Goal: Task Accomplishment & Management: Use online tool/utility

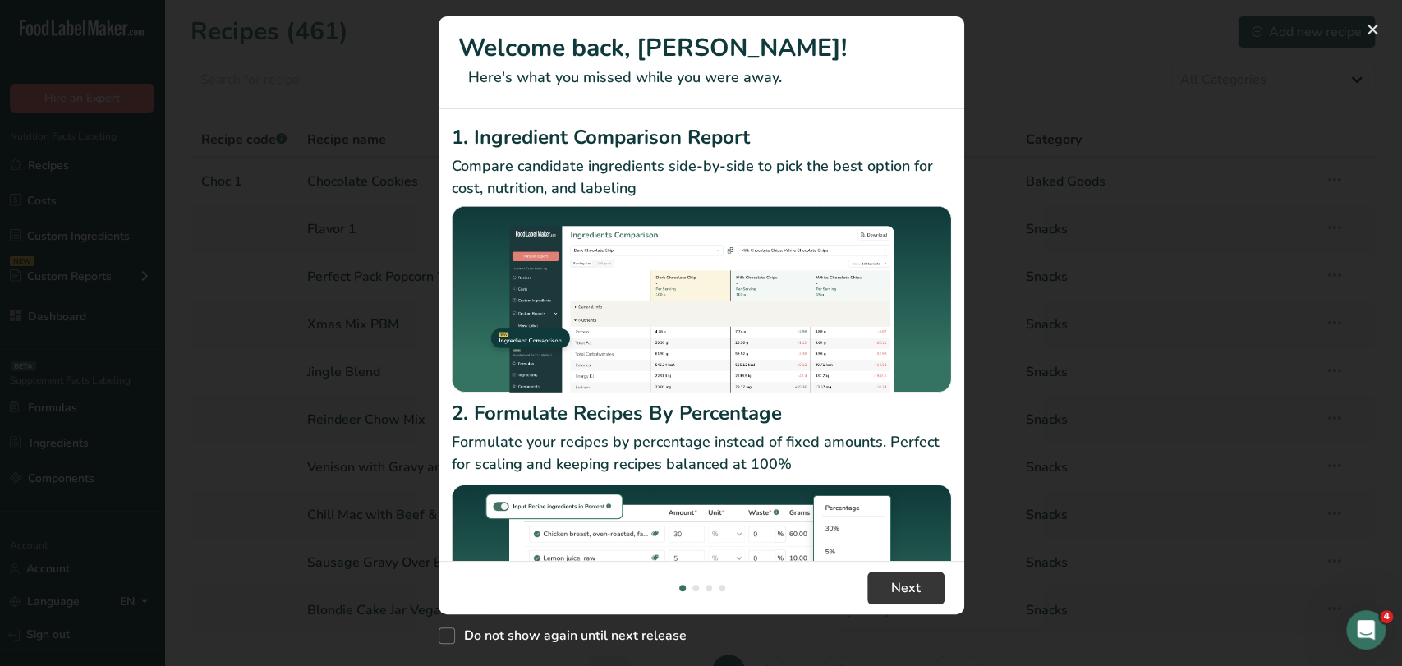
click at [1055, 135] on div "New Features" at bounding box center [701, 333] width 1402 height 666
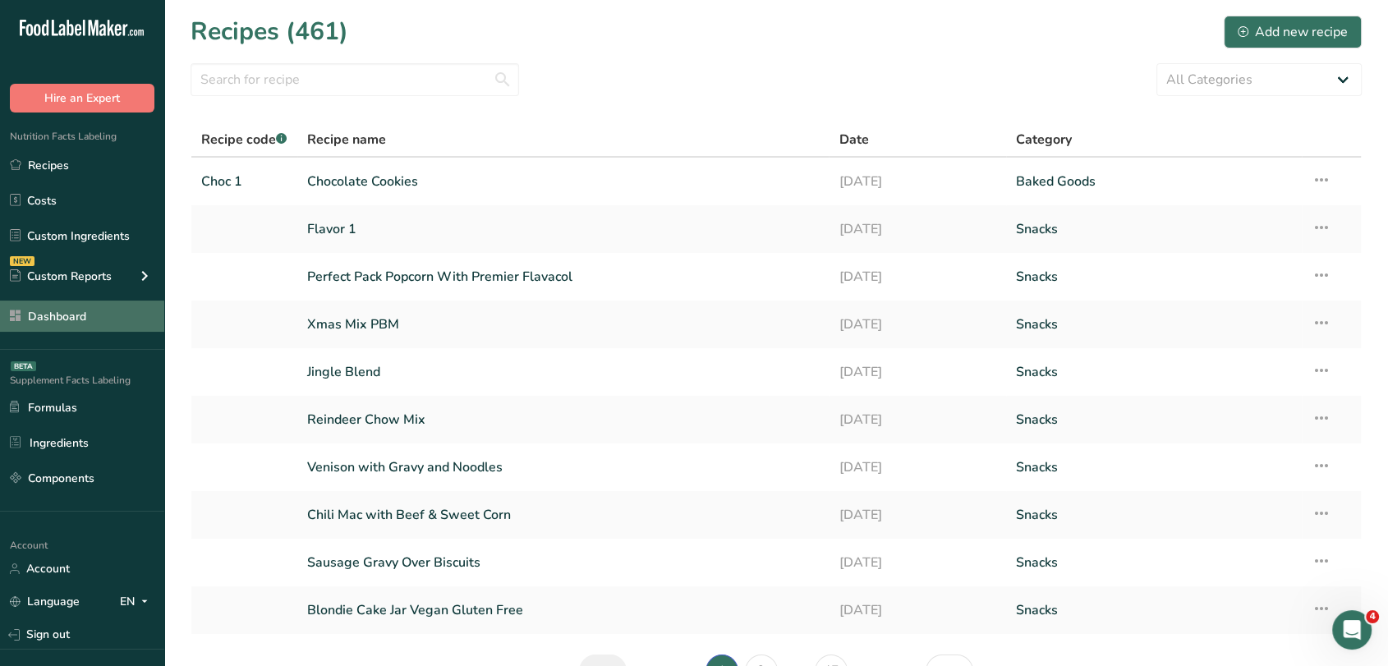
click at [66, 324] on link "Dashboard" at bounding box center [82, 316] width 164 height 31
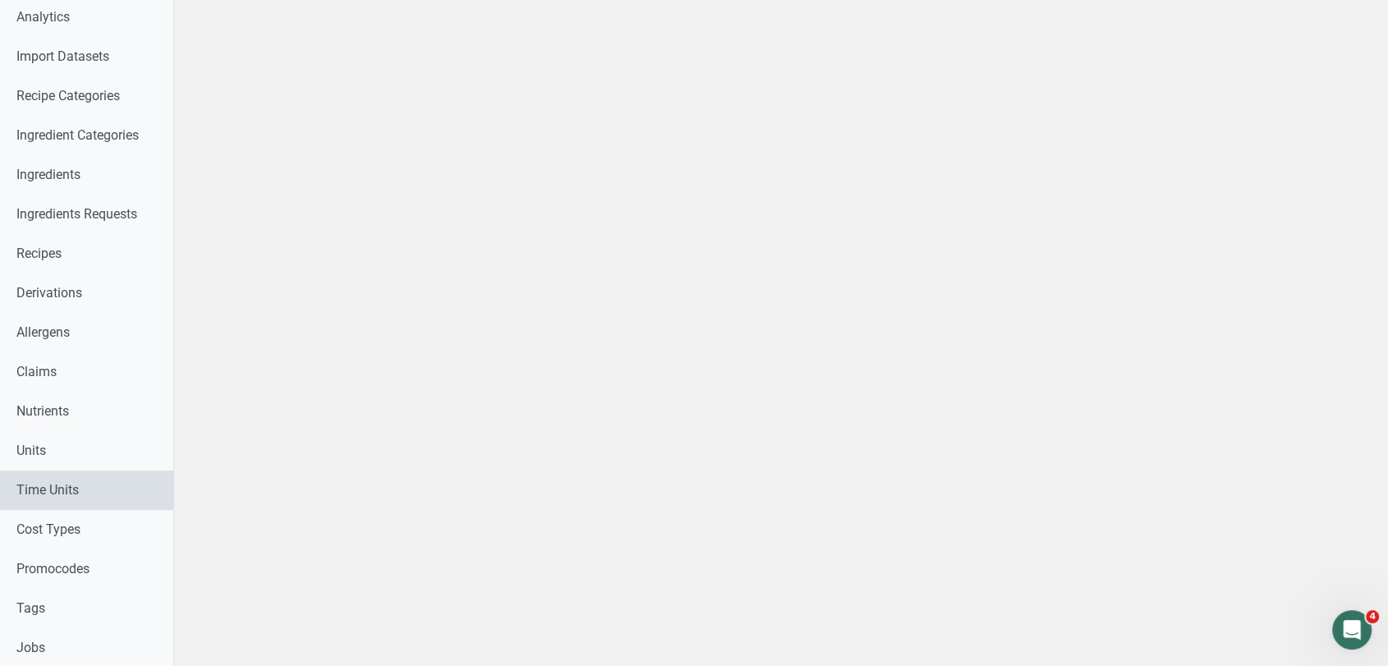
scroll to position [547, 0]
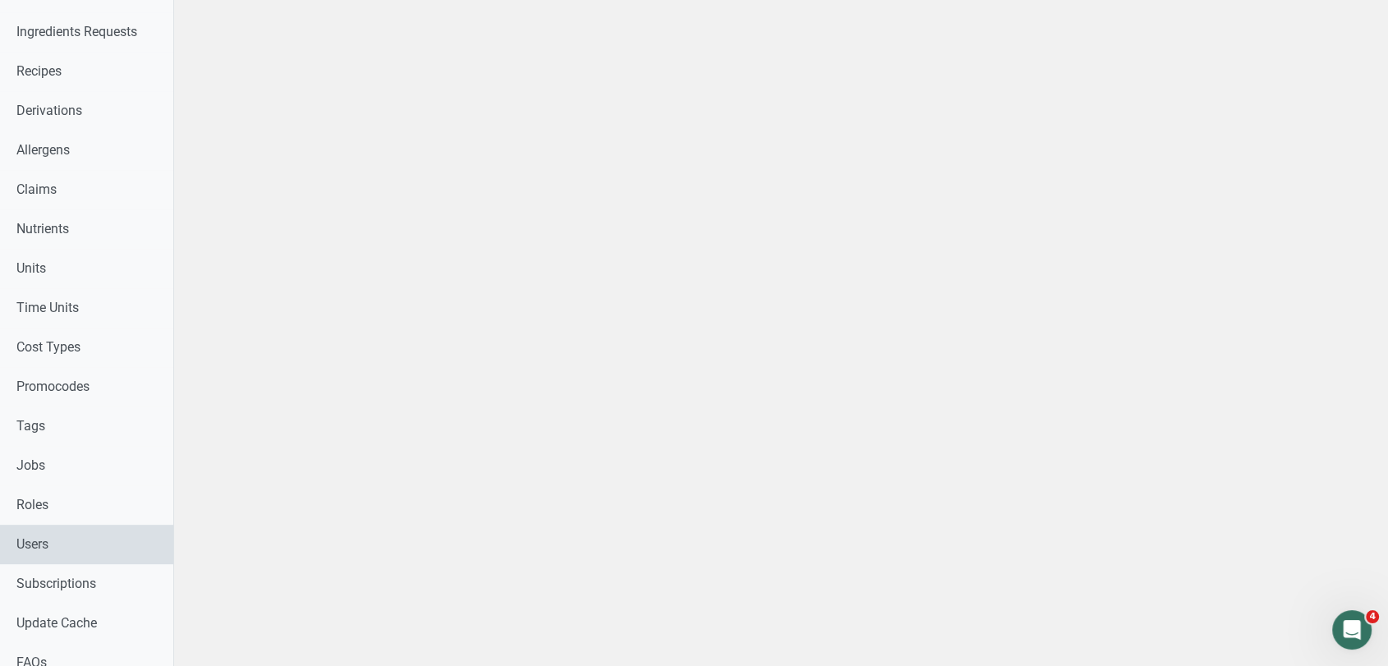
click at [55, 543] on link "Users" at bounding box center [86, 544] width 173 height 39
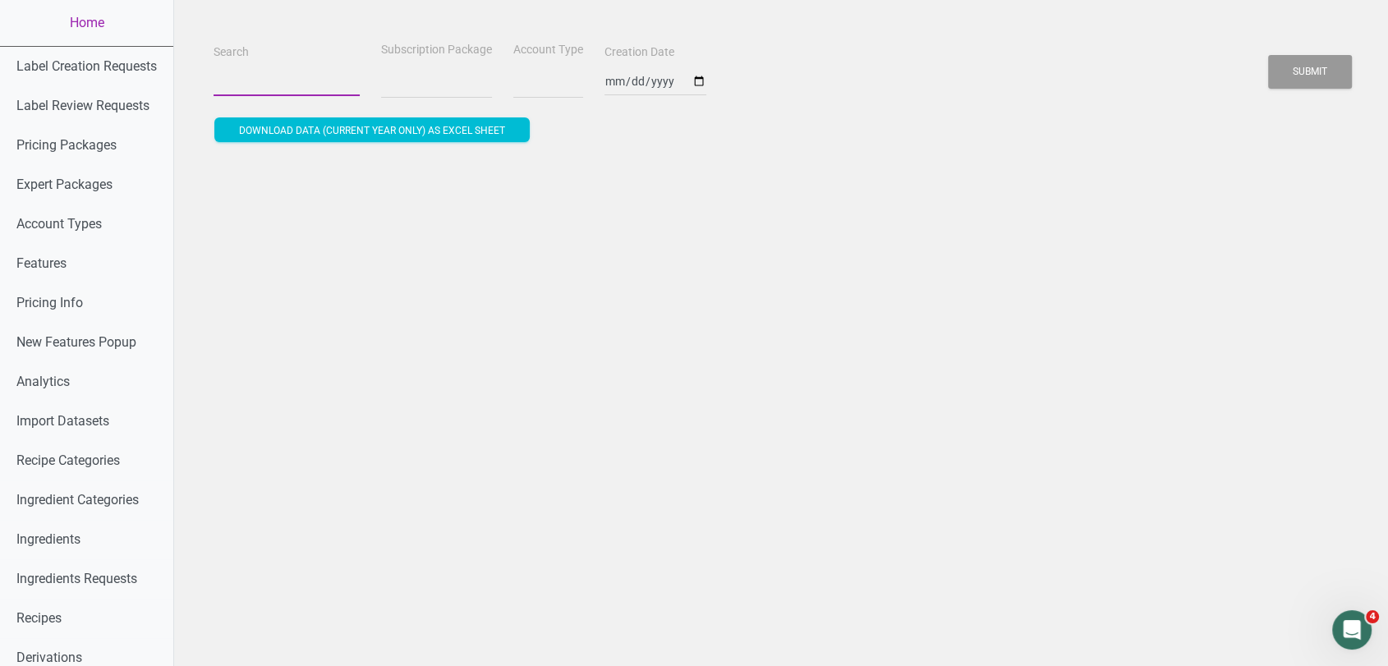
click at [274, 81] on input "Search" at bounding box center [287, 82] width 146 height 30
paste input "mainstreetcannabispineridge@gmail.com"
type input "mainstreetcannabispineridge@gmail.com"
select select
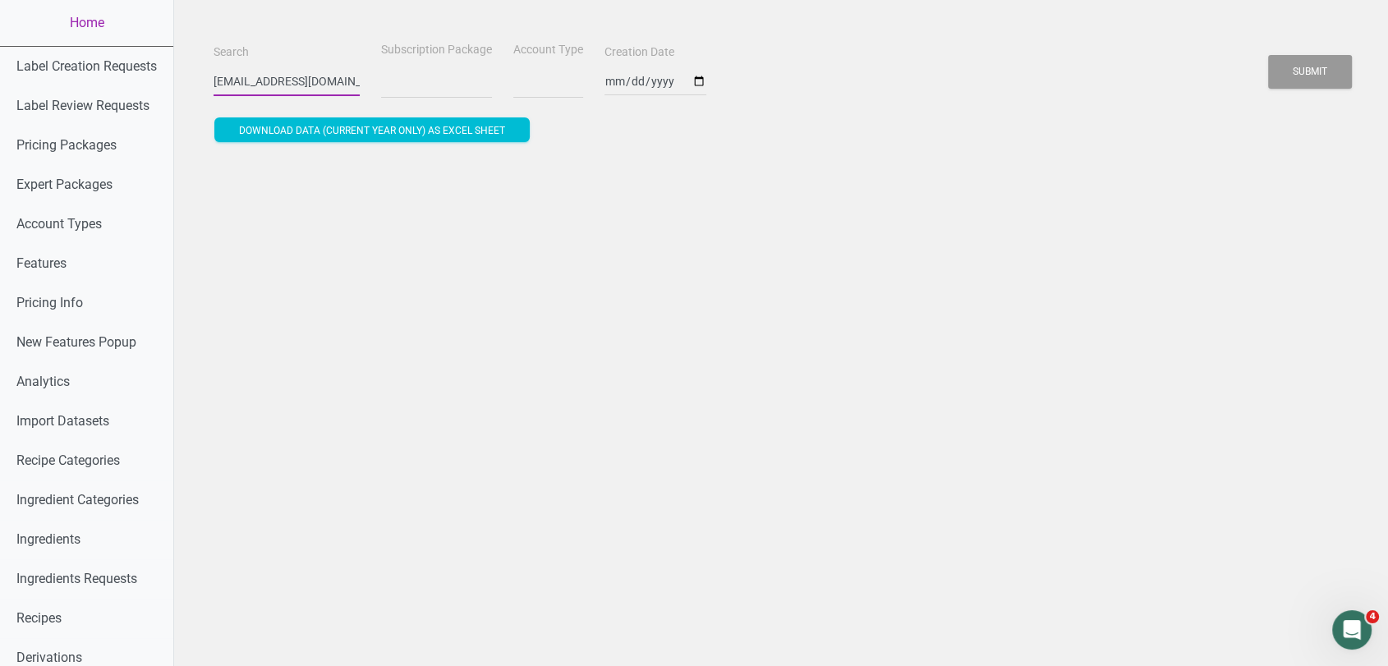
scroll to position [0, 85]
type input "mainstreetcannabispineridge@gmail.com"
click at [1249, 55] on button "Submit" at bounding box center [1311, 72] width 84 height 34
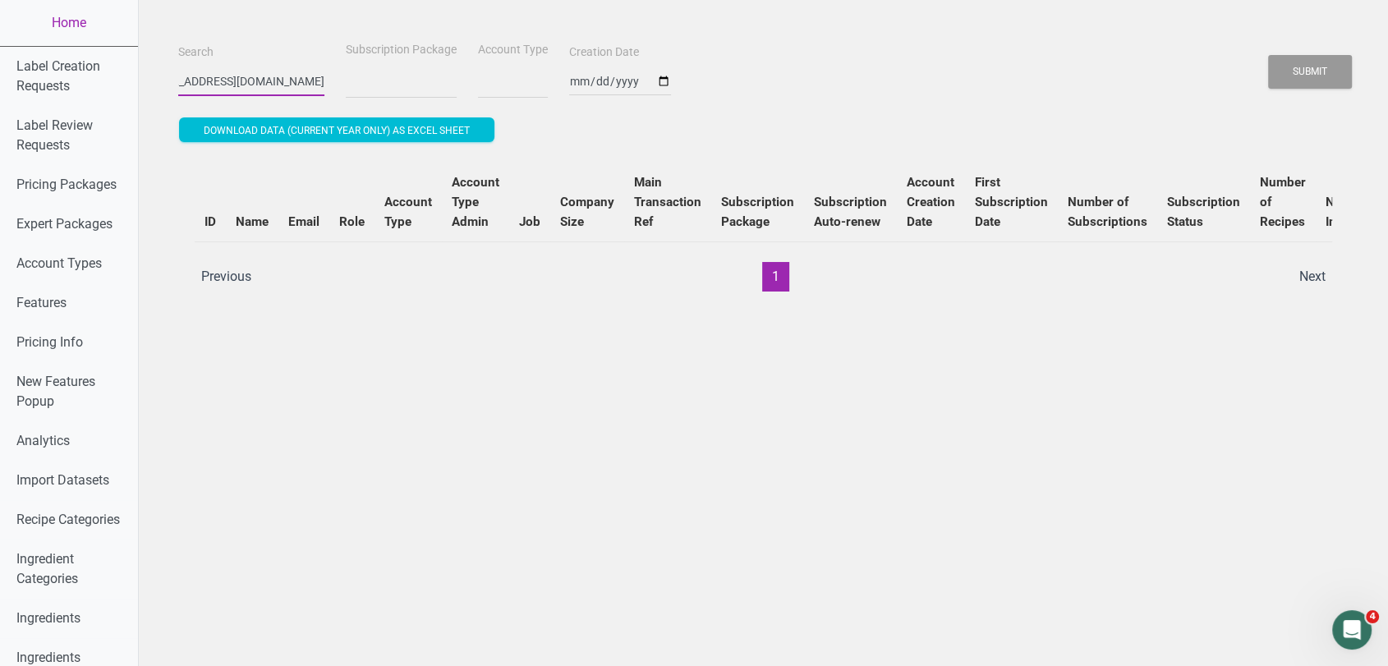
select select
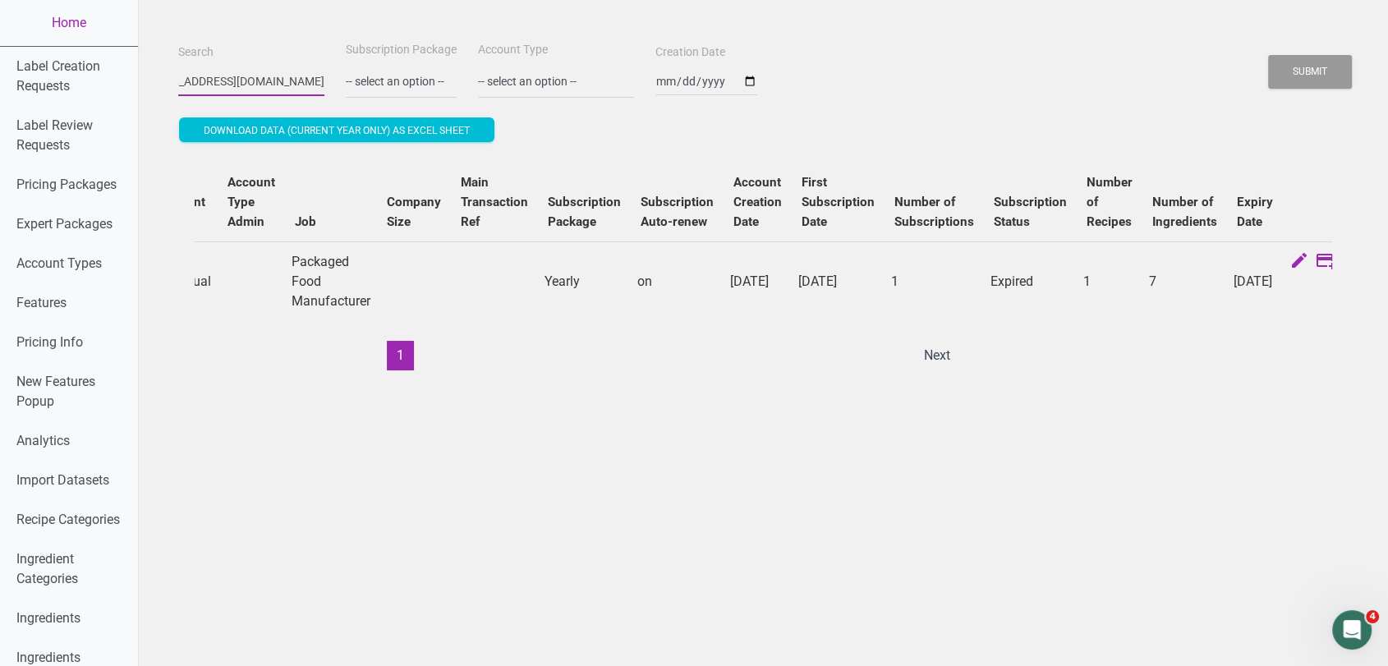
scroll to position [0, 581]
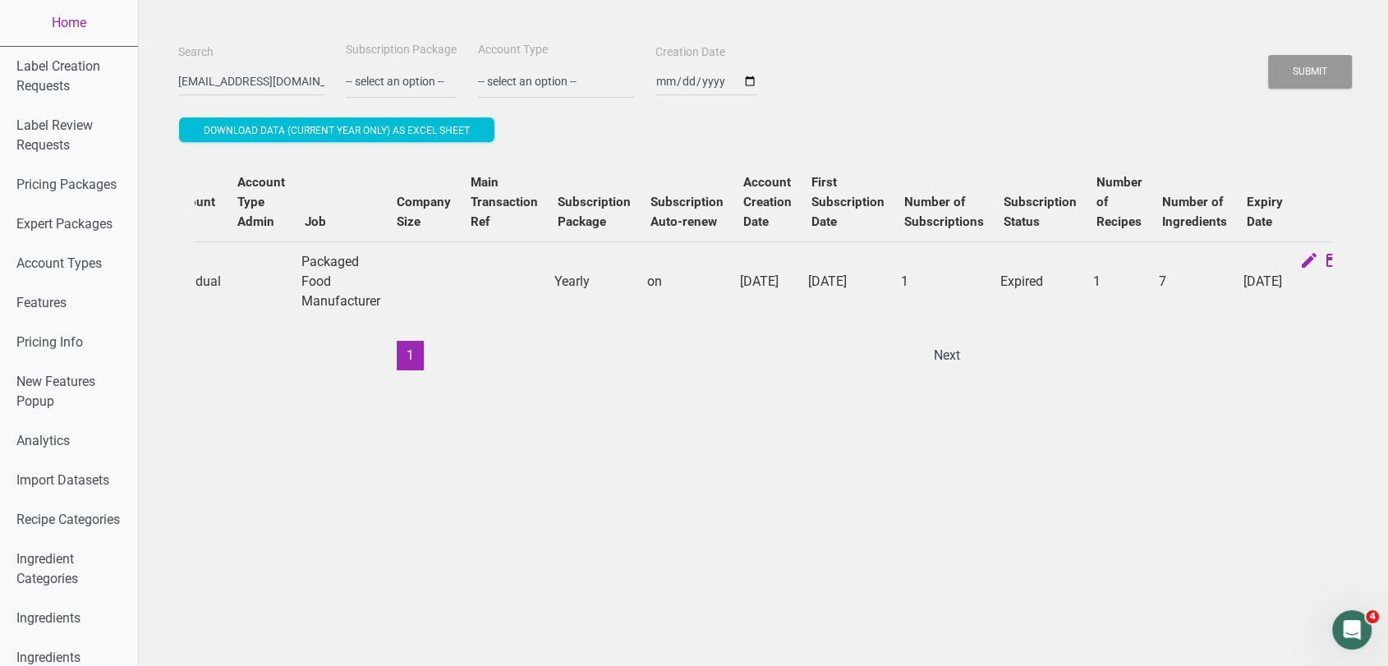
scroll to position [0, 476]
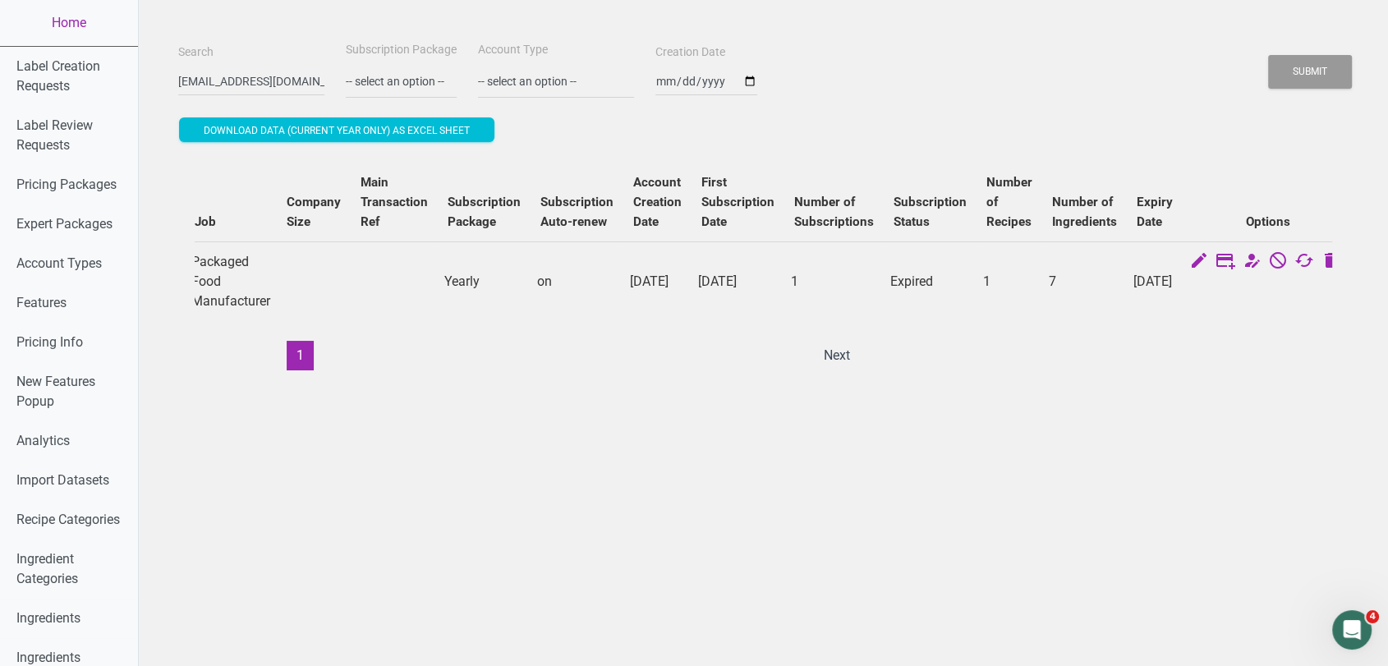
click at [1090, 363] on div "ID Name Email Role Account Type Account Type Admin Job Company Size Main Transa…" at bounding box center [764, 267] width 1138 height 208
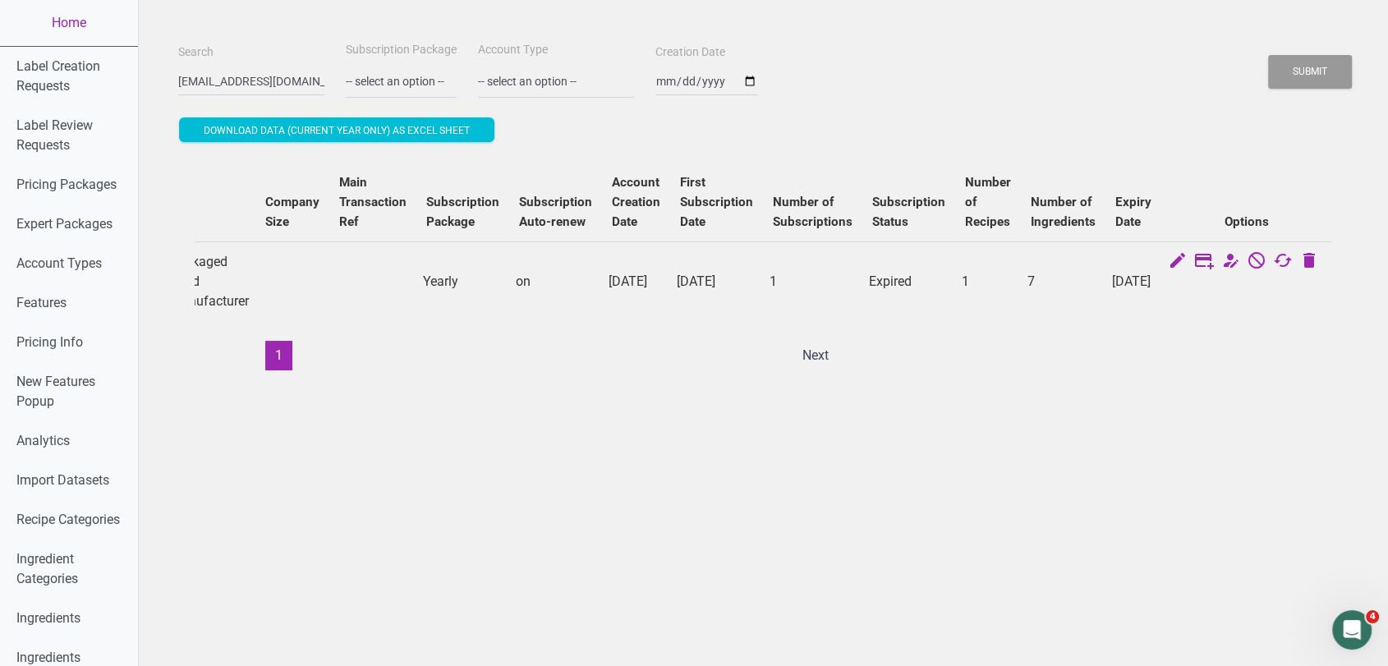
scroll to position [0, 578]
click at [1249, 264] on icon at bounding box center [1283, 262] width 20 height 23
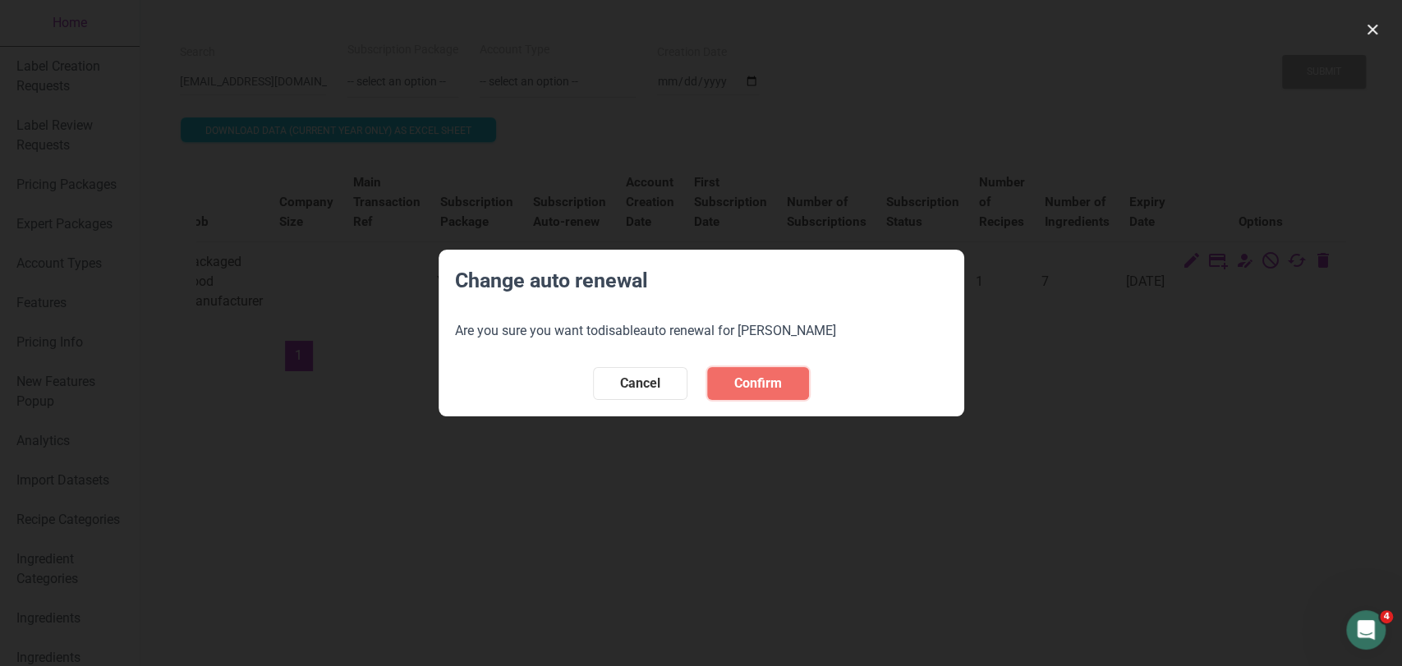
click at [781, 389] on span "Confirm" at bounding box center [758, 384] width 48 height 20
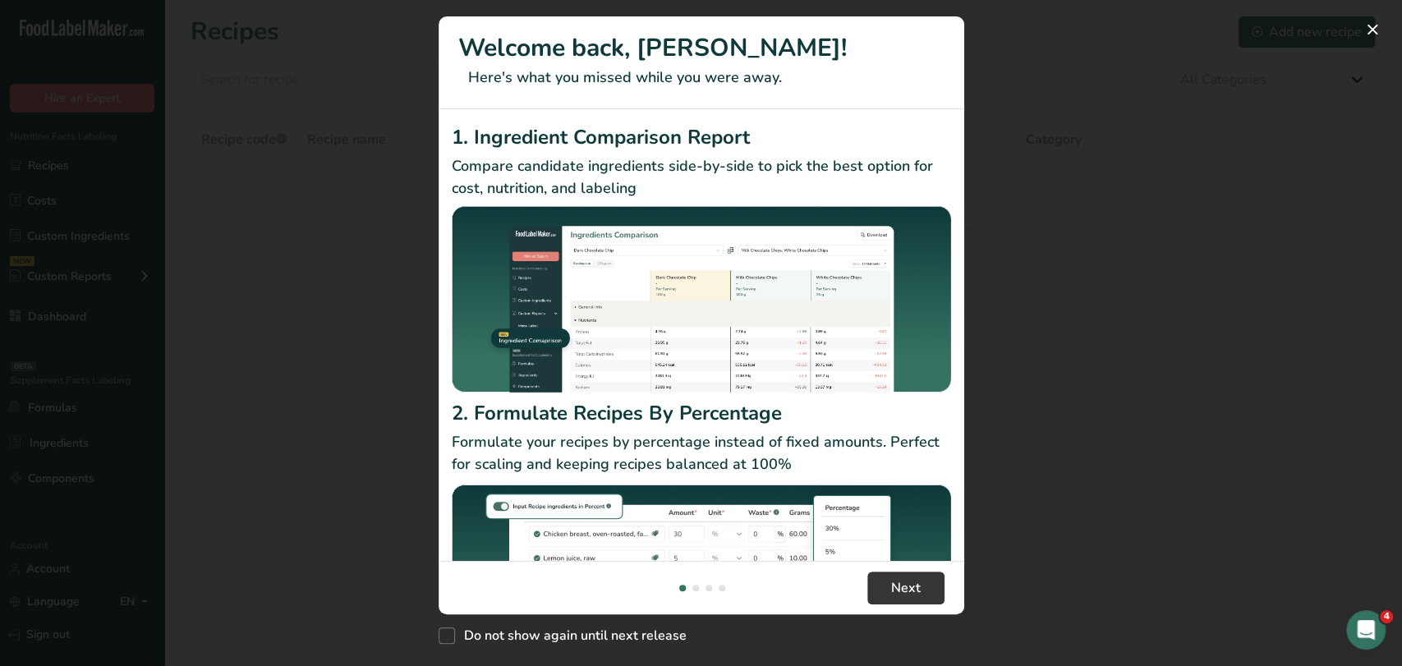
click at [371, 52] on div "New Features" at bounding box center [701, 333] width 1402 height 666
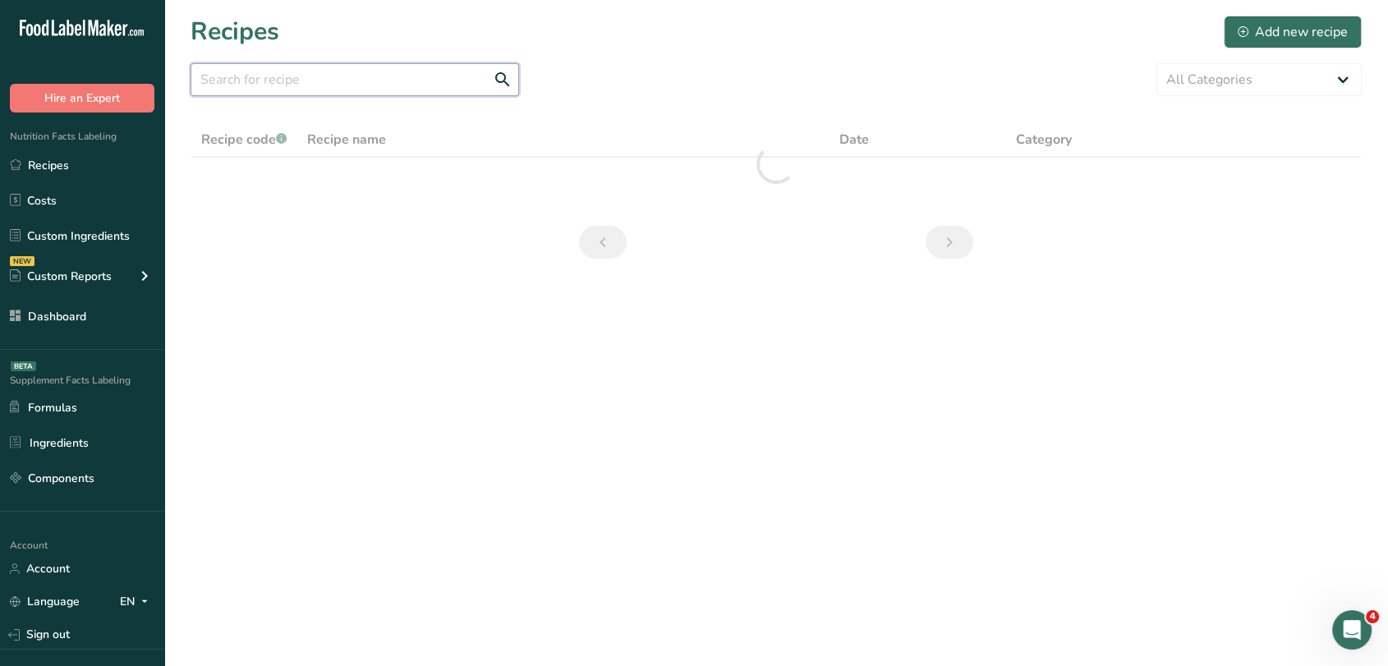
click at [322, 86] on input "text" at bounding box center [355, 79] width 329 height 33
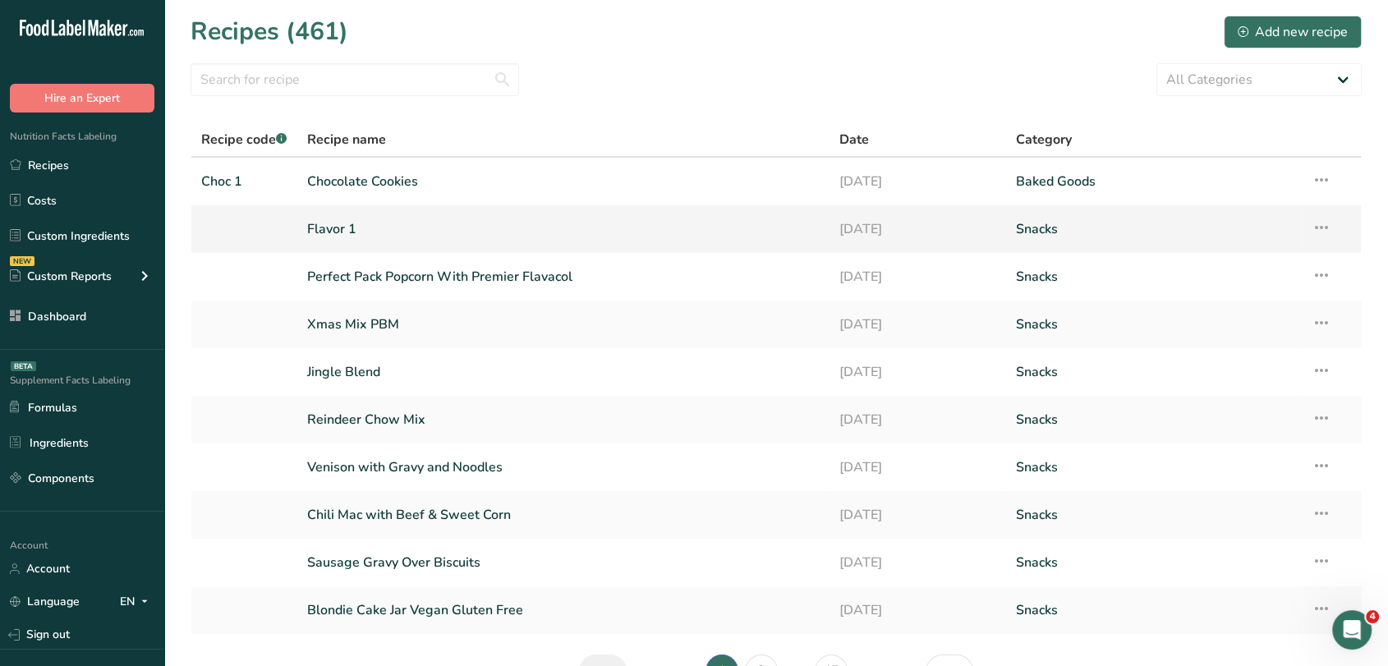
click at [519, 235] on link "Flavor 1" at bounding box center [563, 229] width 513 height 35
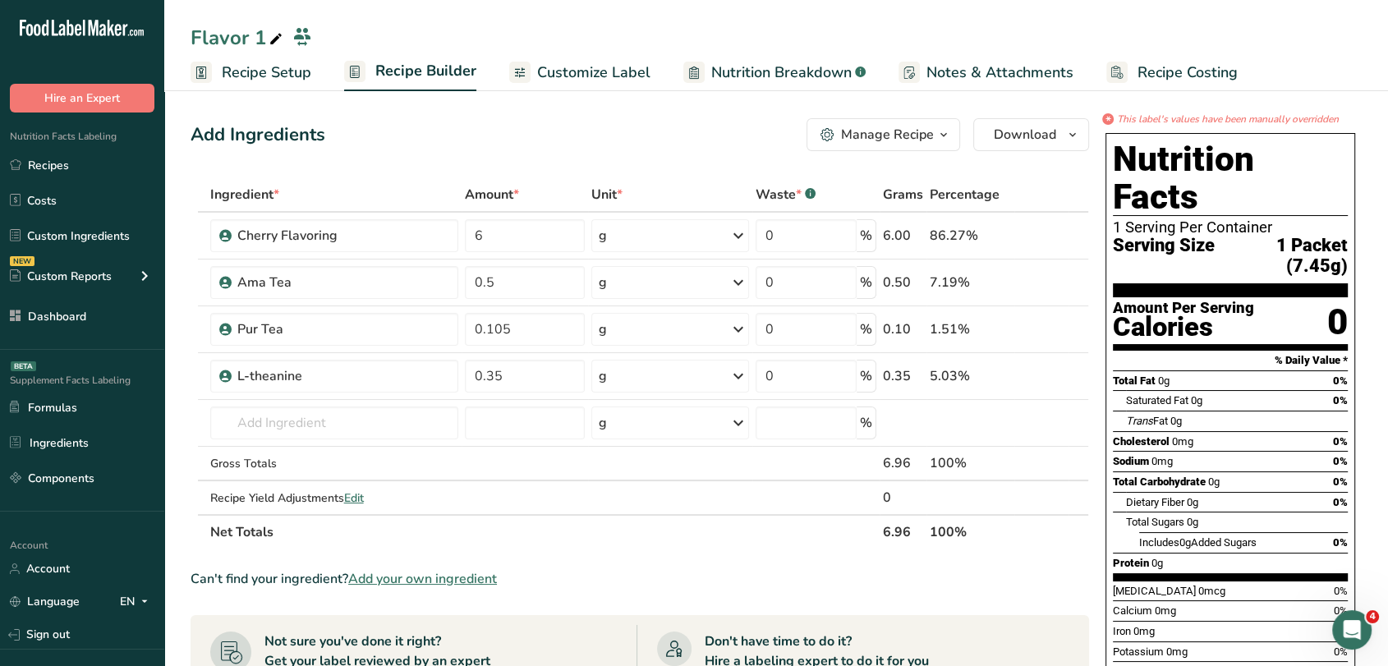
drag, startPoint x: 606, startPoint y: 59, endPoint x: 870, endPoint y: 138, distance: 276.1
click at [606, 60] on link "Customize Label" at bounding box center [579, 72] width 141 height 37
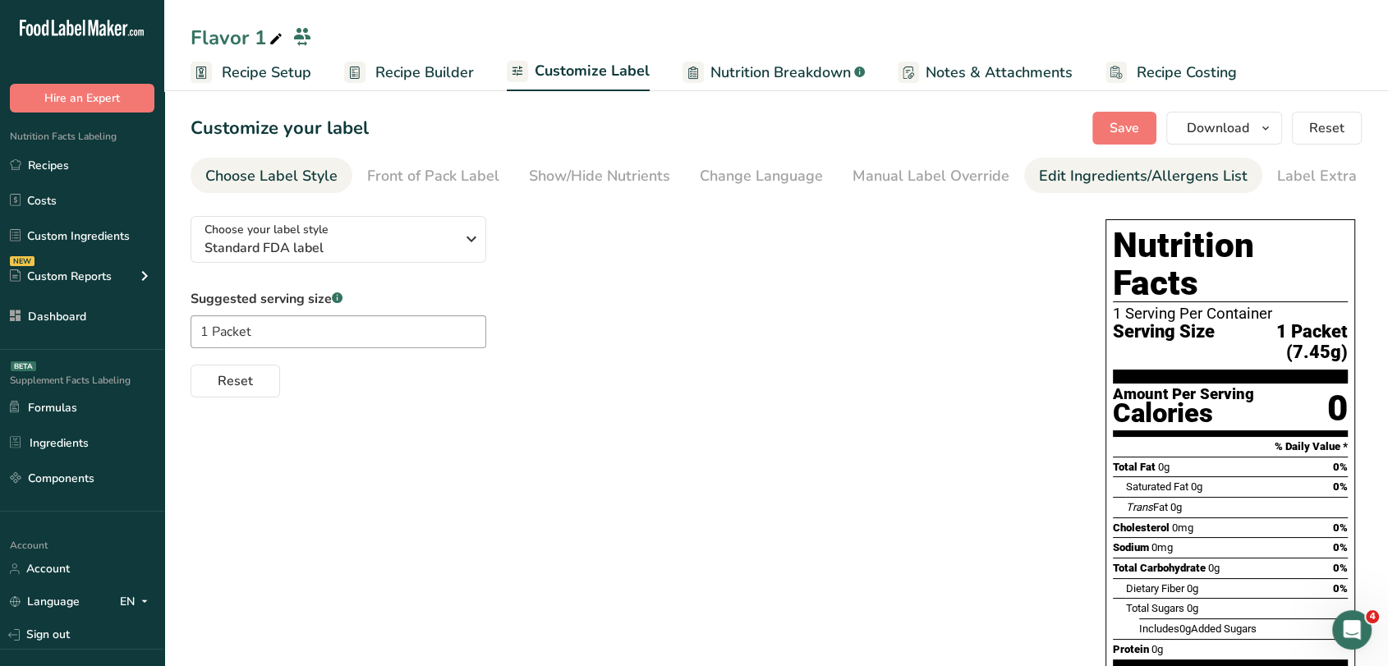
click at [1075, 173] on div "Edit Ingredients/Allergens List" at bounding box center [1143, 176] width 209 height 22
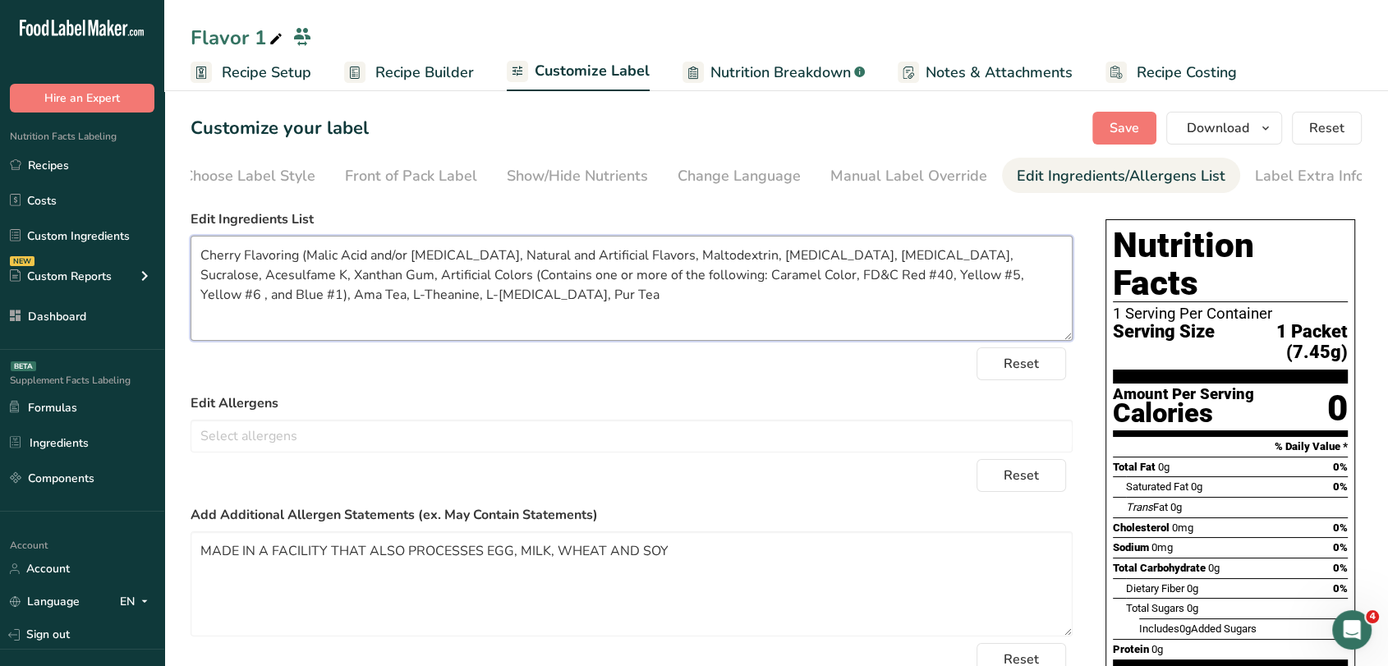
drag, startPoint x: 241, startPoint y: 262, endPoint x: 196, endPoint y: 264, distance: 44.4
click at [196, 264] on textarea "Cherry Flavoring (Malic Acid and/or Citric Acid, Natural and Artificial Flavors…" at bounding box center [632, 288] width 882 height 105
click at [1112, 125] on span "Save" at bounding box center [1125, 128] width 30 height 20
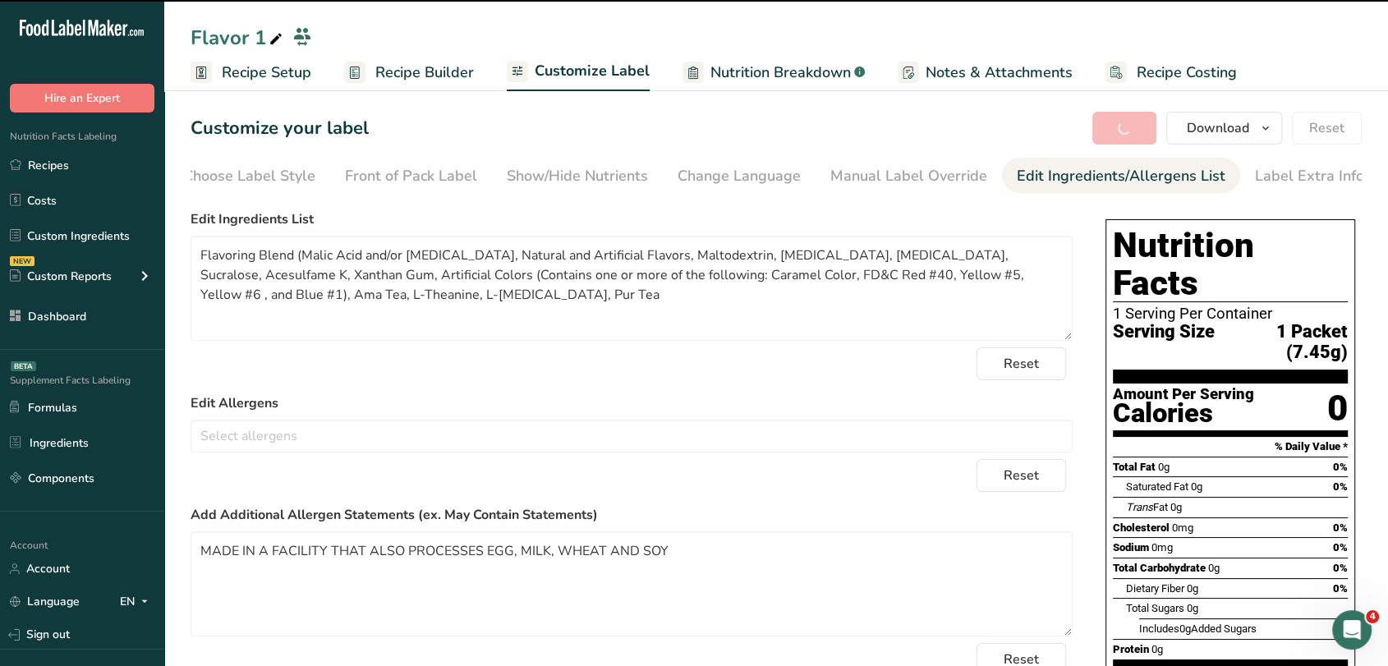
type textarea "Flavoring Blend (Malic Acid and/or Citric Acid, Natural and Artificial Flavors,…"
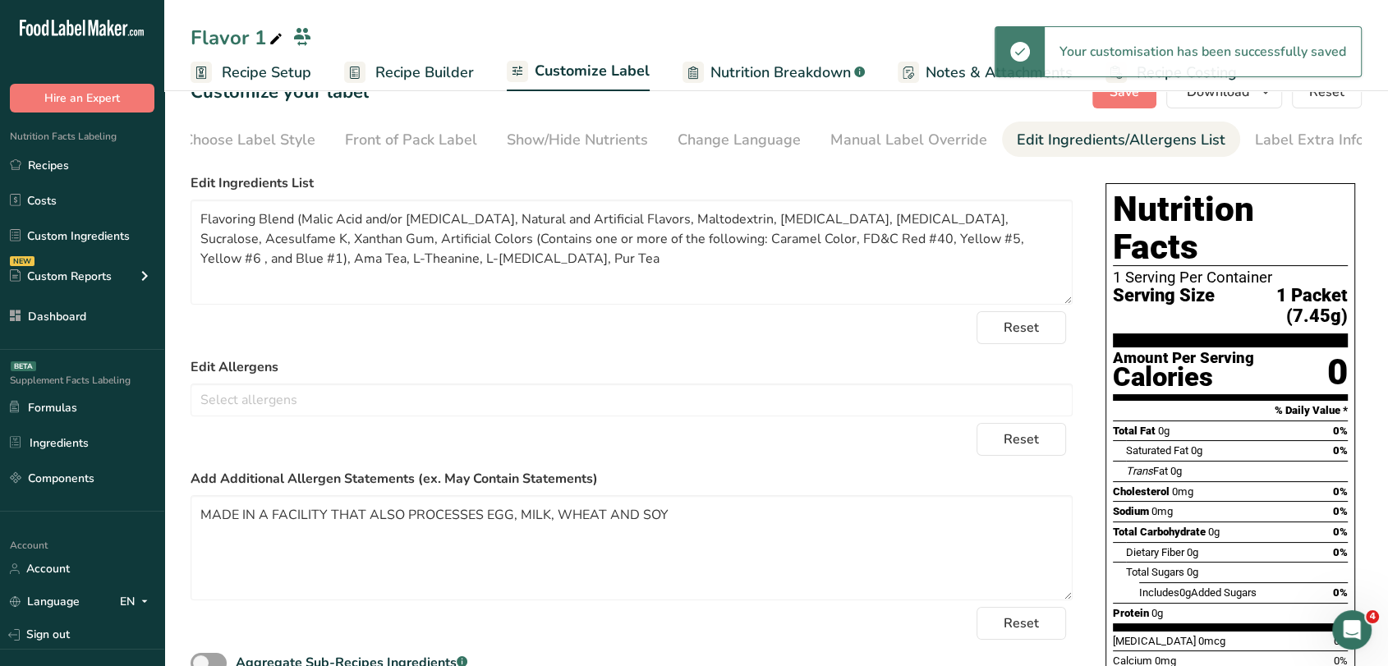
scroll to position [0, 0]
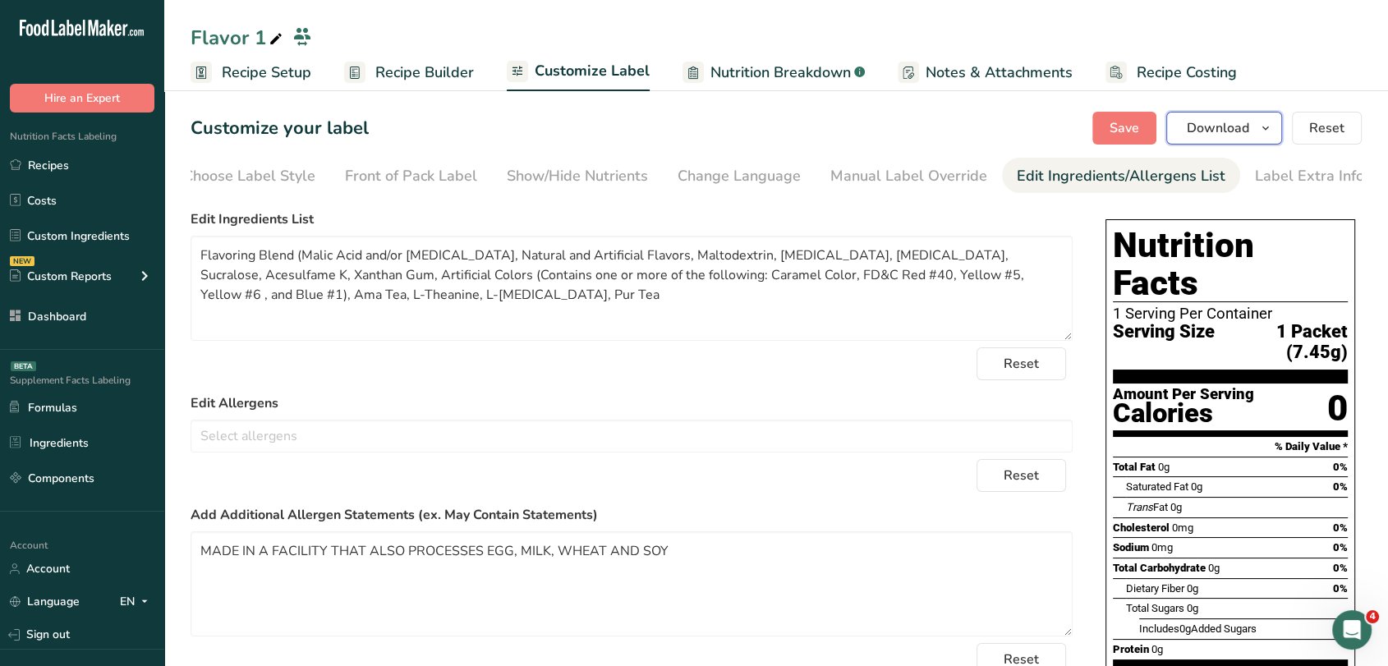
click at [1269, 128] on icon "button" at bounding box center [1265, 128] width 13 height 21
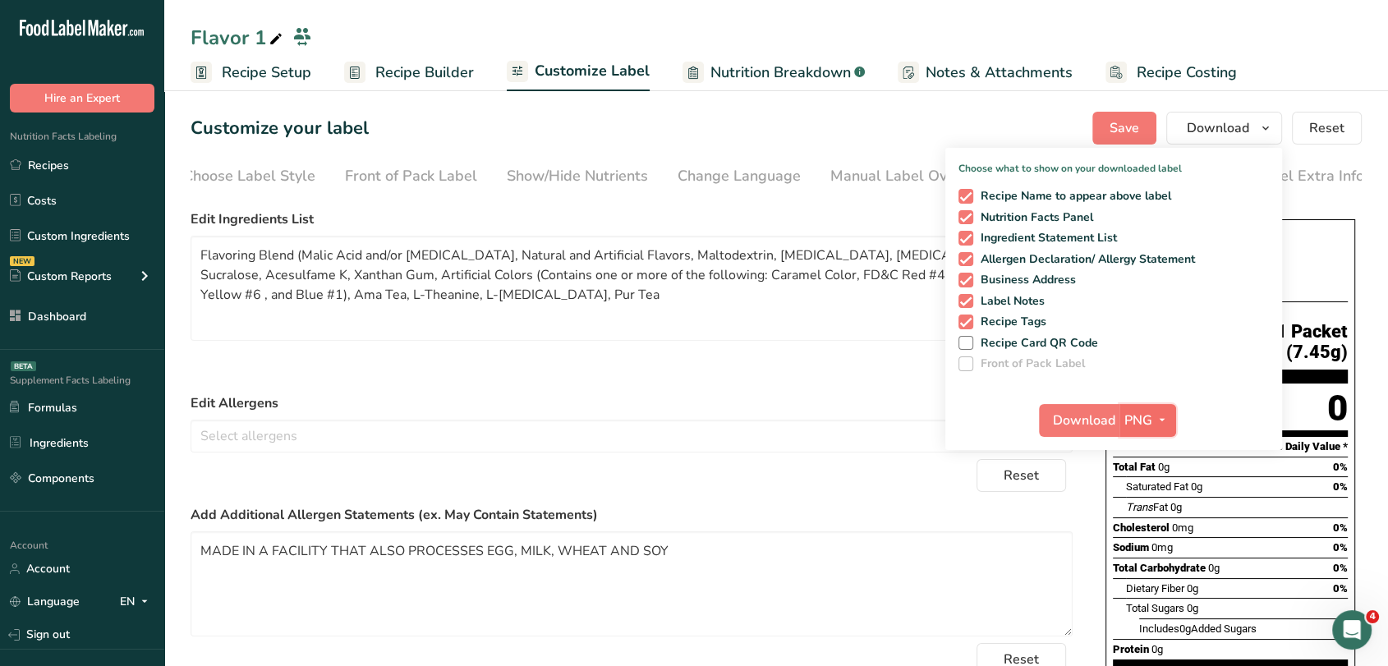
click at [1161, 426] on icon "button" at bounding box center [1162, 420] width 13 height 21
click at [1157, 525] on link "PDF" at bounding box center [1150, 535] width 53 height 27
click at [1096, 404] on button "Download" at bounding box center [1080, 420] width 81 height 33
drag, startPoint x: 108, startPoint y: 177, endPoint x: 619, endPoint y: 336, distance: 534.5
click at [108, 176] on link "Recipes" at bounding box center [82, 165] width 164 height 31
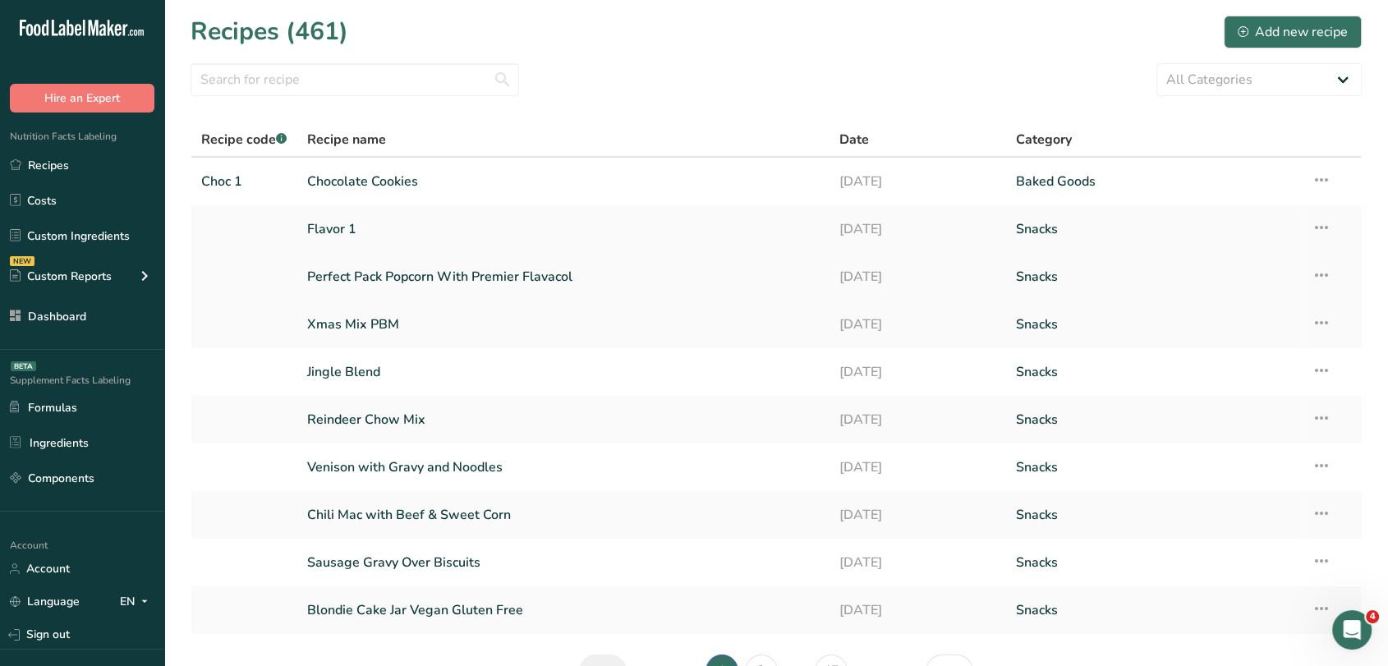
click at [441, 276] on link "Perfect Pack Popcorn With Premier Flavacol" at bounding box center [563, 277] width 513 height 35
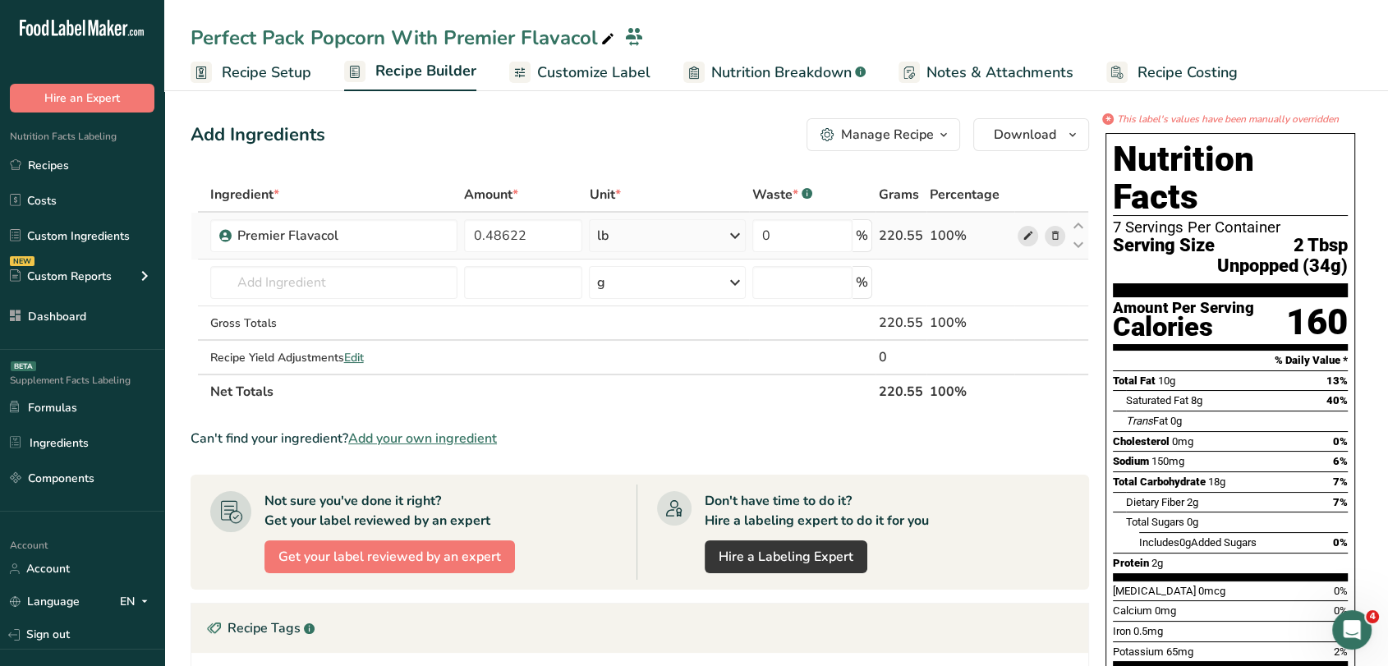
click at [1025, 230] on icon at bounding box center [1028, 236] width 12 height 17
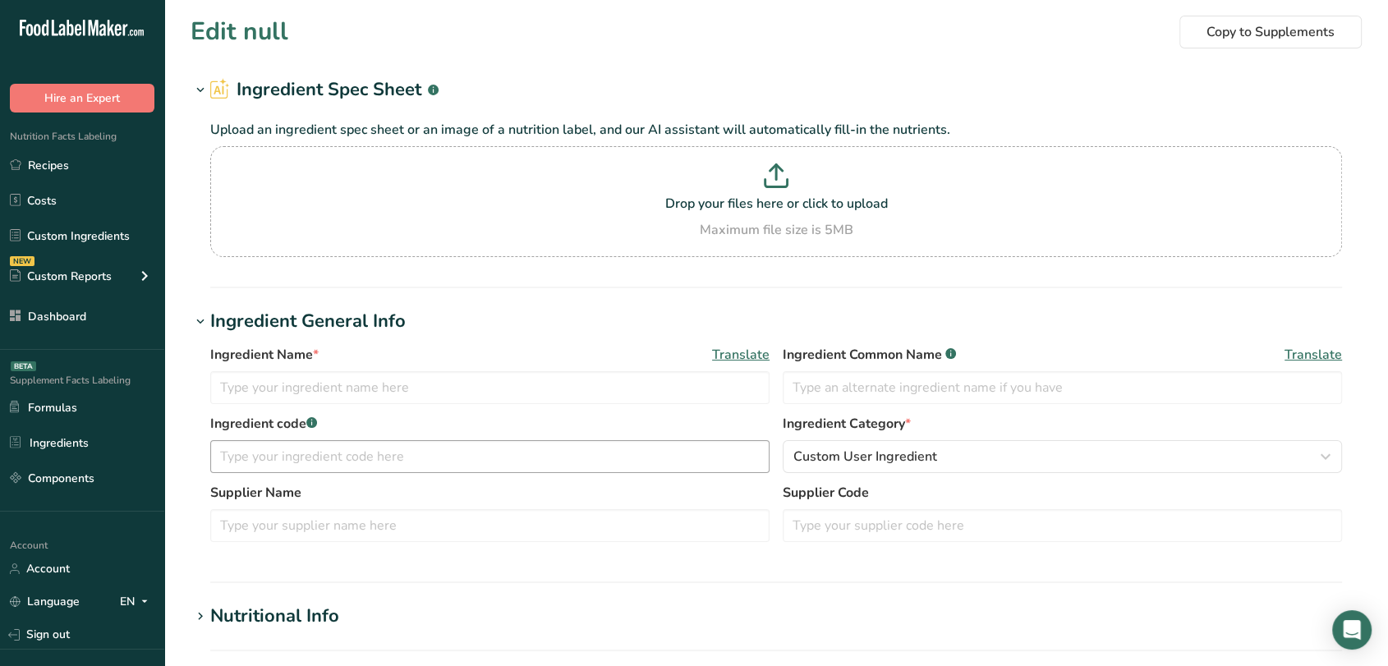
type input "Premier Flavacol"
type input "100"
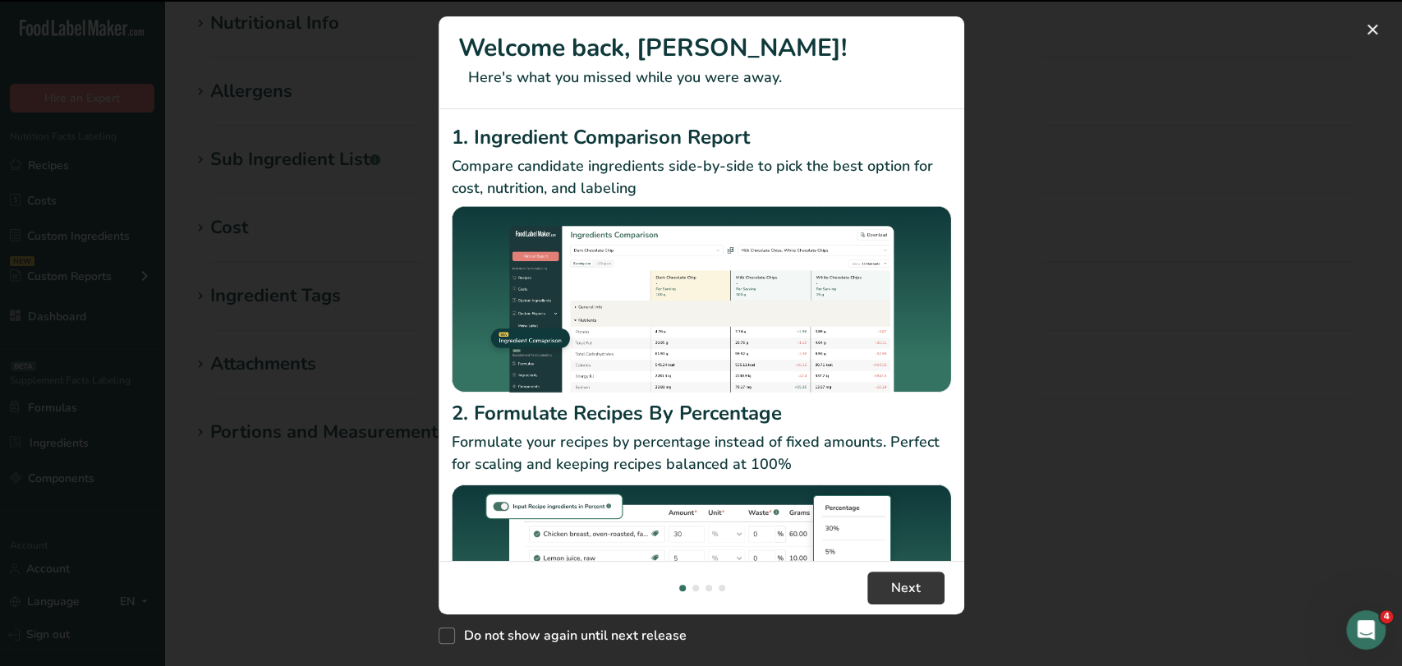
click at [308, 80] on div "New Features" at bounding box center [701, 333] width 1402 height 666
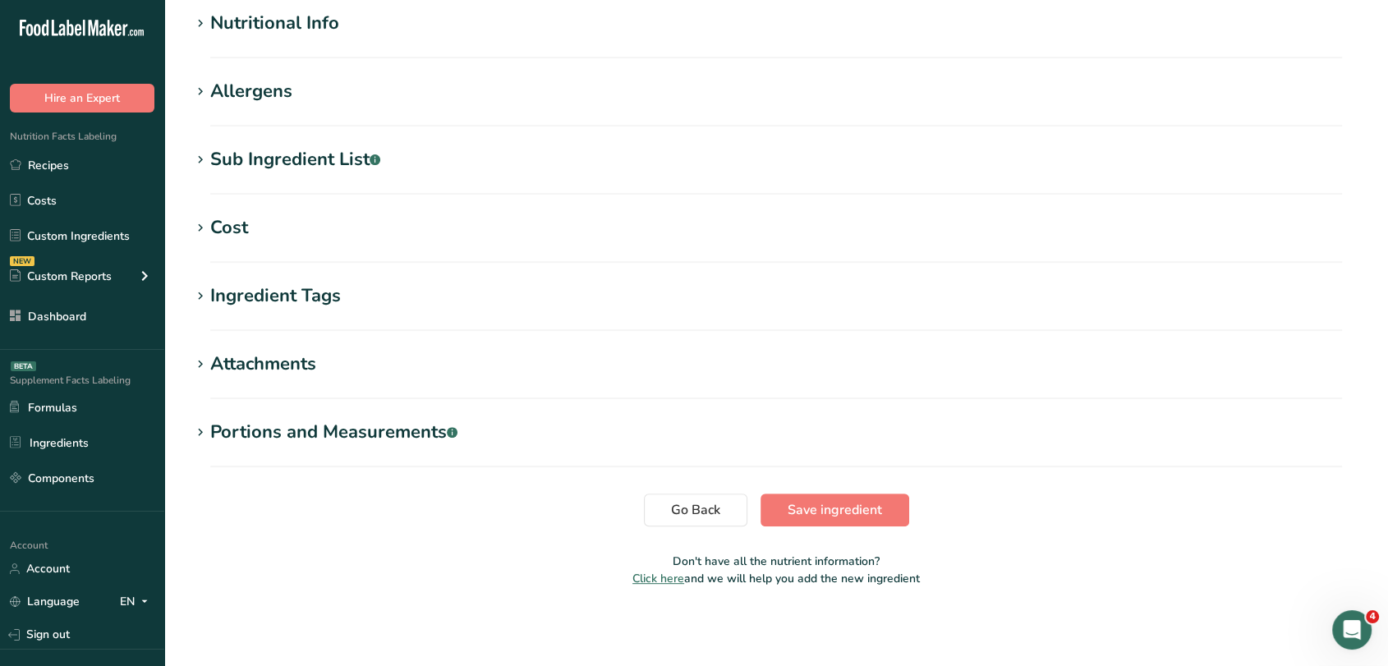
click at [302, 29] on div "Nutritional Info" at bounding box center [274, 23] width 129 height 27
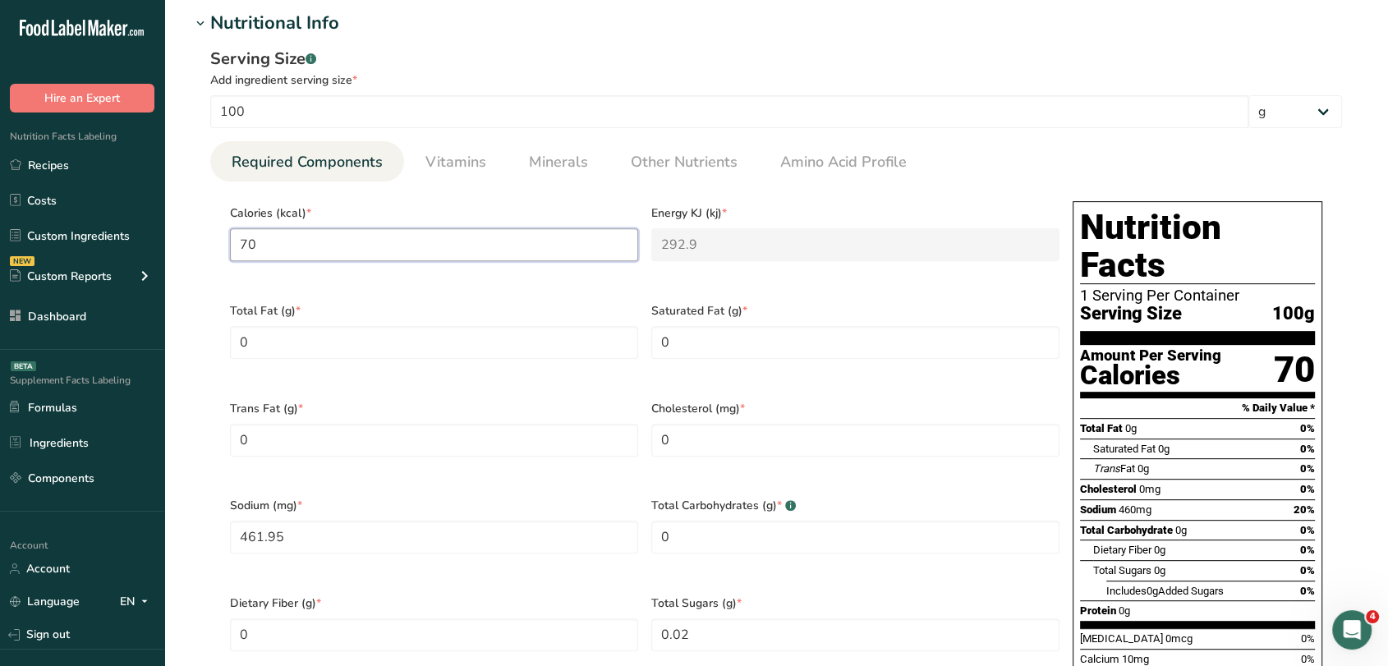
drag, startPoint x: 303, startPoint y: 242, endPoint x: 213, endPoint y: 240, distance: 90.4
click at [213, 240] on section "Calories (kcal) * 70 Energy KJ (kj) * 292.9 Total Fat (g) * 0 Saturated Fat (g)…" at bounding box center [776, 488] width 1132 height 612
type input "2"
type KJ "8.4"
type input "2.4"
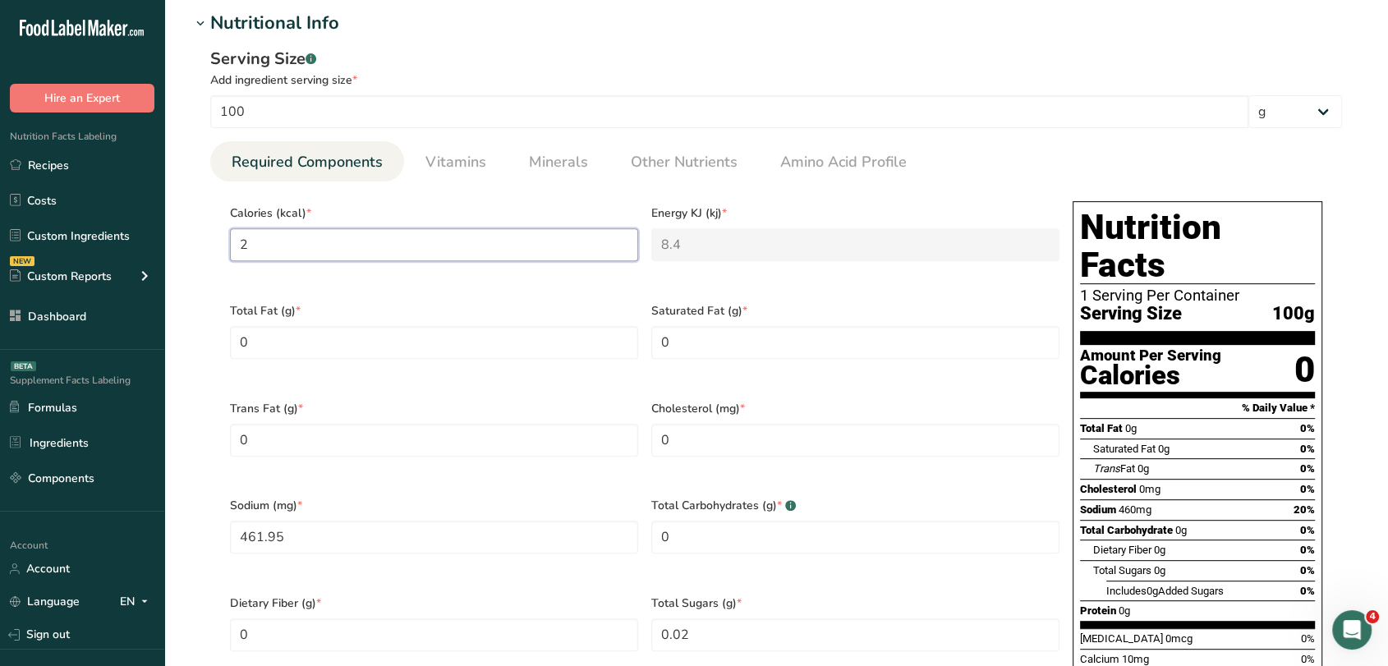
type KJ "10"
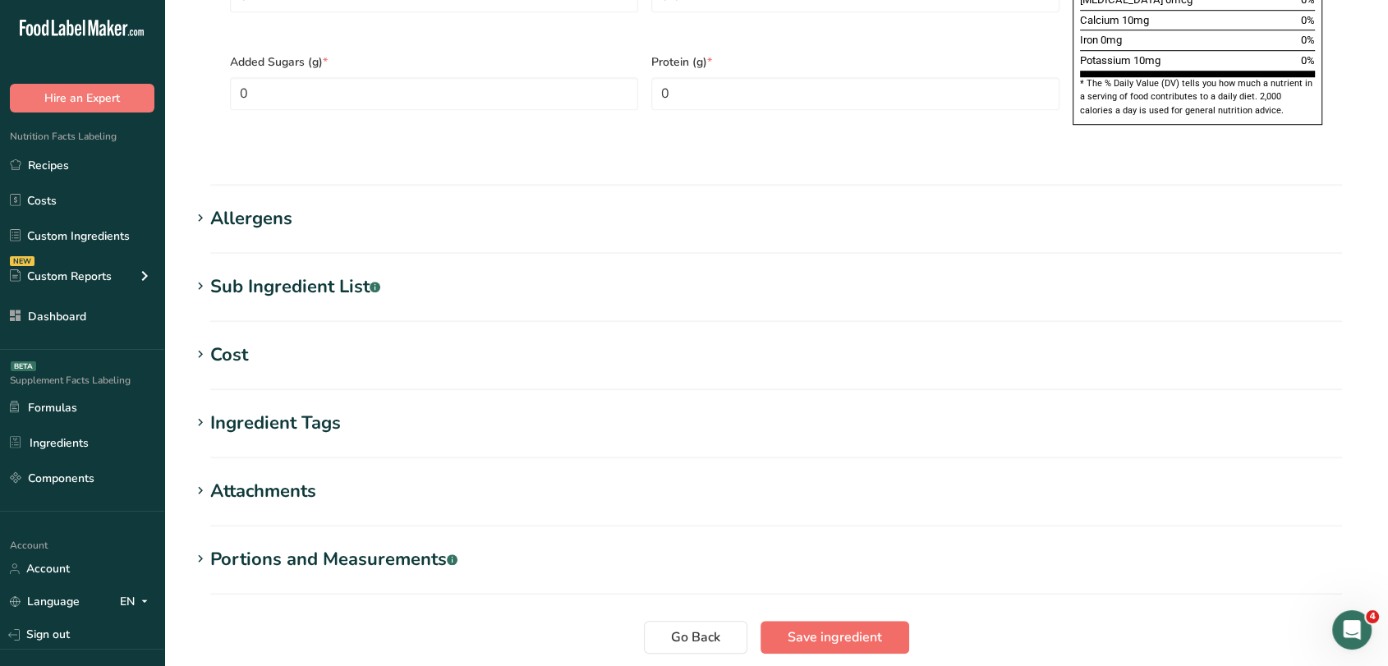
type input "2.4"
click at [850, 628] on span "Save ingredient" at bounding box center [835, 638] width 94 height 20
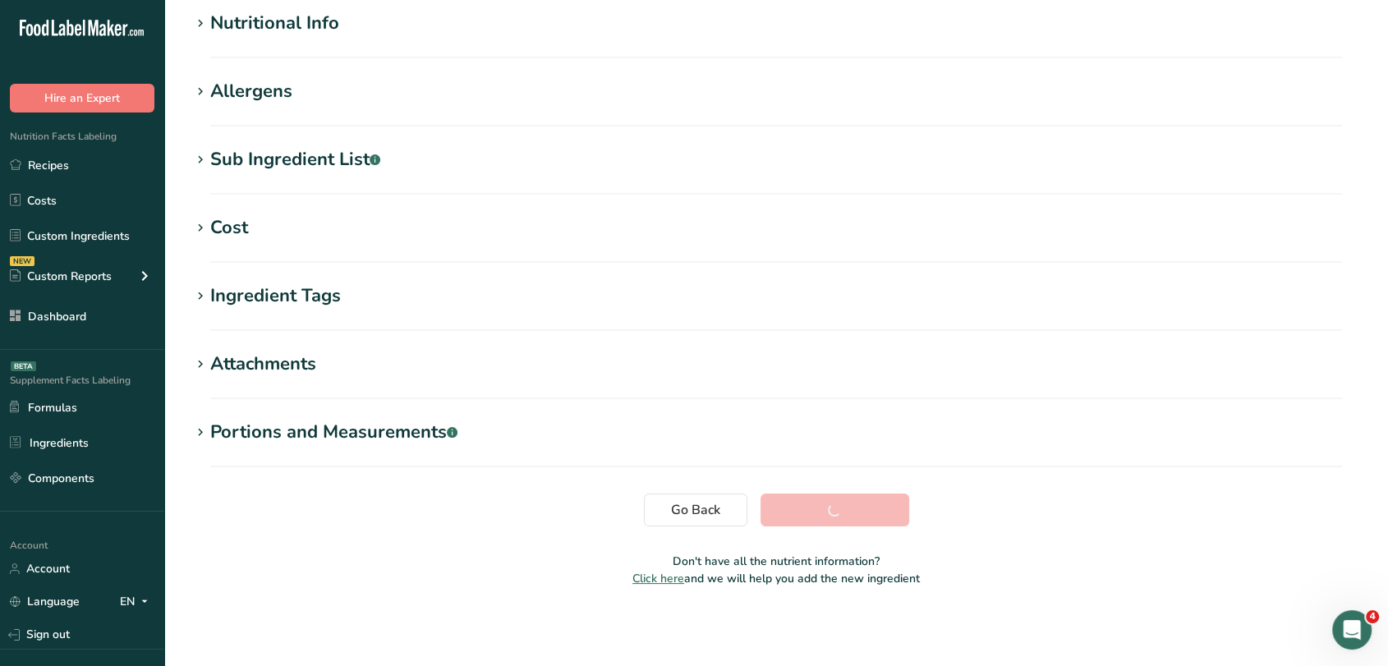
scroll to position [203, 0]
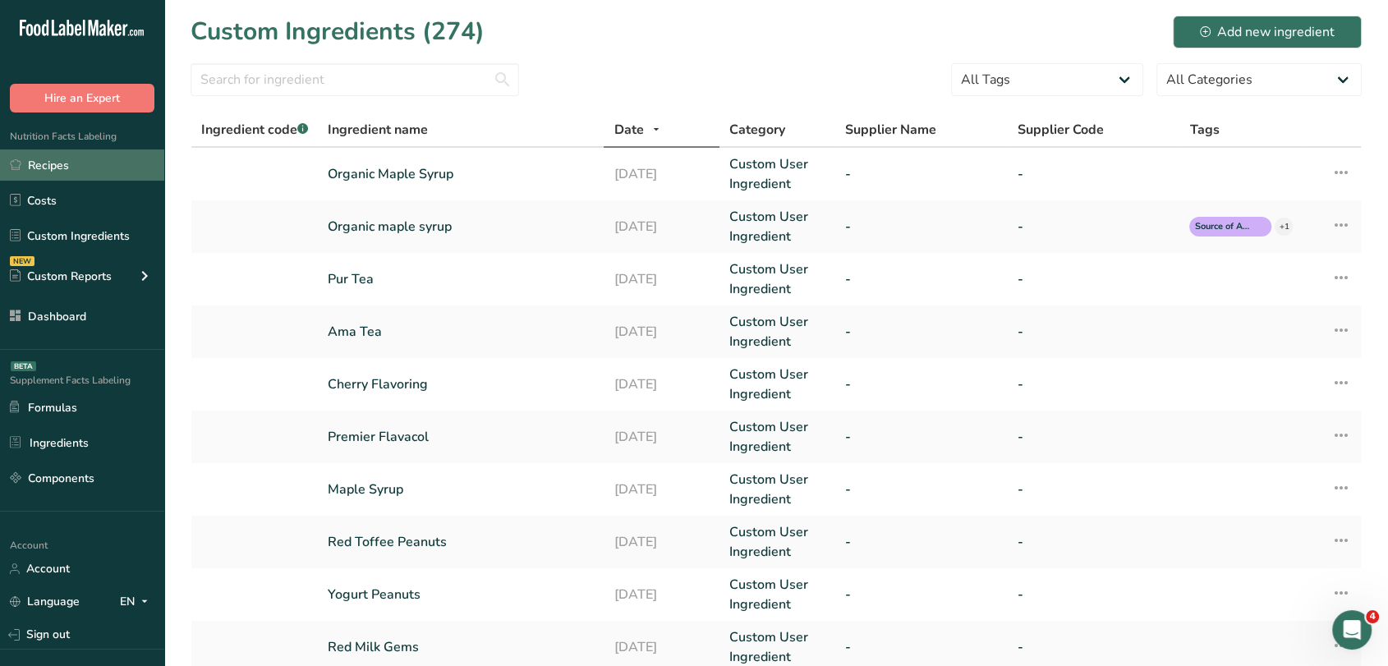
click at [58, 151] on link "Recipes" at bounding box center [82, 165] width 164 height 31
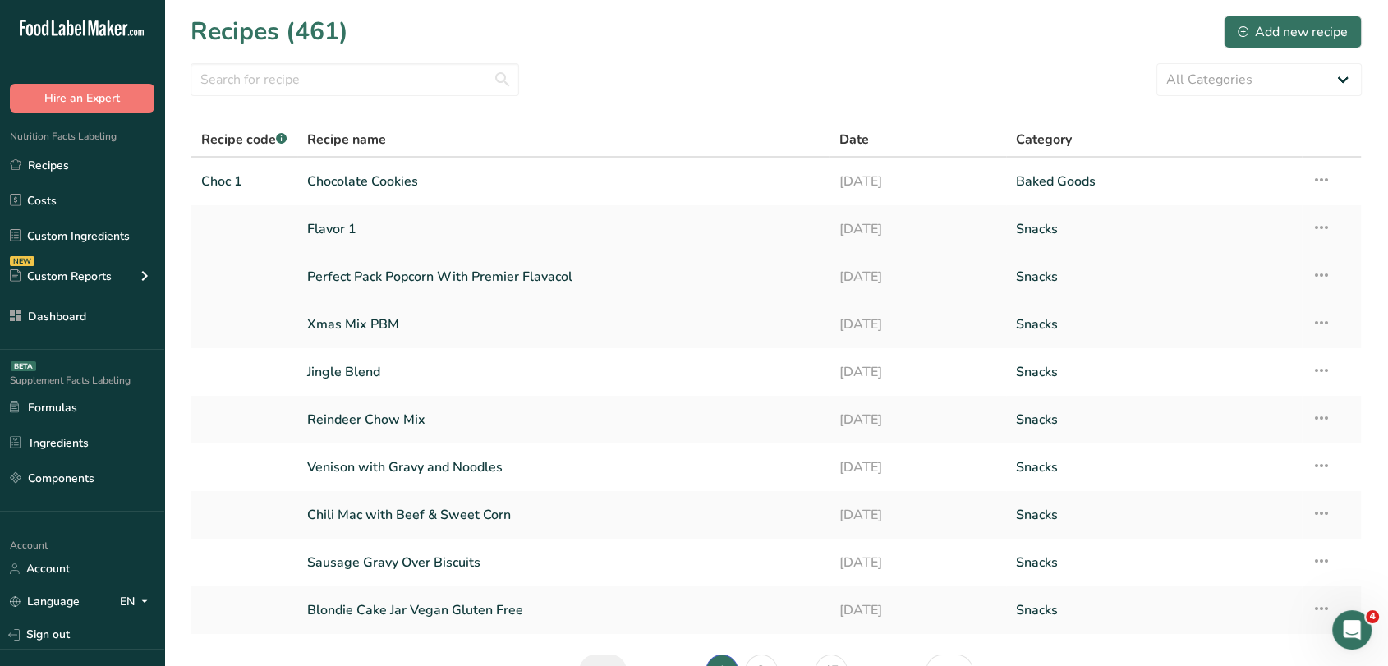
click at [403, 277] on link "Perfect Pack Popcorn With Premier Flavacol" at bounding box center [563, 277] width 513 height 35
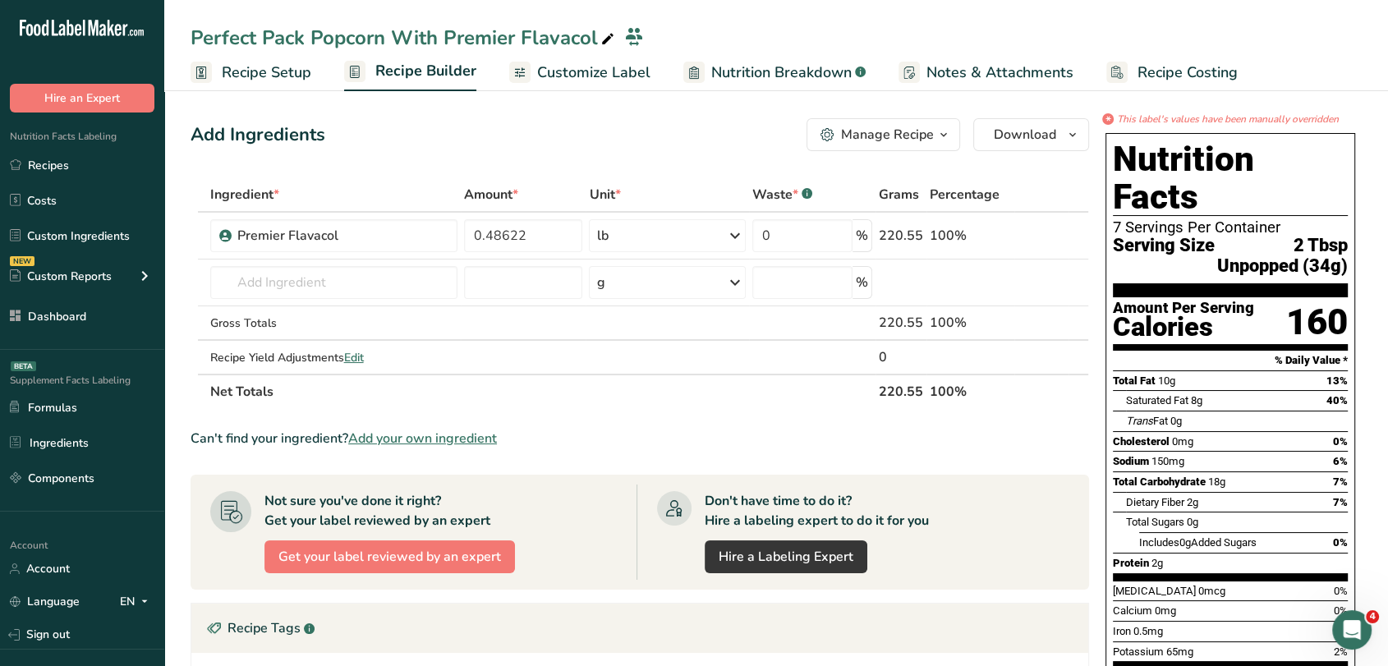
click at [272, 85] on link "Recipe Setup" at bounding box center [251, 72] width 121 height 37
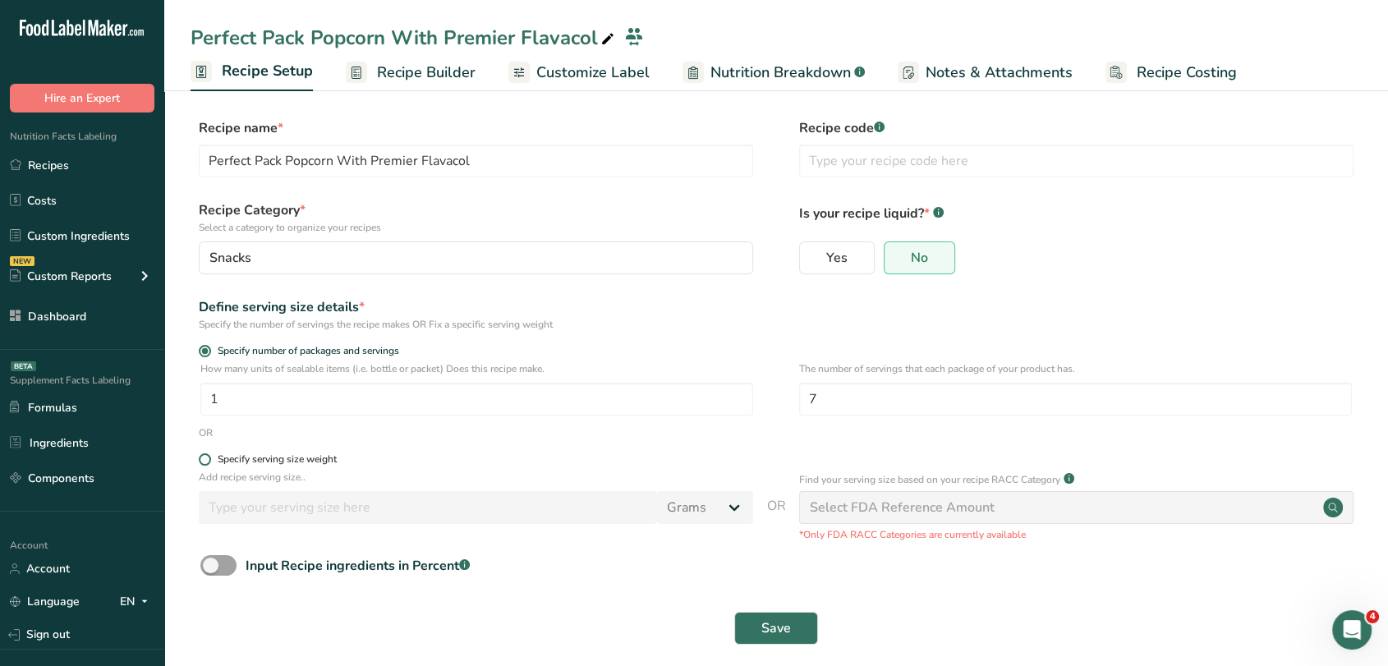
click at [208, 455] on span at bounding box center [205, 460] width 12 height 12
click at [208, 455] on input "Specify serving size weight" at bounding box center [204, 459] width 11 height 11
radio input "true"
radio input "false"
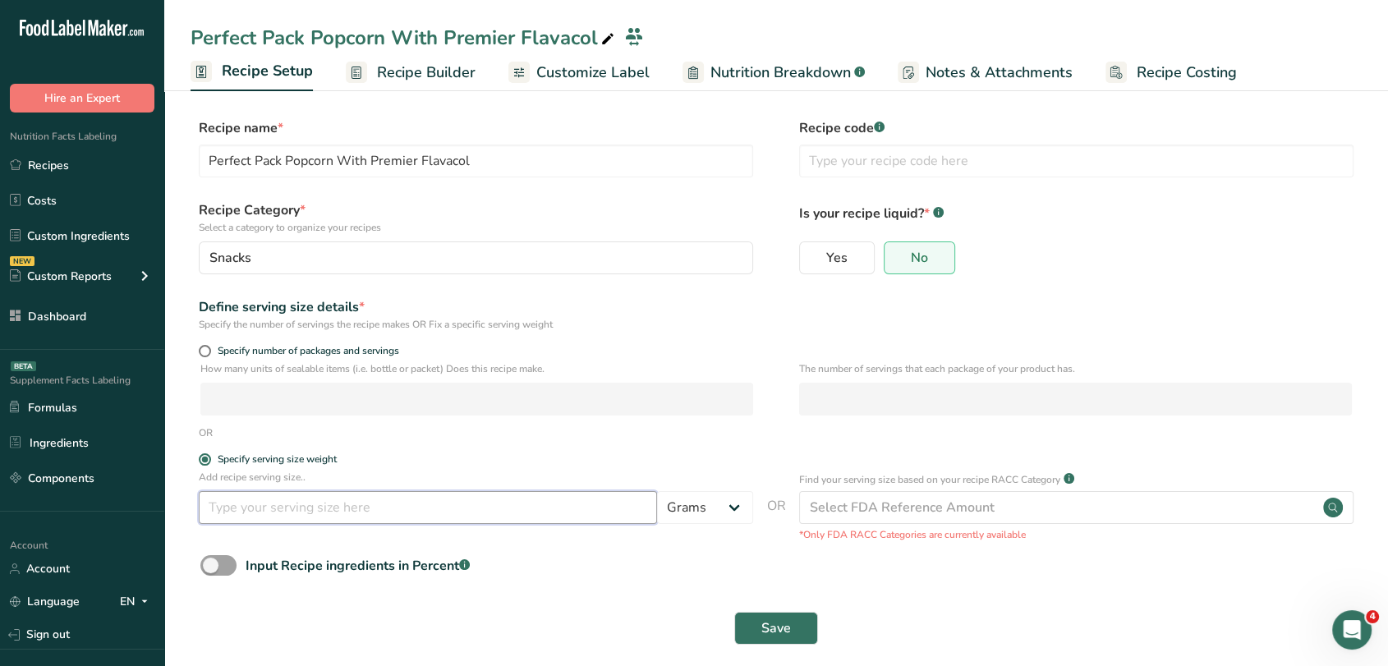
click at [270, 509] on input "number" at bounding box center [428, 507] width 458 height 33
type input "100"
click at [754, 618] on button "Save" at bounding box center [776, 628] width 84 height 33
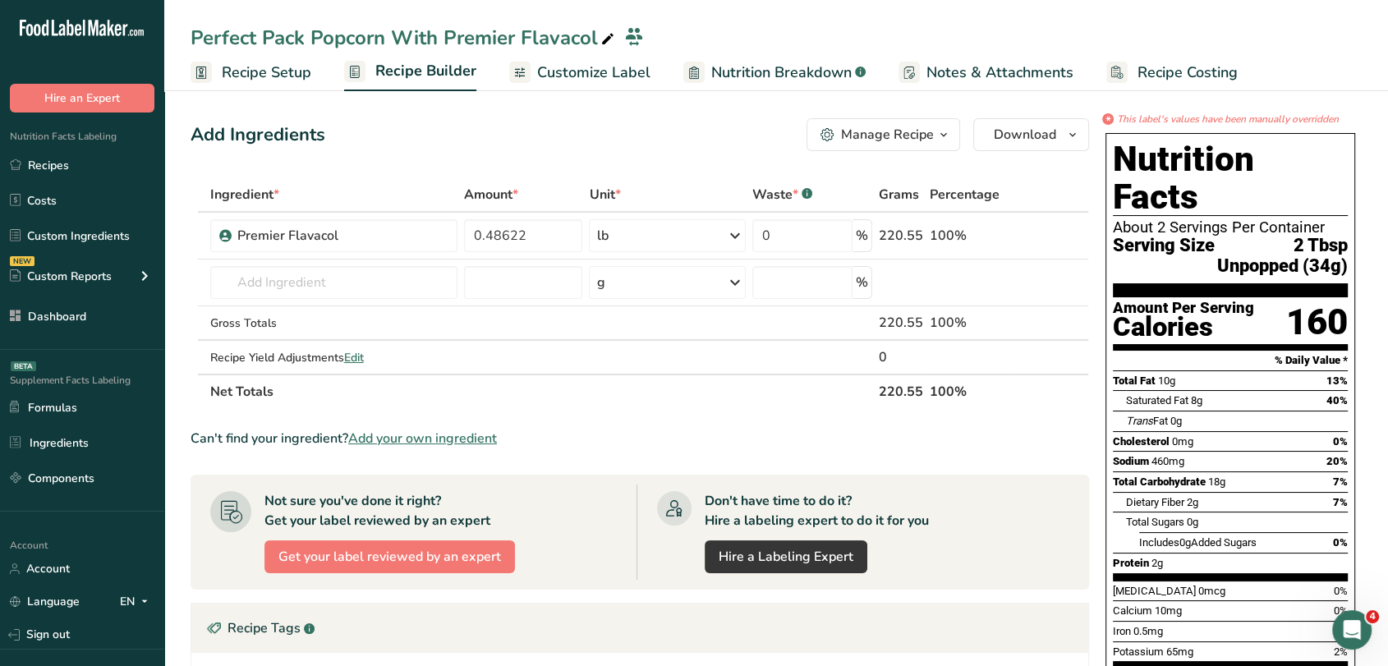
click at [617, 69] on span "Customize Label" at bounding box center [593, 73] width 113 height 22
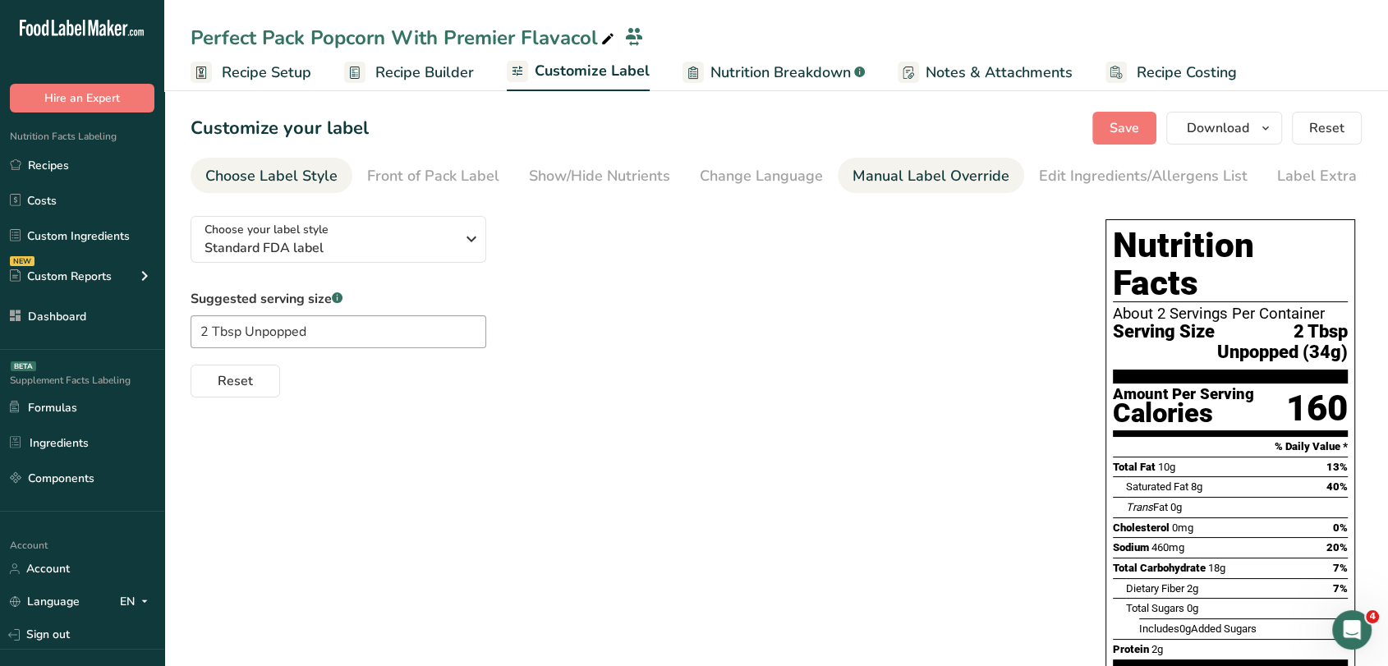
click at [946, 187] on link "Manual Label Override" at bounding box center [931, 176] width 157 height 37
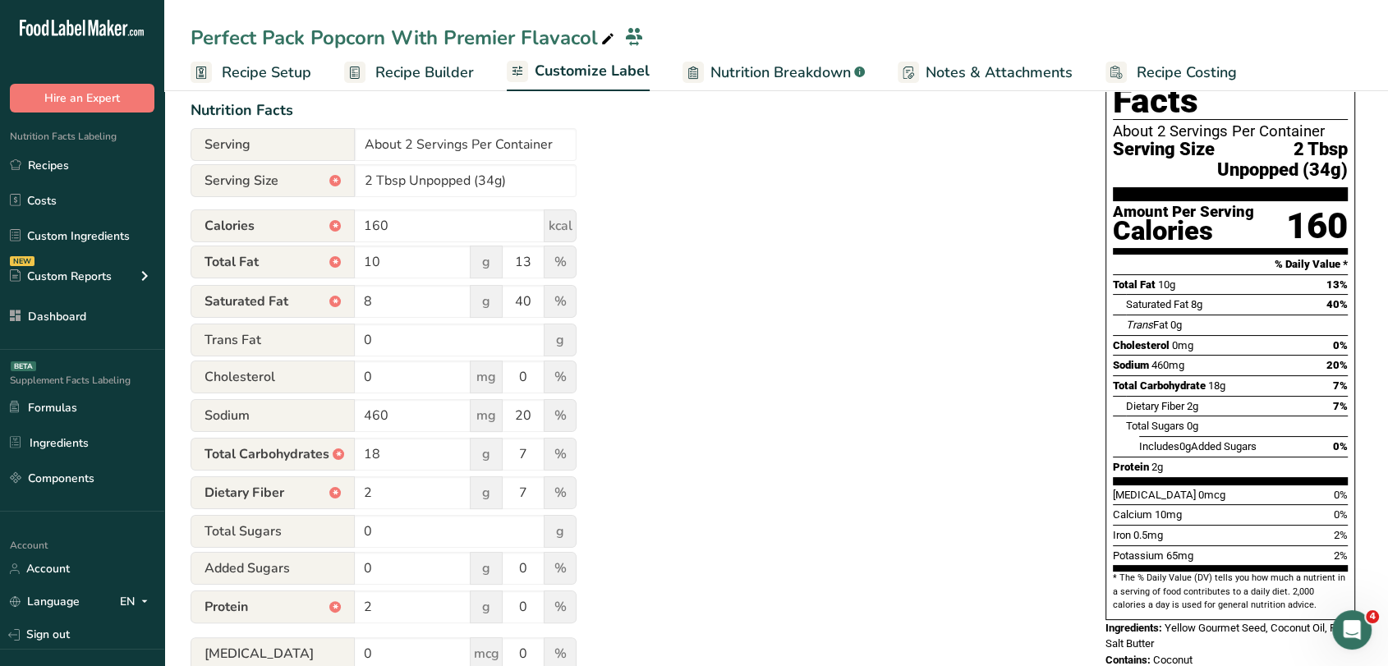
scroll to position [91, 0]
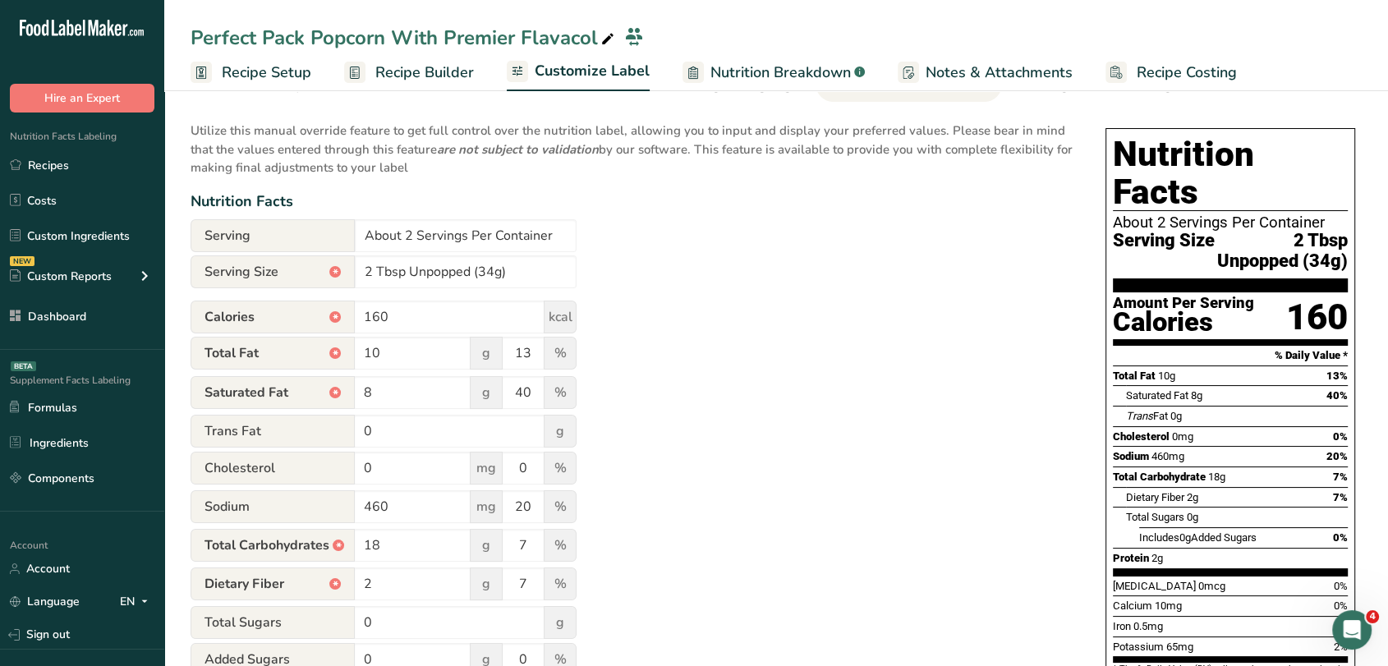
click at [467, 76] on span "Recipe Builder" at bounding box center [424, 73] width 99 height 22
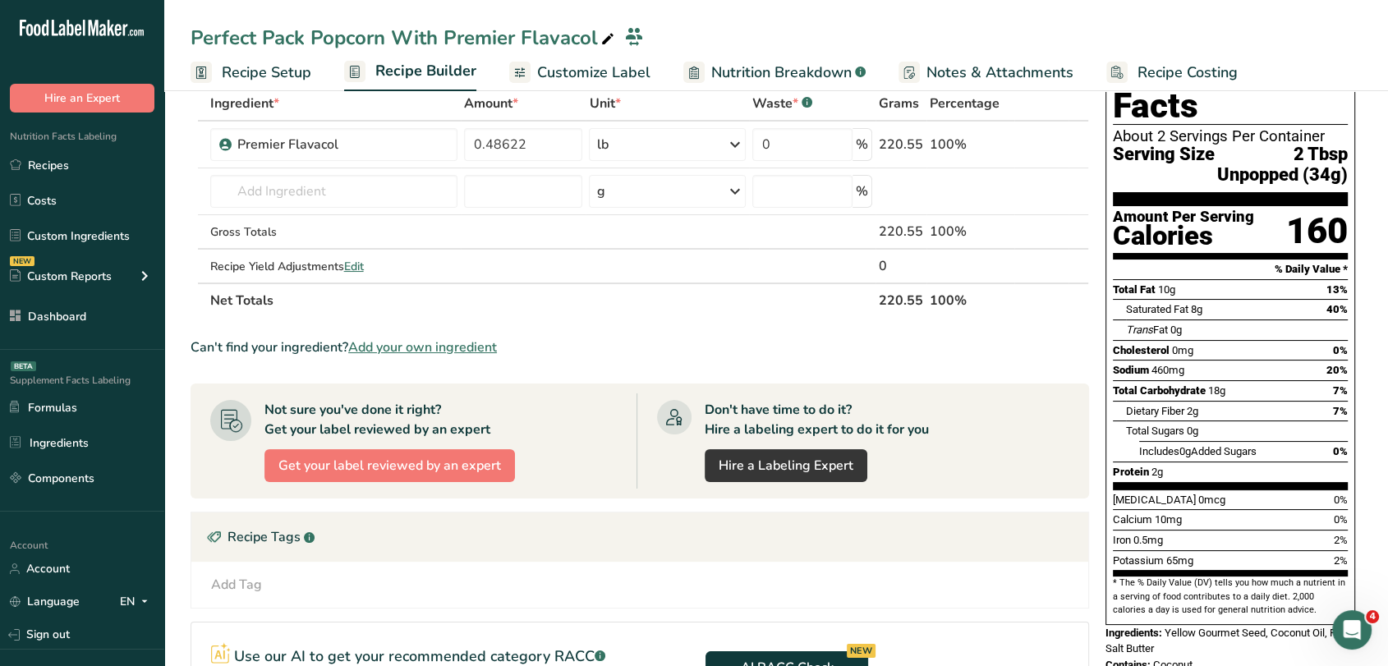
click at [580, 76] on span "Customize Label" at bounding box center [593, 73] width 113 height 22
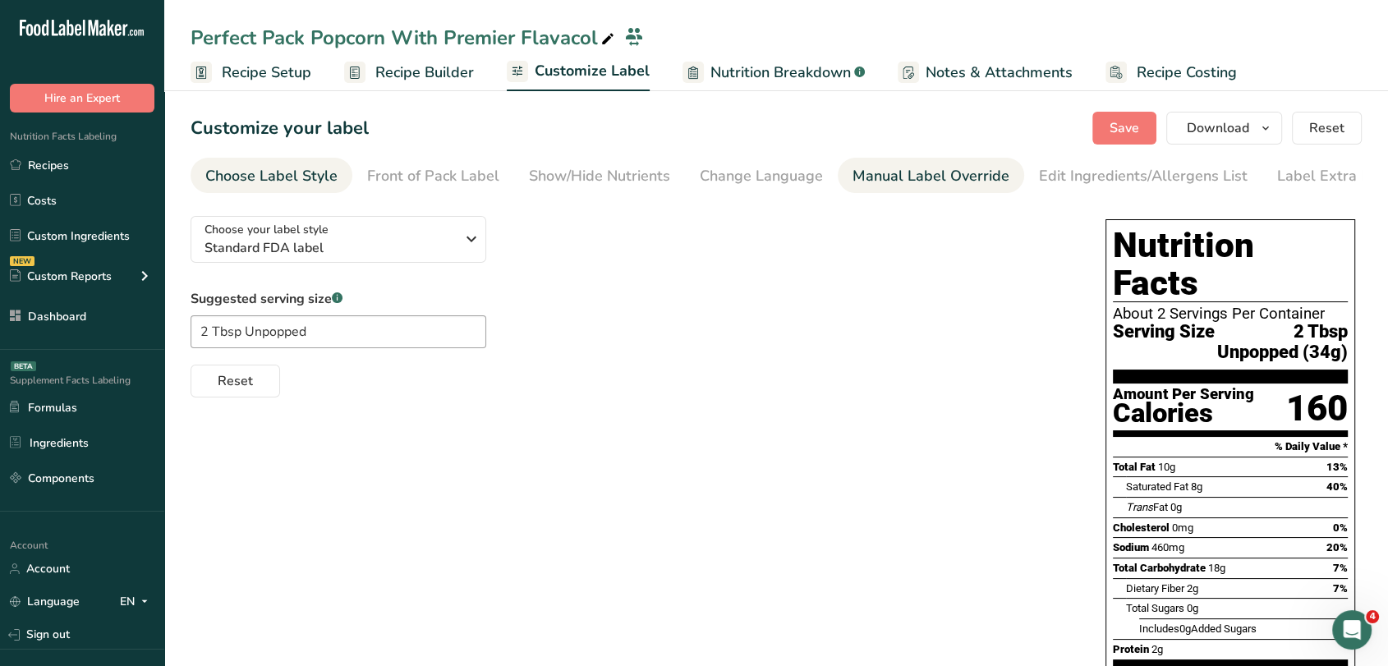
click at [882, 165] on div "Manual Label Override" at bounding box center [931, 176] width 157 height 22
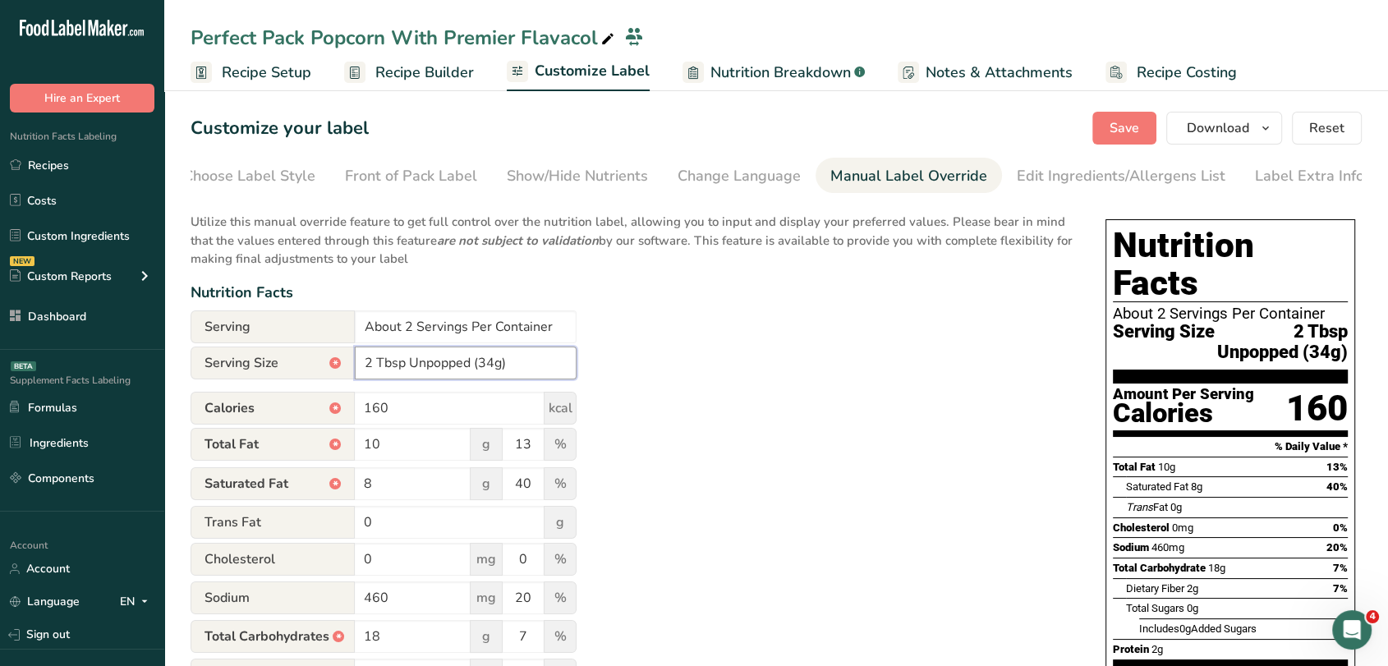
drag, startPoint x: 496, startPoint y: 368, endPoint x: 482, endPoint y: 370, distance: 14.1
click at [482, 370] on input "2 Tbsp Unpopped (34g)" at bounding box center [466, 363] width 222 height 33
drag, startPoint x: 377, startPoint y: 367, endPoint x: 361, endPoint y: 370, distance: 16.6
click at [361, 370] on input "2 Tbsp Unpopped (34g)" at bounding box center [466, 363] width 222 height 33
drag, startPoint x: 493, startPoint y: 367, endPoint x: 480, endPoint y: 371, distance: 13.5
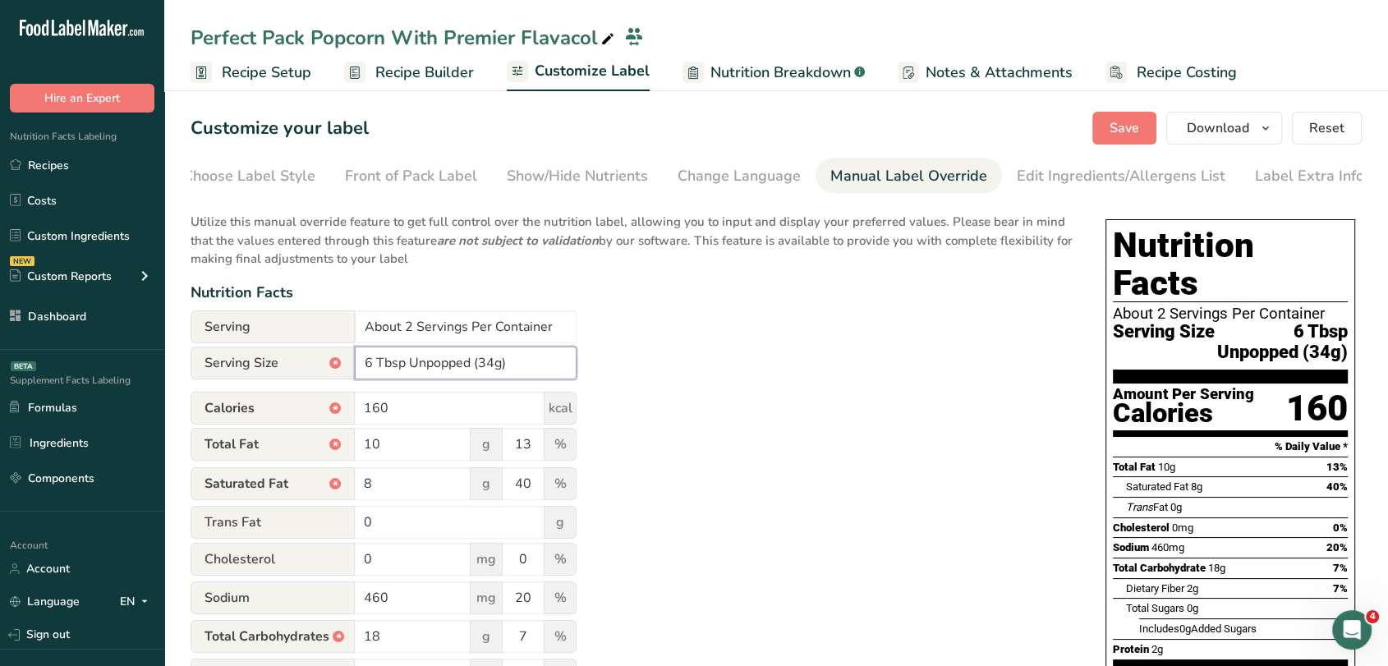
click at [480, 371] on input "6 Tbsp Unpopped (34g)" at bounding box center [466, 363] width 222 height 33
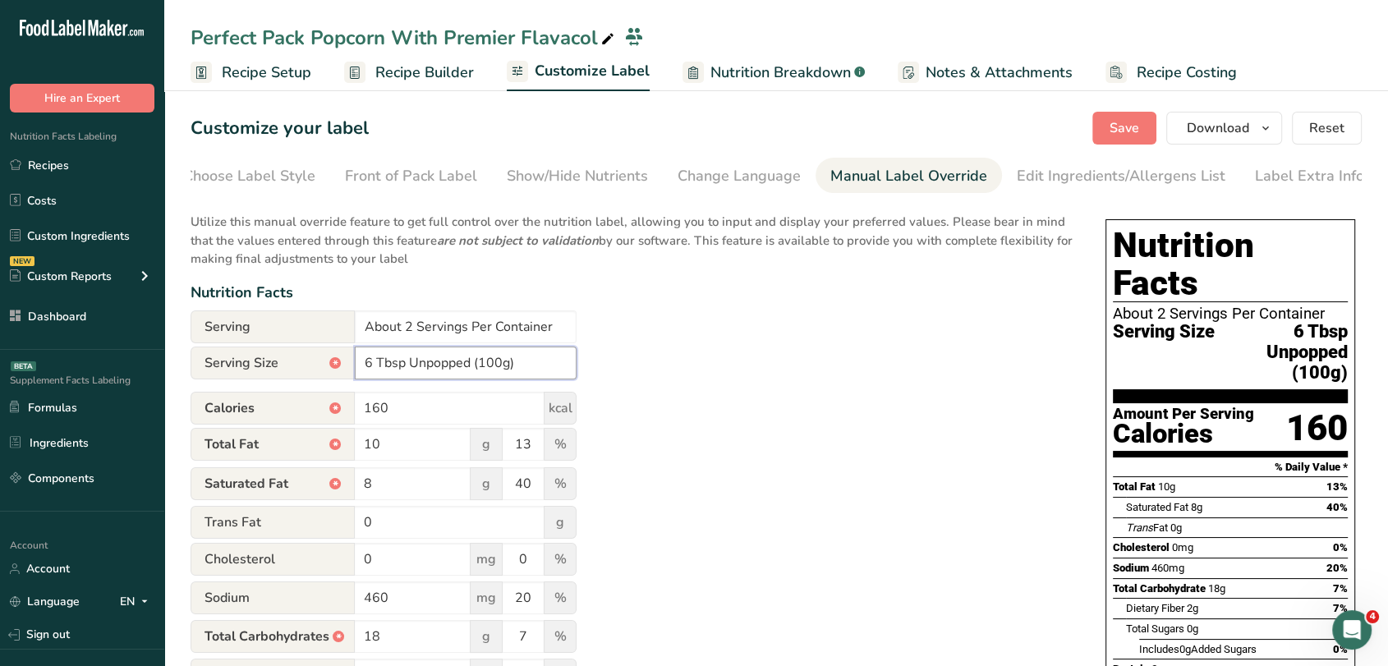
type input "6 Tbsp Unpopped (100g)"
click at [748, 384] on div "Utilize this manual override feature to get full control over the nutrition lab…" at bounding box center [632, 605] width 882 height 805
drag, startPoint x: 403, startPoint y: 413, endPoint x: 353, endPoint y: 401, distance: 51.6
click at [353, 401] on div "Calories * 160 kcal" at bounding box center [384, 408] width 386 height 33
type input "471"
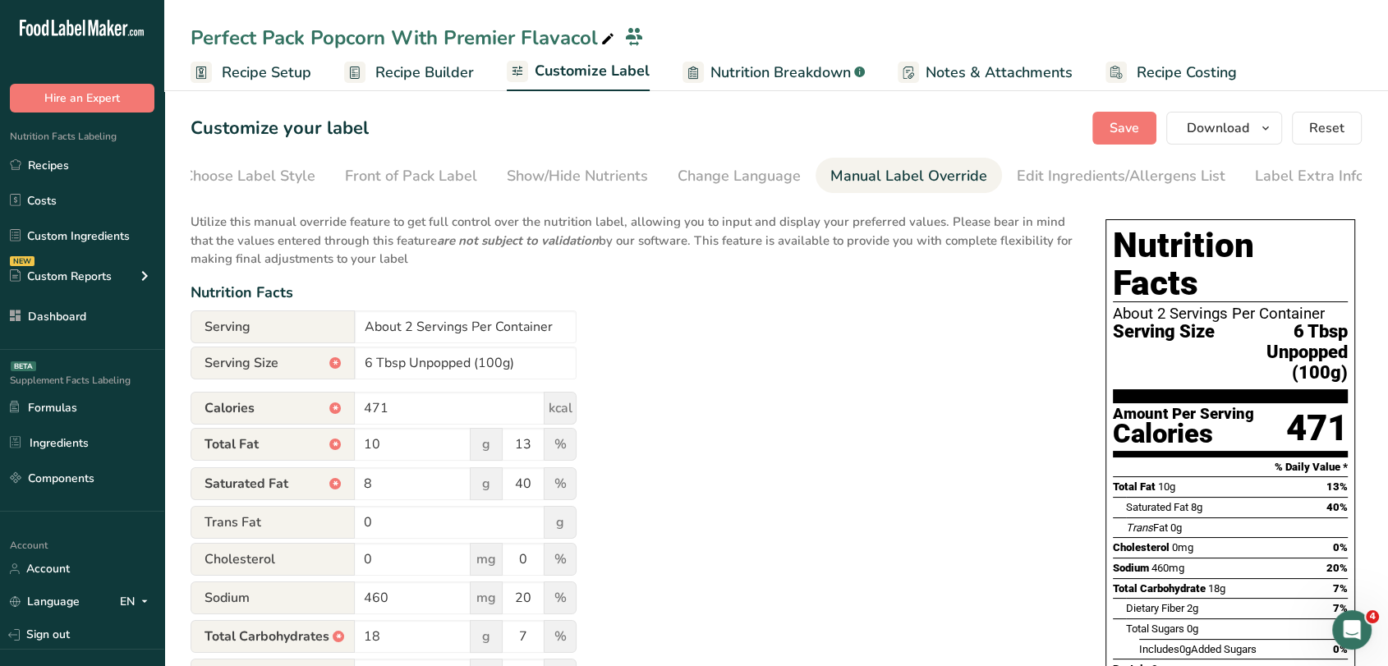
click at [771, 315] on div "Utilize this manual override feature to get full control over the nutrition lab…" at bounding box center [632, 605] width 882 height 805
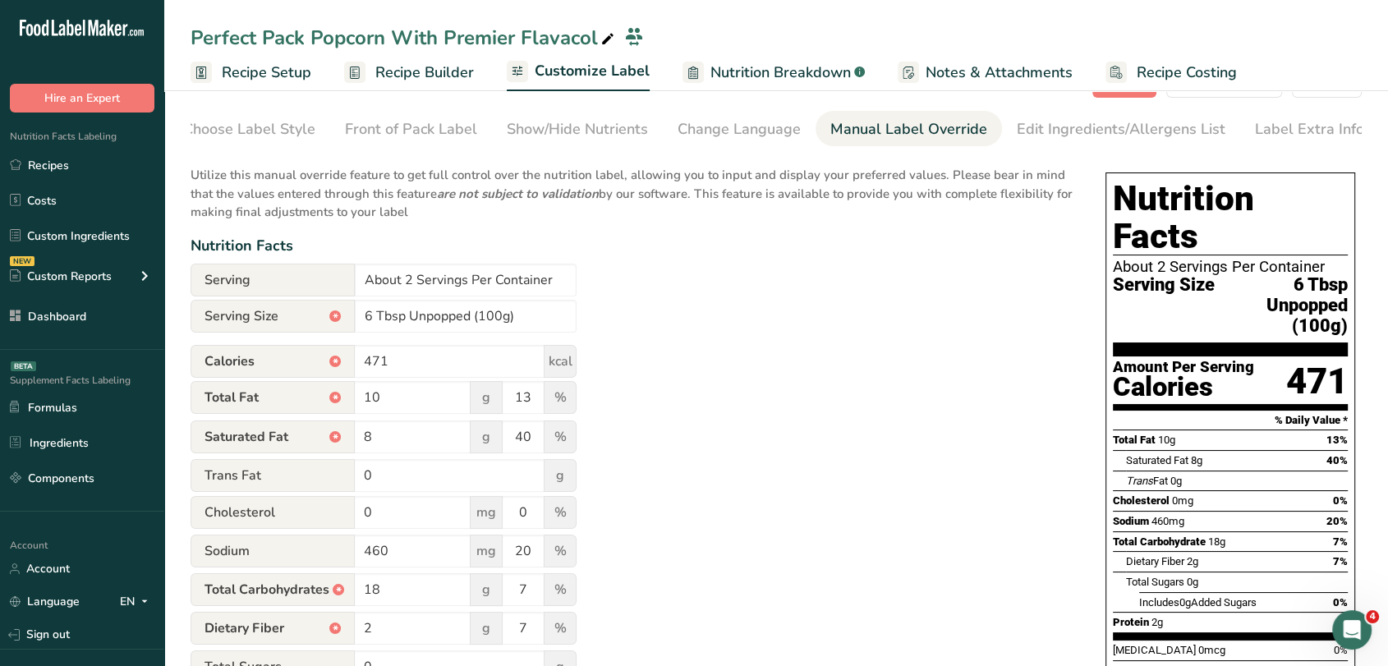
scroll to position [17, 0]
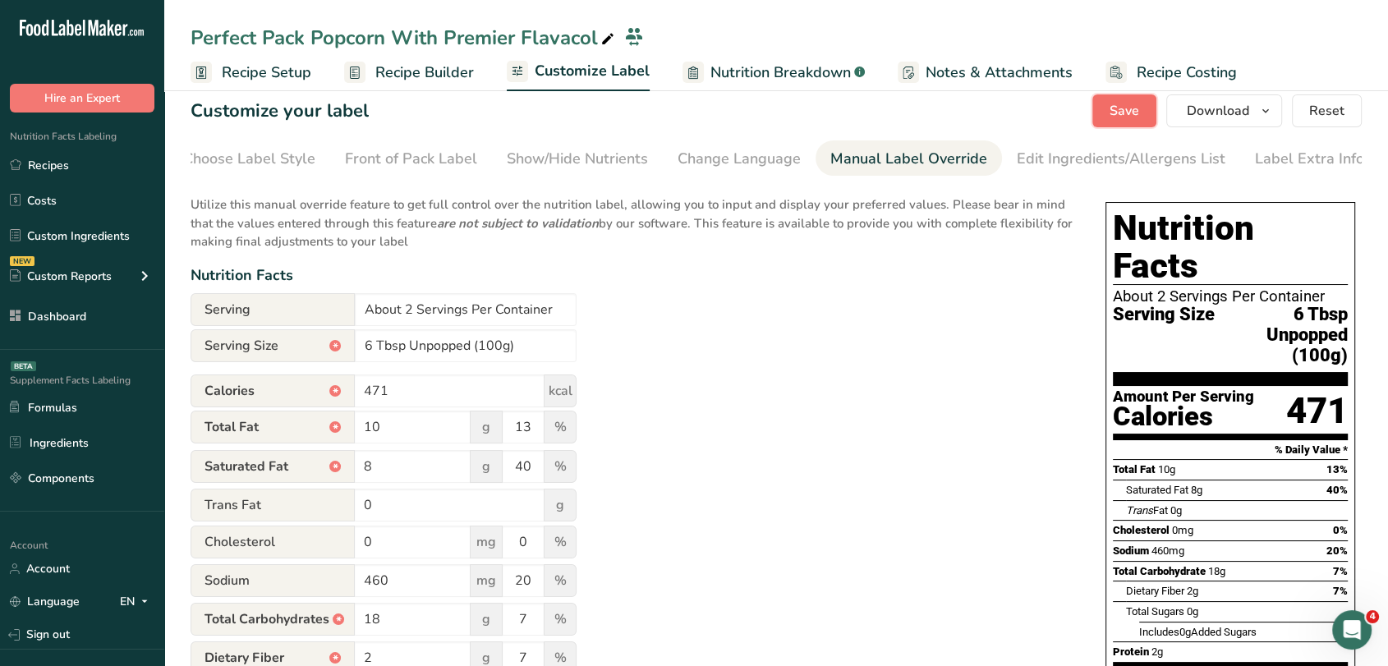
click at [1140, 104] on span "Save" at bounding box center [1125, 111] width 30 height 20
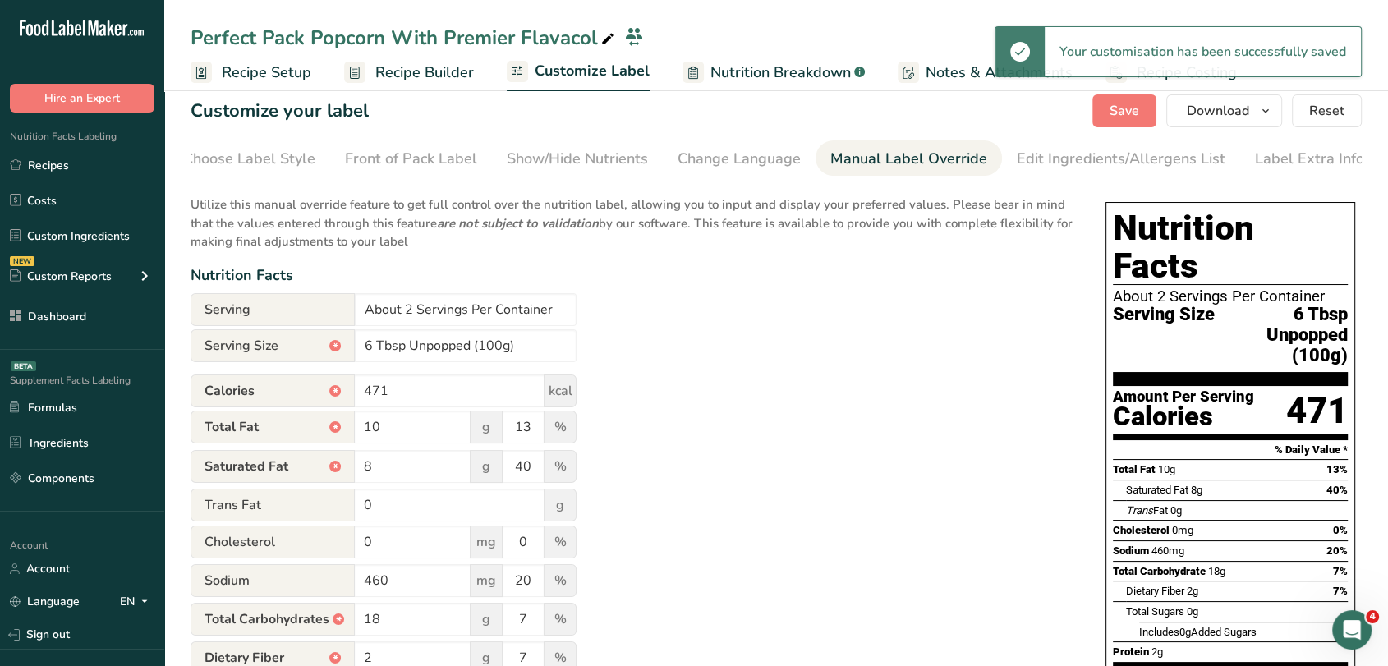
drag, startPoint x: 382, startPoint y: 76, endPoint x: 400, endPoint y: 72, distance: 18.4
click at [382, 76] on span "Recipe Builder" at bounding box center [424, 73] width 99 height 22
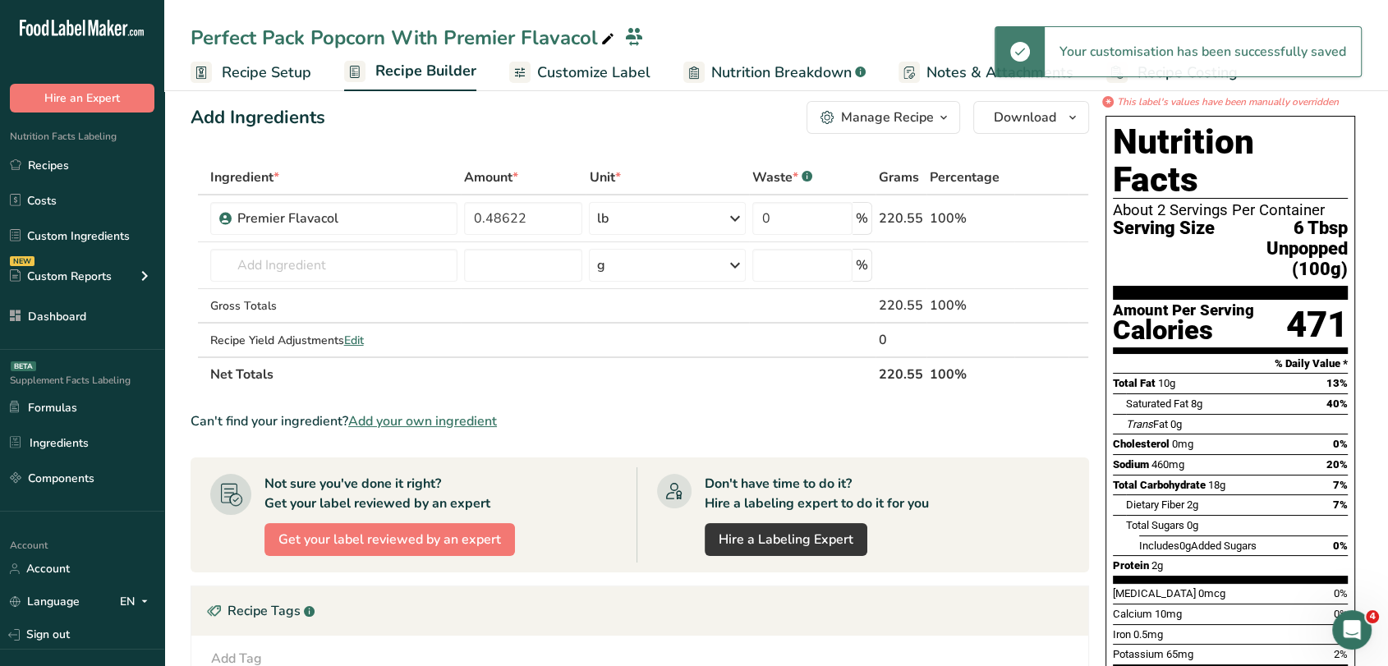
click at [591, 73] on span "Customize Label" at bounding box center [593, 73] width 113 height 22
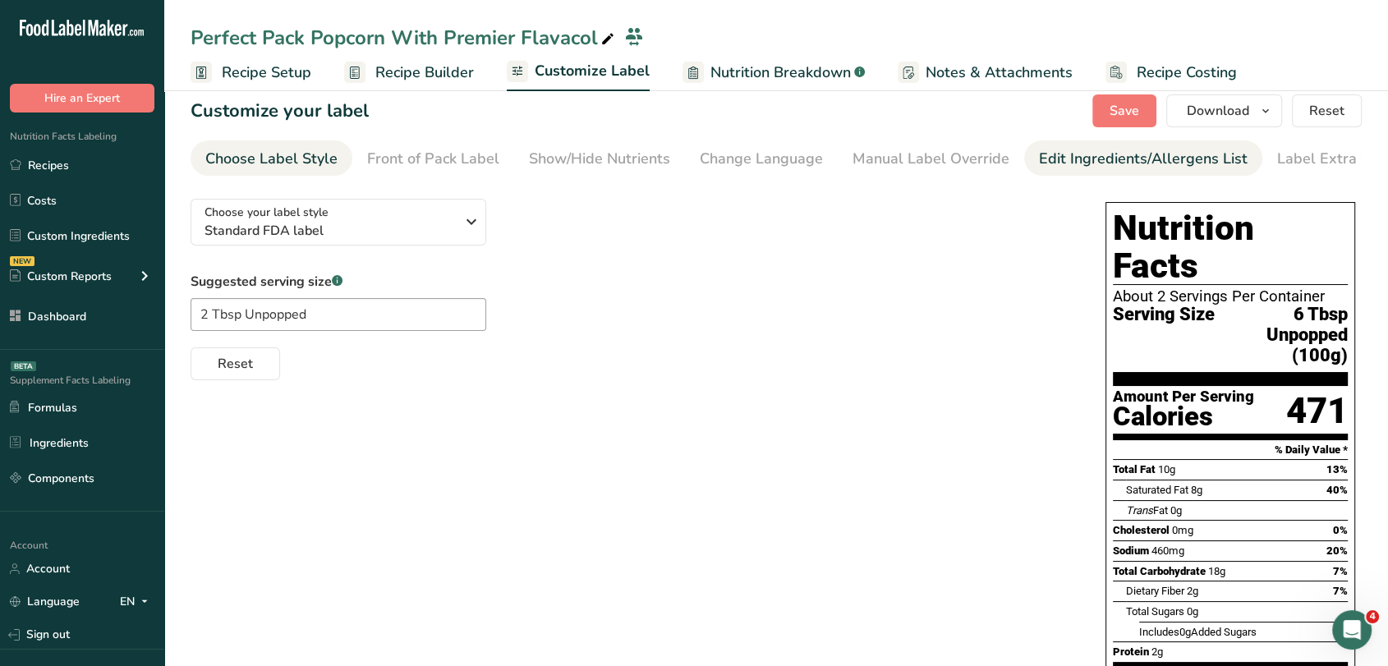
click at [1071, 150] on div "Edit Ingredients/Allergens List" at bounding box center [1143, 159] width 209 height 22
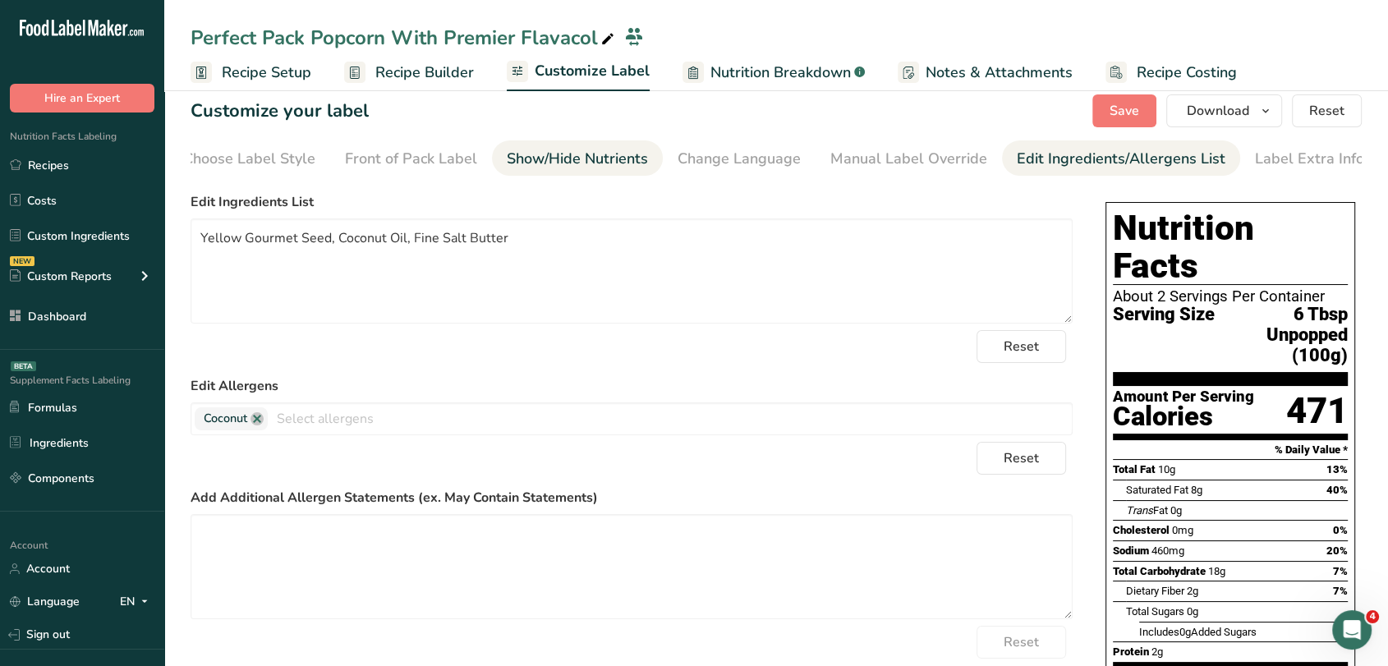
click at [577, 153] on div "Show/Hide Nutrients" at bounding box center [577, 159] width 141 height 22
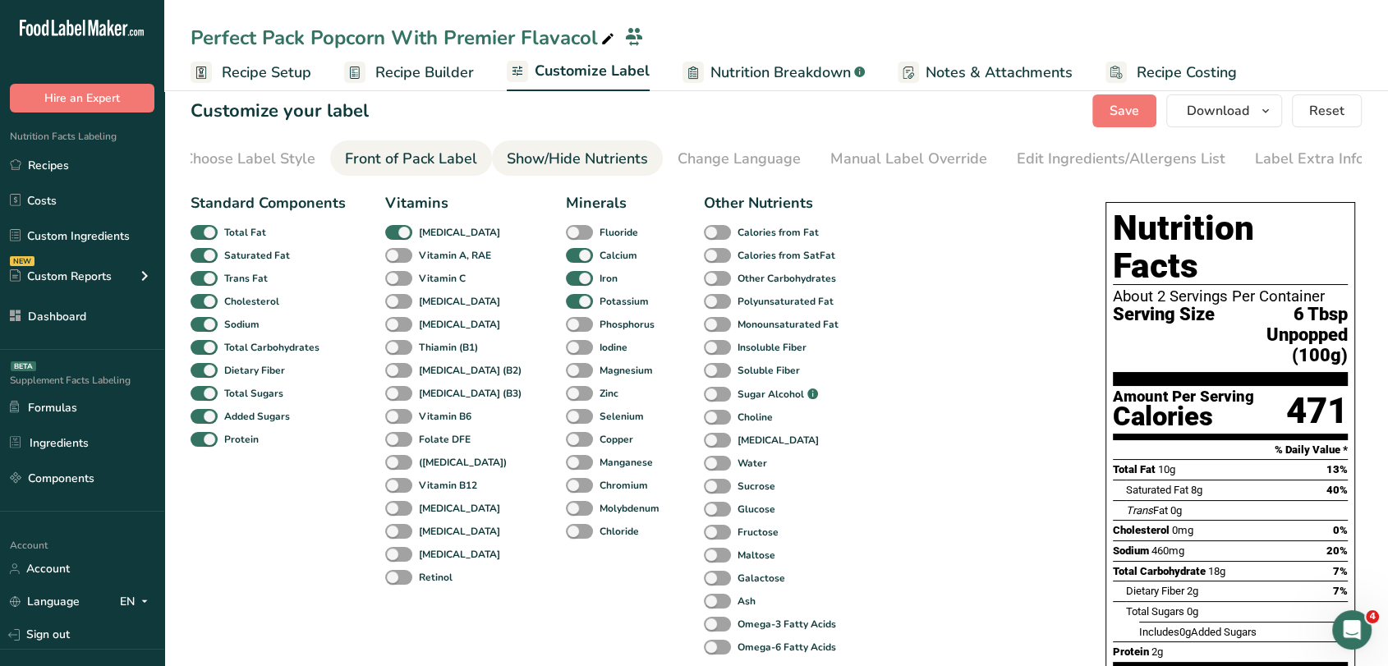
click at [406, 172] on link "Front of Pack Label" at bounding box center [411, 158] width 132 height 37
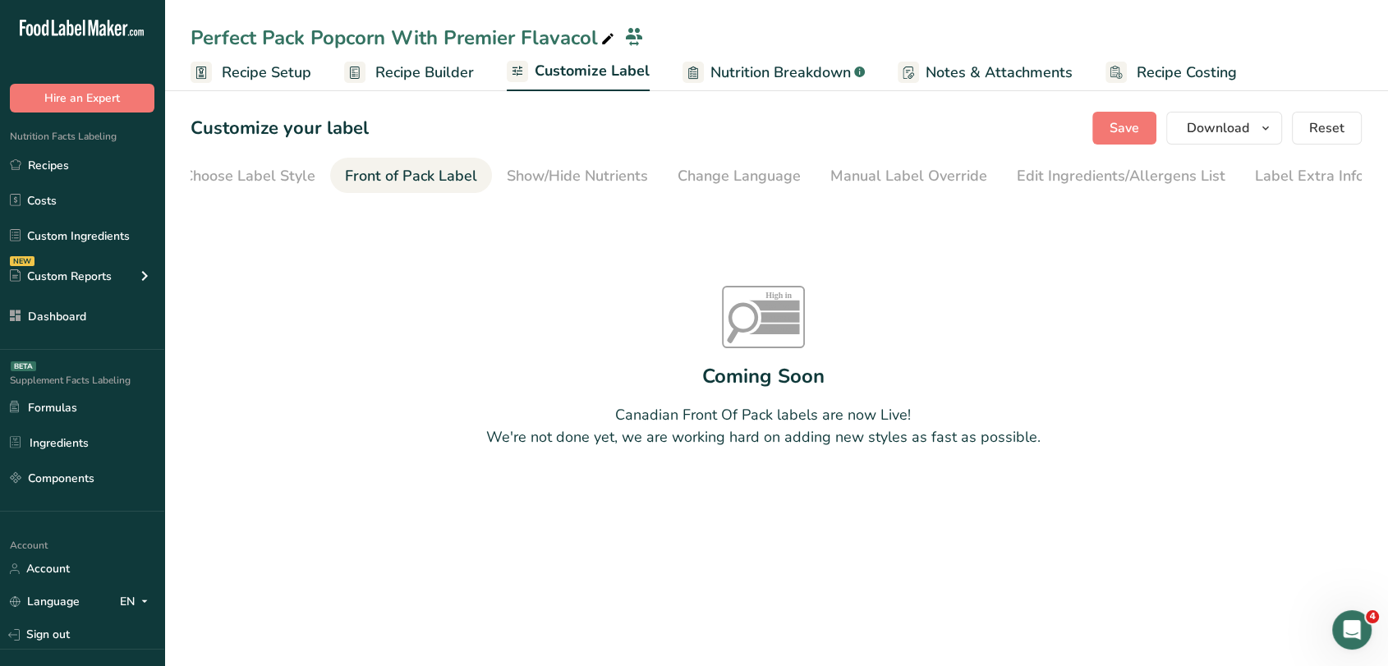
click at [451, 78] on span "Recipe Builder" at bounding box center [424, 73] width 99 height 22
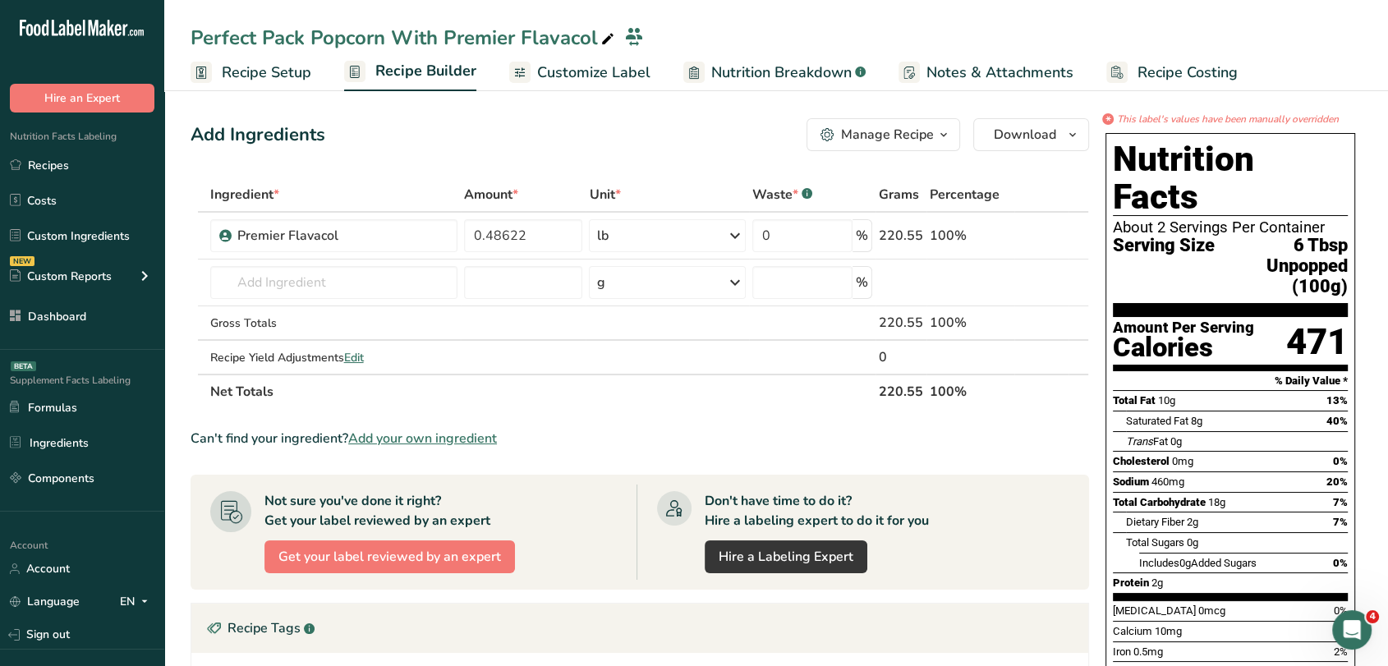
click at [607, 81] on span "Customize Label" at bounding box center [593, 73] width 113 height 22
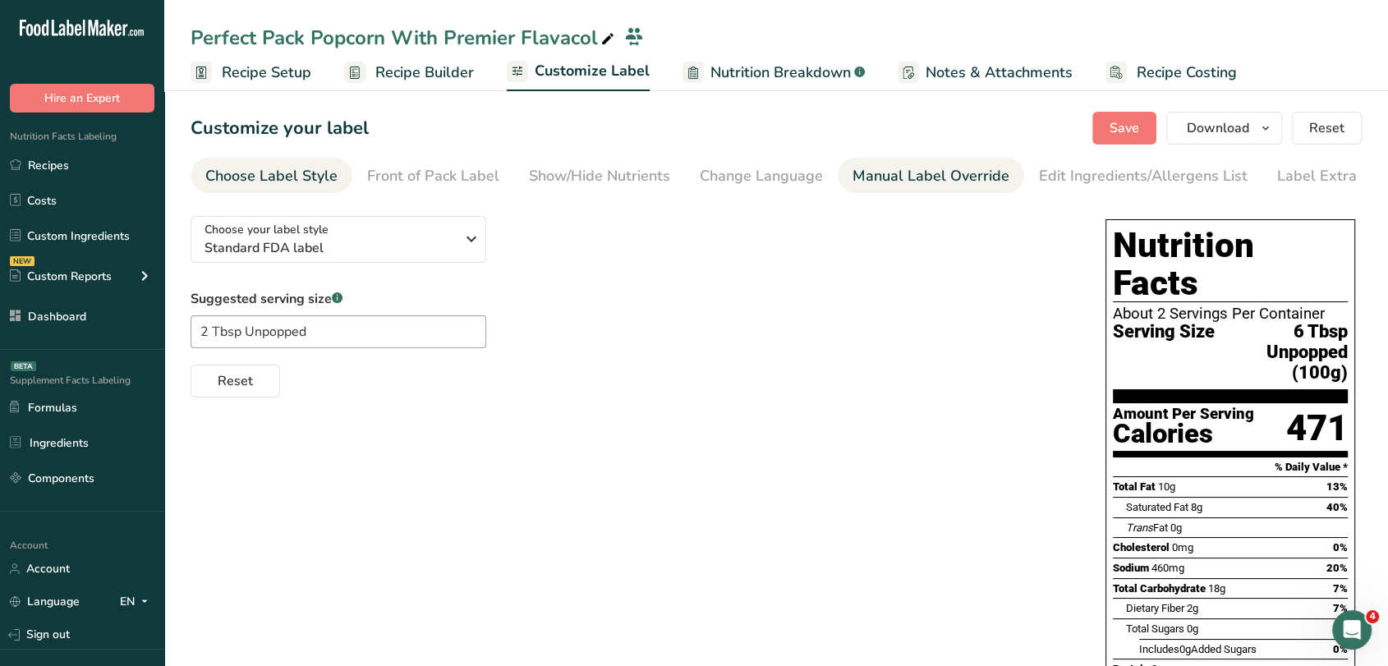
click at [943, 177] on div "Manual Label Override" at bounding box center [931, 176] width 157 height 22
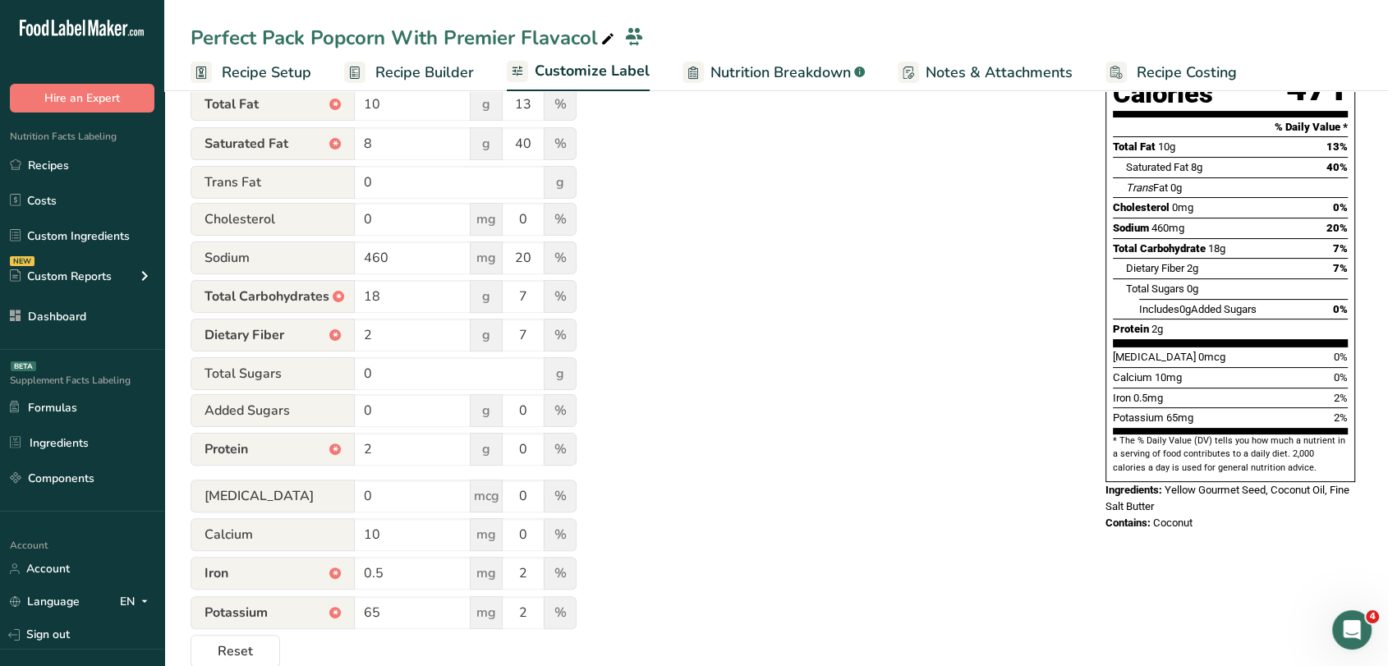
scroll to position [342, 0]
click at [1280, 571] on div "Choose your label style Standard FDA label USA (FDA) Standard FDA label Tabular…" at bounding box center [777, 263] width 1172 height 805
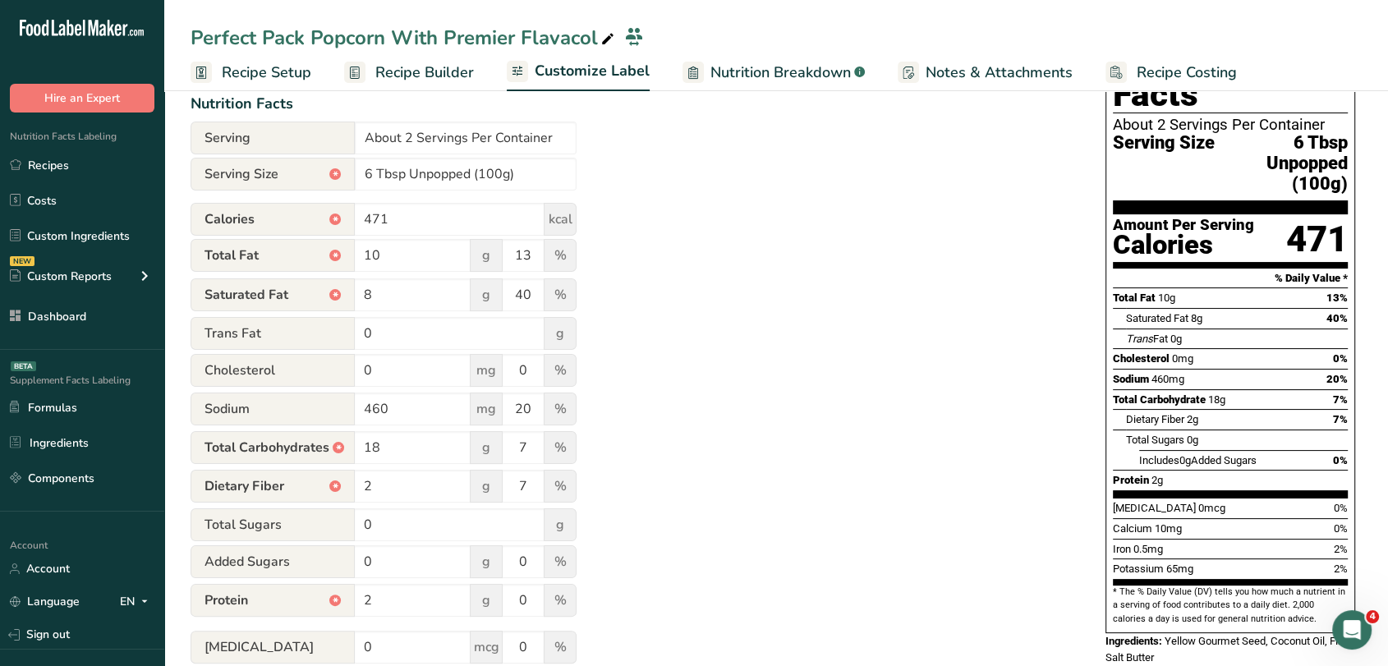
scroll to position [371, 0]
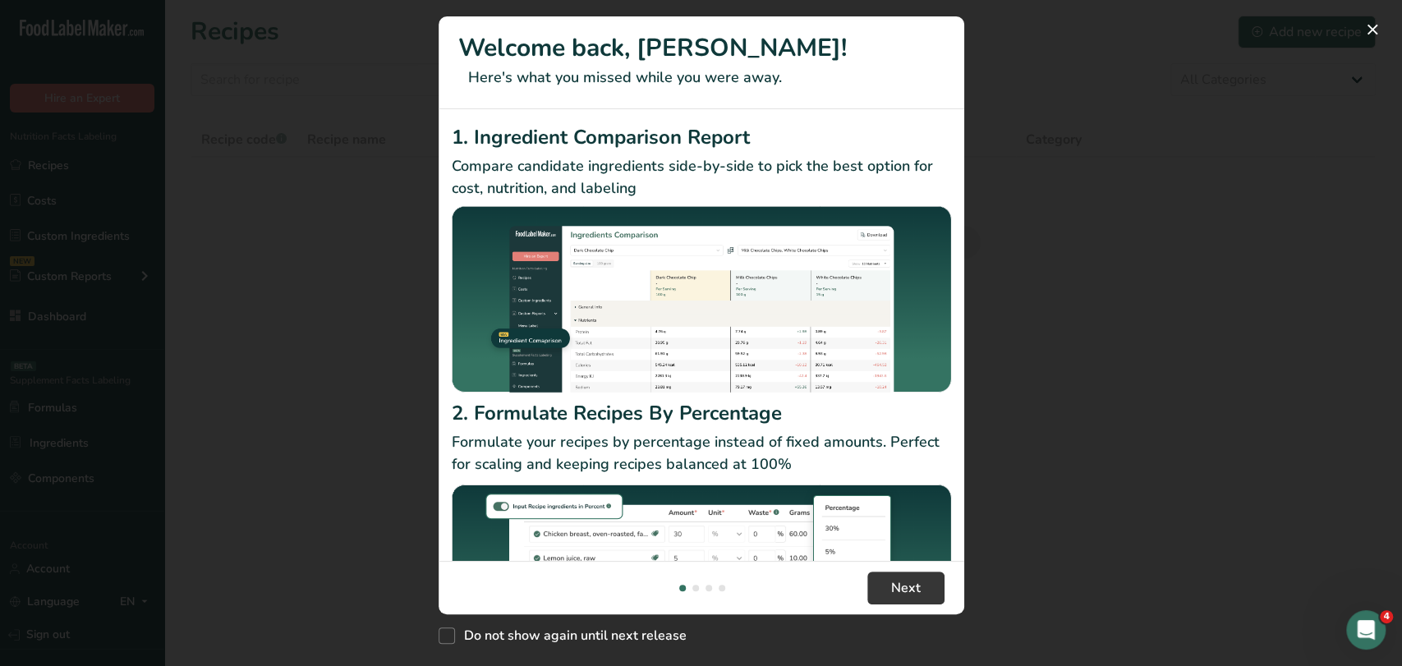
click at [1041, 182] on div "New Features" at bounding box center [701, 333] width 1402 height 666
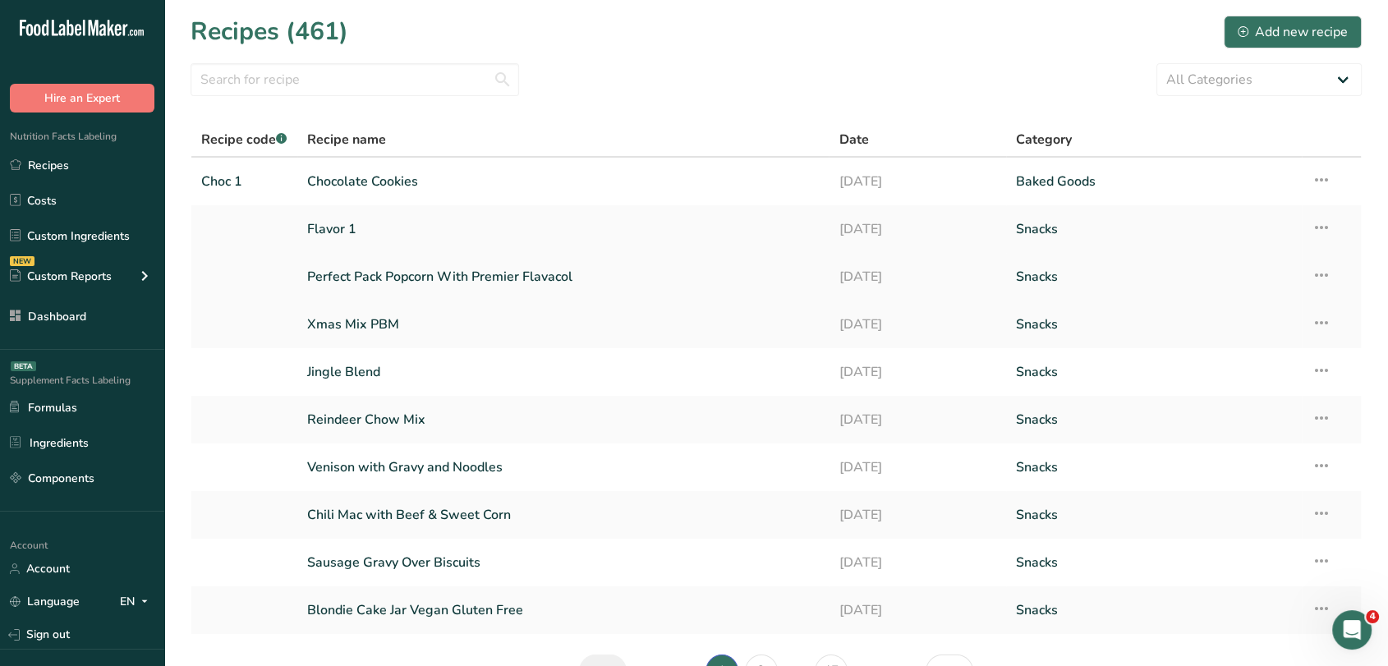
click at [446, 265] on link "Perfect Pack Popcorn With Premier Flavacol" at bounding box center [563, 277] width 513 height 35
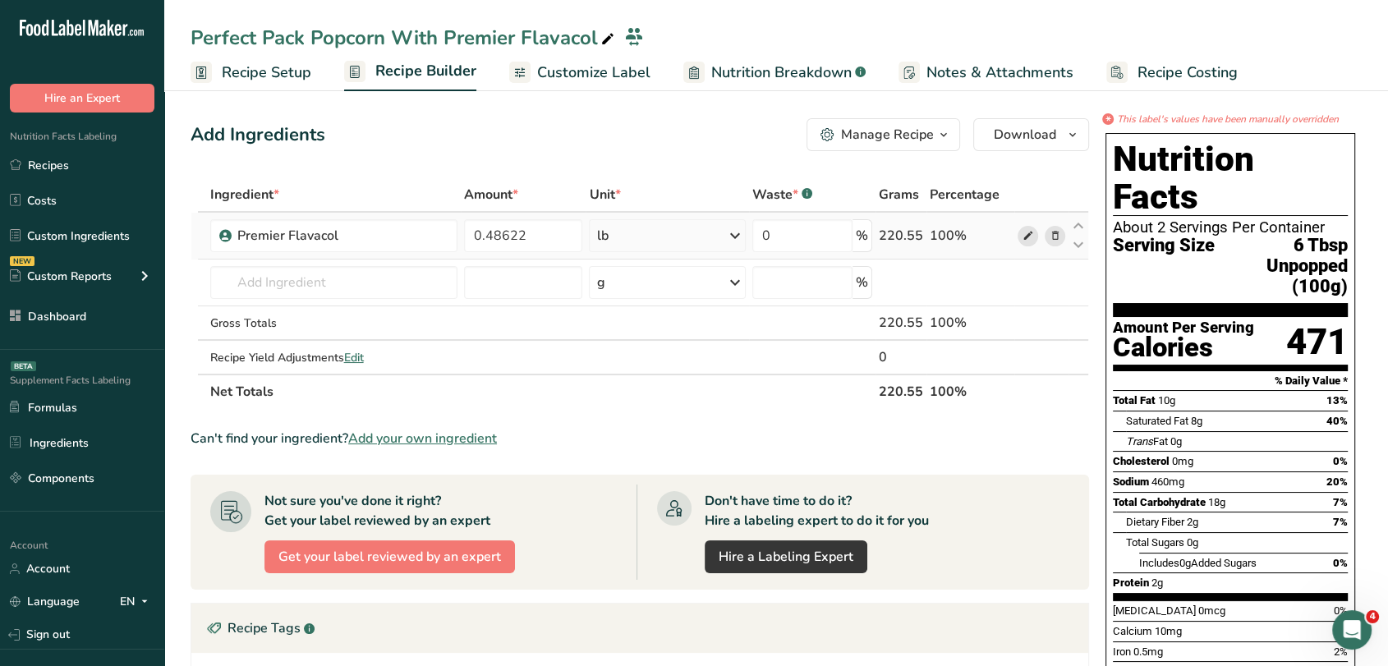
click at [1025, 232] on icon at bounding box center [1028, 236] width 12 height 17
click at [610, 67] on p "Transfer Recipe Ownership" at bounding box center [629, 63] width 197 height 17
click at [523, 76] on div "Transfer Recipe Ownership" at bounding box center [630, 63] width 214 height 25
click at [589, 78] on span "Customize Label" at bounding box center [593, 73] width 113 height 22
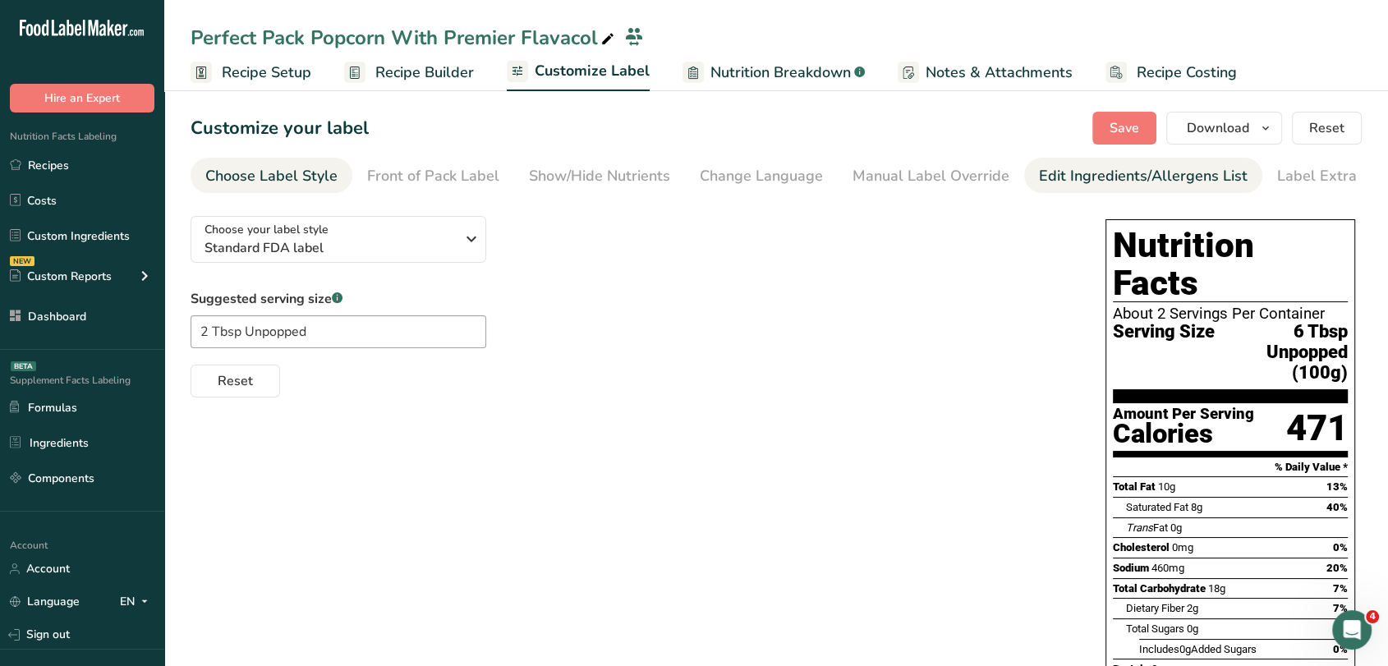
click at [1084, 176] on div "Edit Ingredients/Allergens List" at bounding box center [1143, 176] width 209 height 22
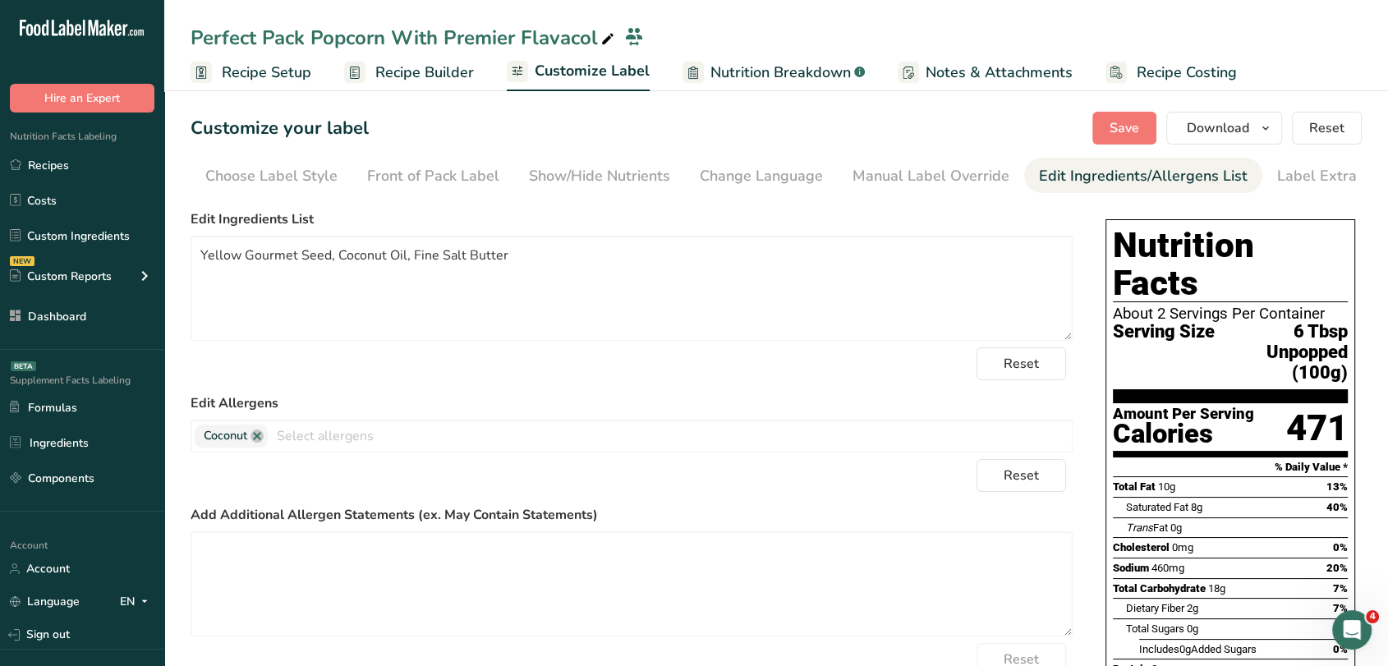
scroll to position [0, 22]
click at [598, 166] on div "Show/Hide Nutrients" at bounding box center [577, 176] width 141 height 22
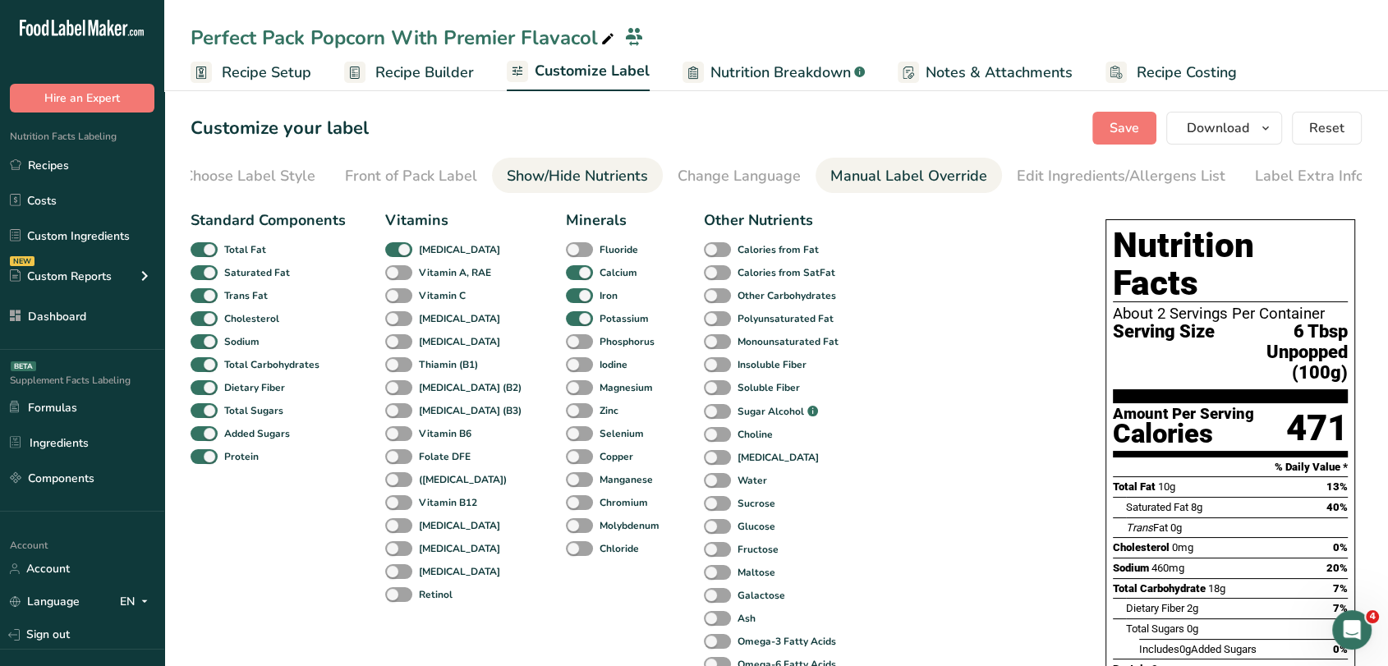
click at [833, 167] on div "Manual Label Override" at bounding box center [909, 176] width 157 height 22
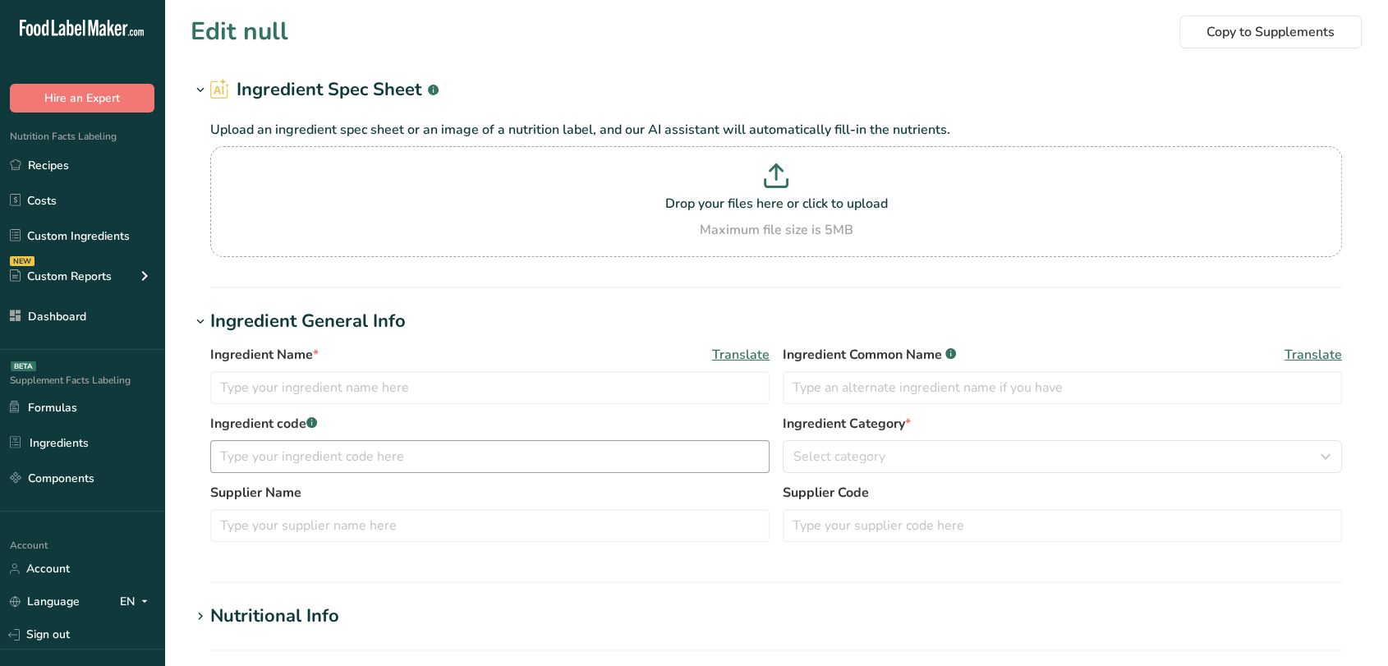
type input "Premier Flavacol"
type input "100"
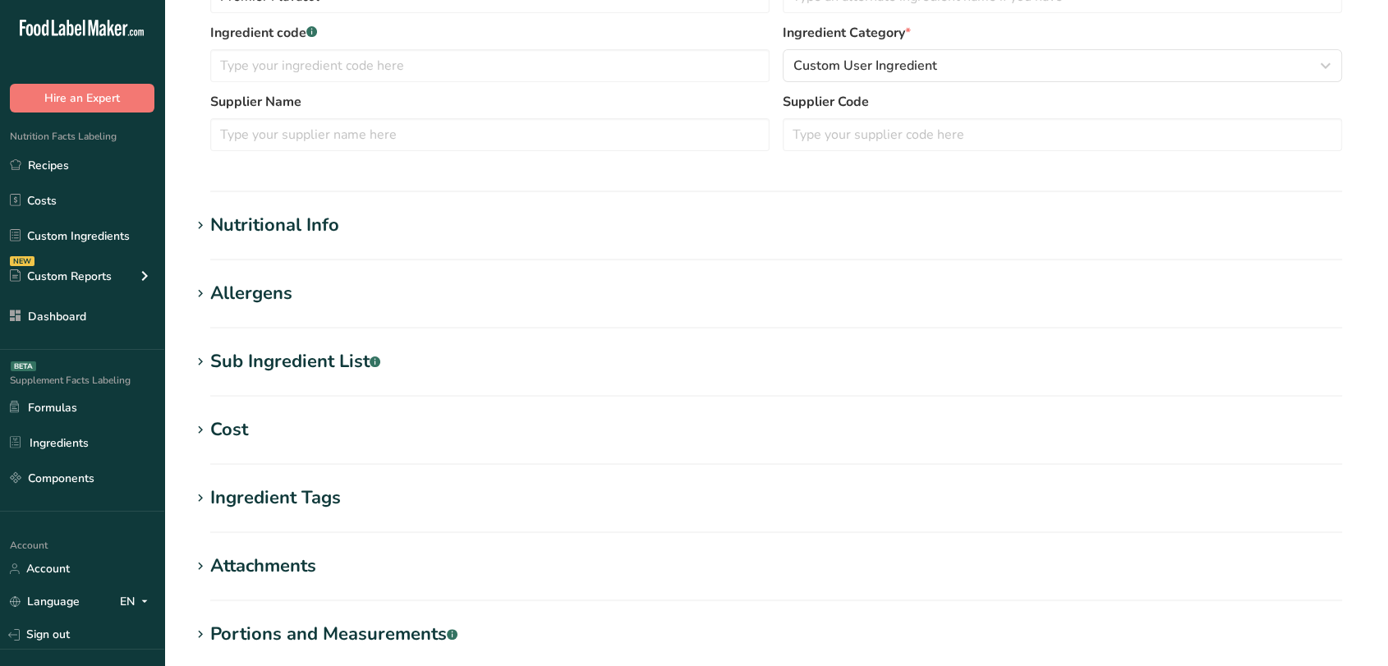
type input "2.4"
type KJ "10"
type Fat "0"
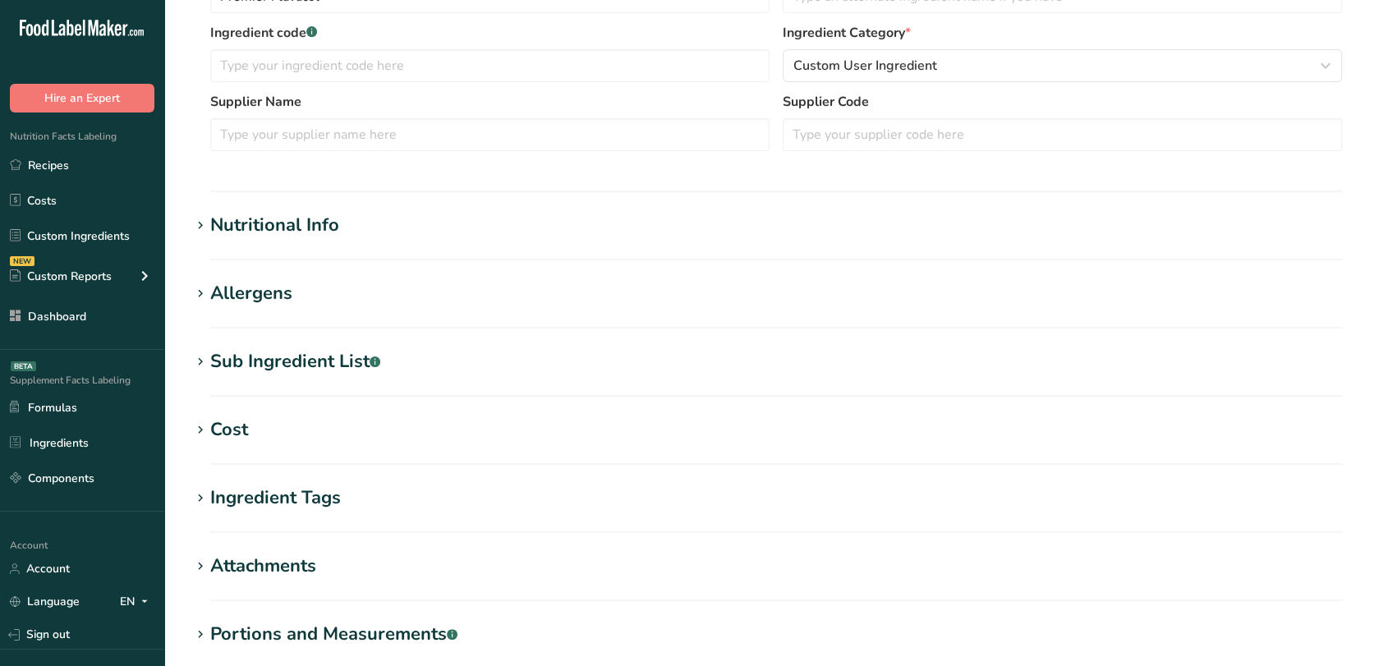
type input "0"
type input "461.95"
type Carbohydrates "0"
type Fiber "0"
type Sugars "0.02"
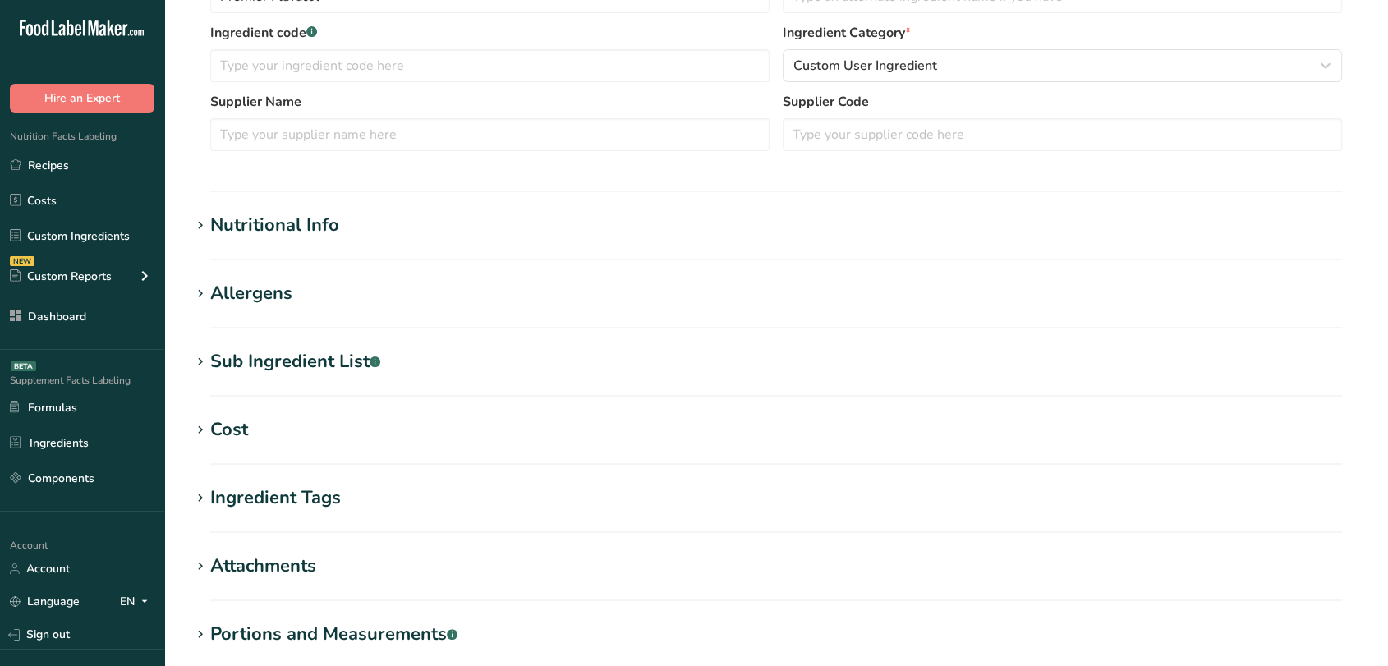
type Sugars "0"
type input "0"
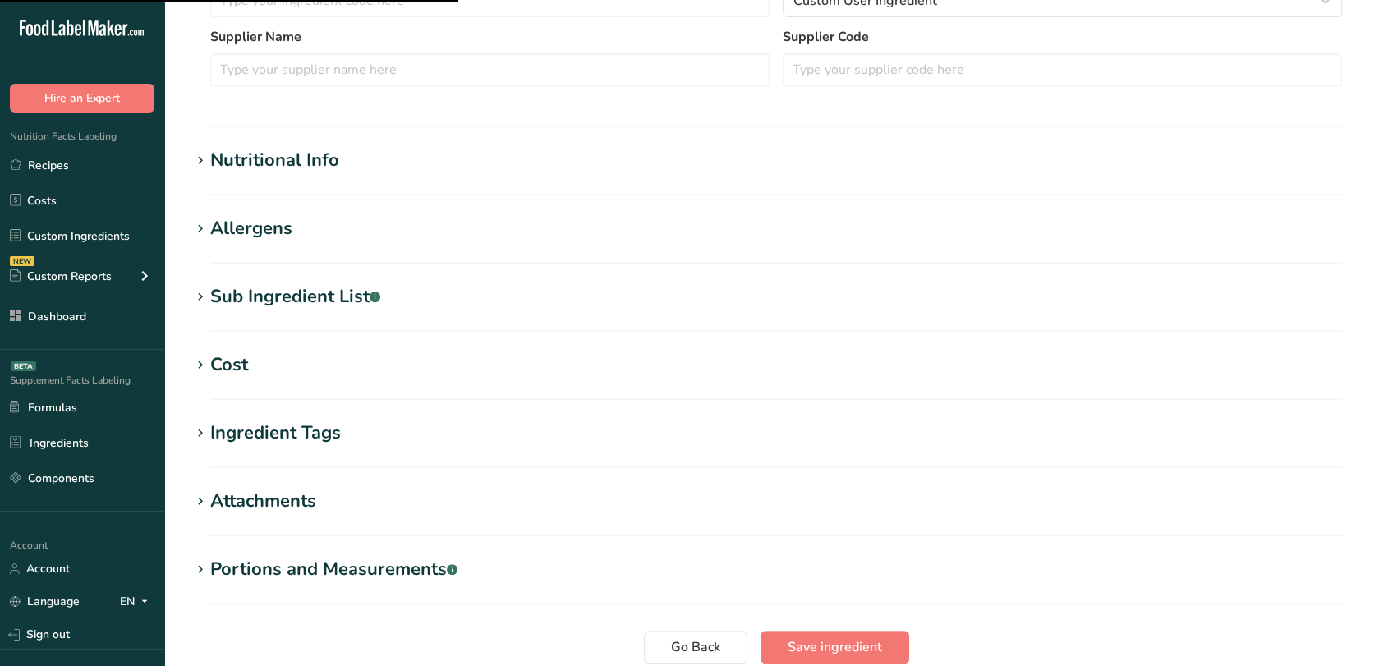
click at [302, 177] on section "Nutritional Info Serving Size .a-a{fill:#347362;}.b-a{fill:#fff;} Add ingredien…" at bounding box center [777, 171] width 1172 height 48
click at [302, 163] on div "Nutritional Info" at bounding box center [274, 160] width 129 height 27
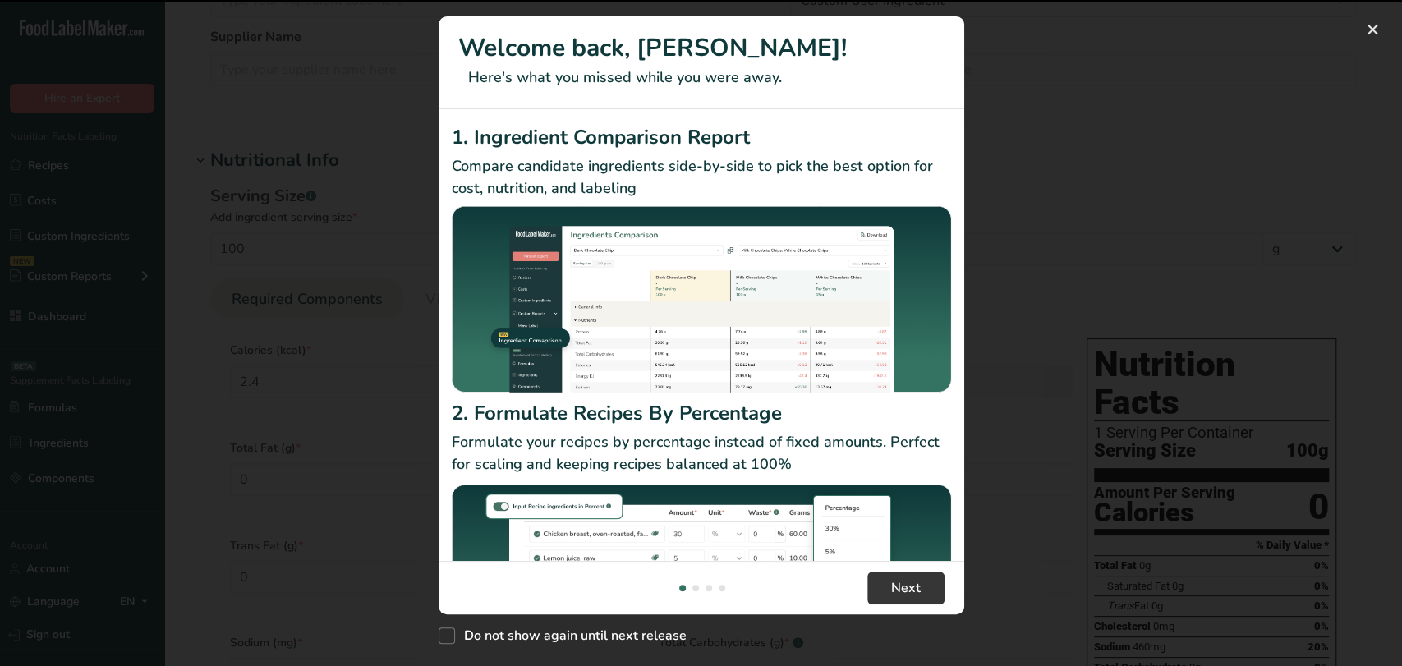
click at [295, 270] on div "New Features" at bounding box center [701, 333] width 1402 height 666
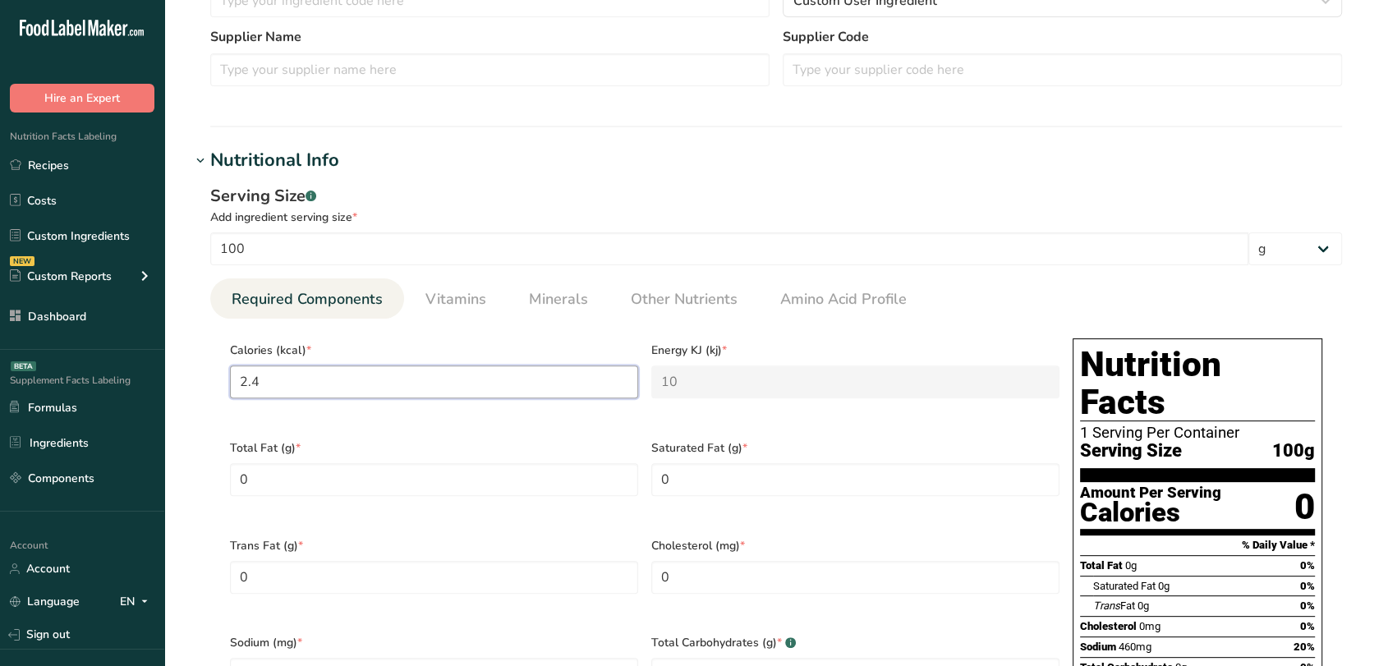
click at [297, 379] on input "2.4" at bounding box center [434, 382] width 408 height 33
type input "2"
type KJ "8.4"
type input "2.2"
type KJ "9.2"
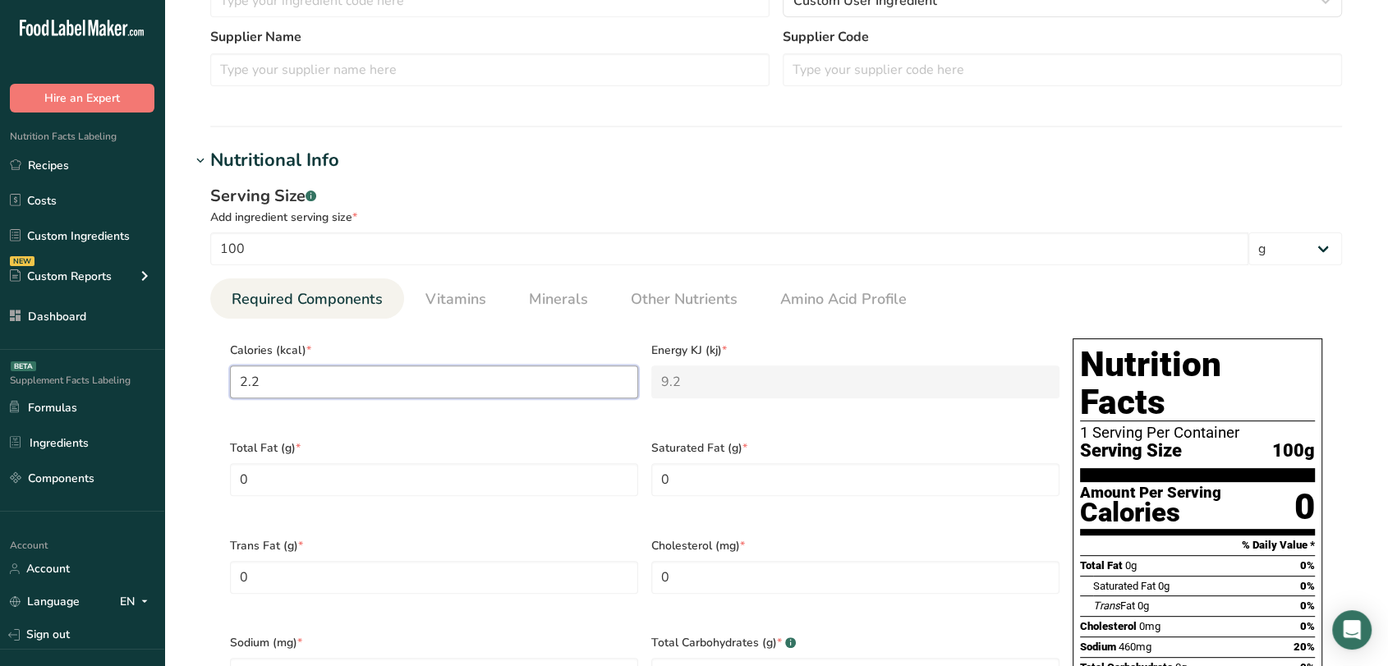
type input "2.29"
type KJ "9.6"
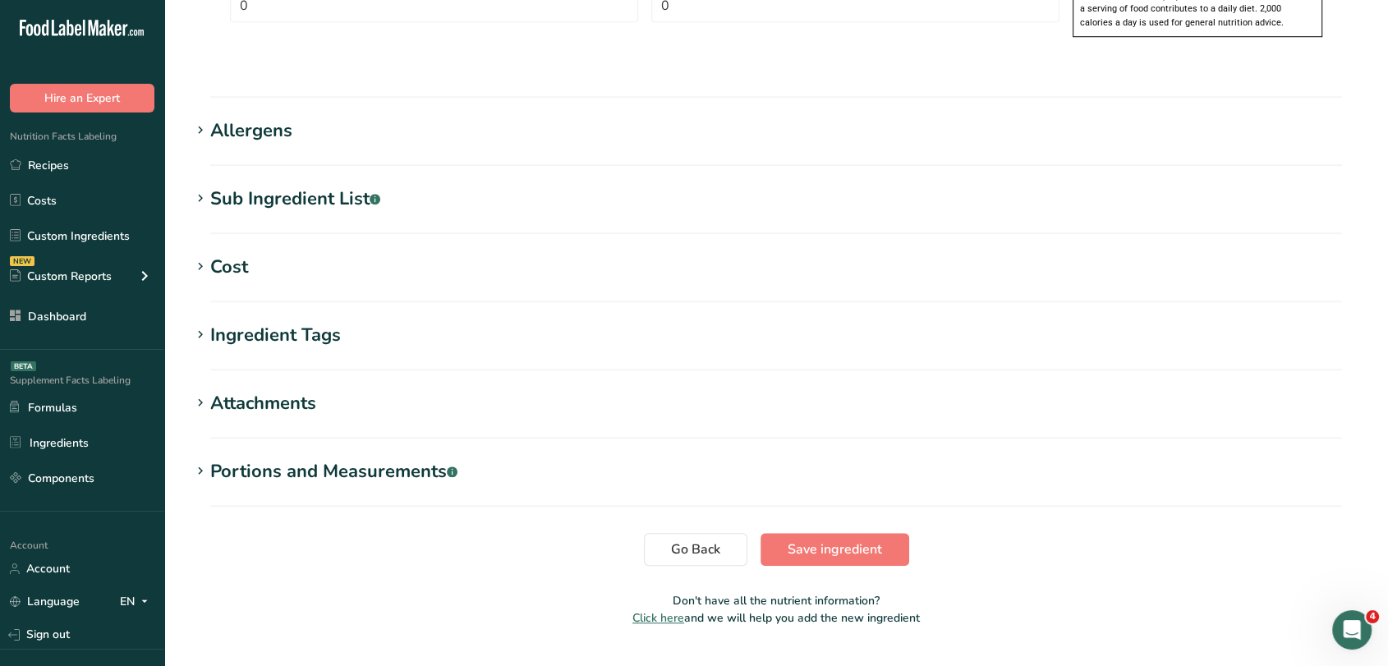
scroll to position [0, 0]
type input "2.29"
click at [845, 533] on button "Save ingredient" at bounding box center [835, 549] width 149 height 33
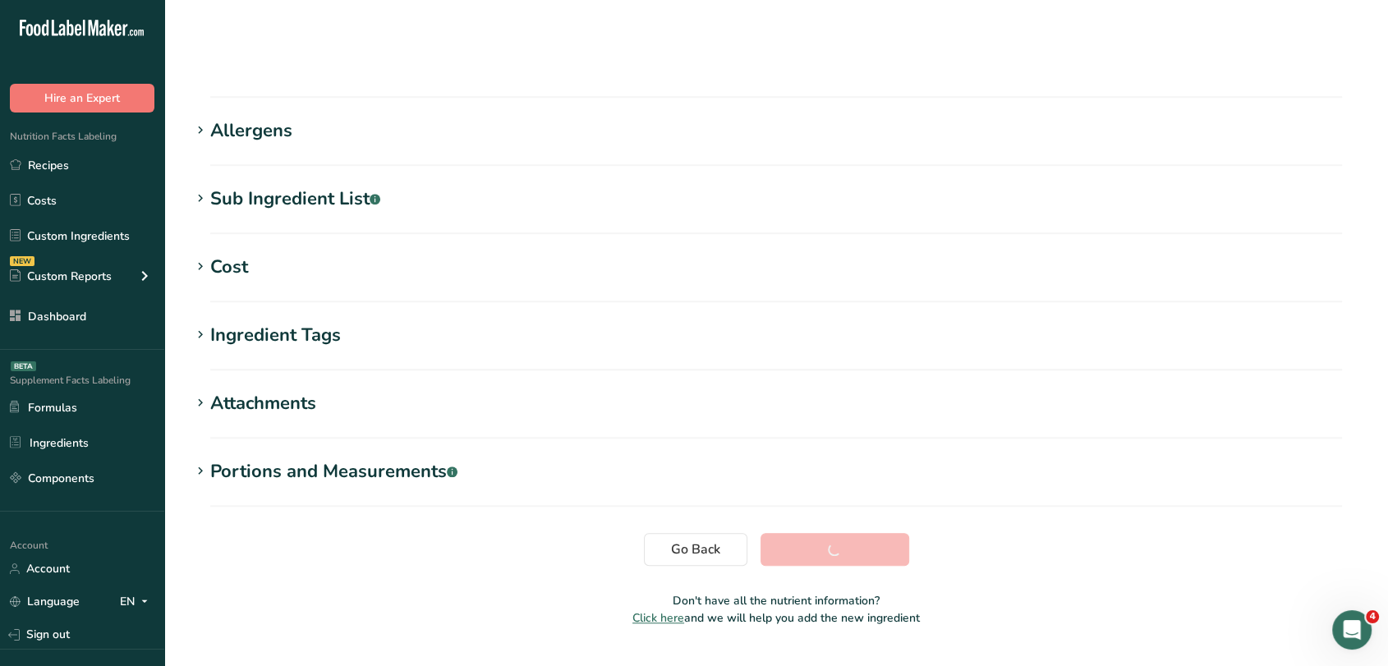
scroll to position [203, 0]
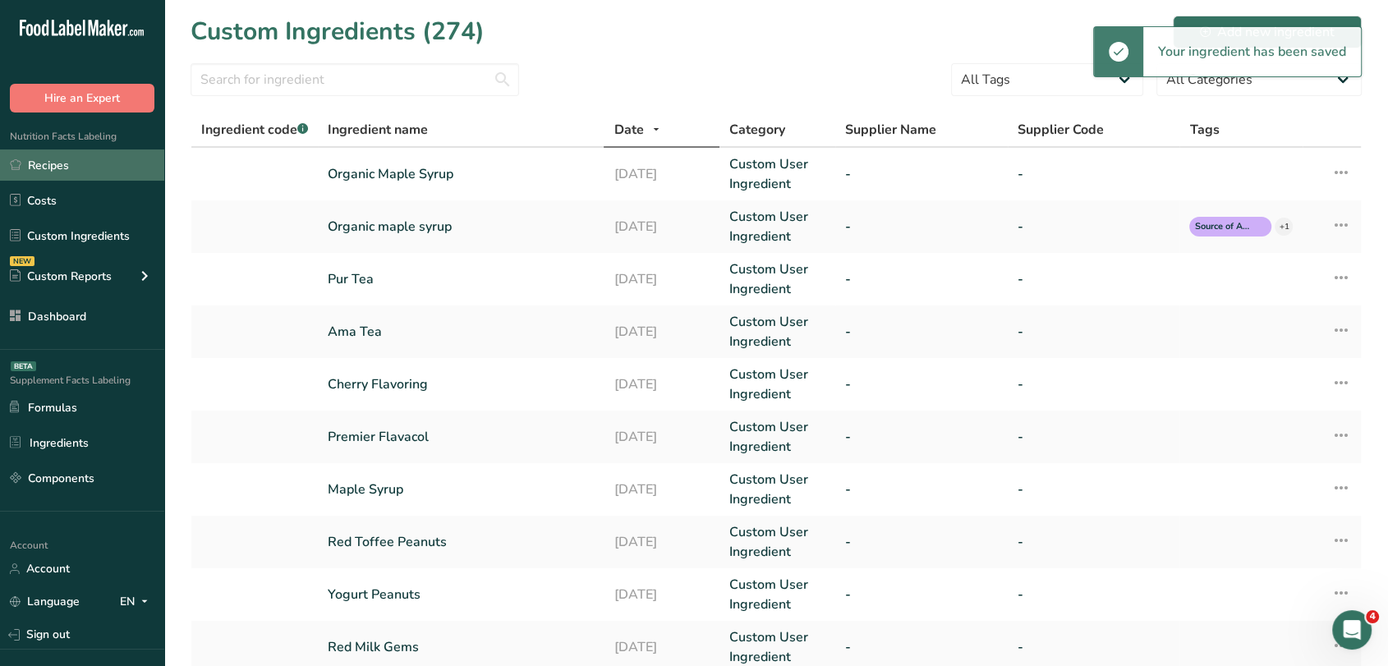
click at [81, 168] on link "Recipes" at bounding box center [82, 165] width 164 height 31
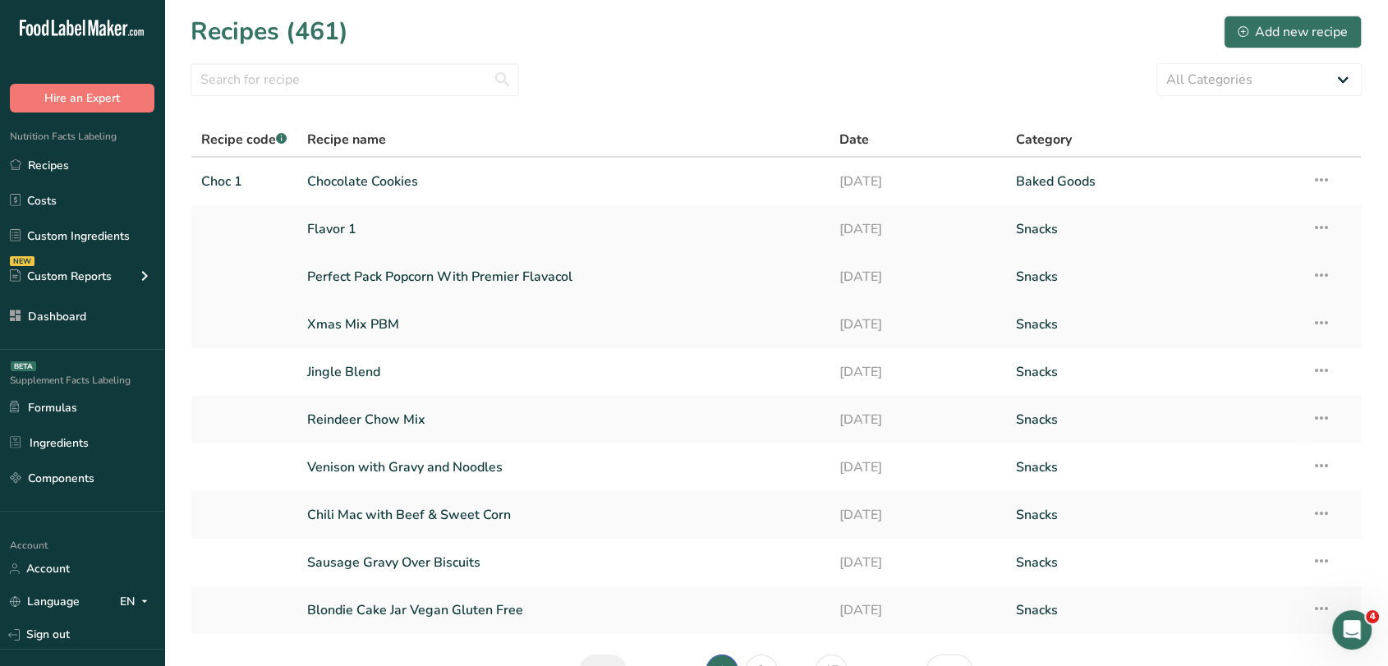
click at [578, 277] on link "Perfect Pack Popcorn With Premier Flavacol" at bounding box center [563, 277] width 513 height 35
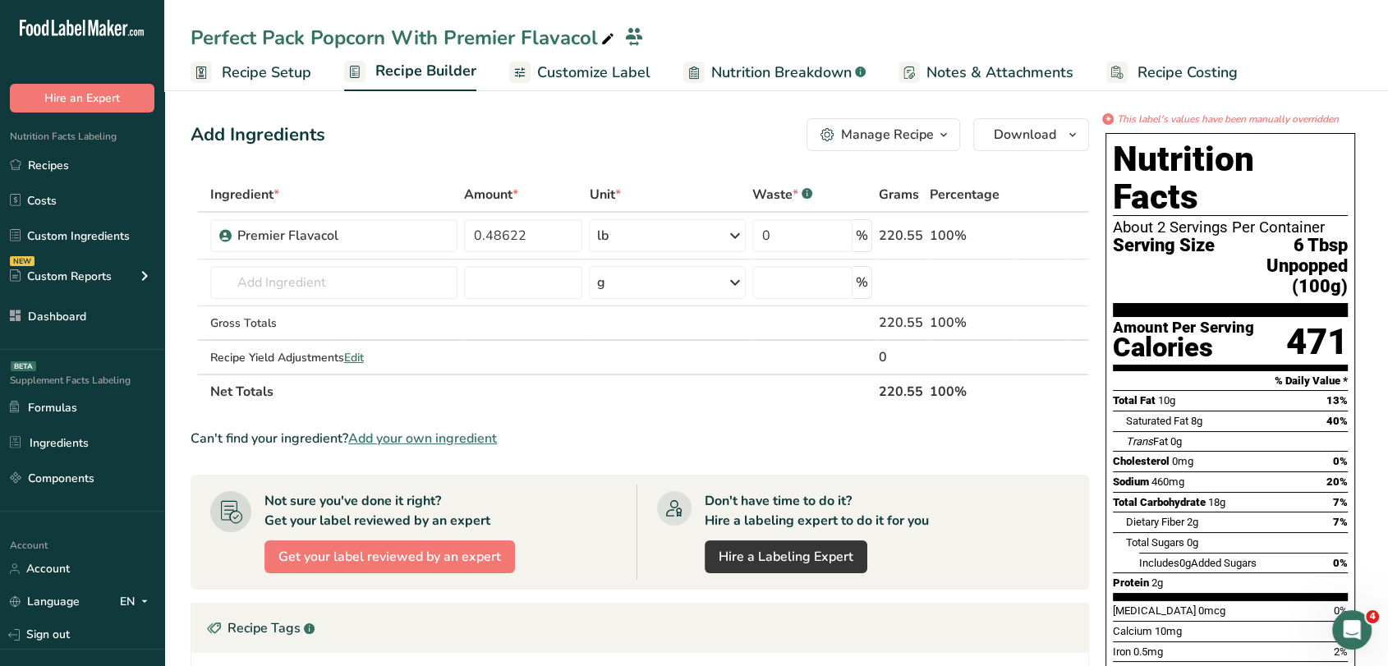
click at [611, 76] on span "Customize Label" at bounding box center [593, 73] width 113 height 22
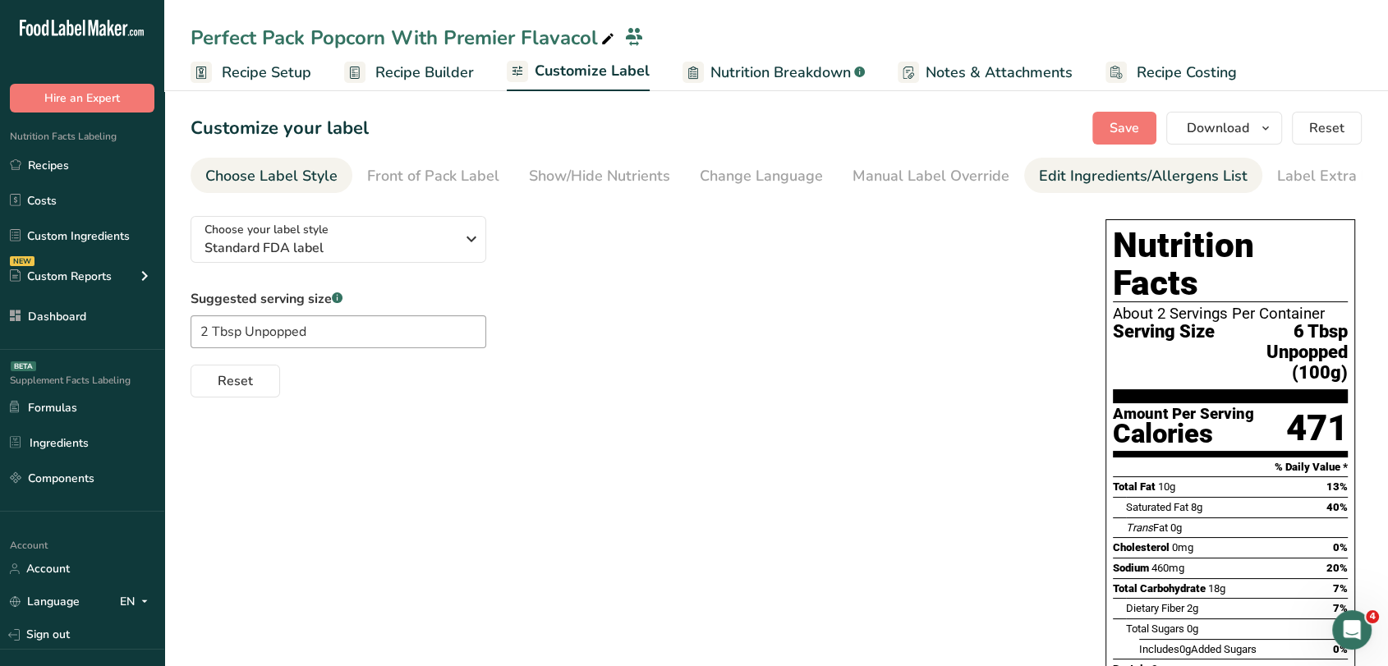
click at [1048, 159] on link "Edit Ingredients/Allergens List" at bounding box center [1143, 176] width 209 height 37
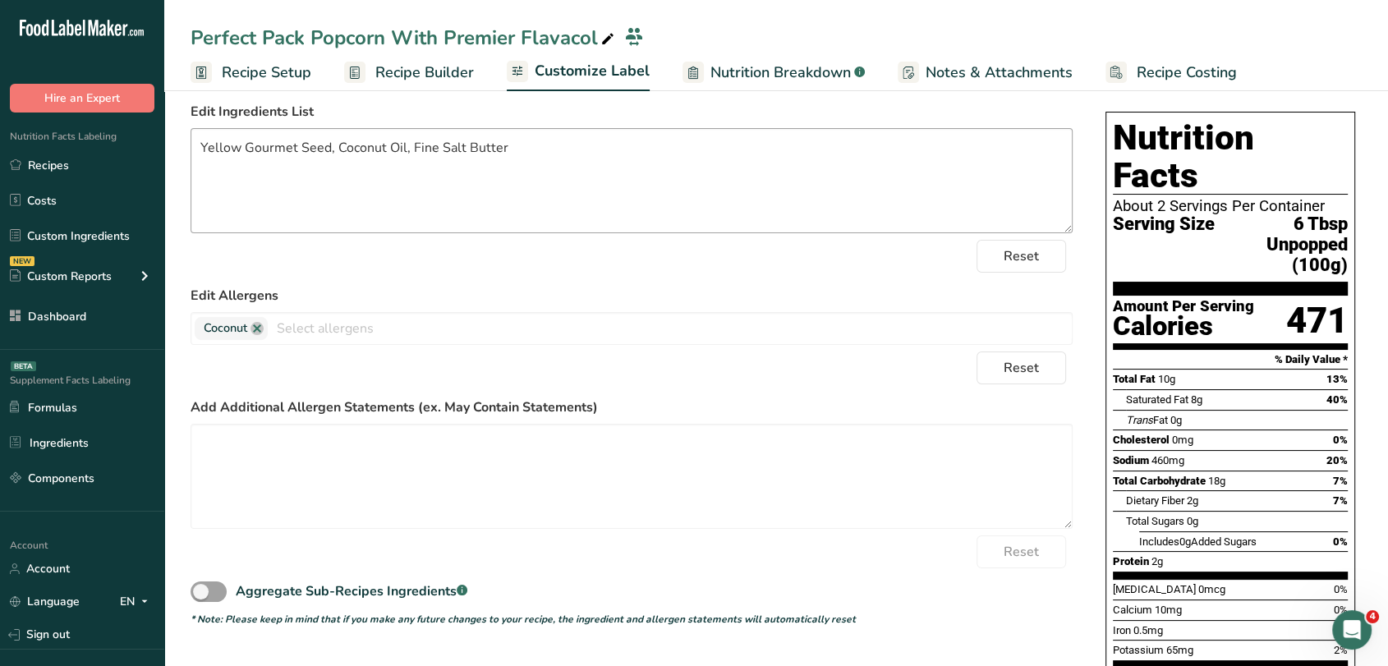
scroll to position [29, 0]
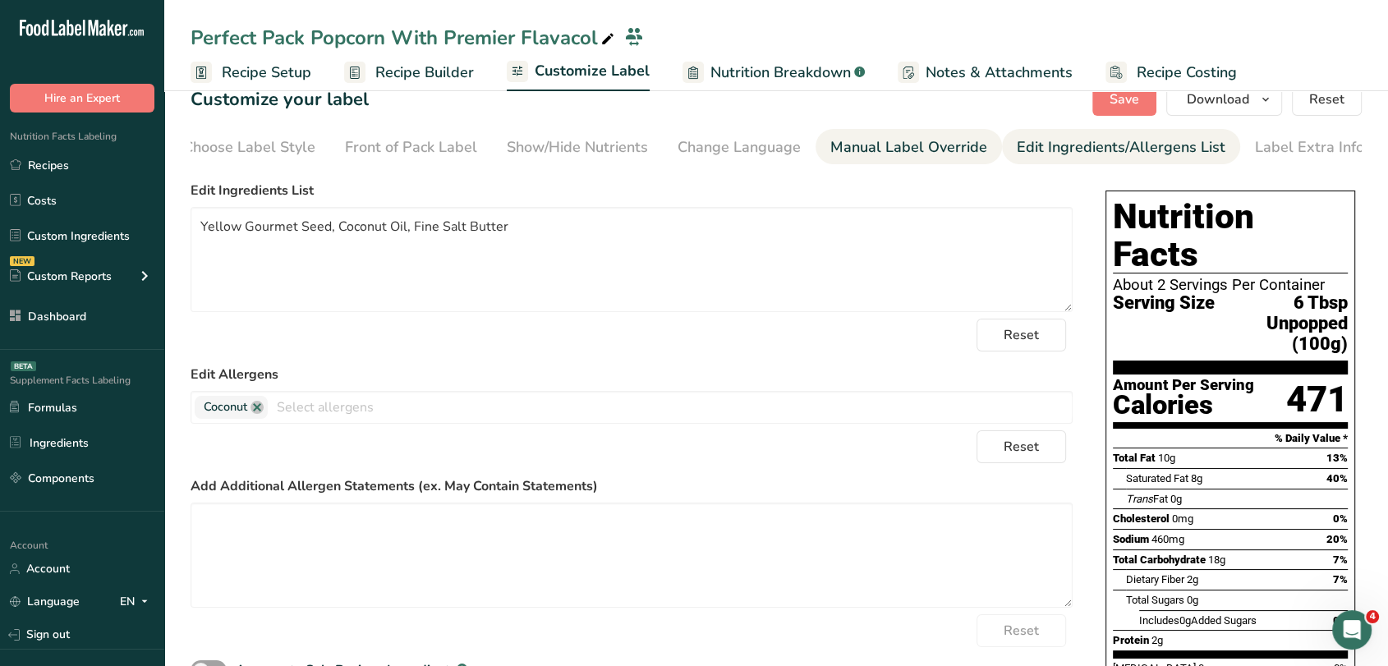
click at [908, 143] on div "Manual Label Override" at bounding box center [909, 147] width 157 height 22
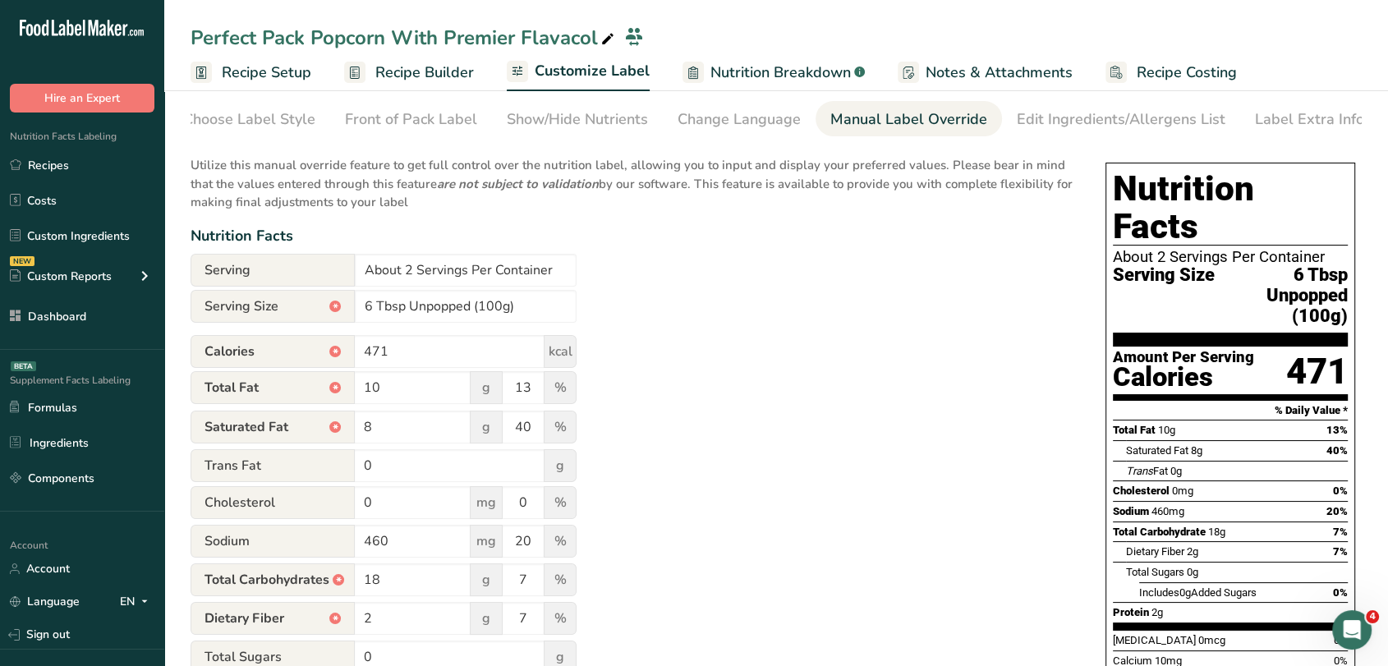
scroll to position [0, 0]
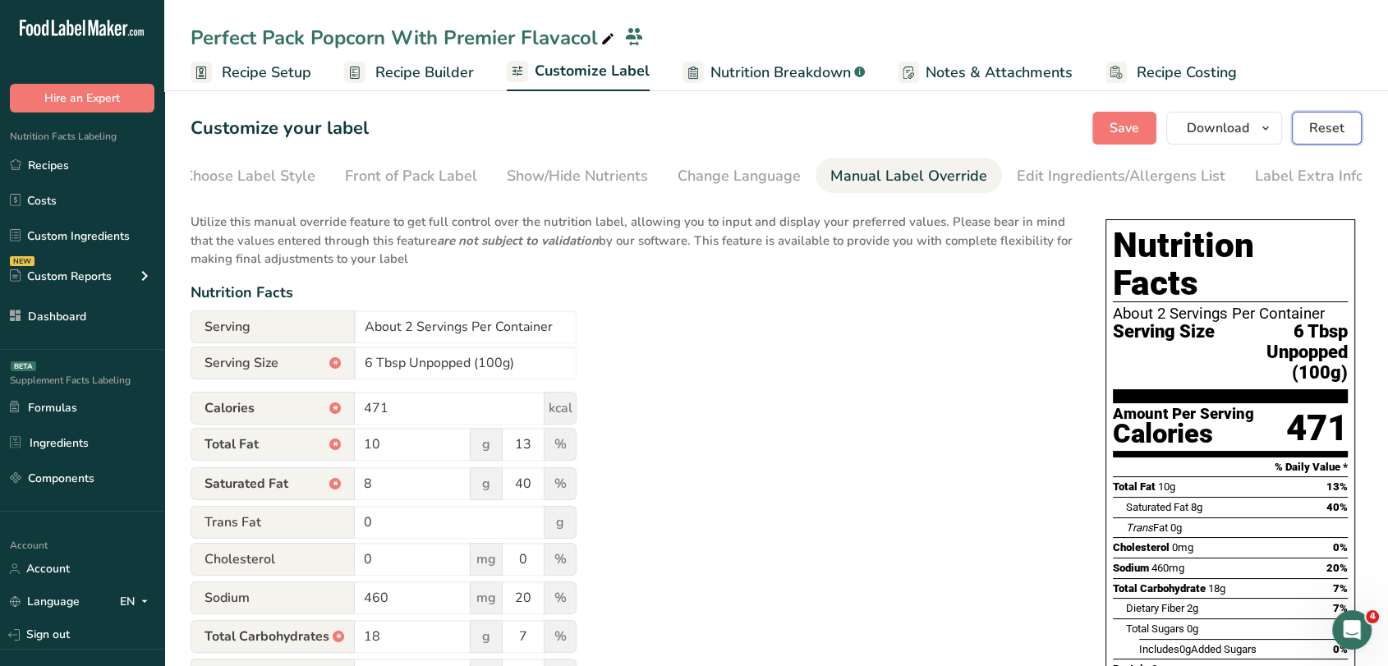
click at [1354, 139] on button "Reset" at bounding box center [1327, 128] width 70 height 33
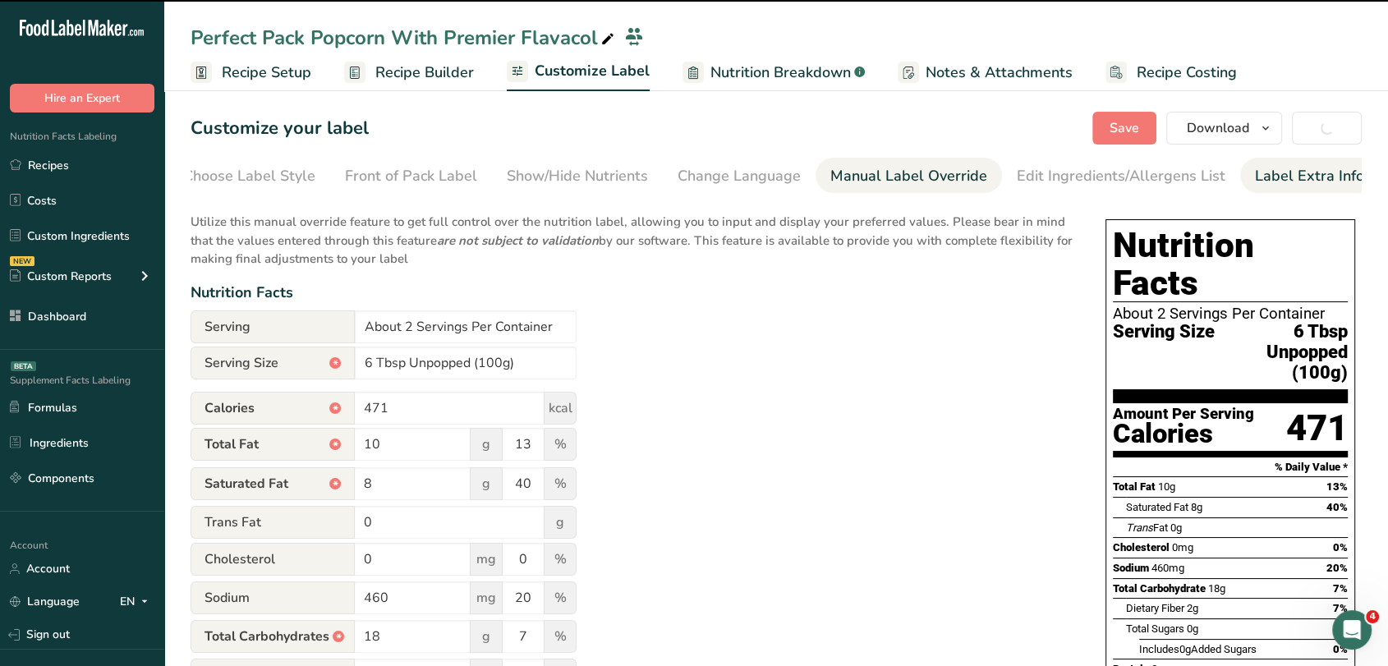
type input "100g"
type input "0"
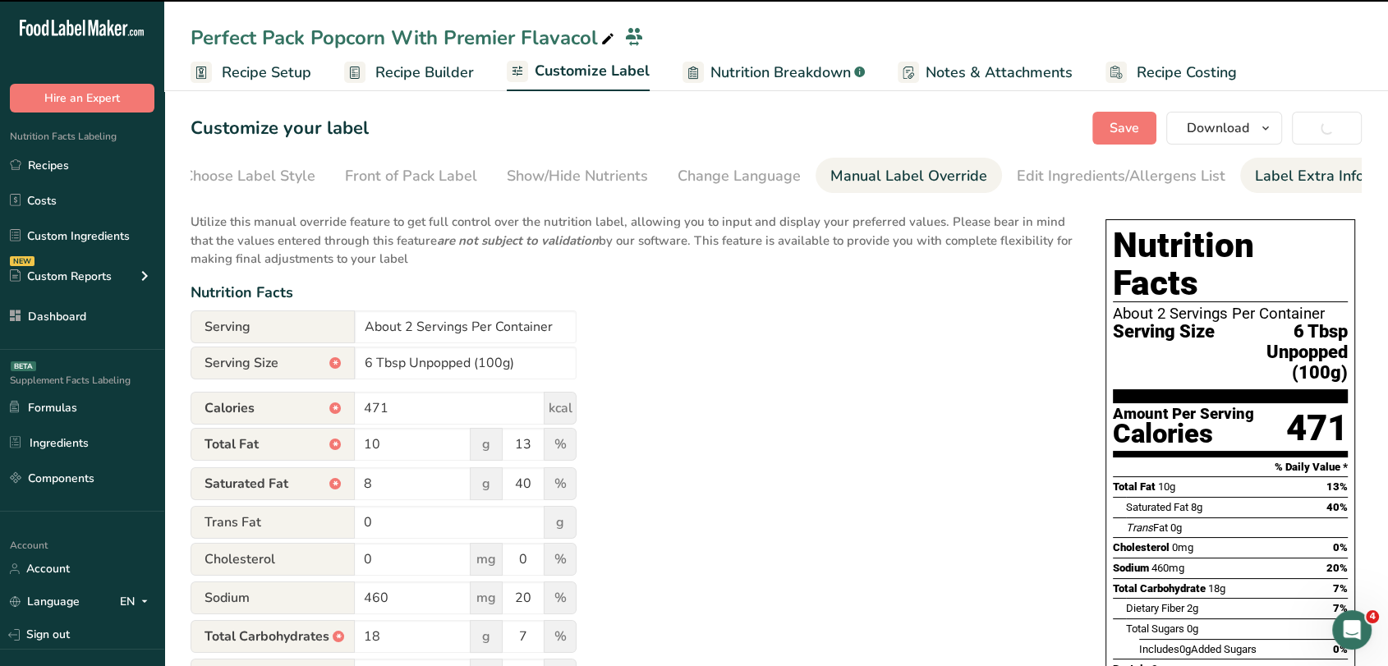
type input "0"
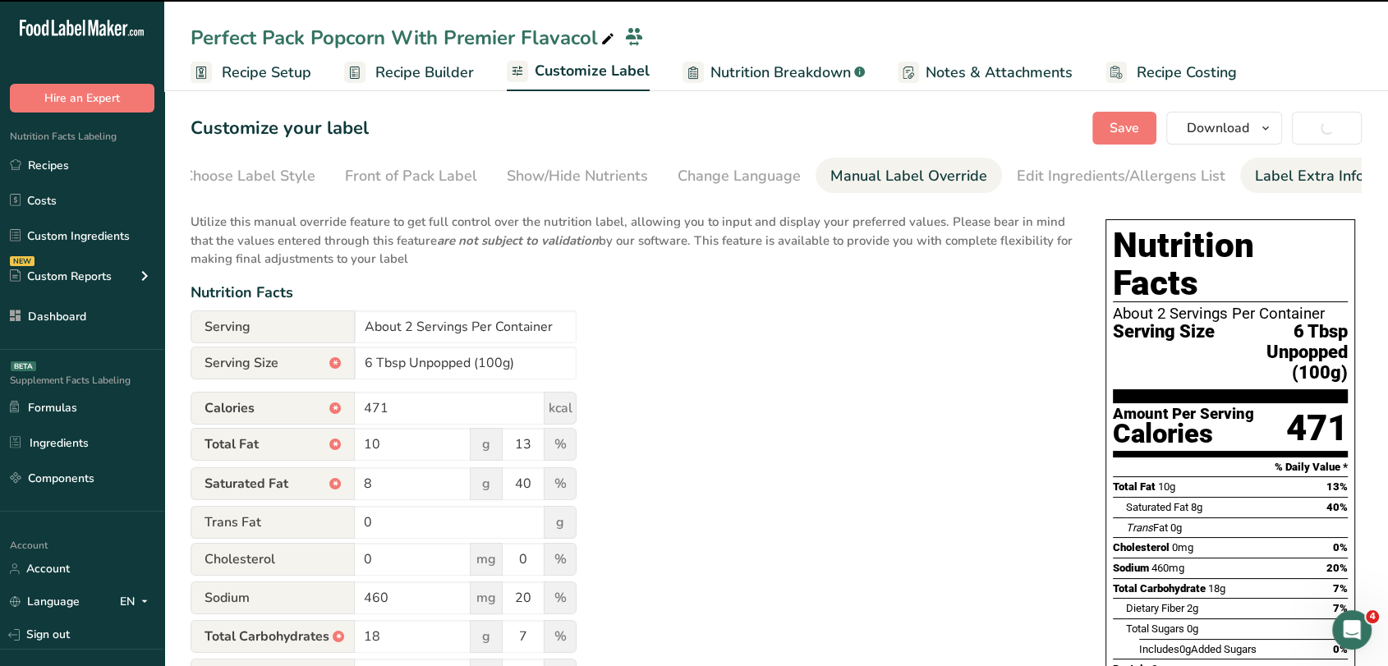
type input "0"
type input "10"
type input "0"
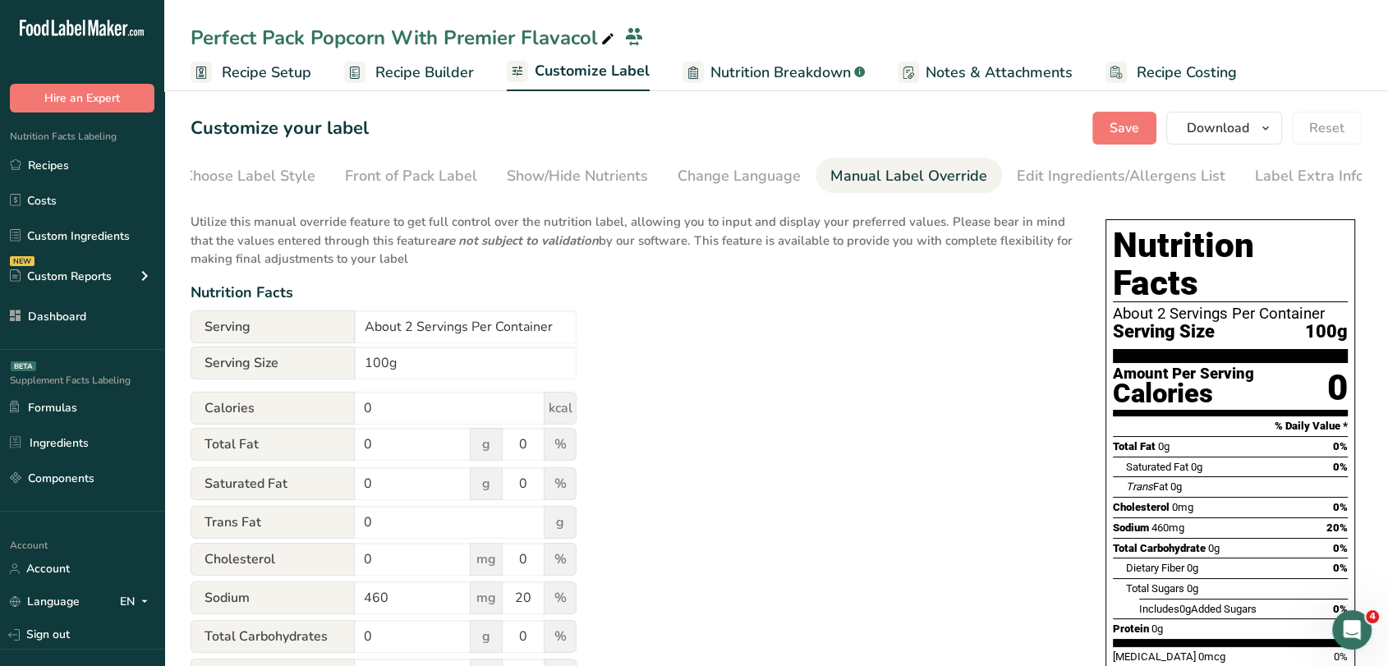
click at [425, 77] on span "Recipe Builder" at bounding box center [424, 73] width 99 height 22
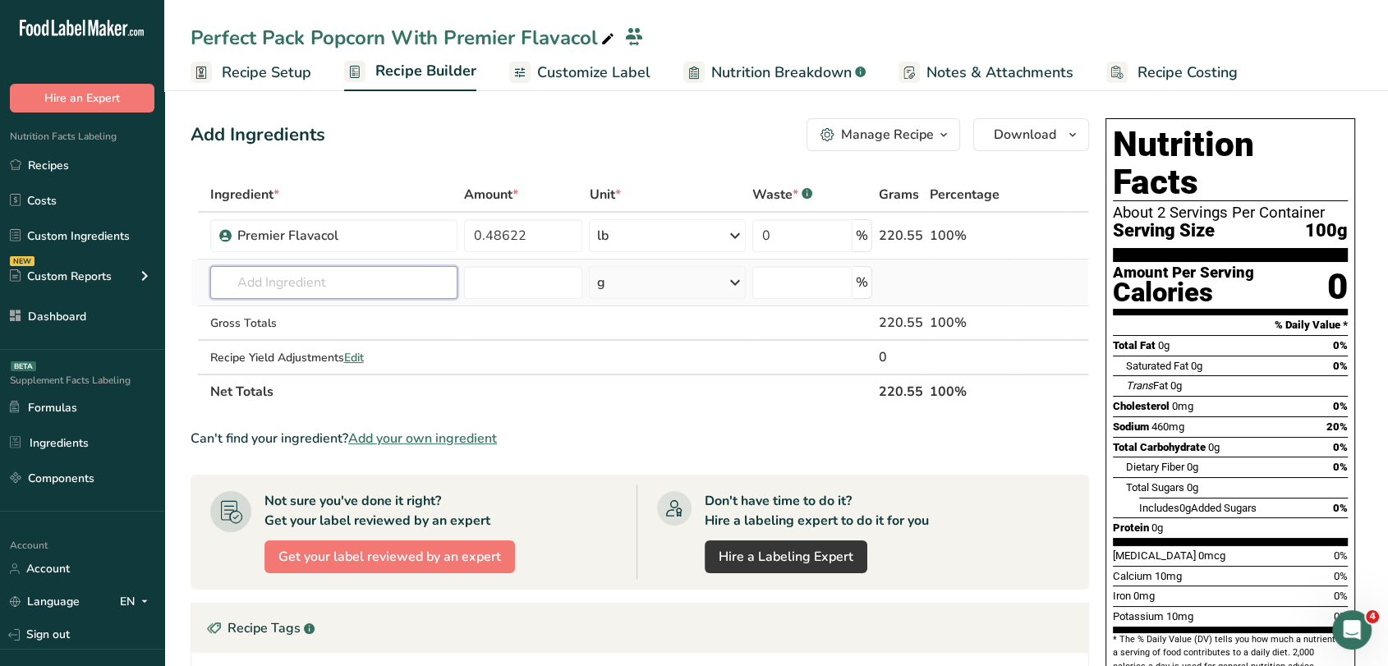
click at [408, 283] on input "text" at bounding box center [333, 282] width 247 height 33
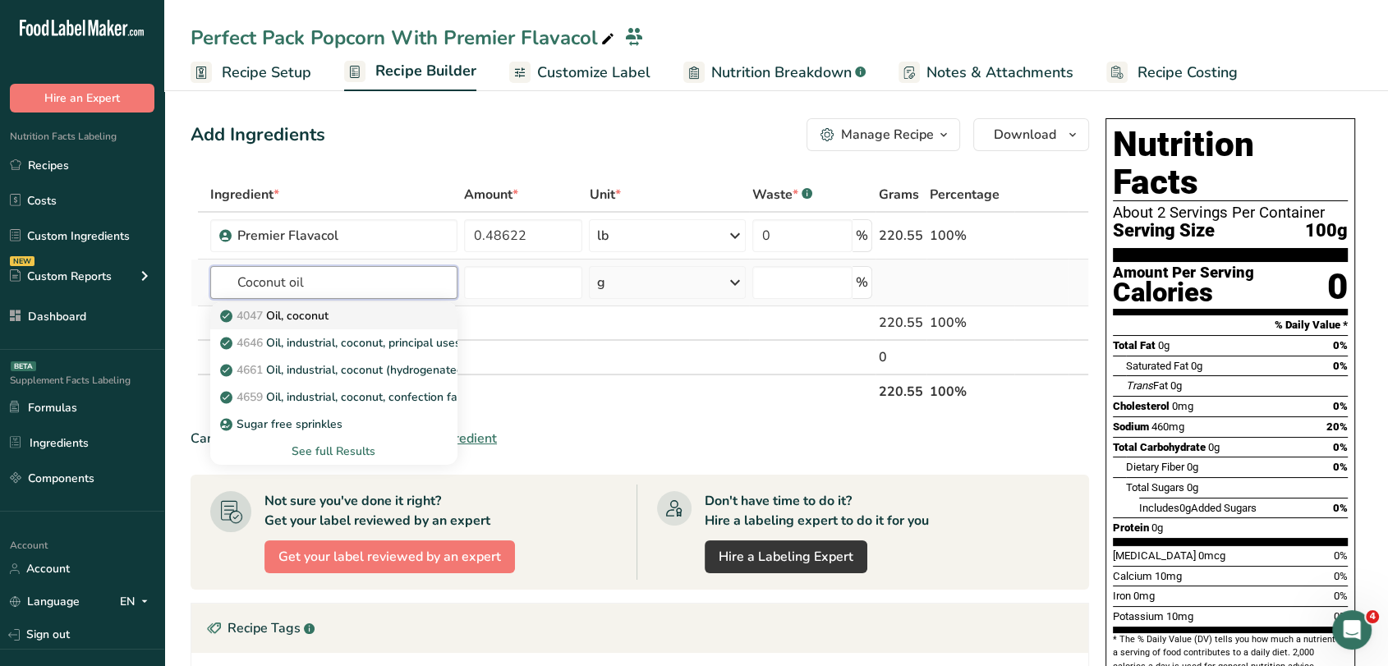
type input "Coconut oil"
click at [383, 311] on div "4047 Oil, coconut" at bounding box center [320, 315] width 195 height 17
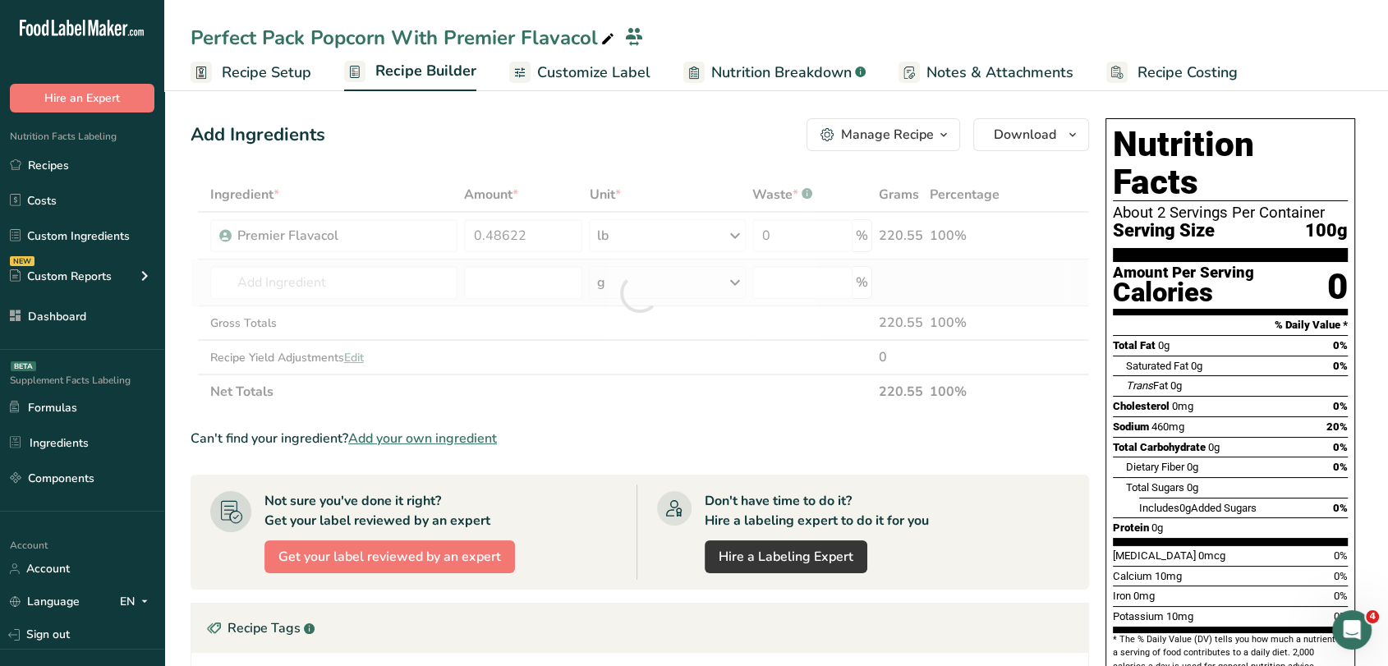
type input "Oil, coconut"
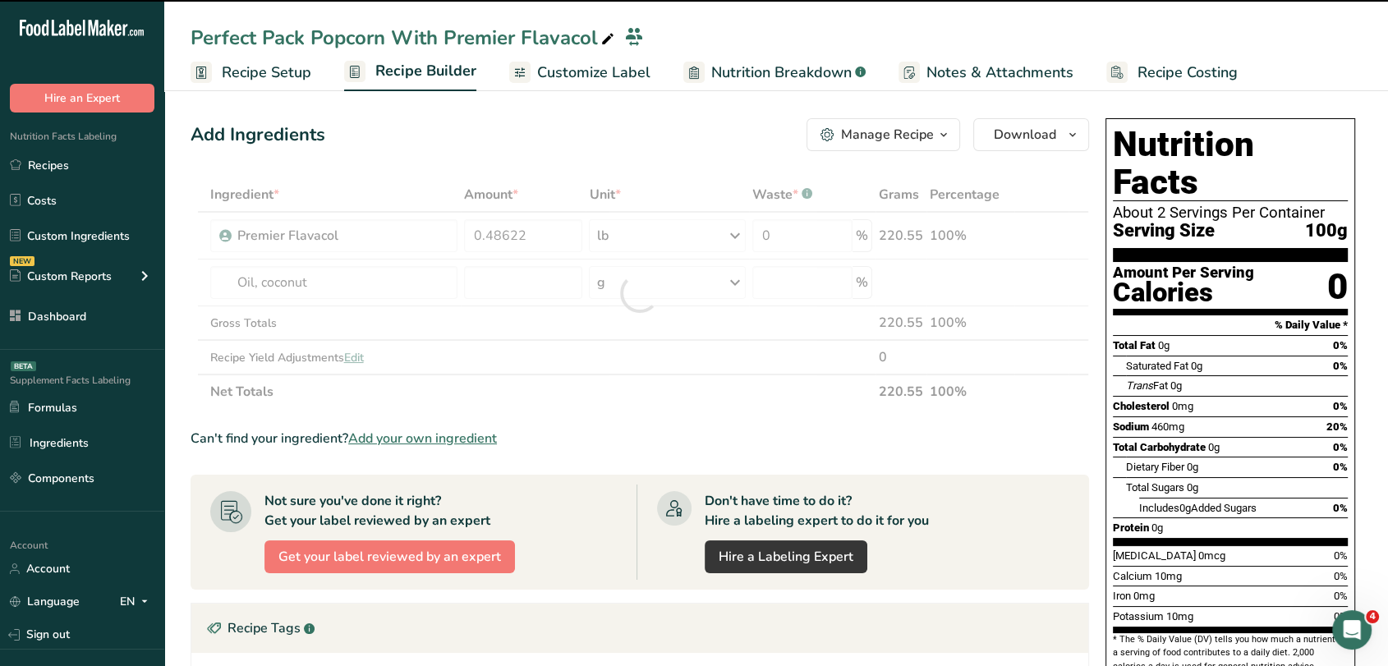
type input "0"
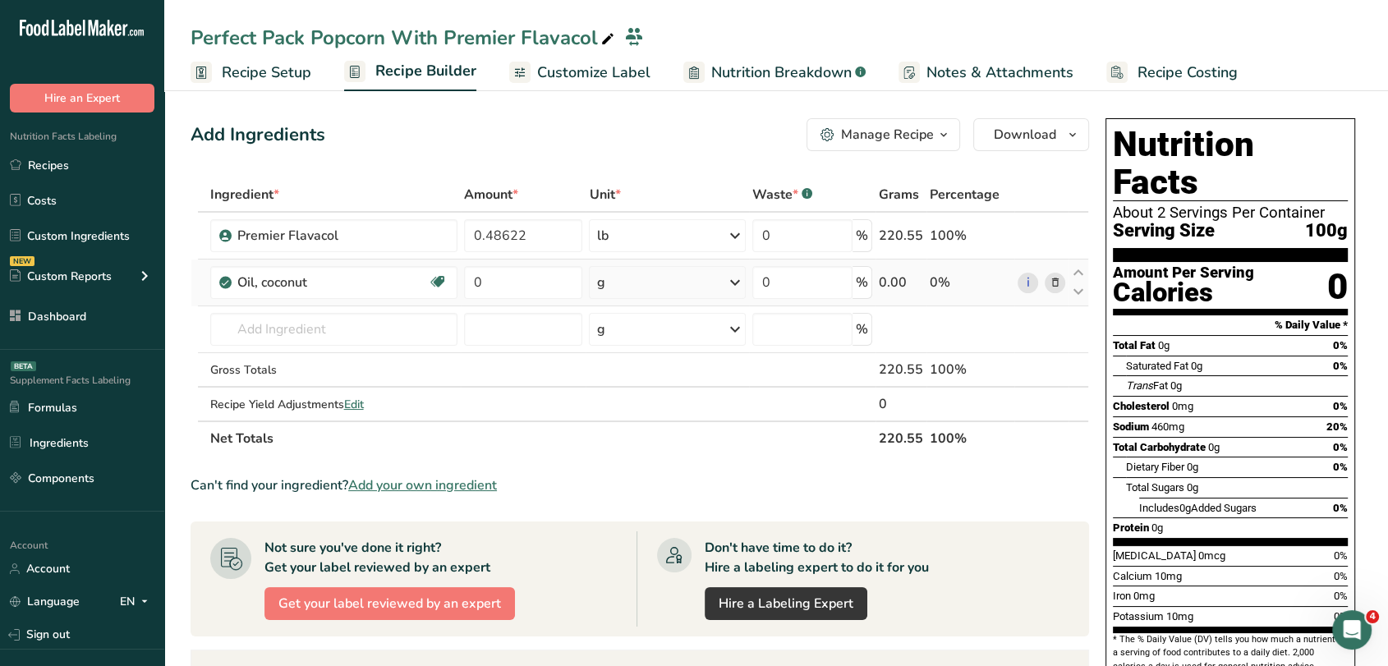
click at [636, 276] on div "g" at bounding box center [667, 282] width 157 height 33
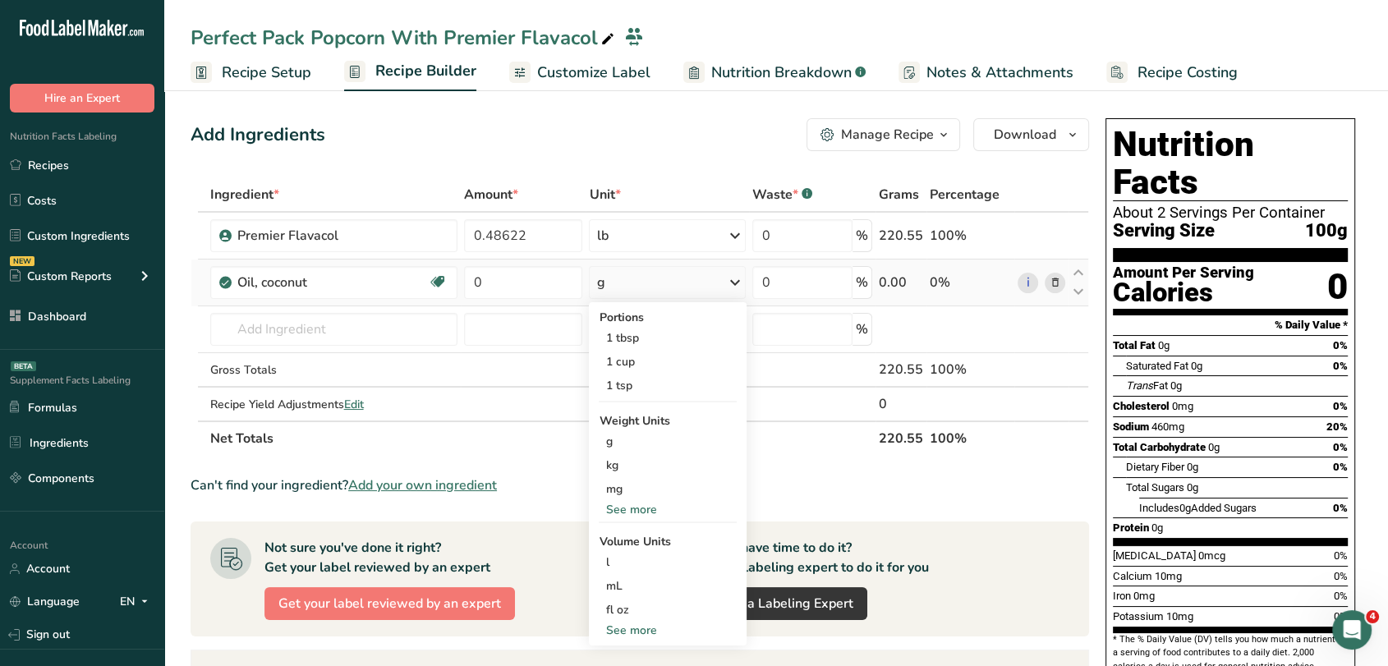
click at [629, 509] on div "See more" at bounding box center [668, 509] width 138 height 17
click at [638, 541] on div "lb" at bounding box center [668, 537] width 138 height 24
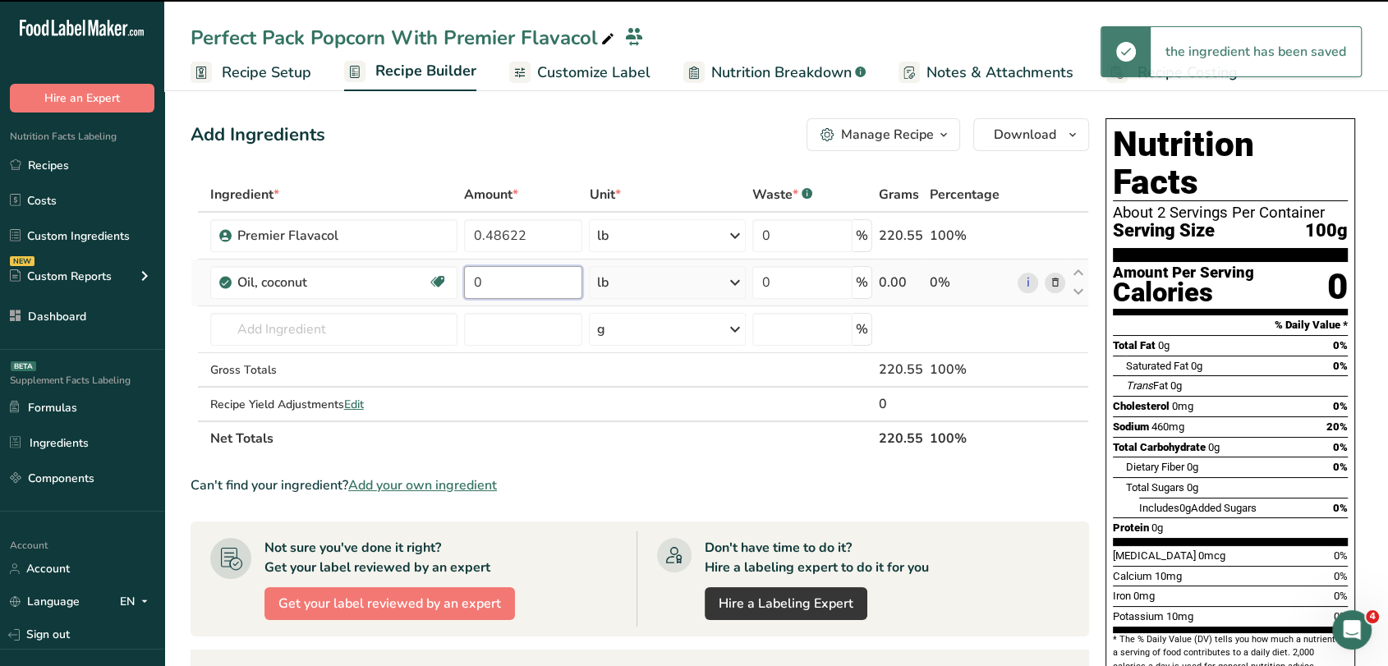
click at [542, 291] on input "0" at bounding box center [523, 282] width 119 height 33
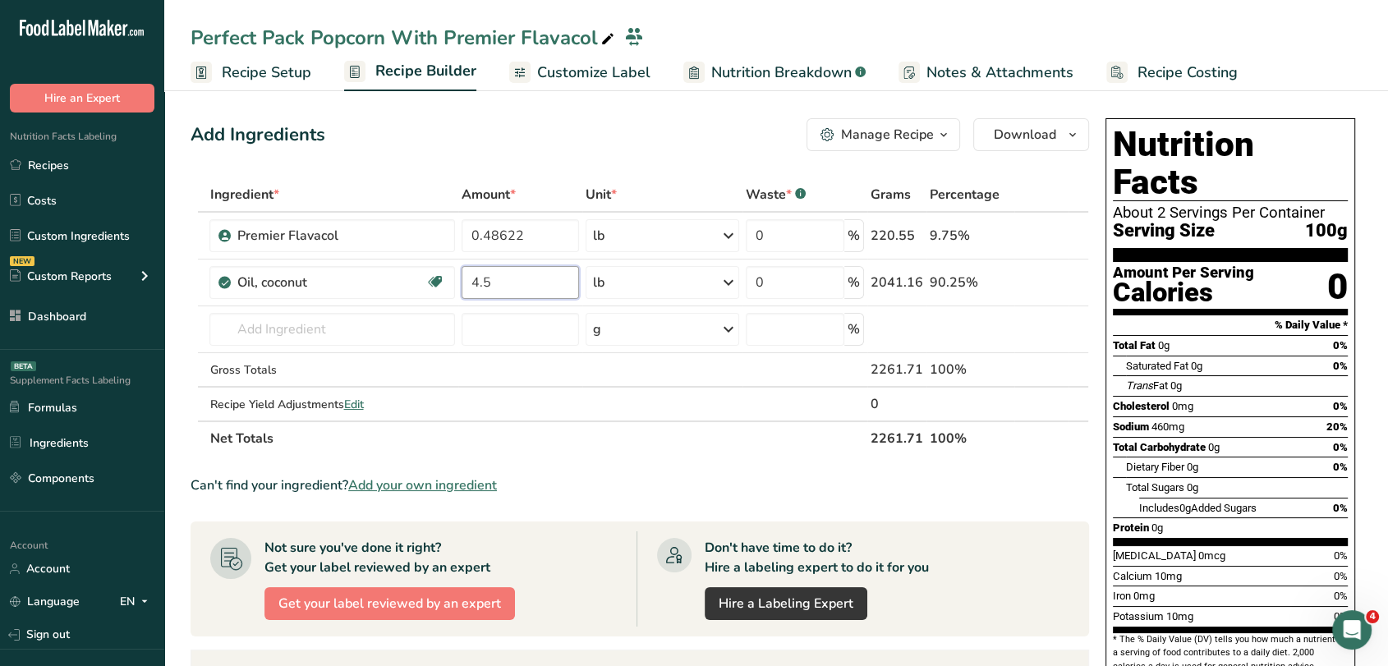
type input "4.5"
click at [681, 160] on div "Add Ingredients Manage Recipe Delete Recipe Duplicate Recipe Scale Recipe Save …" at bounding box center [645, 575] width 909 height 926
click at [458, 481] on span "Add your own ingredient" at bounding box center [422, 486] width 149 height 20
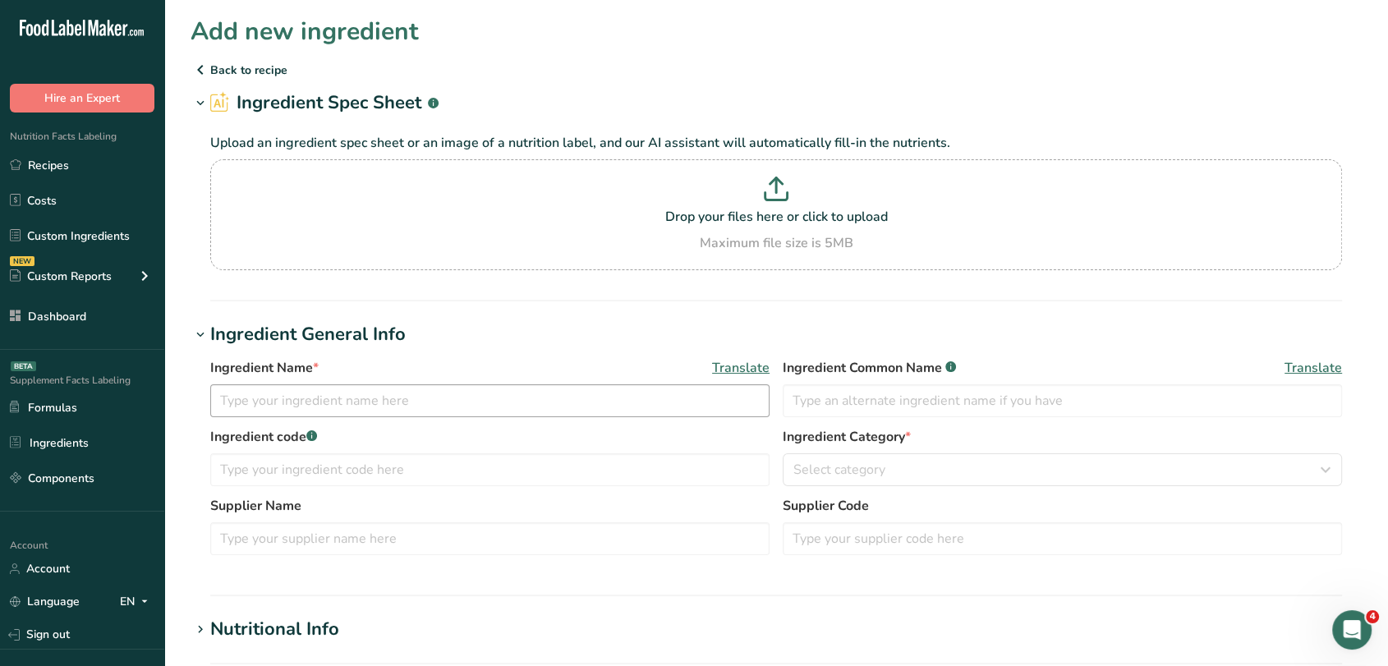
drag, startPoint x: 418, startPoint y: 428, endPoint x: 418, endPoint y: 413, distance: 14.8
click at [418, 427] on label "Ingredient code .a-a{fill:#347362;}.b-a{fill:#fff;}" at bounding box center [489, 437] width 559 height 20
click at [418, 413] on input "text" at bounding box center [489, 401] width 559 height 33
type input "Yellow Gourmet Seeds"
click at [214, 67] on p "Back to recipe" at bounding box center [777, 70] width 1172 height 20
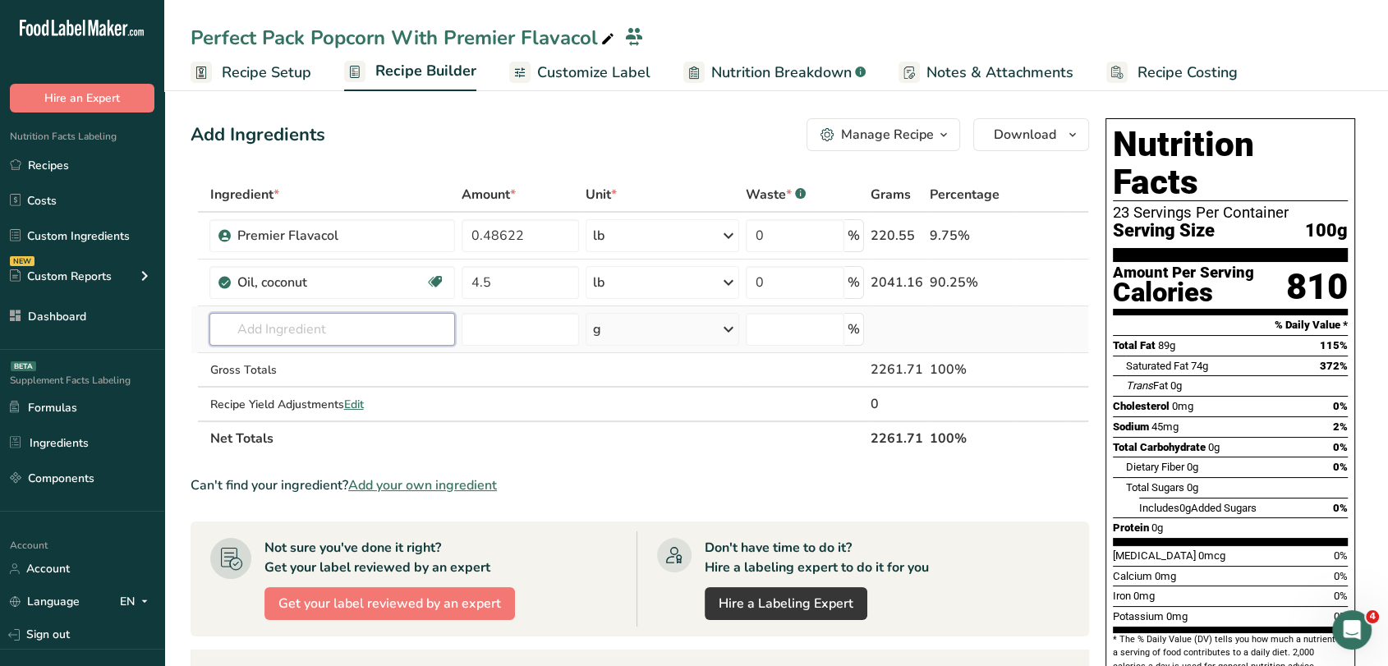
click at [366, 328] on input "text" at bounding box center [332, 329] width 245 height 33
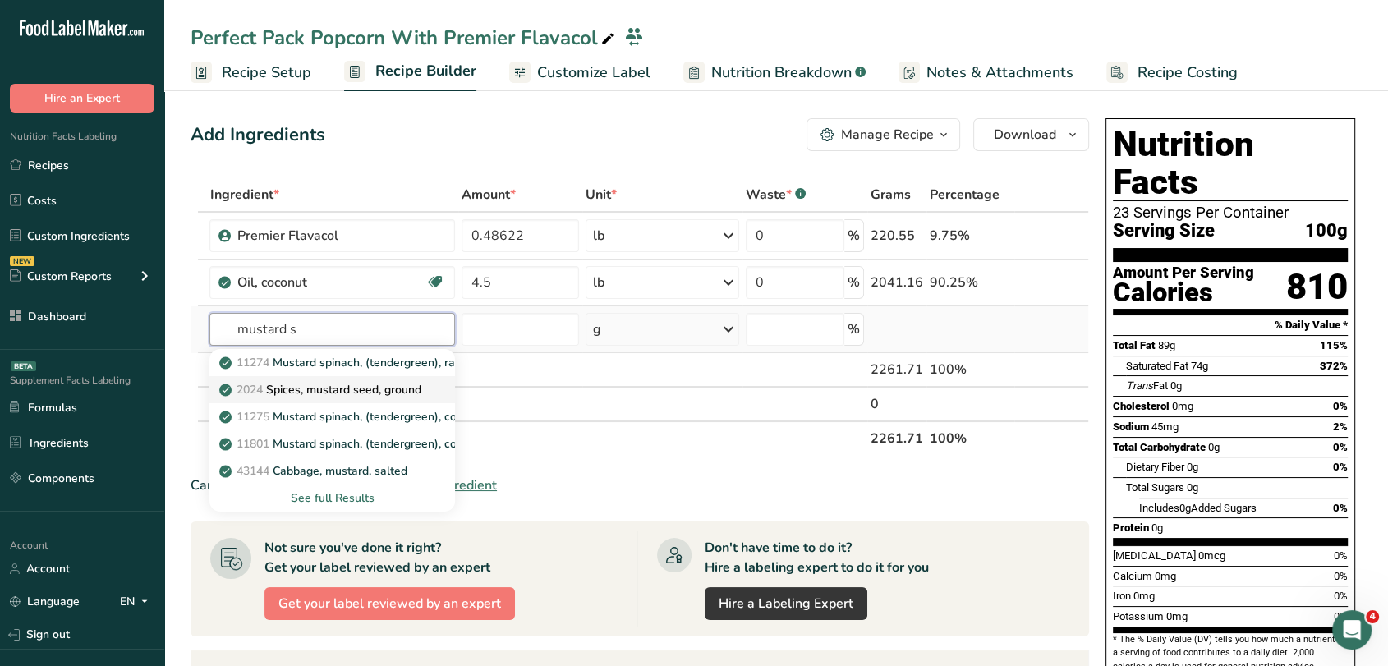
type input "mustard s"
click at [380, 387] on p "2024 Spices, mustard seed, ground" at bounding box center [322, 389] width 198 height 17
type input "Spices, mustard seed, ground"
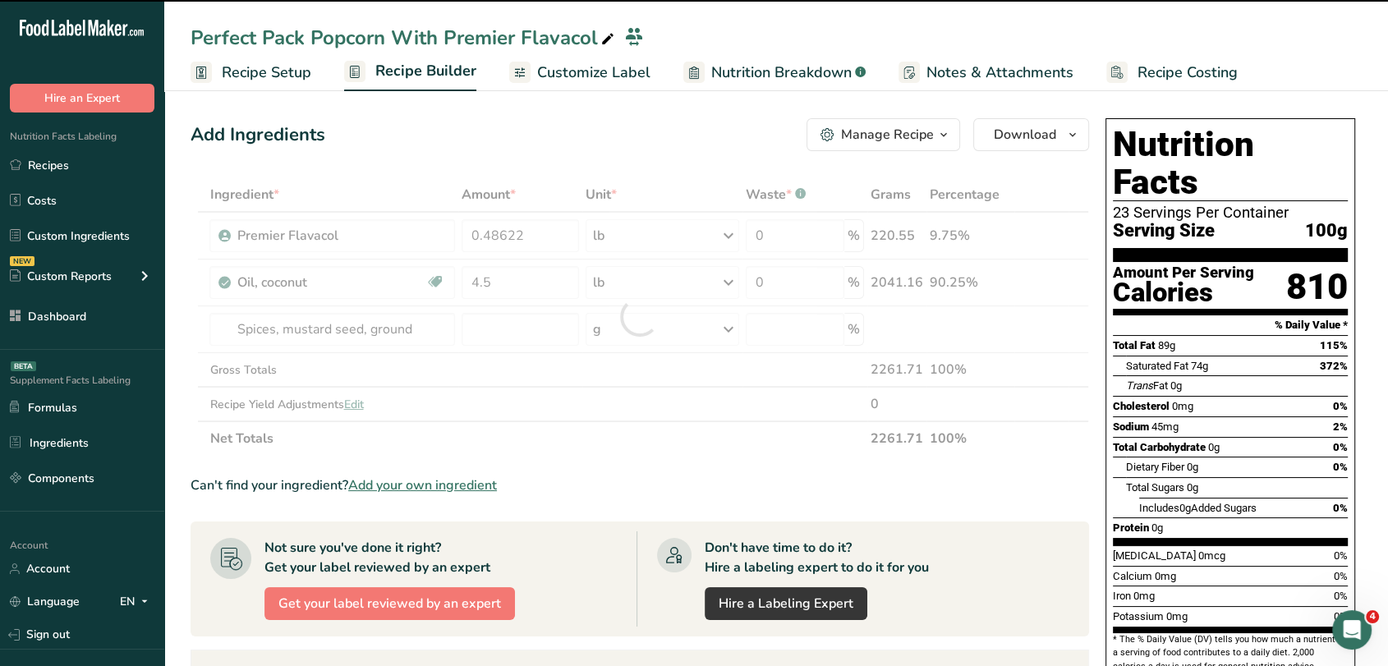
type input "0"
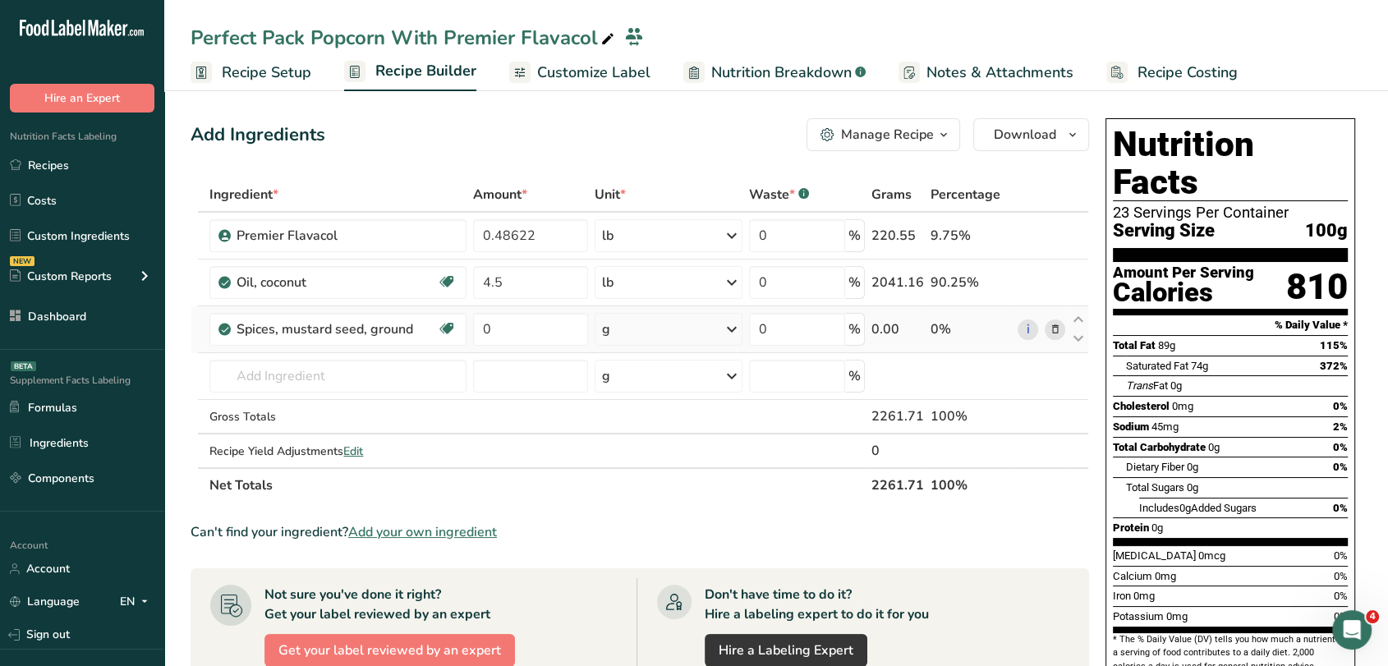
click at [668, 323] on div "g" at bounding box center [669, 329] width 149 height 33
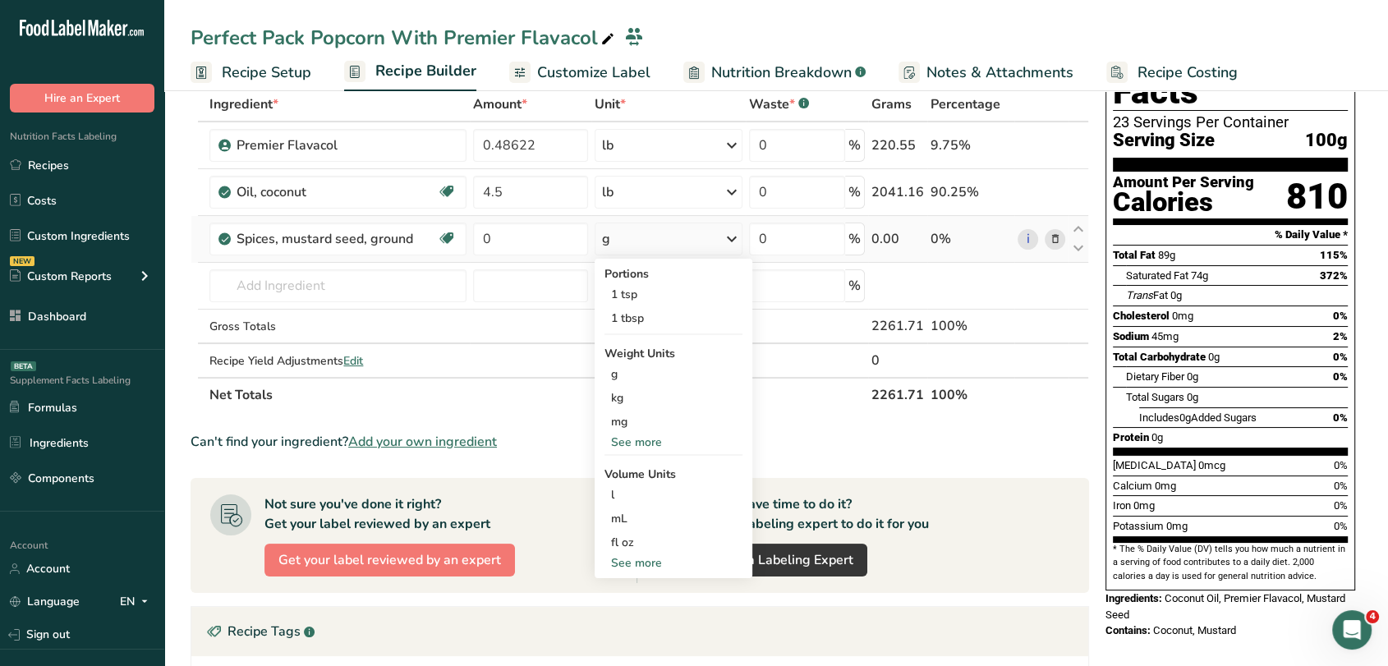
scroll to position [91, 0]
click at [640, 439] on div "See more" at bounding box center [674, 441] width 138 height 17
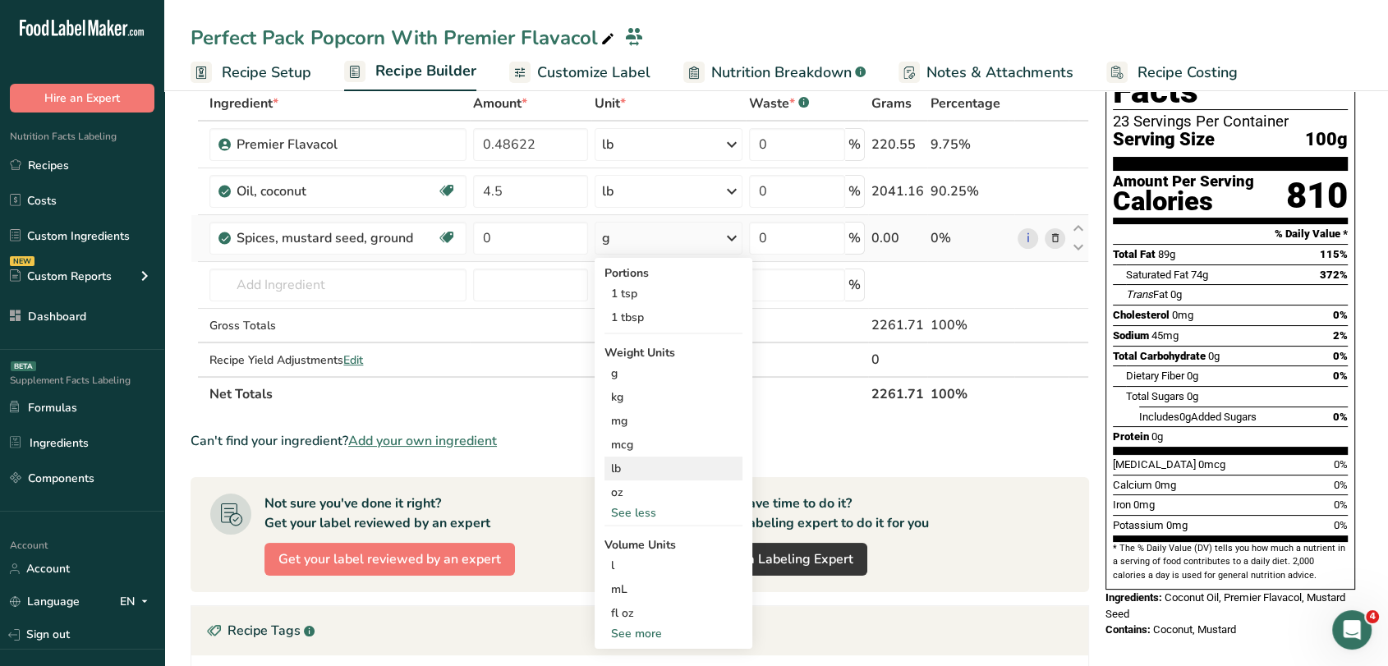
scroll to position [182, 0]
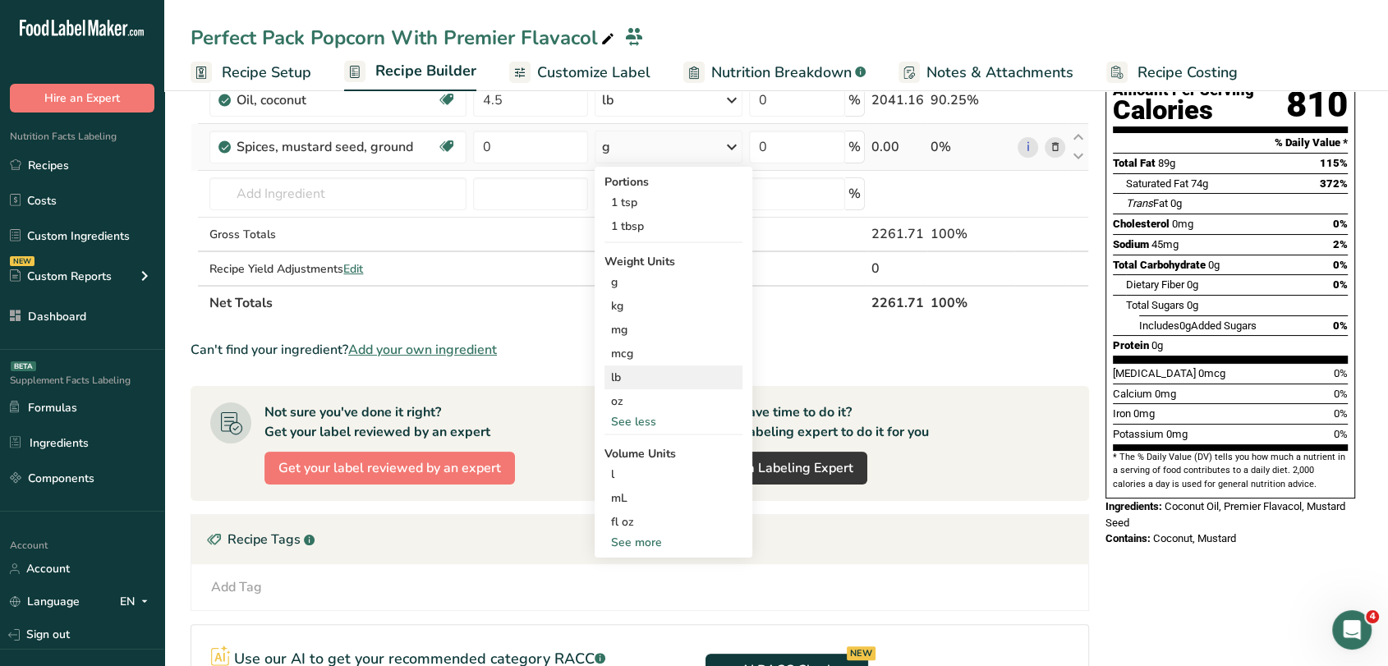
click at [639, 375] on div "lb" at bounding box center [674, 378] width 138 height 24
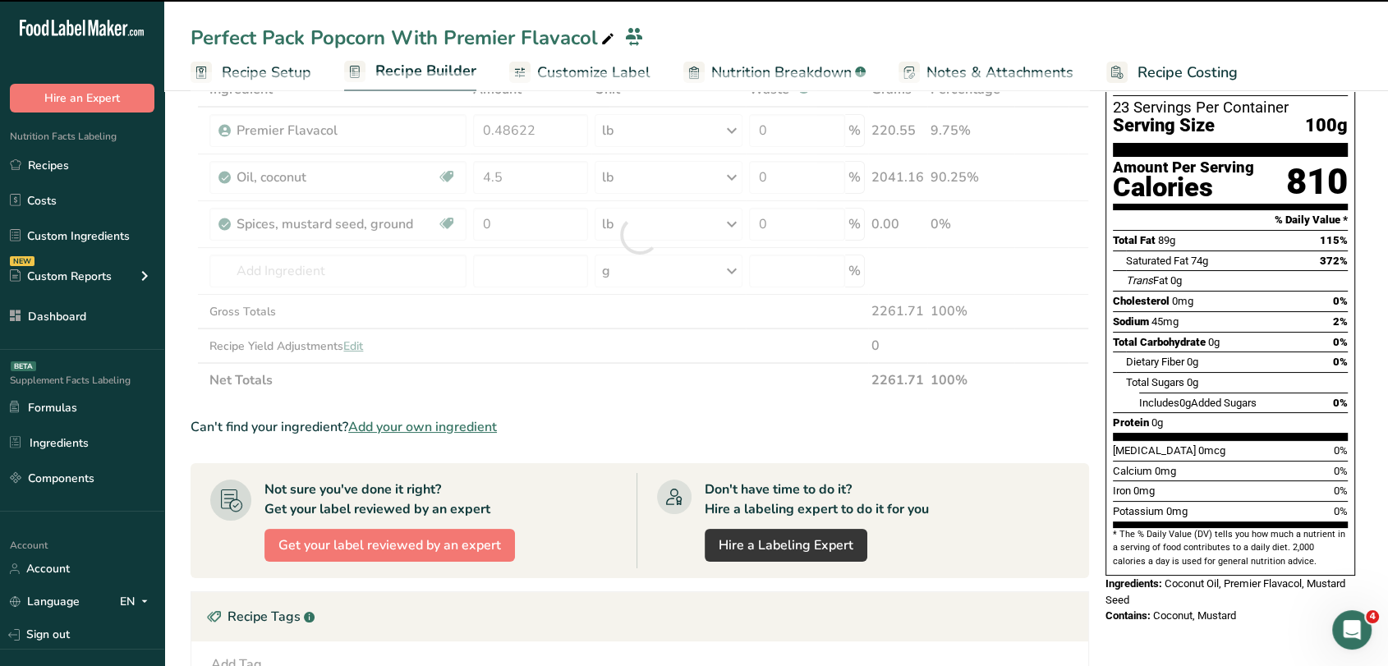
scroll to position [0, 0]
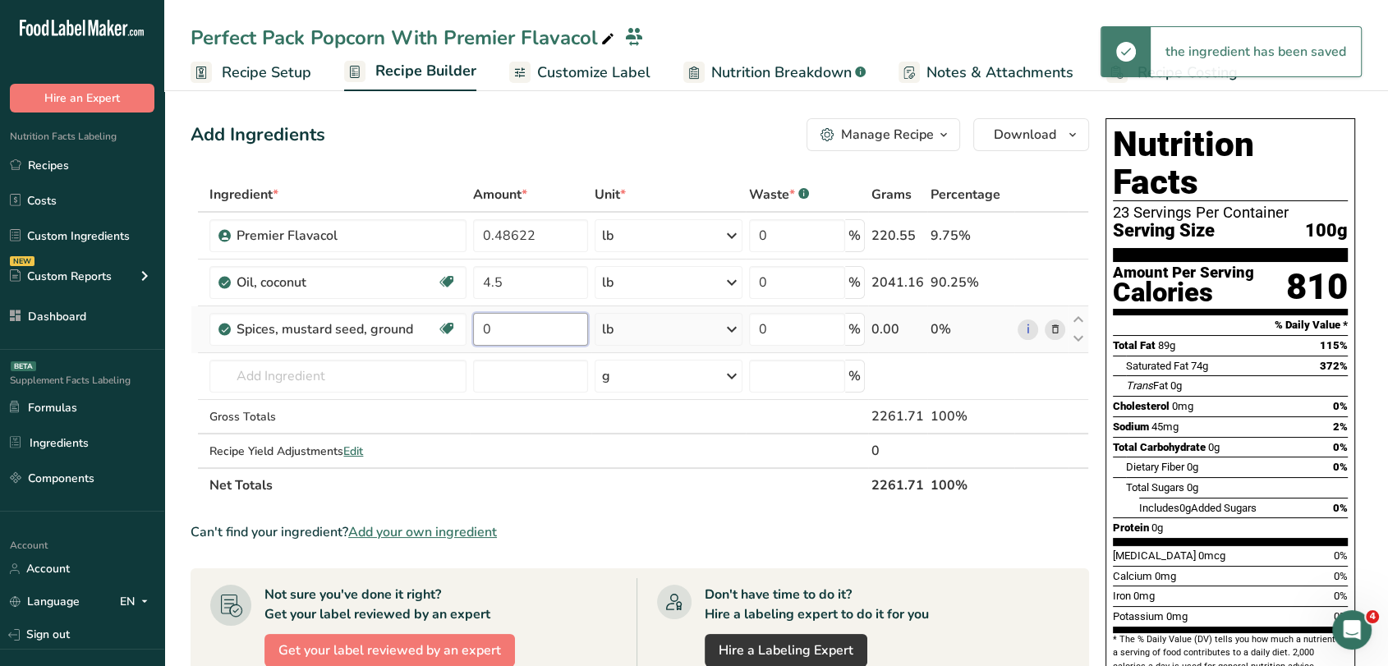
click at [532, 334] on input "0" at bounding box center [530, 329] width 114 height 33
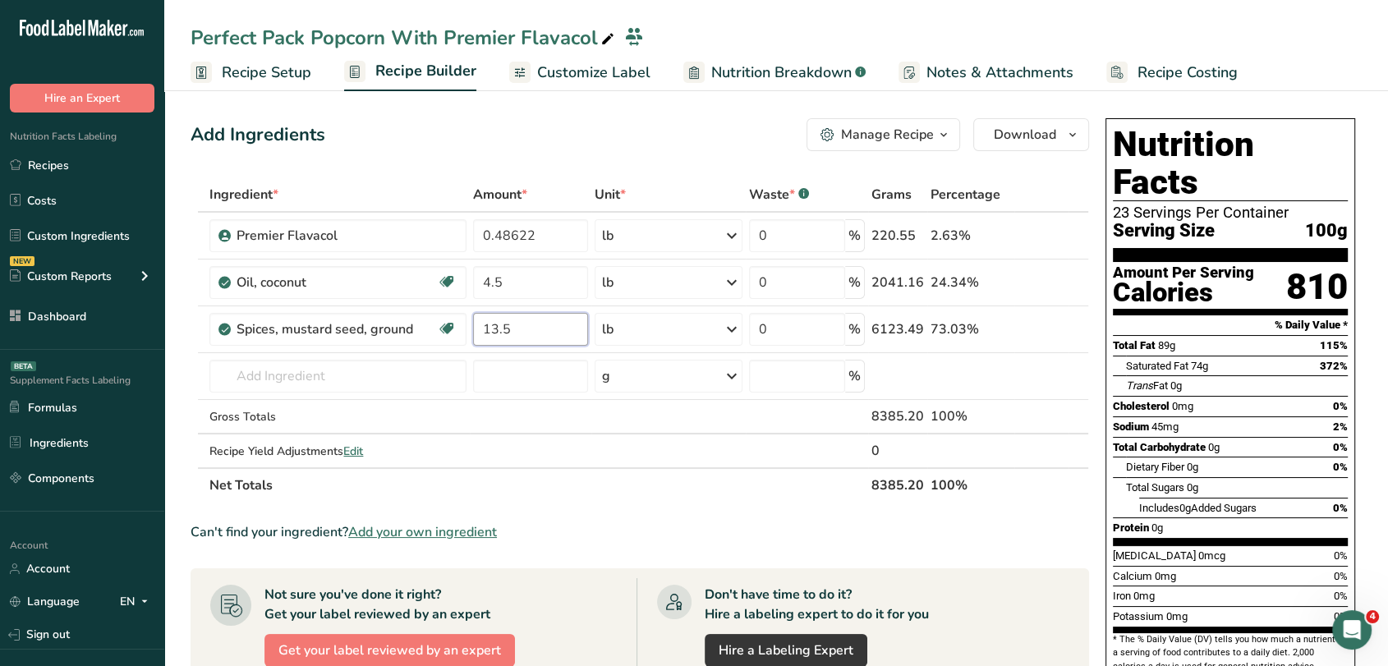
type input "13.5"
click at [569, 145] on div "Add Ingredients Manage Recipe Delete Recipe Duplicate Recipe Scale Recipe Save …" at bounding box center [640, 134] width 899 height 33
click at [261, 71] on span "Recipe Setup" at bounding box center [267, 73] width 90 height 22
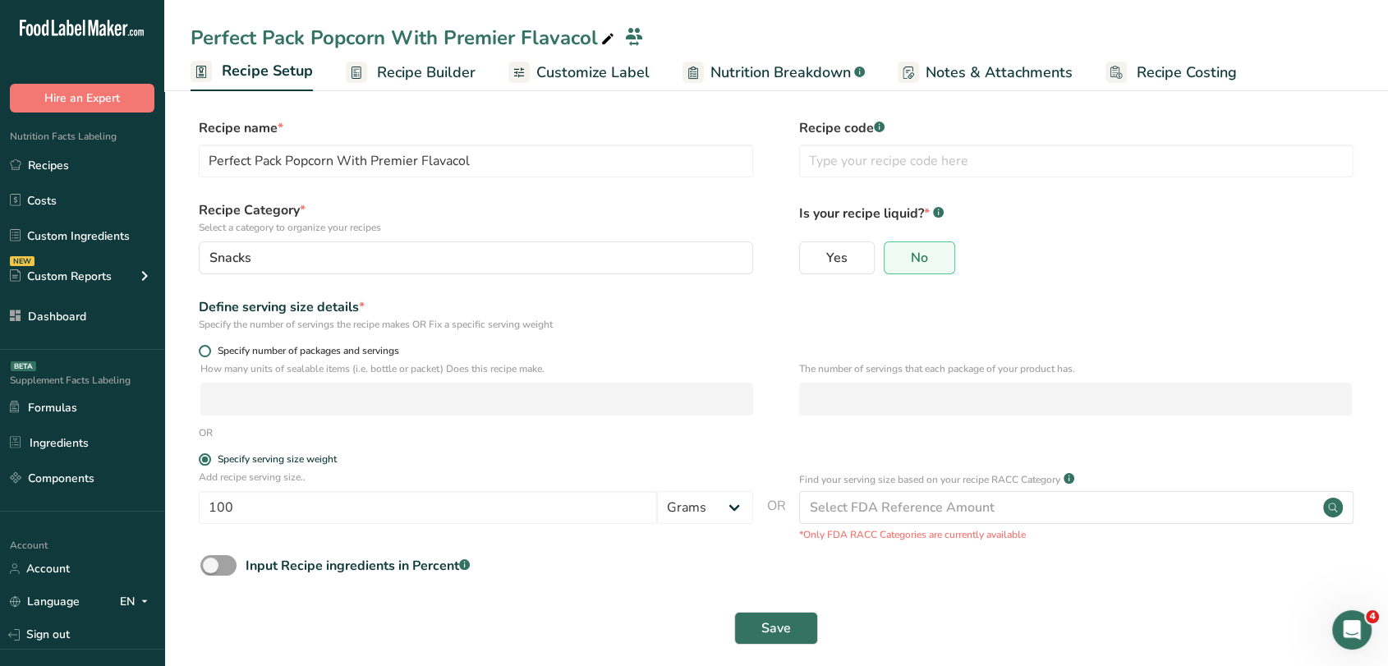
click at [209, 346] on span at bounding box center [205, 351] width 12 height 12
click at [209, 346] on input "Specify number of packages and servings" at bounding box center [204, 351] width 11 height 11
radio input "true"
radio input "false"
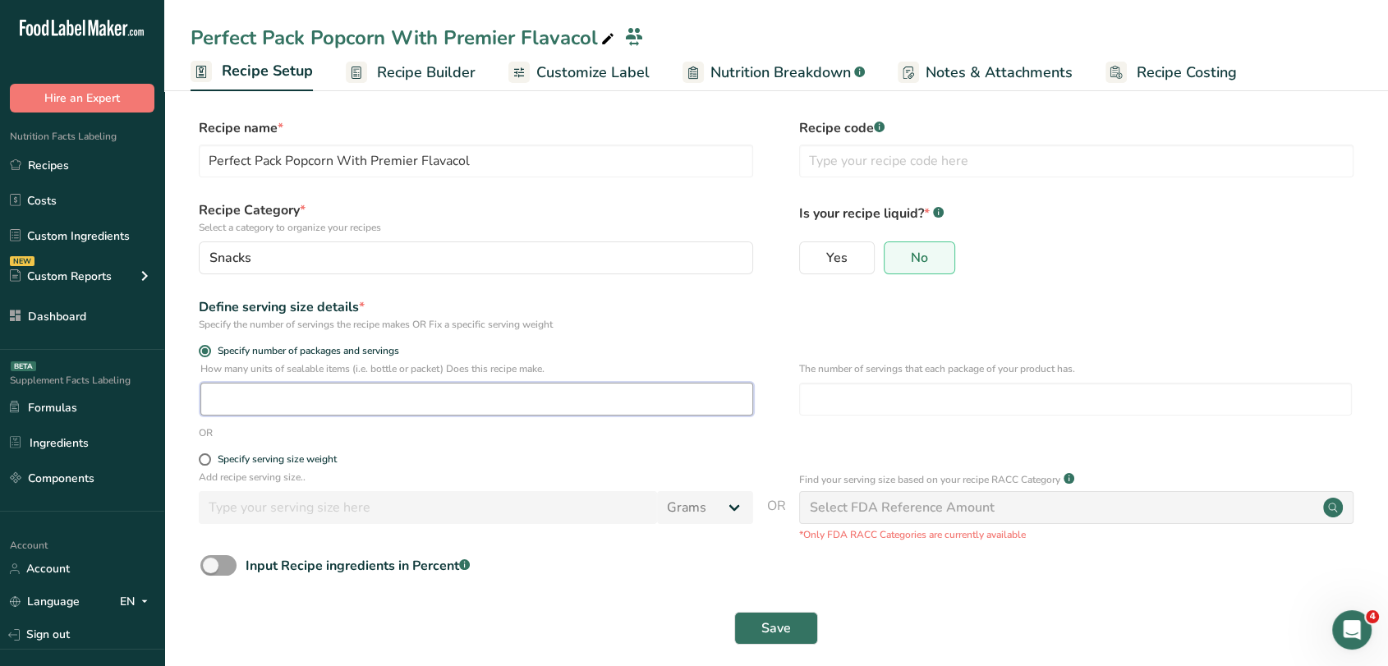
click at [283, 406] on input "number" at bounding box center [476, 399] width 553 height 33
click at [904, 389] on input "number" at bounding box center [1075, 399] width 553 height 33
click at [404, 53] on ul "Recipe Setup Recipe Builder Customize Label Nutrition Breakdown .a-a{fill:#3473…" at bounding box center [776, 72] width 1224 height 39
click at [417, 74] on span "Recipe Builder" at bounding box center [426, 73] width 99 height 22
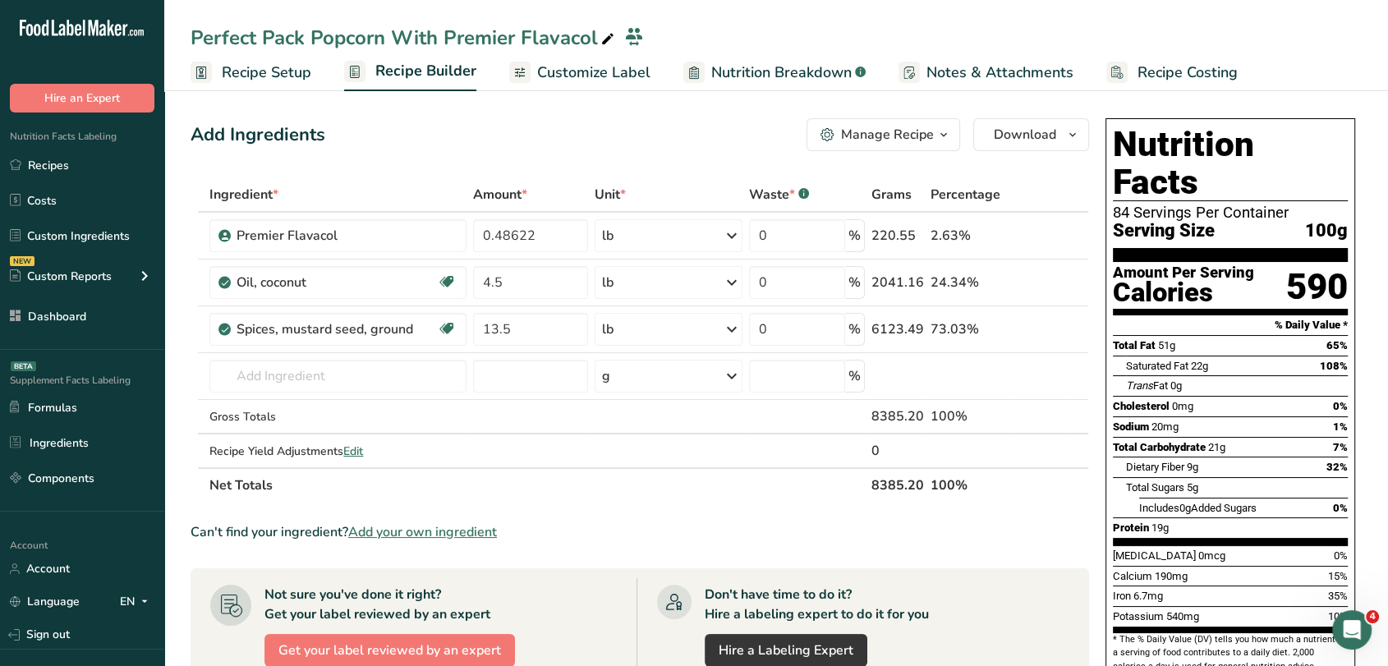
click at [288, 67] on span "Recipe Setup" at bounding box center [267, 73] width 90 height 22
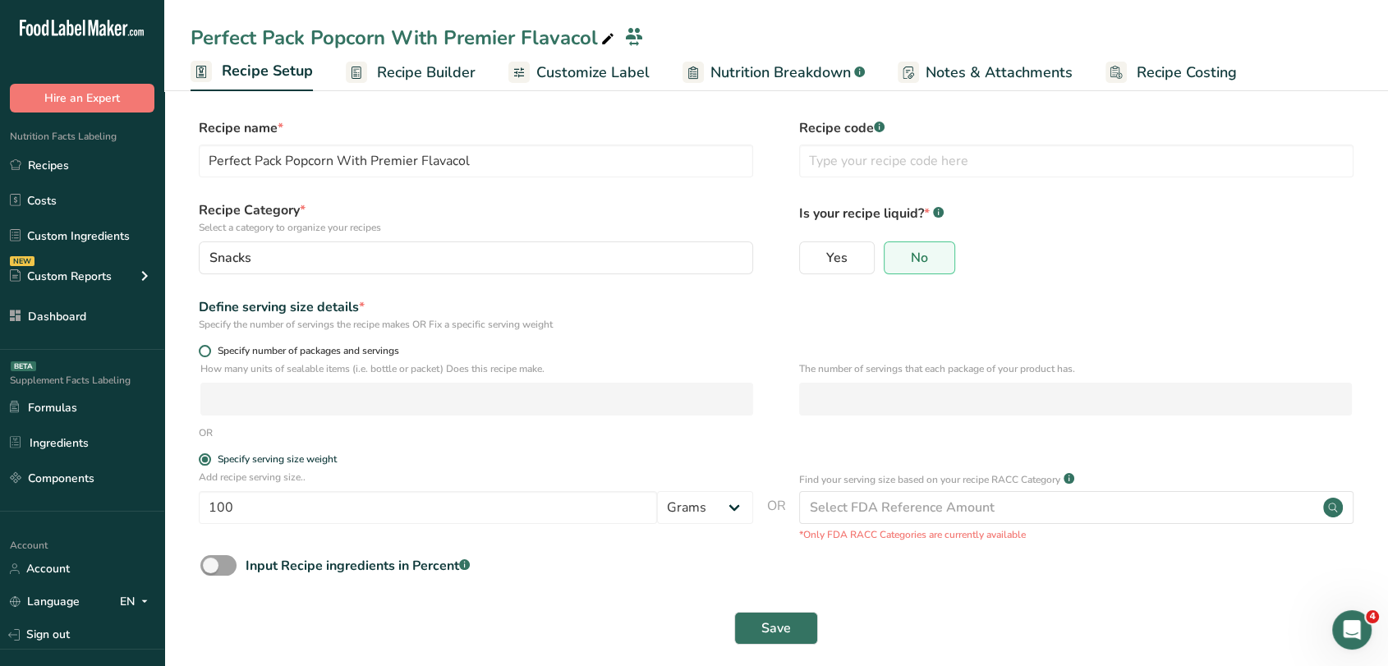
click at [217, 355] on span "Specify number of packages and servings" at bounding box center [305, 351] width 188 height 12
click at [210, 355] on input "Specify number of packages and servings" at bounding box center [204, 351] width 11 height 11
radio input "true"
radio input "false"
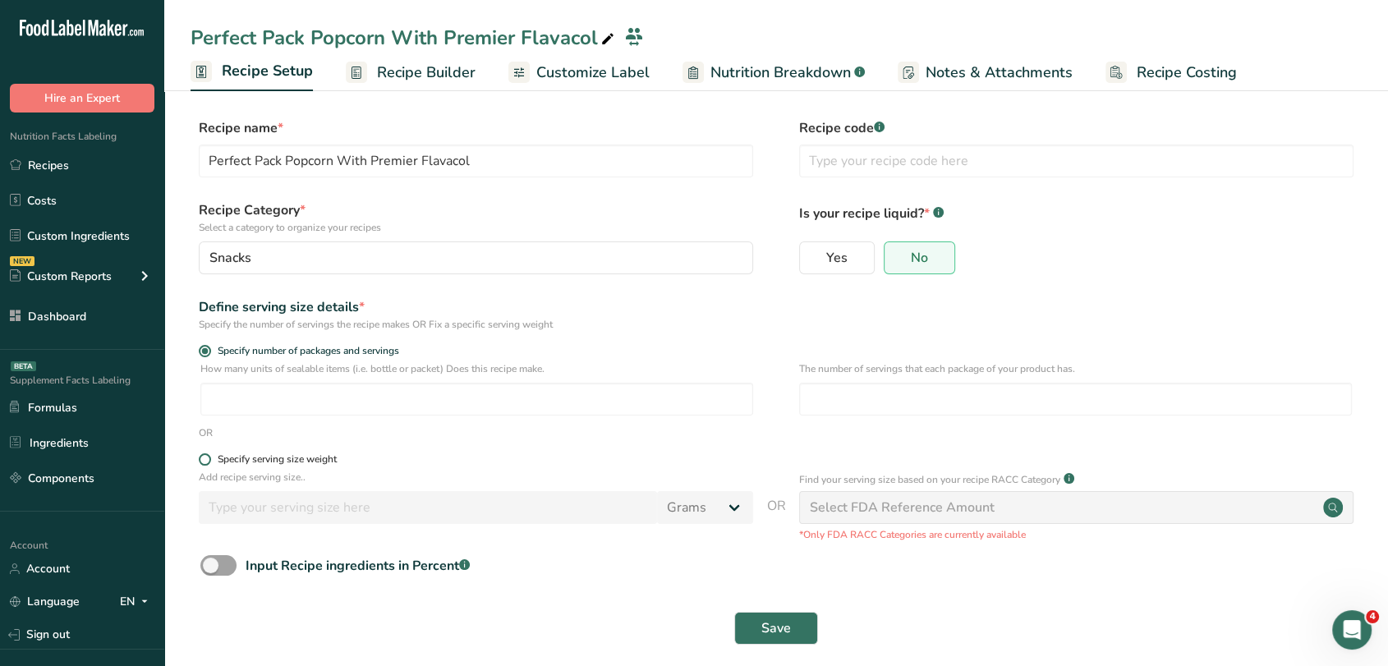
click at [211, 461] on span "Specify serving size weight" at bounding box center [274, 460] width 126 height 12
click at [210, 461] on input "Specify serving size weight" at bounding box center [204, 459] width 11 height 11
radio input "true"
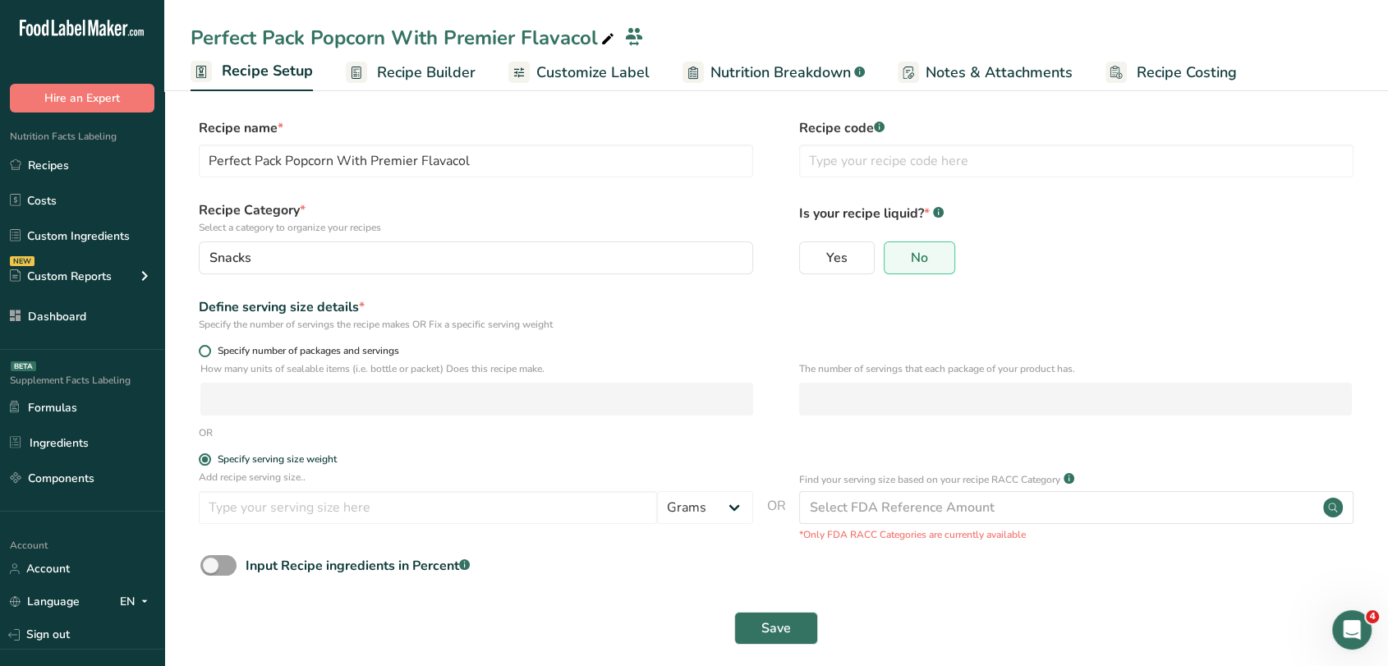
click at [203, 345] on span at bounding box center [205, 351] width 12 height 12
click at [203, 346] on input "Specify number of packages and servings" at bounding box center [204, 351] width 11 height 11
radio input "true"
radio input "false"
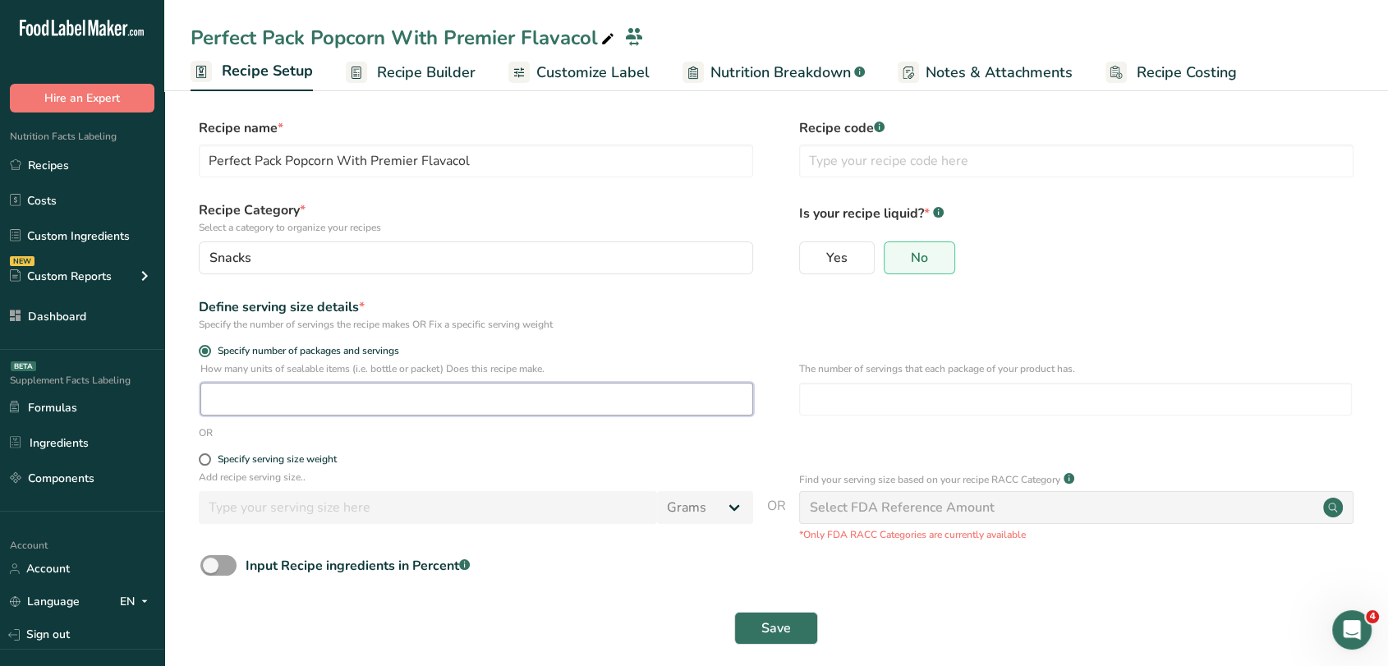
click at [252, 389] on input "number" at bounding box center [476, 399] width 553 height 33
click at [845, 384] on input "number" at bounding box center [1075, 399] width 553 height 33
type input "7"
click at [610, 396] on input "number" at bounding box center [476, 399] width 553 height 33
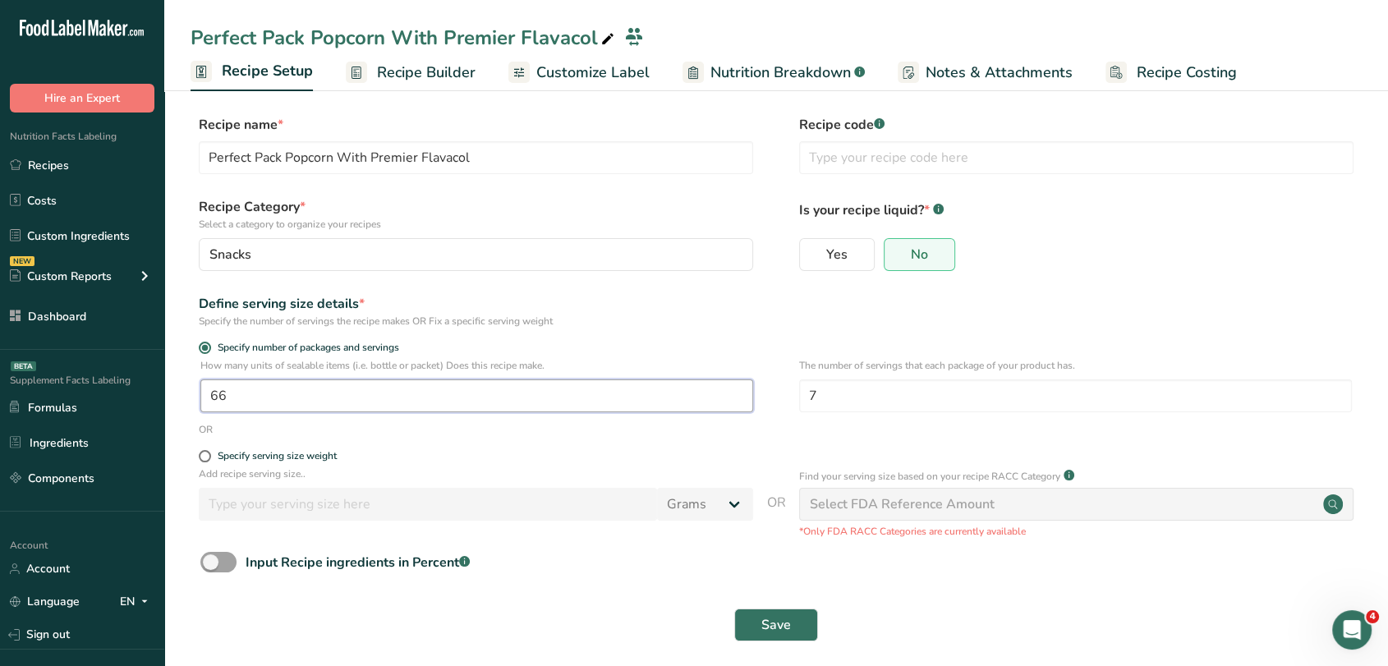
scroll to position [16, 0]
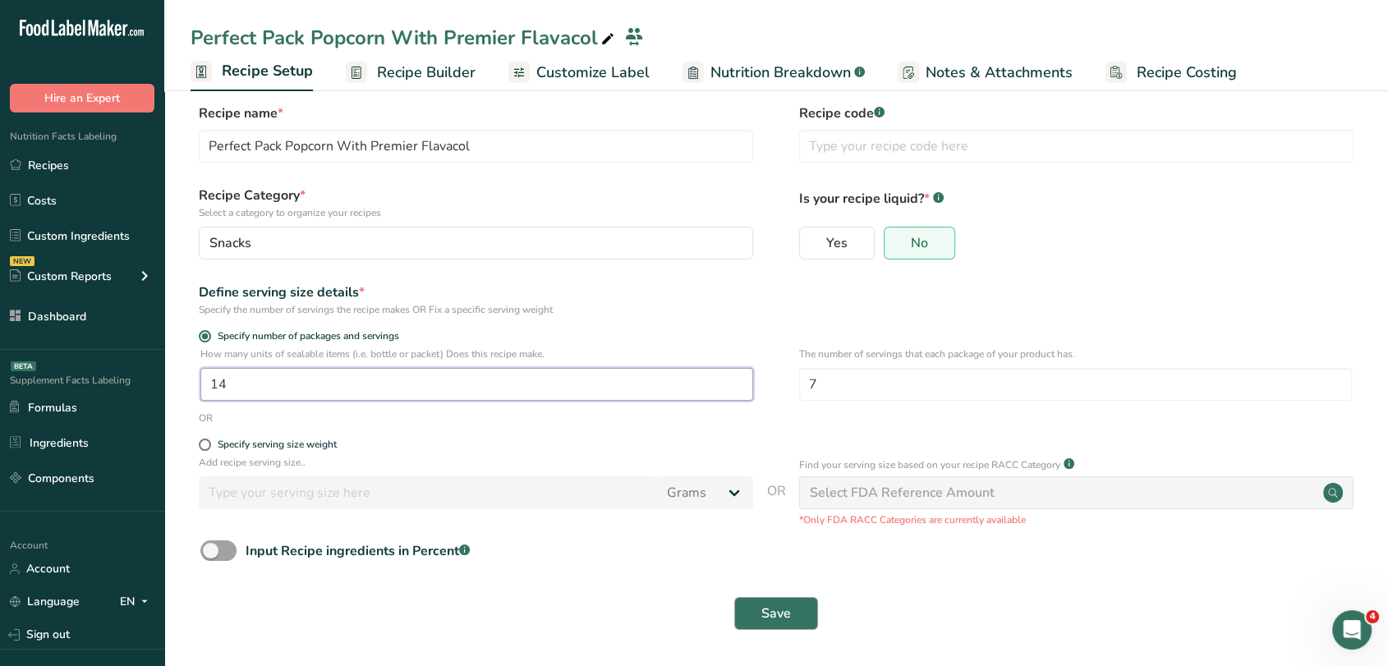
type input "14"
click at [802, 613] on button "Save" at bounding box center [776, 613] width 84 height 33
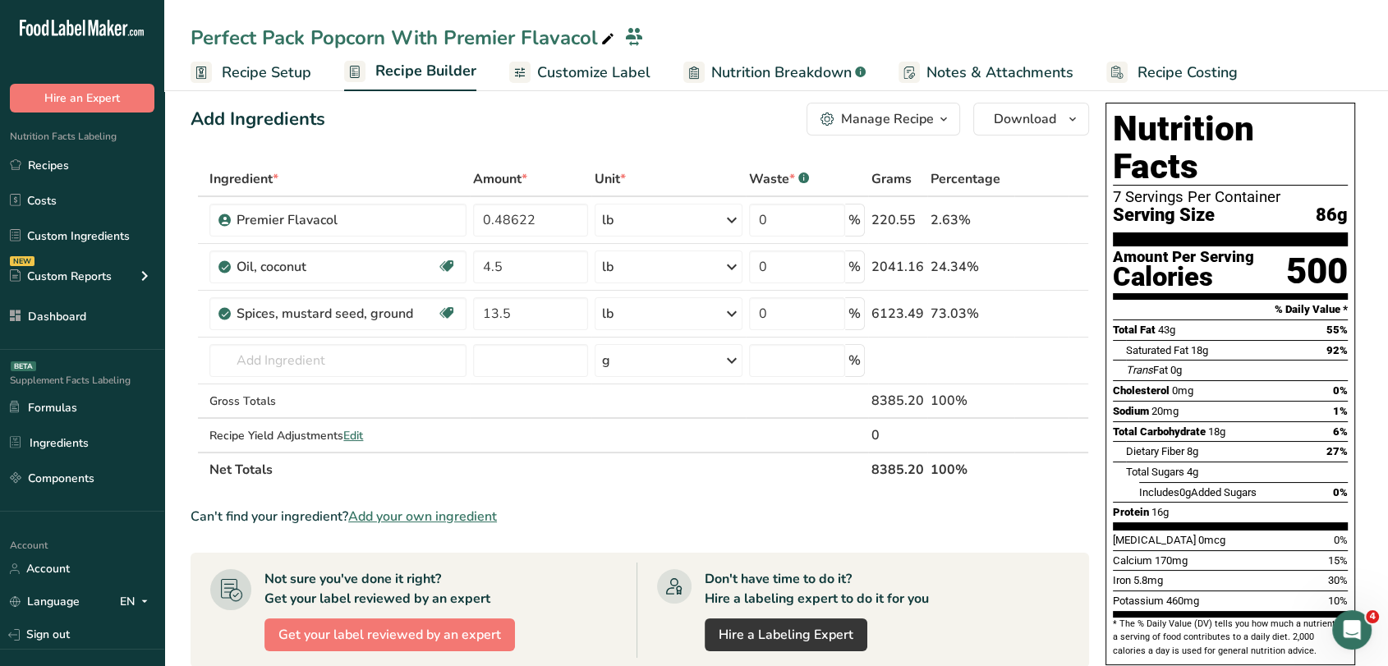
click at [304, 71] on span "Recipe Setup" at bounding box center [267, 73] width 90 height 22
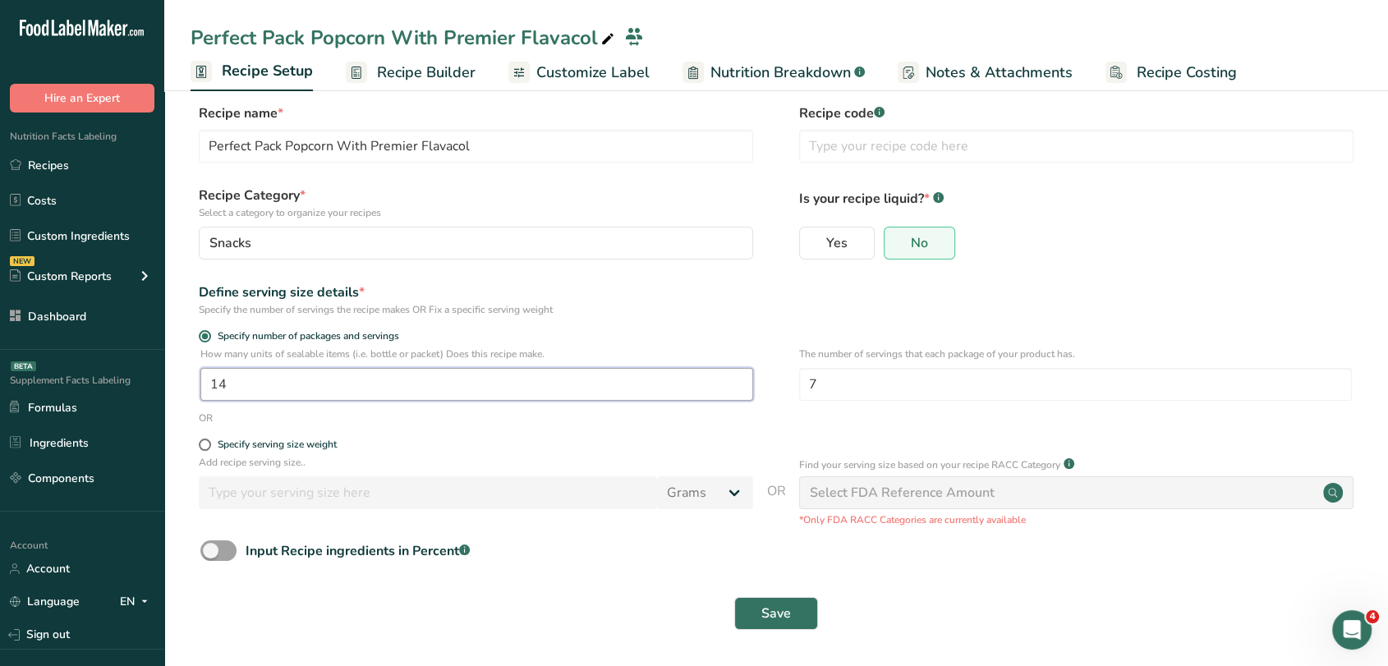
drag, startPoint x: 264, startPoint y: 383, endPoint x: 219, endPoint y: 377, distance: 45.6
click at [219, 377] on input "14" at bounding box center [476, 384] width 553 height 33
type input "11"
click at [815, 601] on button "Save" at bounding box center [776, 613] width 84 height 33
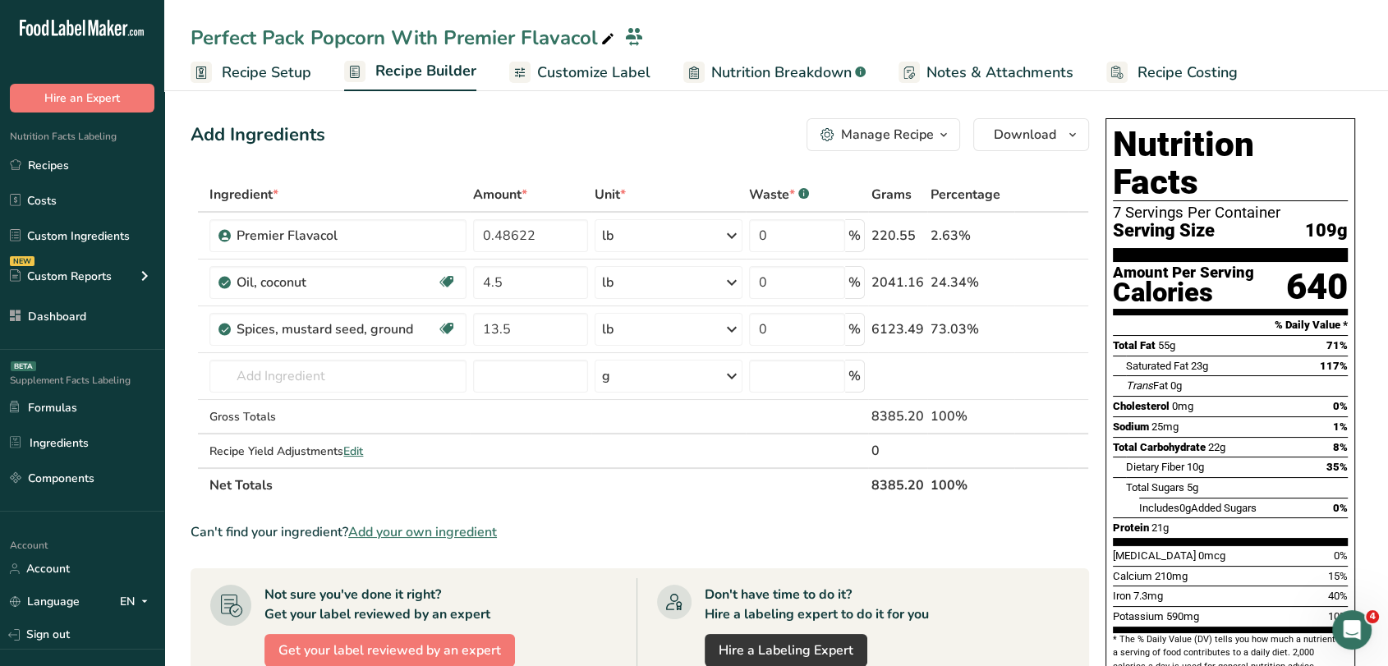
click at [279, 74] on span "Recipe Setup" at bounding box center [267, 73] width 90 height 22
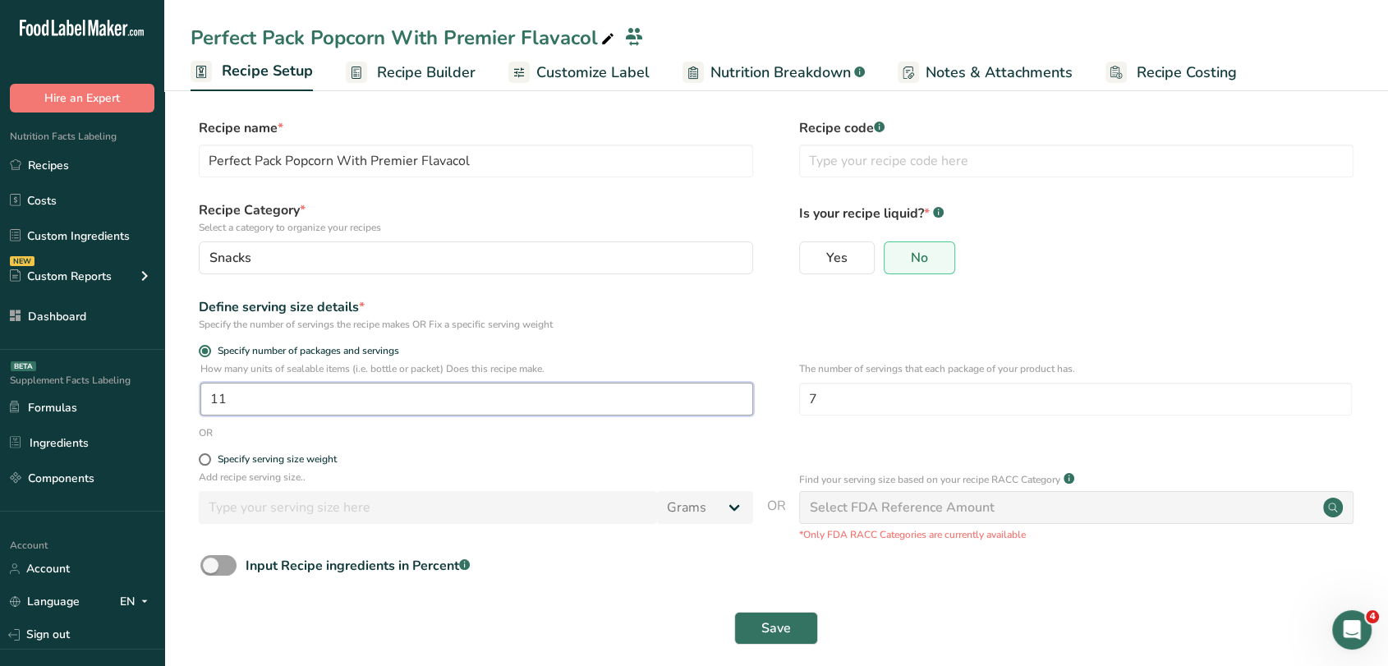
click at [302, 410] on input "11" at bounding box center [476, 399] width 553 height 33
type input "12"
click at [790, 619] on span "Save" at bounding box center [777, 629] width 30 height 20
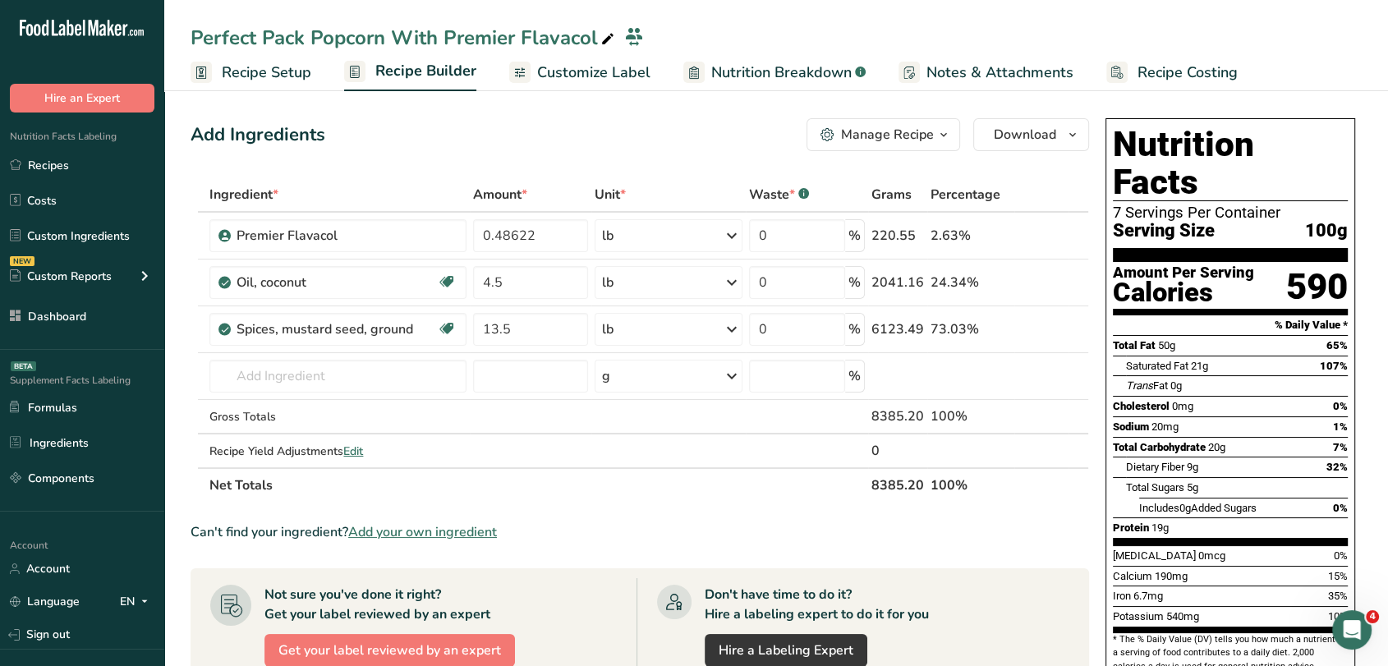
click at [557, 74] on span "Customize Label" at bounding box center [593, 73] width 113 height 22
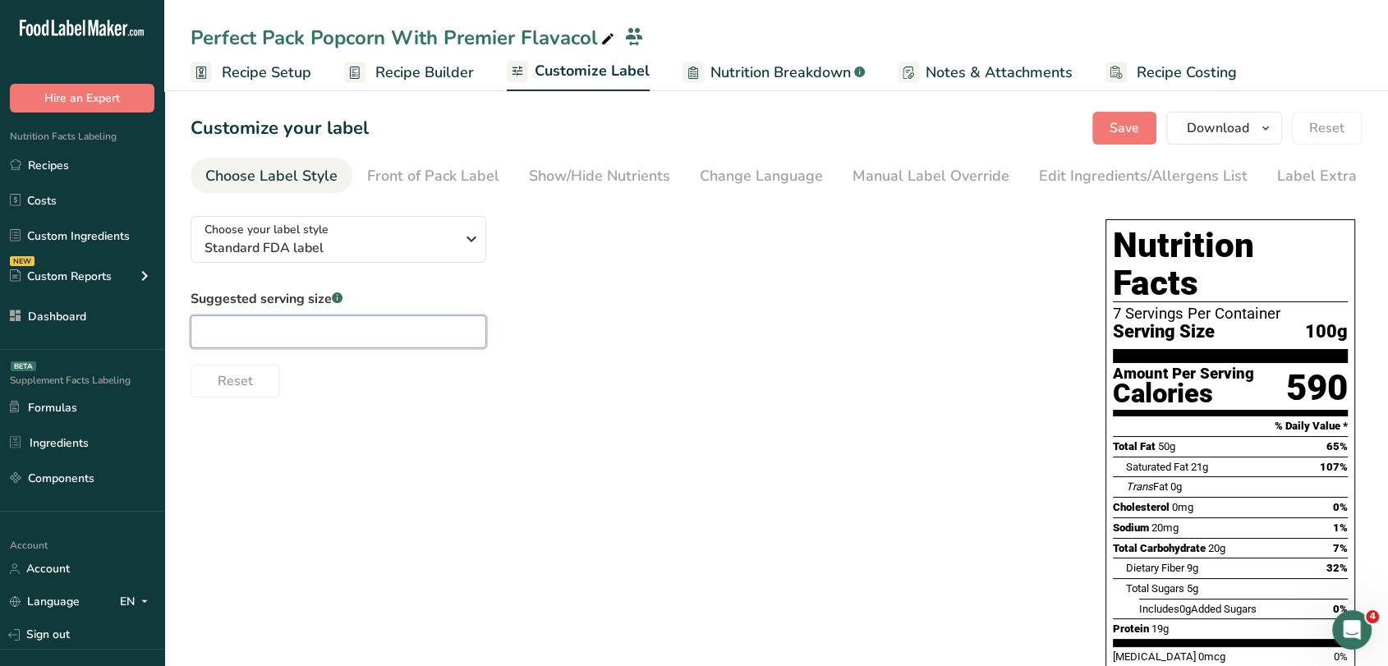
click at [394, 332] on input "text" at bounding box center [339, 331] width 296 height 33
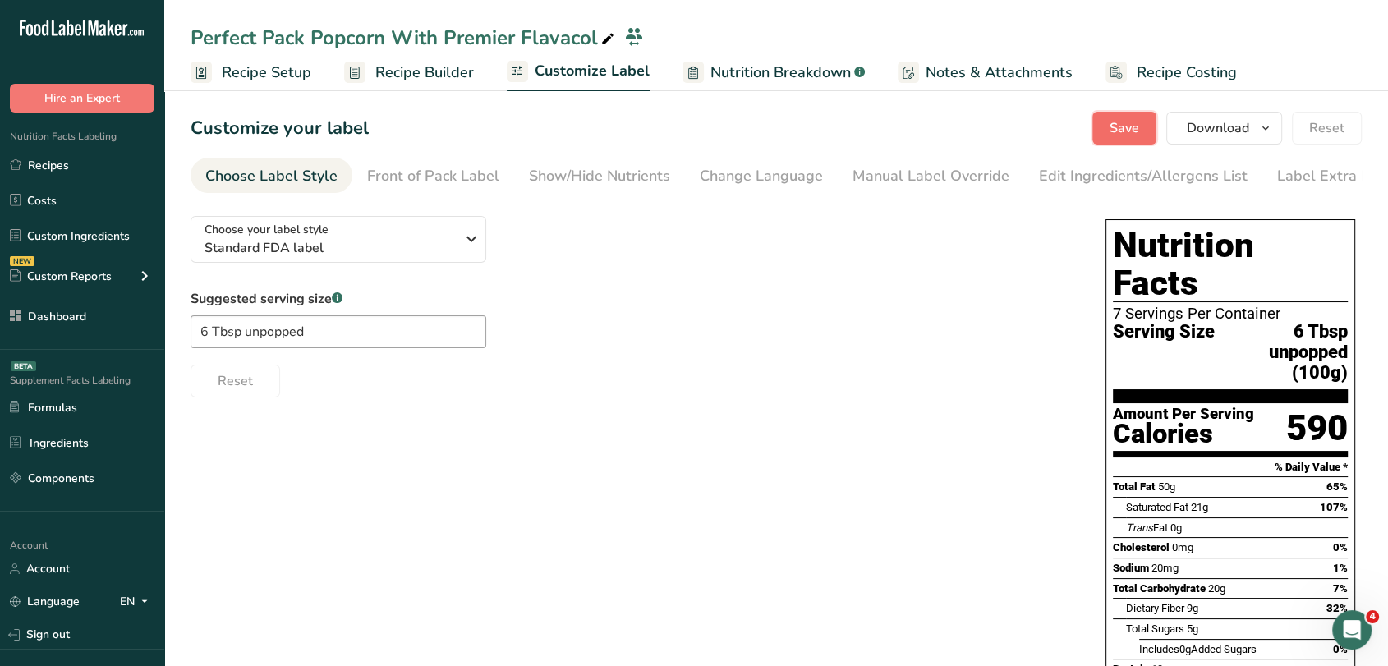
click at [1114, 129] on span "Save" at bounding box center [1125, 128] width 30 height 20
click at [246, 334] on input "6 Tbsp unpopped" at bounding box center [339, 331] width 296 height 33
click at [250, 334] on input "6 Tbsp unpopped" at bounding box center [339, 331] width 296 height 33
type input "6 Tbsp Unpopped"
click at [1128, 145] on section "Customize your label Save Download Choose what to show on your downloaded label…" at bounding box center [776, 499] width 1224 height 828
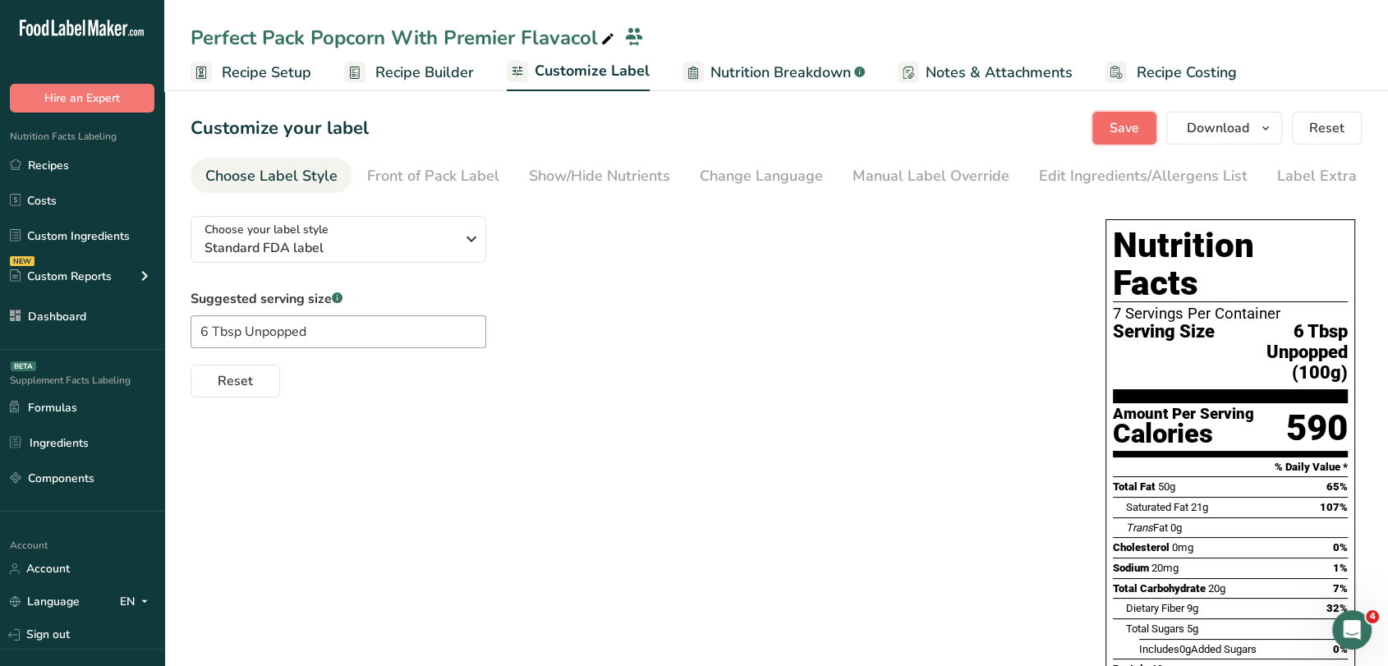
click at [1132, 129] on span "Save" at bounding box center [1125, 128] width 30 height 20
drag, startPoint x: 1050, startPoint y: 182, endPoint x: 985, endPoint y: 229, distance: 80.0
click at [1050, 182] on div "Edit Ingredients/Allergens List" at bounding box center [1143, 176] width 209 height 22
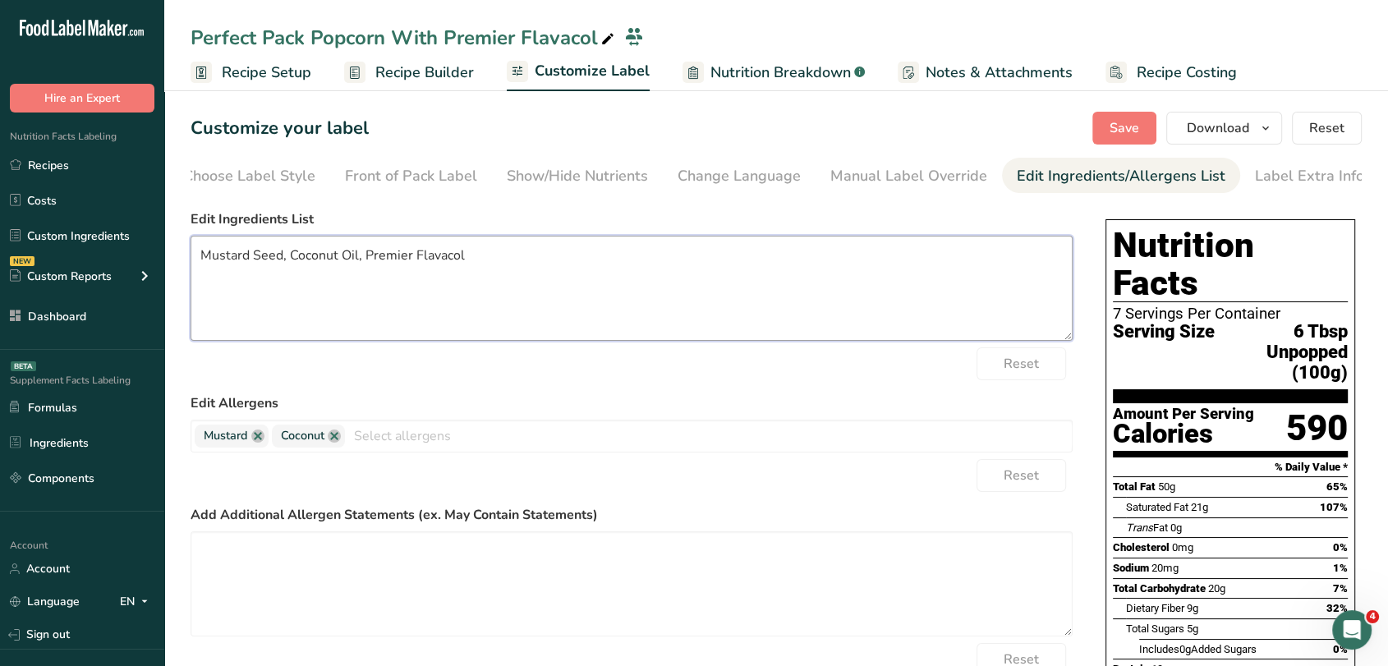
click at [284, 257] on textarea "Mustard Seed, Coconut Oil, Premier Flavacol" at bounding box center [632, 288] width 882 height 105
drag, startPoint x: 284, startPoint y: 257, endPoint x: 210, endPoint y: 251, distance: 74.2
click at [210, 251] on textarea "Mustard Seed, Coconut Oil, Premier Flavacol" at bounding box center [632, 288] width 882 height 105
drag, startPoint x: 527, startPoint y: 262, endPoint x: 411, endPoint y: 245, distance: 117.1
click at [411, 245] on textarea "Yellow Gourmet Seed, Coconut Oil, Premier Flavacol" at bounding box center [632, 288] width 882 height 105
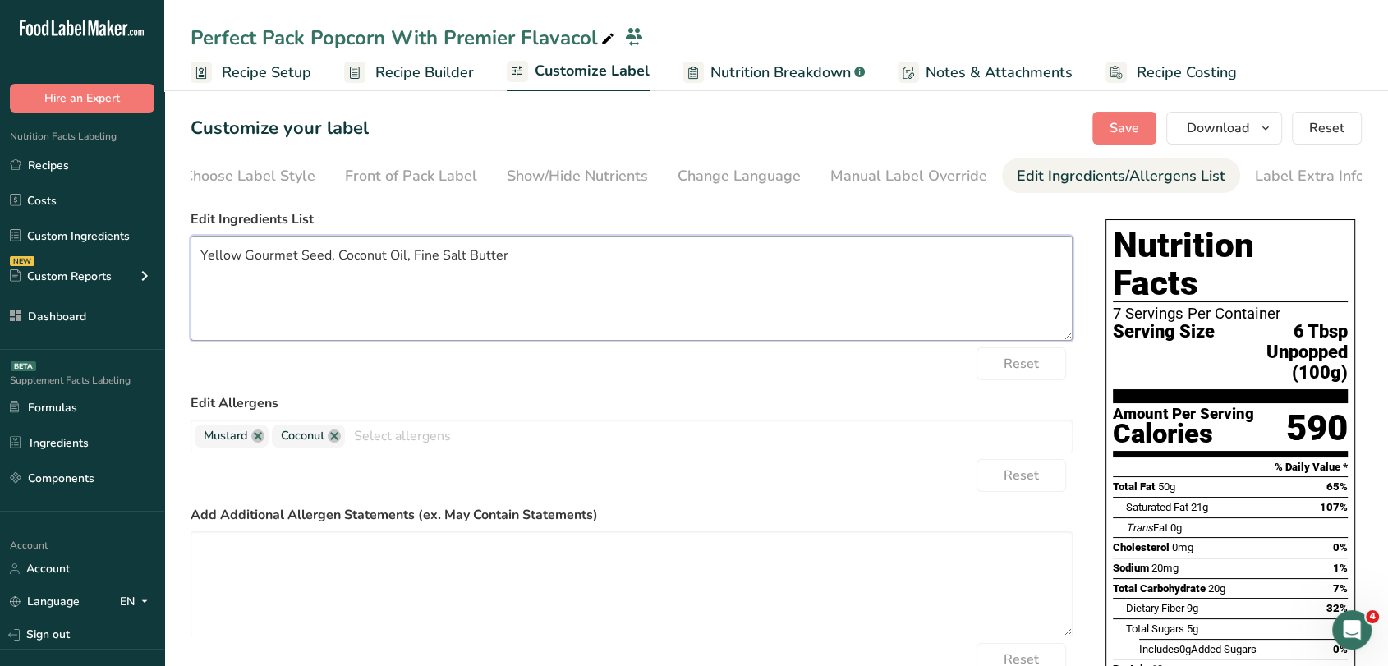
type textarea "Yellow Gourmet Seed, Coconut Oil, Fine Salt Butter"
click at [1109, 129] on button "Save" at bounding box center [1125, 128] width 64 height 33
click at [895, 181] on div "Manual Label Override" at bounding box center [909, 176] width 157 height 22
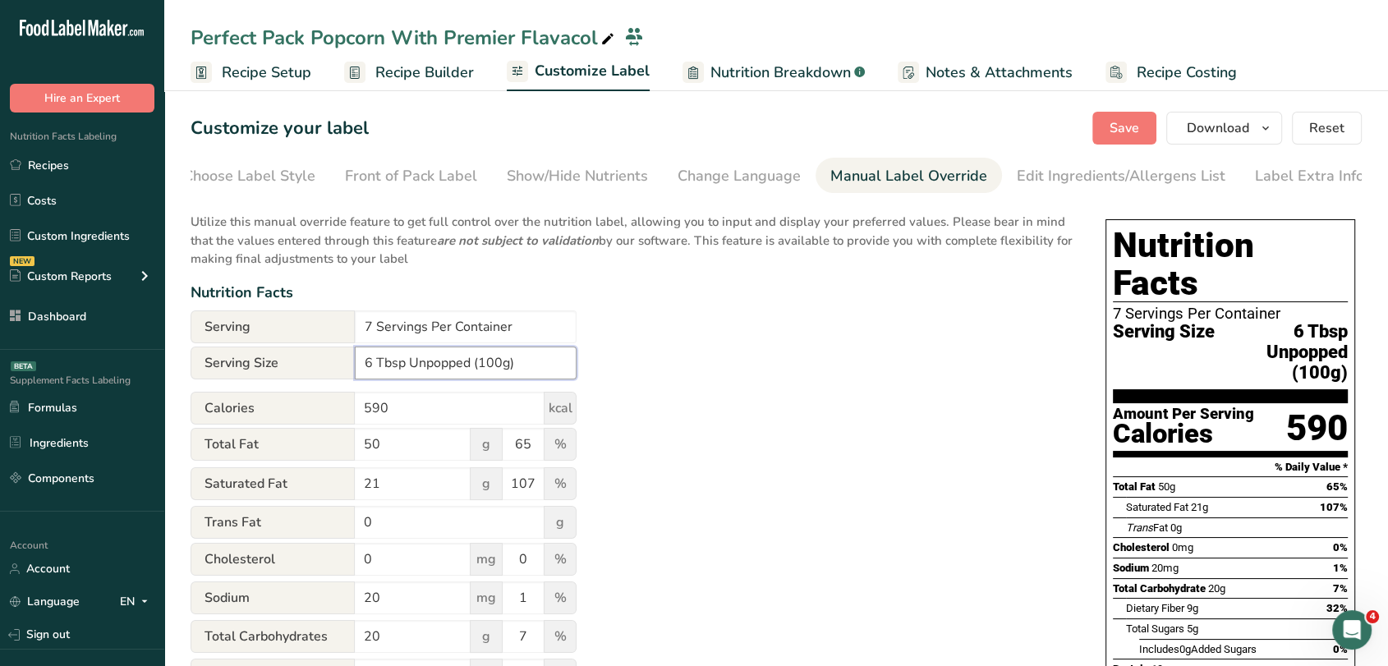
click at [361, 369] on input "6 Tbsp Unpopped (100g)" at bounding box center [466, 363] width 222 height 33
drag, startPoint x: 500, startPoint y: 366, endPoint x: 481, endPoint y: 370, distance: 19.3
click at [481, 370] on input "2 Tbsp Unpopped (100g)" at bounding box center [466, 363] width 222 height 33
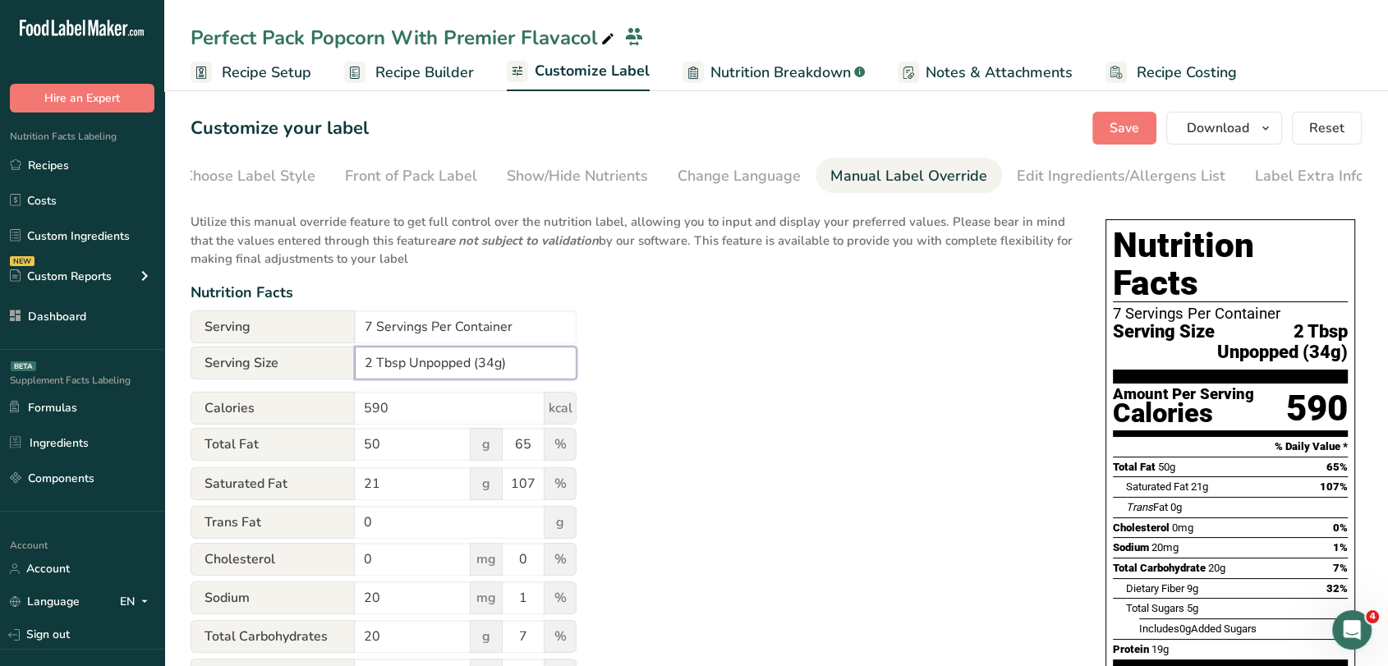
type input "2 Tbsp Unpopped (34g)"
click at [804, 401] on div "Utilize this manual override feature to get full control over the nutrition lab…" at bounding box center [632, 605] width 882 height 805
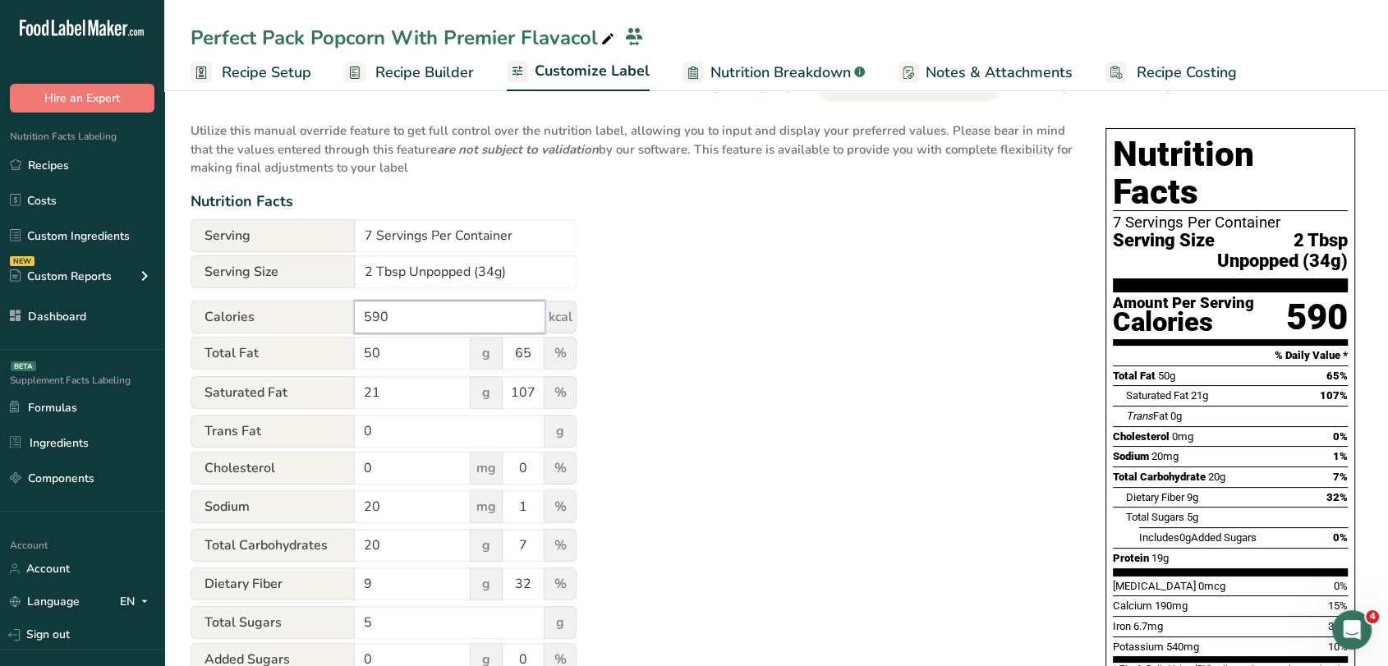
drag, startPoint x: 421, startPoint y: 317, endPoint x: 338, endPoint y: 301, distance: 83.8
click at [338, 301] on form "Serving 7 Servings Per Container Serving Size 2 Tbsp Unpopped (34g) Calories 59…" at bounding box center [384, 568] width 386 height 698
type input "160"
click at [751, 367] on div "Utilize this manual override feature to get full control over the nutrition lab…" at bounding box center [632, 514] width 882 height 805
drag, startPoint x: 400, startPoint y: 352, endPoint x: 333, endPoint y: 339, distance: 68.5
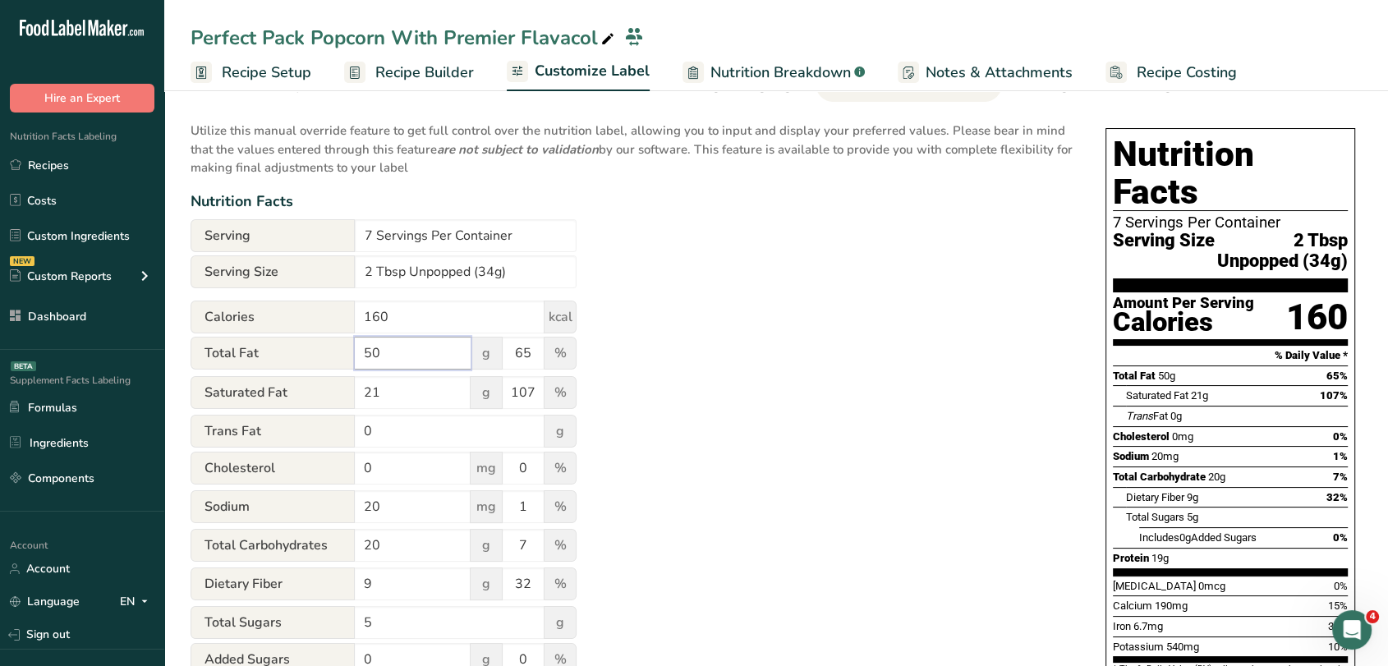
click at [333, 339] on form "Serving 7 Servings Per Container Serving Size 2 Tbsp Unpopped (34g) Calories 16…" at bounding box center [384, 568] width 386 height 698
type input "10"
drag, startPoint x: 532, startPoint y: 349, endPoint x: 474, endPoint y: 338, distance: 58.6
click at [474, 338] on form "Serving 7 Servings Per Container Serving Size 2 Tbsp Unpopped (34g) Calories 16…" at bounding box center [384, 568] width 386 height 698
type input "13"
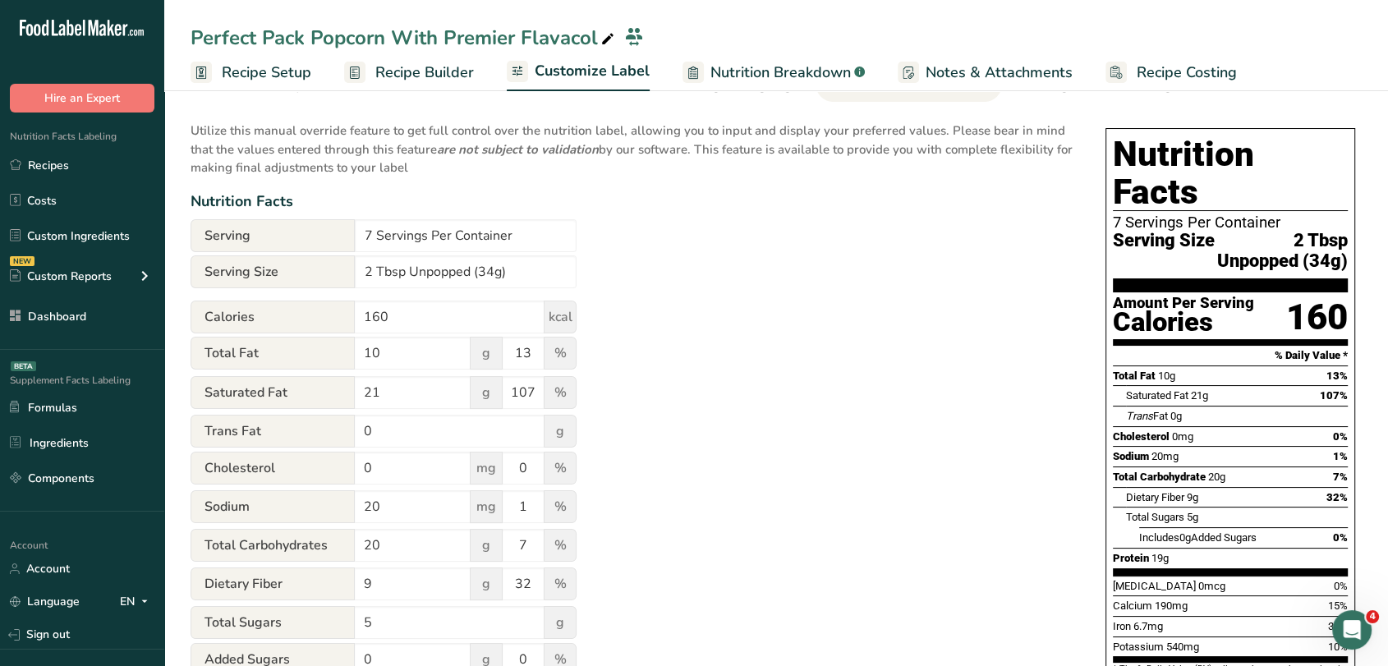
click at [757, 398] on div "Utilize this manual override feature to get full control over the nutrition lab…" at bounding box center [632, 514] width 882 height 805
drag, startPoint x: 381, startPoint y: 384, endPoint x: 350, endPoint y: 380, distance: 31.4
click at [350, 380] on div "Saturated Fat 21 g 107 %" at bounding box center [384, 393] width 386 height 35
type input "8"
drag, startPoint x: 532, startPoint y: 390, endPoint x: 503, endPoint y: 398, distance: 30.7
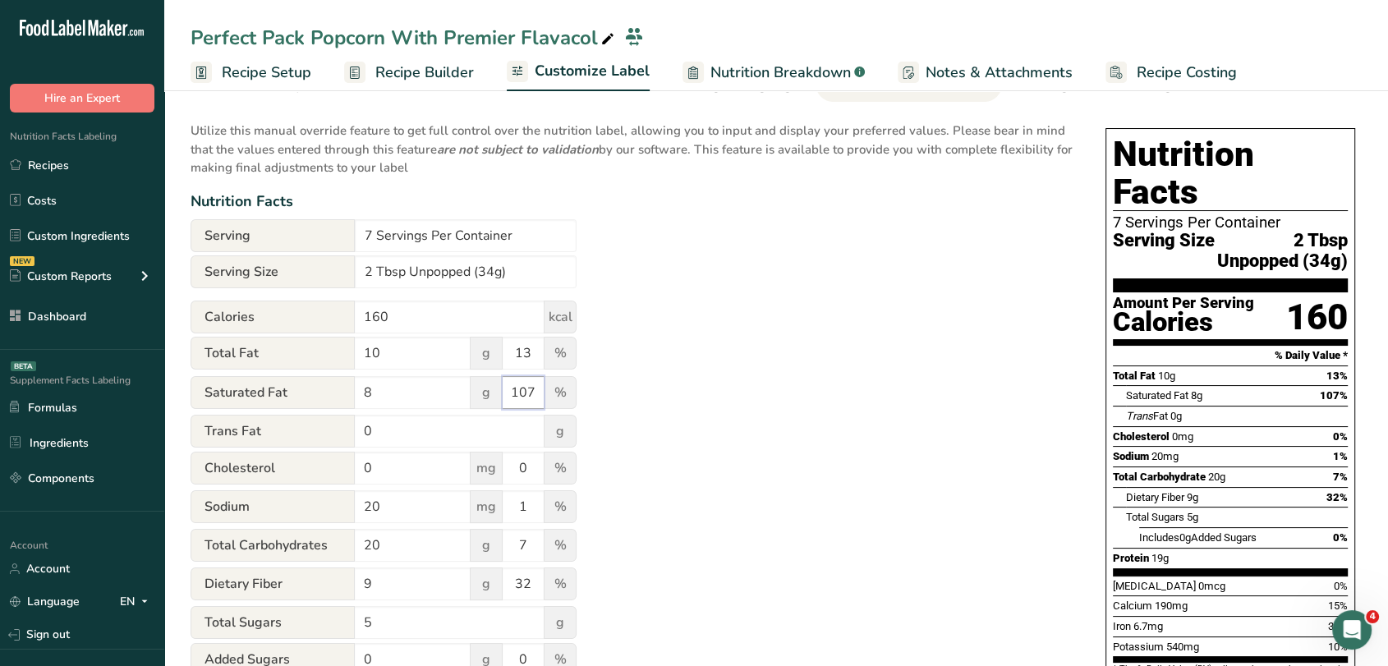
click at [503, 398] on input "107" at bounding box center [523, 392] width 41 height 33
type input "40"
click at [799, 358] on div "Utilize this manual override feature to get full control over the nutrition lab…" at bounding box center [632, 514] width 882 height 805
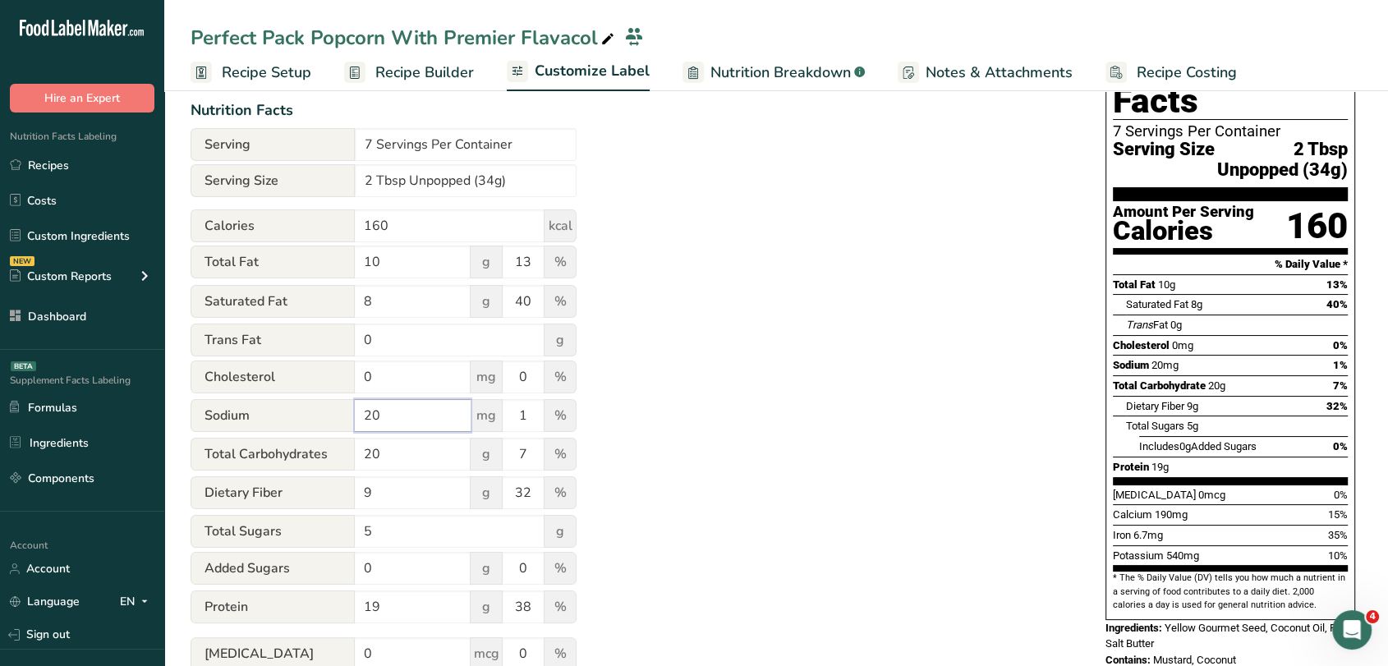
drag, startPoint x: 418, startPoint y: 421, endPoint x: 338, endPoint y: 406, distance: 82.0
click at [338, 406] on div "Sodium 20 mg 1 %" at bounding box center [384, 416] width 386 height 35
type input "150"
click at [759, 371] on div "Utilize this manual override feature to get full control over the nutrition lab…" at bounding box center [632, 423] width 882 height 805
drag, startPoint x: 543, startPoint y: 432, endPoint x: 519, endPoint y: 428, distance: 24.2
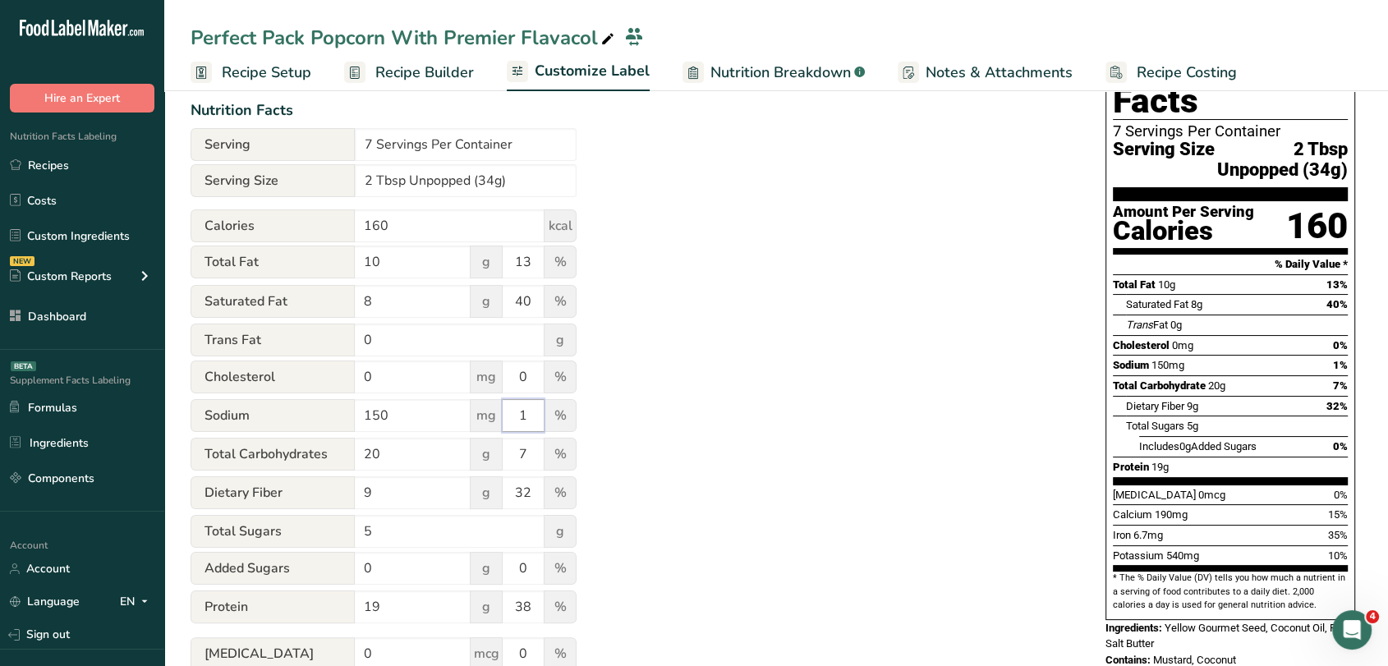
click at [519, 428] on input "1" at bounding box center [523, 415] width 41 height 33
type input "6"
click at [809, 334] on div "Utilize this manual override feature to get full control over the nutrition lab…" at bounding box center [632, 423] width 882 height 805
drag, startPoint x: 413, startPoint y: 462, endPoint x: 338, endPoint y: 456, distance: 75.8
click at [343, 457] on div "Total Carbohydrates 20 g 7 %" at bounding box center [384, 455] width 386 height 35
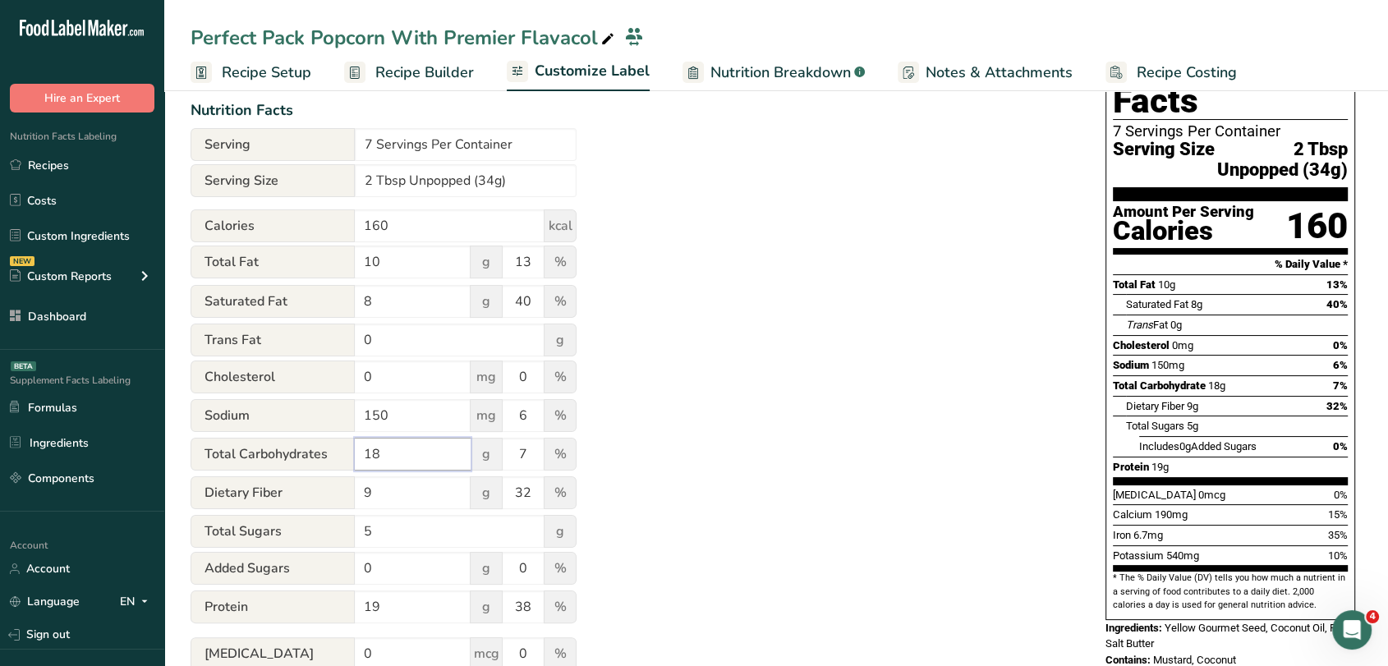
type input "18"
click at [749, 312] on div "Utilize this manual override feature to get full control over the nutrition lab…" at bounding box center [632, 423] width 882 height 805
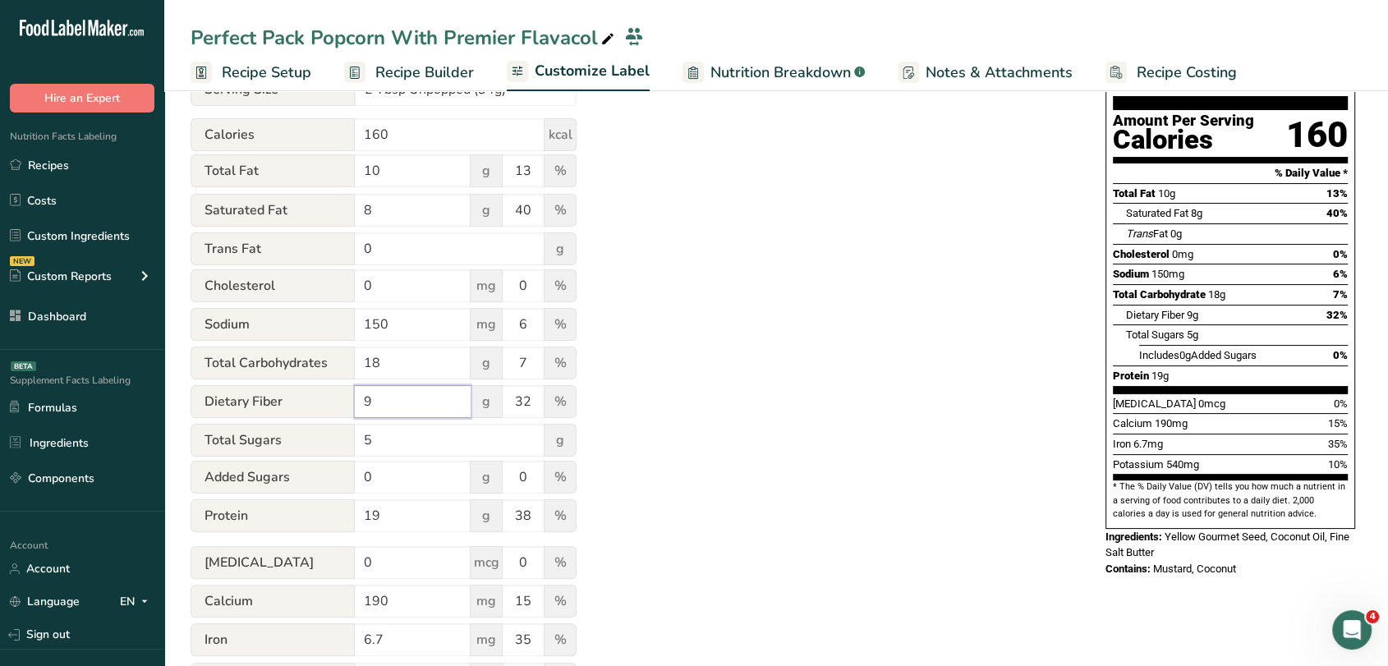
drag, startPoint x: 421, startPoint y: 409, endPoint x: 354, endPoint y: 416, distance: 66.9
click at [354, 416] on div "Dietary Fiber 9 g 32 %" at bounding box center [384, 402] width 386 height 35
type input "2"
click at [521, 406] on input "32" at bounding box center [523, 401] width 41 height 33
click at [533, 410] on input "32" at bounding box center [523, 401] width 41 height 33
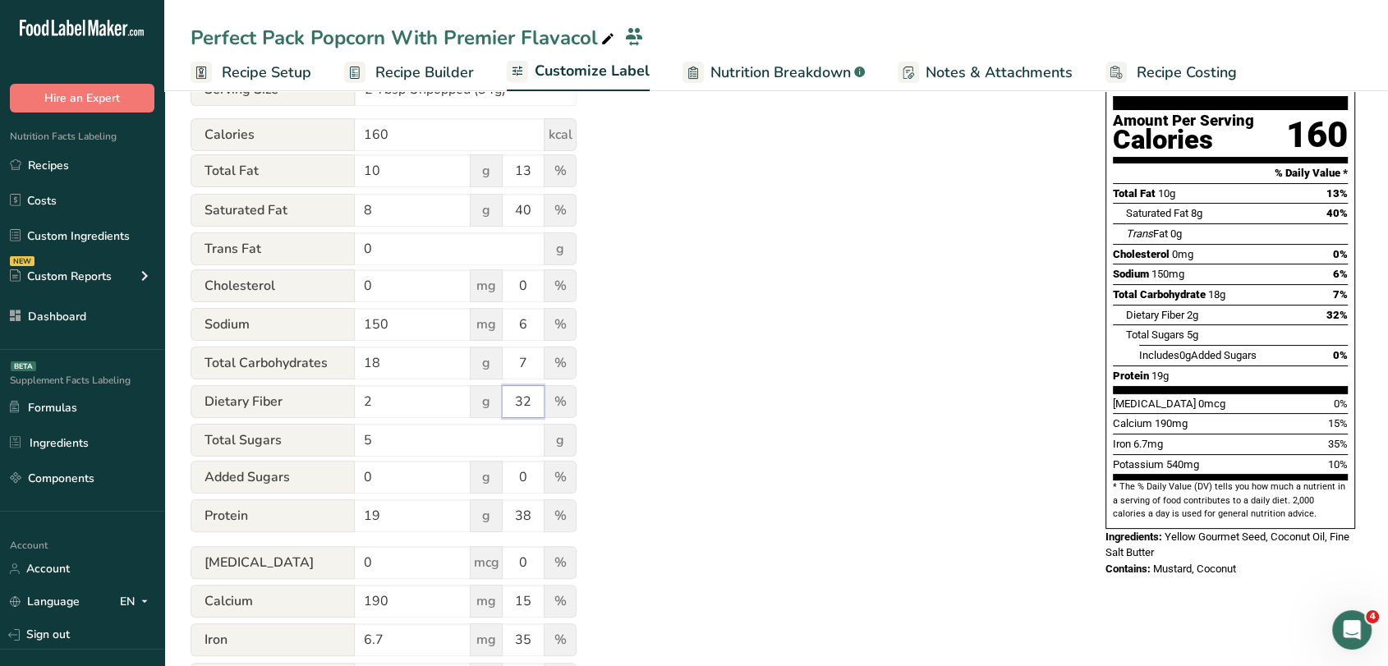
drag, startPoint x: 528, startPoint y: 408, endPoint x: 506, endPoint y: 406, distance: 22.2
click at [506, 406] on input "32" at bounding box center [523, 401] width 41 height 33
type input "7"
click at [748, 370] on div "Utilize this manual override feature to get full control over the nutrition lab…" at bounding box center [632, 331] width 882 height 805
drag, startPoint x: 417, startPoint y: 445, endPoint x: 355, endPoint y: 423, distance: 66.3
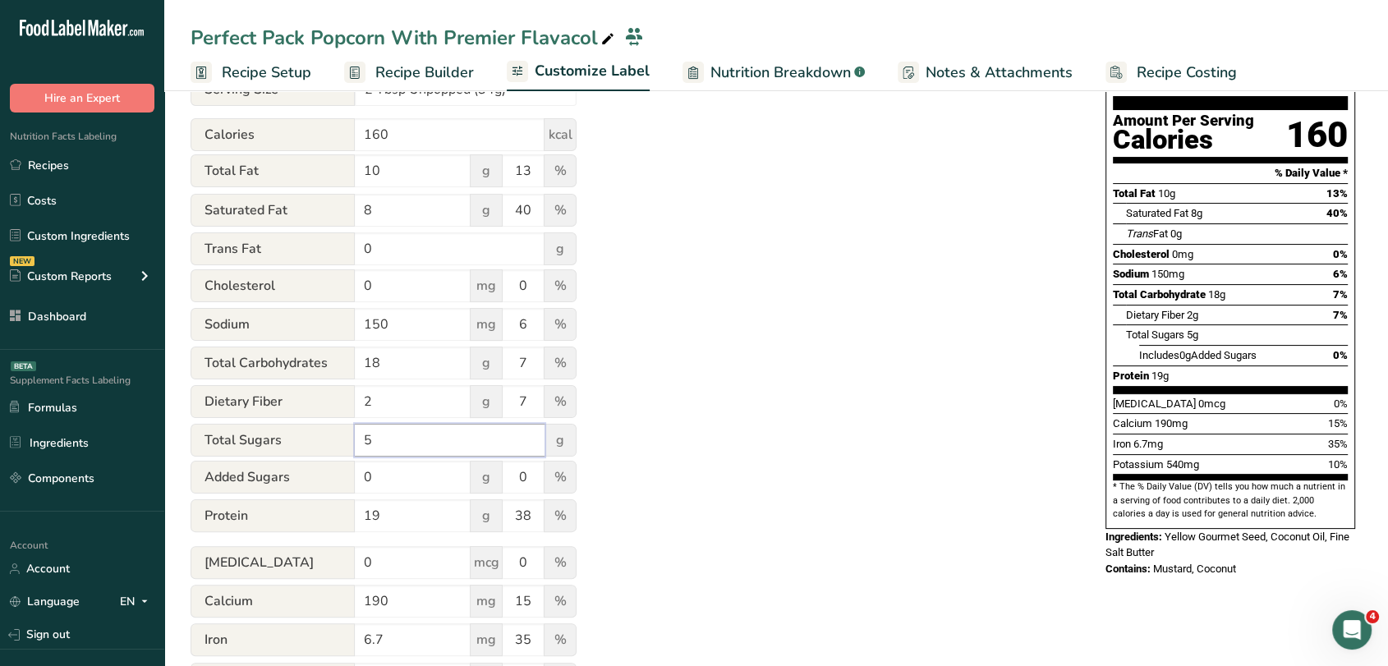
click at [355, 423] on form "Serving 7 Servings Per Container Serving Size 2 Tbsp Unpopped (34g) Calories 16…" at bounding box center [384, 386] width 386 height 698
type input "0"
click at [740, 357] on div "Utilize this manual override feature to get full control over the nutrition lab…" at bounding box center [632, 331] width 882 height 805
drag, startPoint x: 394, startPoint y: 520, endPoint x: 347, endPoint y: 504, distance: 50.1
click at [347, 504] on div "Protein 19 g 38 %" at bounding box center [384, 517] width 386 height 35
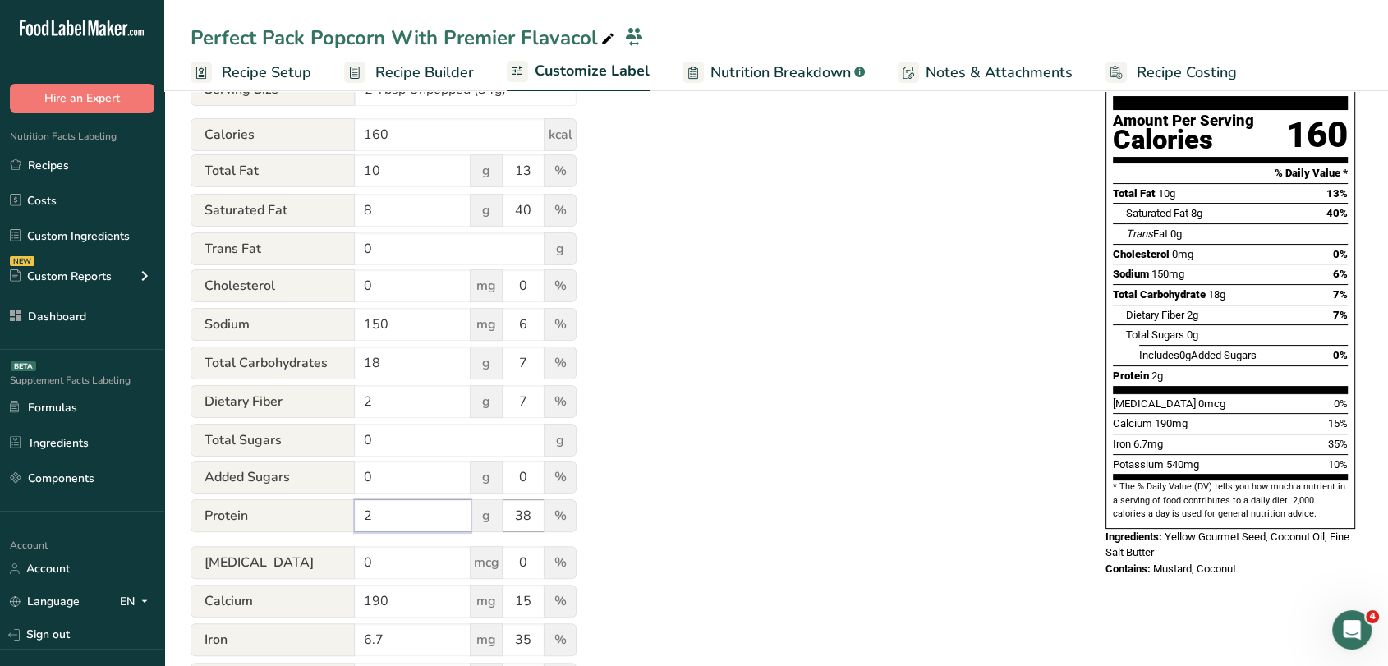
type input "2"
drag, startPoint x: 522, startPoint y: 521, endPoint x: 541, endPoint y: 520, distance: 19.7
click at [541, 520] on input "38" at bounding box center [523, 516] width 41 height 33
drag, startPoint x: 531, startPoint y: 517, endPoint x: 500, endPoint y: 507, distance: 32.7
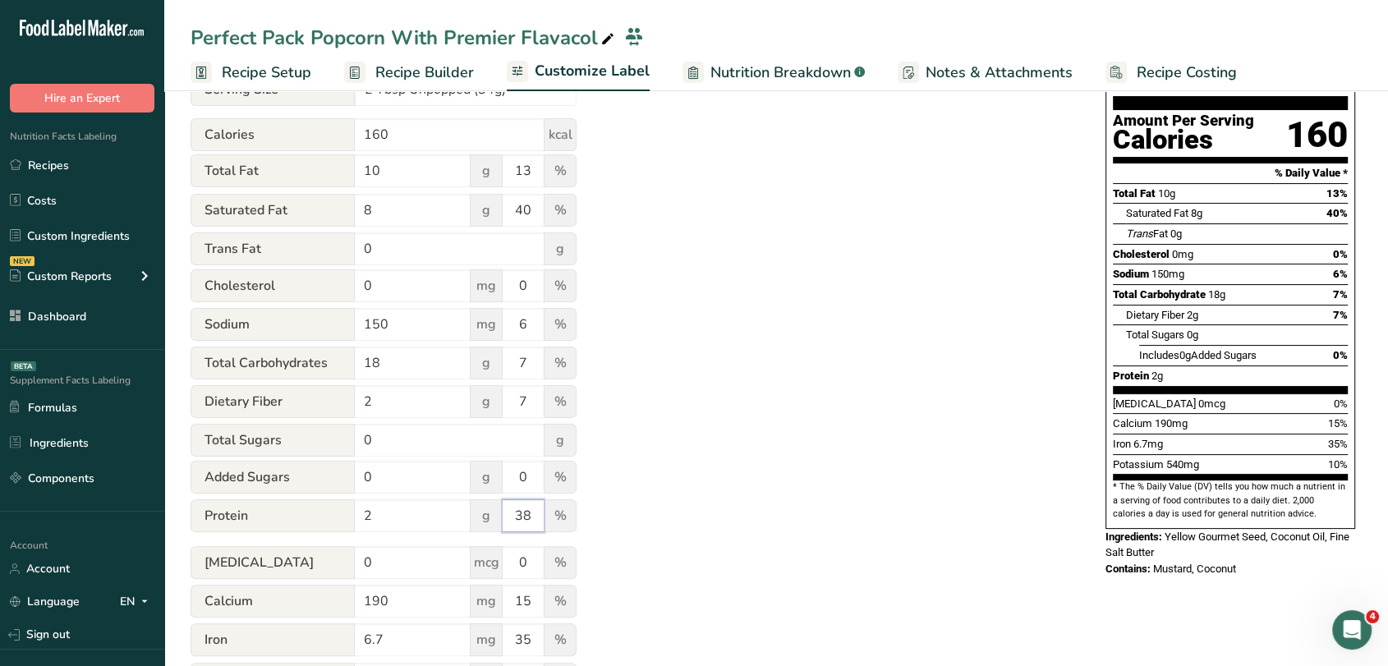
click at [500, 507] on div "Protein 2 g 38 %" at bounding box center [384, 517] width 386 height 35
click at [688, 504] on div "Utilize this manual override feature to get full control over the nutrition lab…" at bounding box center [632, 331] width 882 height 805
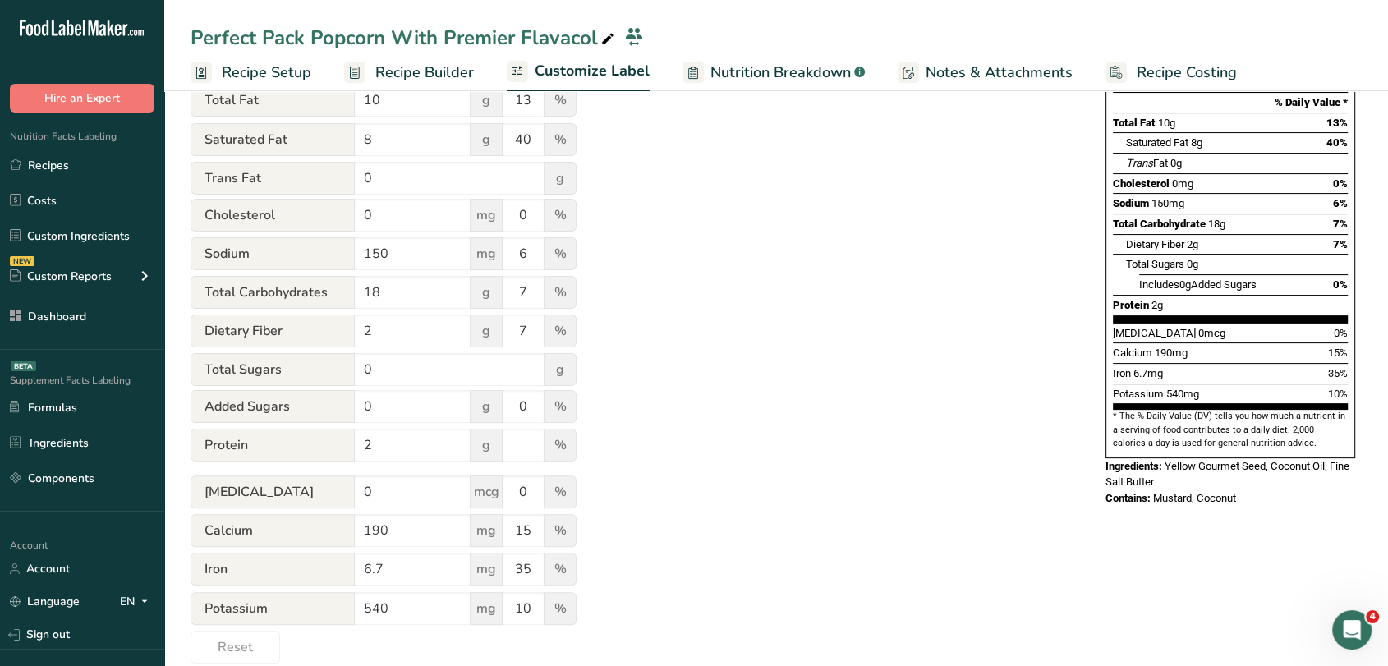
scroll to position [365, 0]
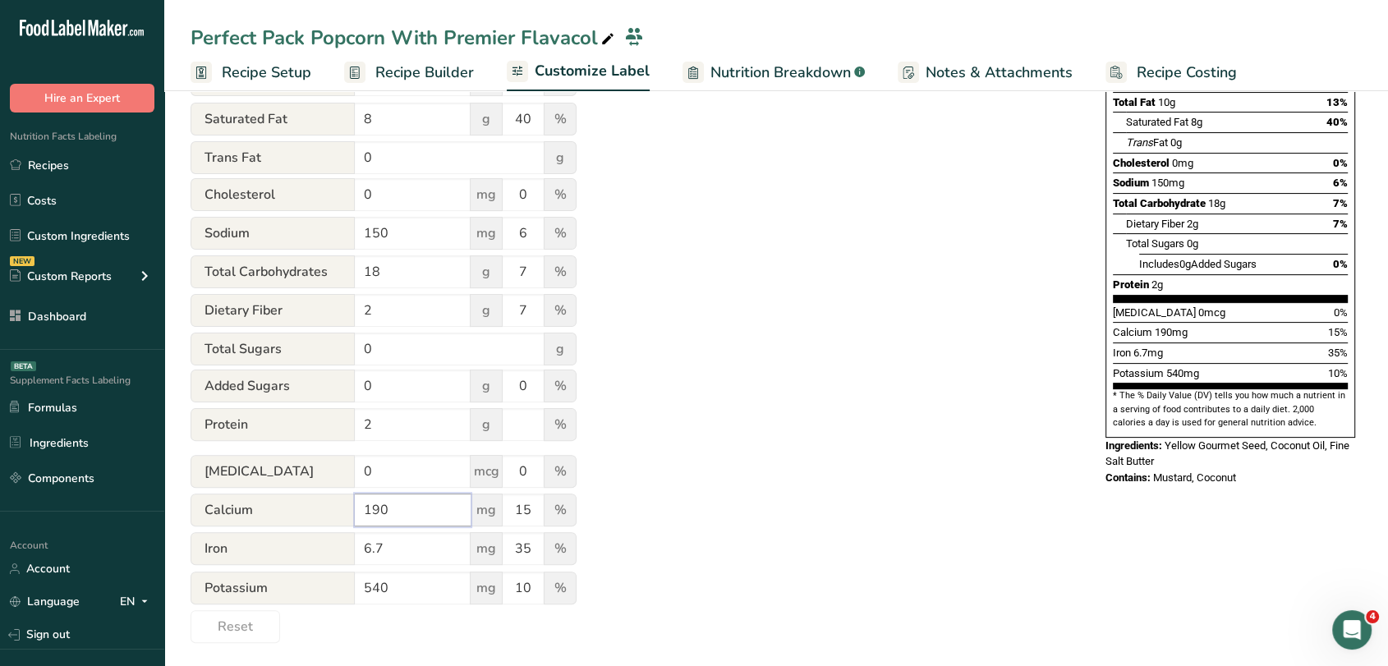
drag, startPoint x: 401, startPoint y: 507, endPoint x: 343, endPoint y: 500, distance: 58.8
click at [343, 500] on div "Calcium 190 mg 15 %" at bounding box center [384, 511] width 386 height 35
type input "0"
drag, startPoint x: 534, startPoint y: 519, endPoint x: 515, endPoint y: 513, distance: 19.8
click at [515, 513] on input "15" at bounding box center [523, 510] width 41 height 33
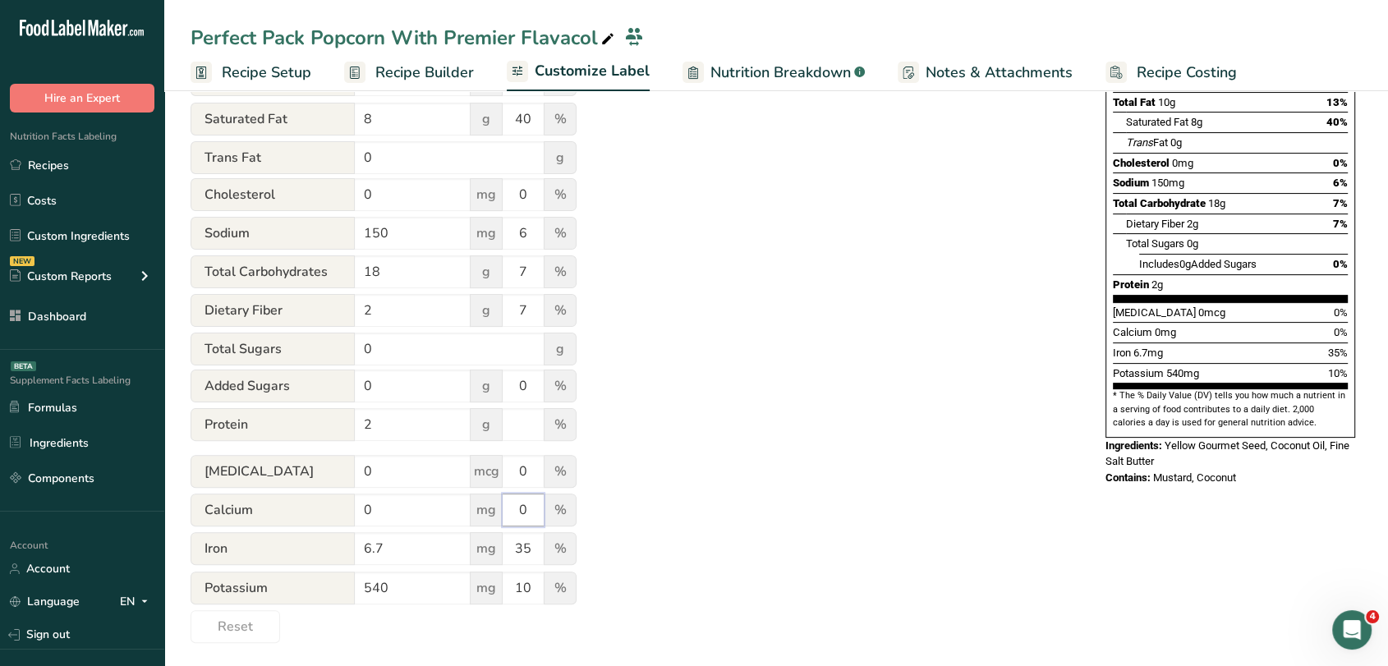
type input "0"
drag, startPoint x: 398, startPoint y: 547, endPoint x: 354, endPoint y: 553, distance: 43.9
click at [354, 553] on div "Iron 6.7 mg 35 %" at bounding box center [384, 549] width 386 height 35
type input "0.5"
click at [711, 435] on div "Utilize this manual override feature to get full control over the nutrition lab…" at bounding box center [632, 240] width 882 height 805
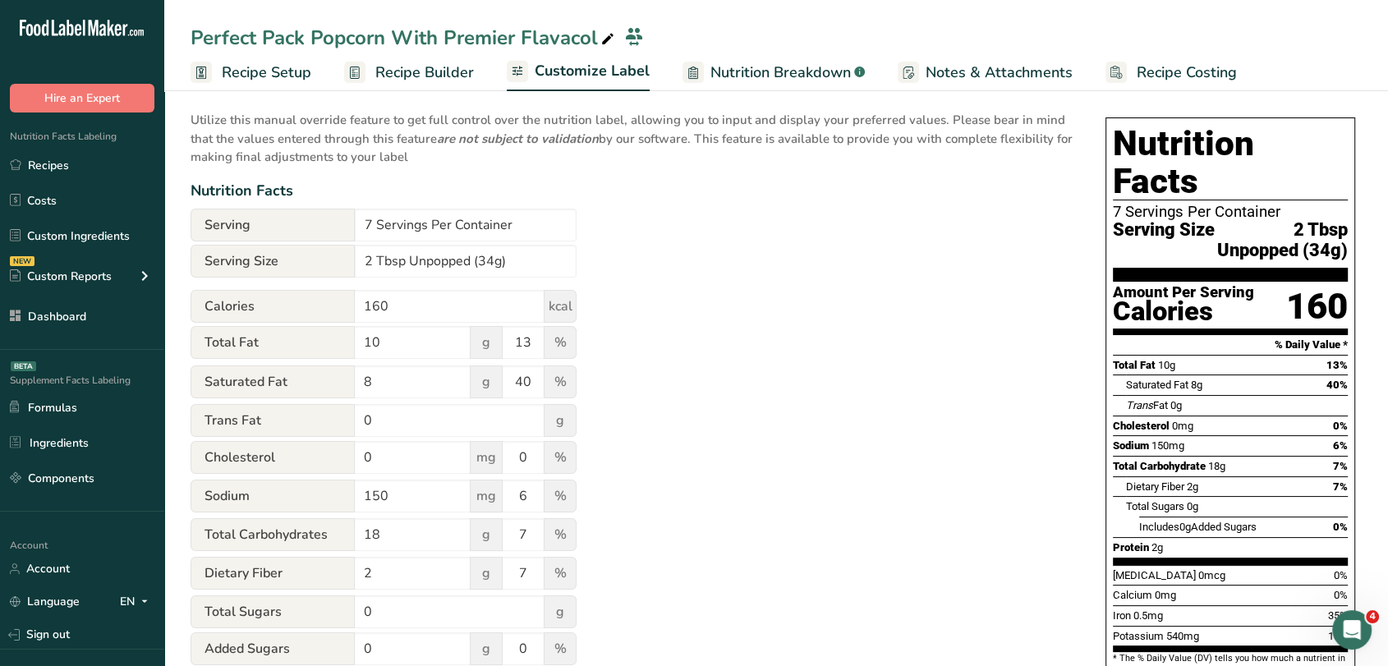
scroll to position [0, 0]
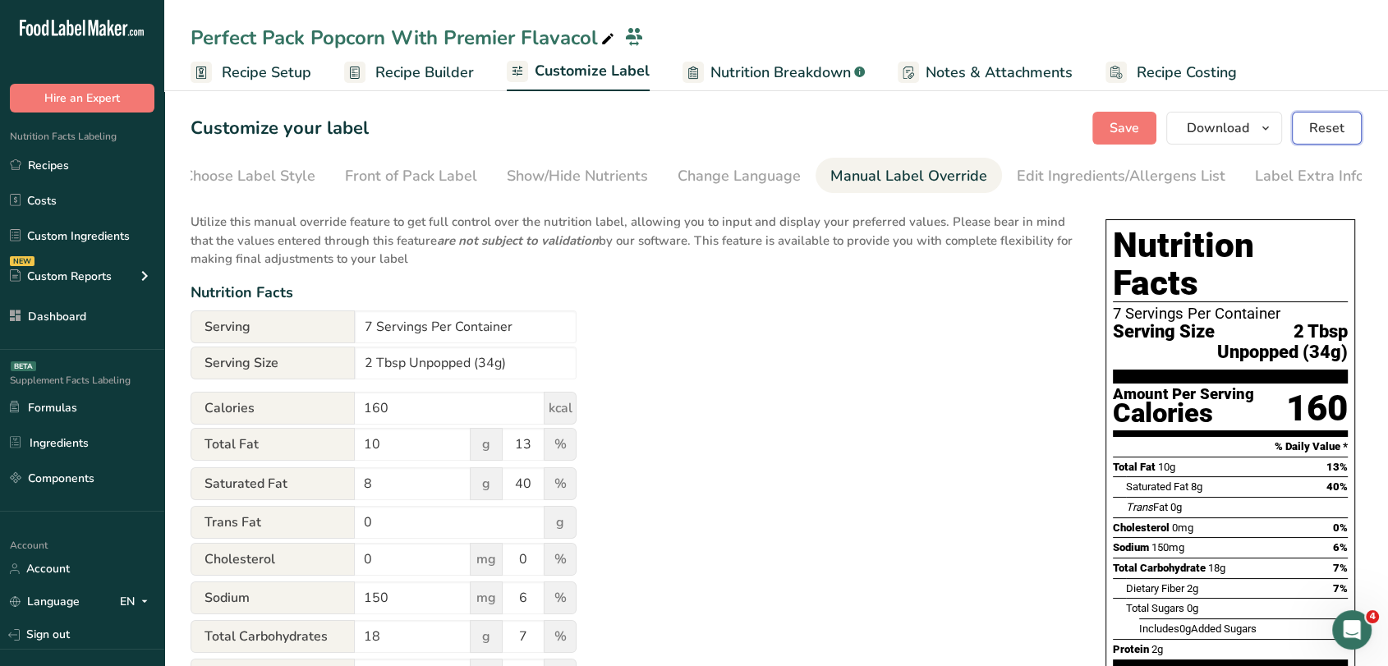
click at [1329, 121] on span "Reset" at bounding box center [1327, 128] width 35 height 20
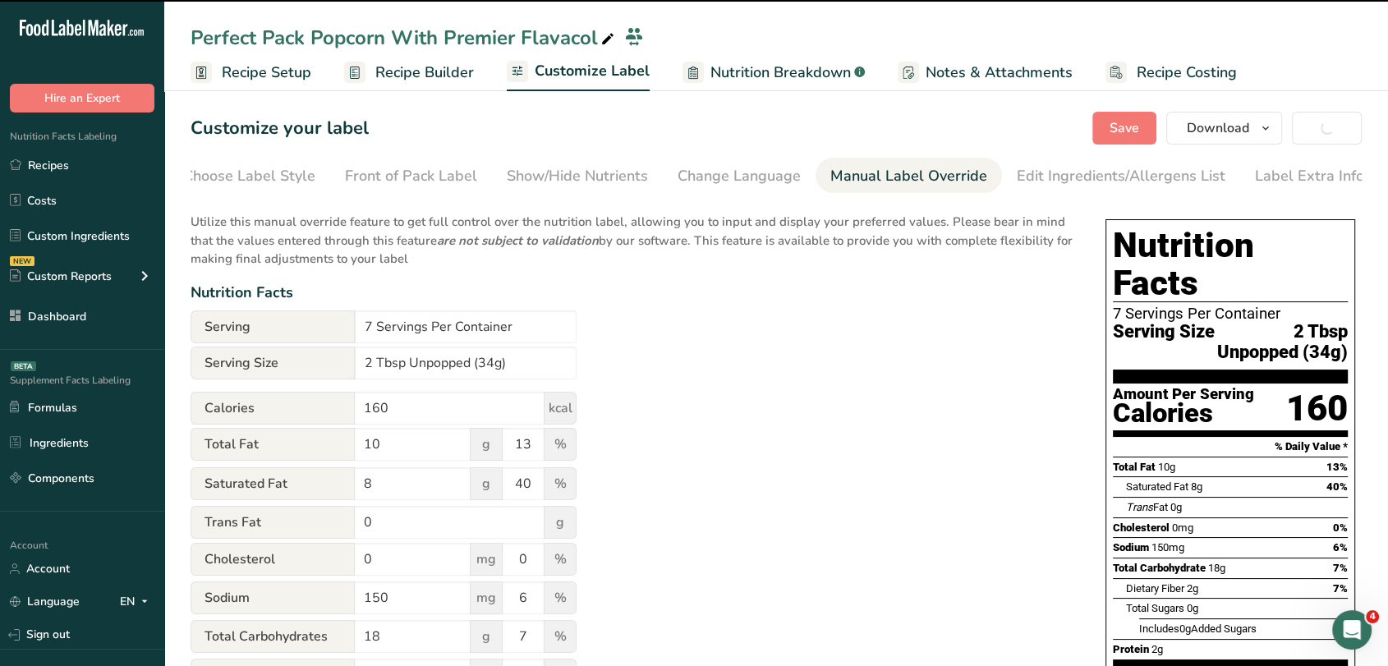
type input "100g"
type input "590"
type input "50"
type input "65"
type input "21"
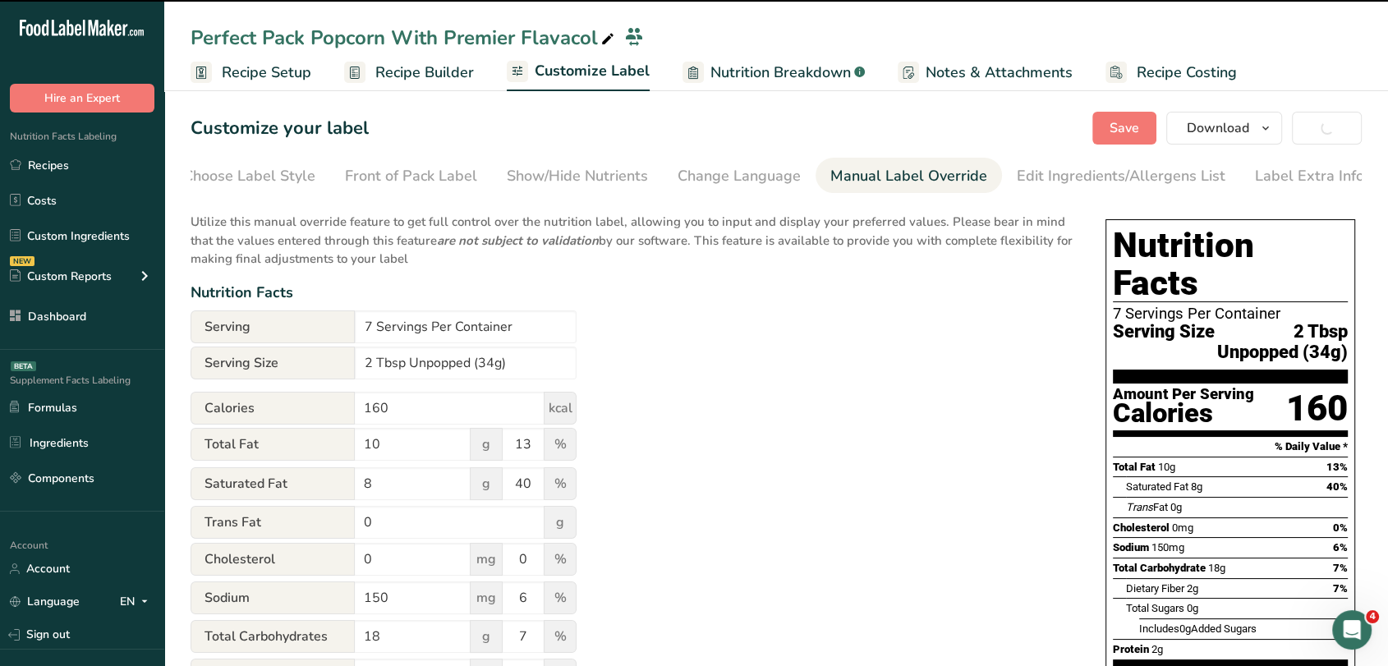
type input "107"
type input "20"
type input "1"
type input "20"
type input "9"
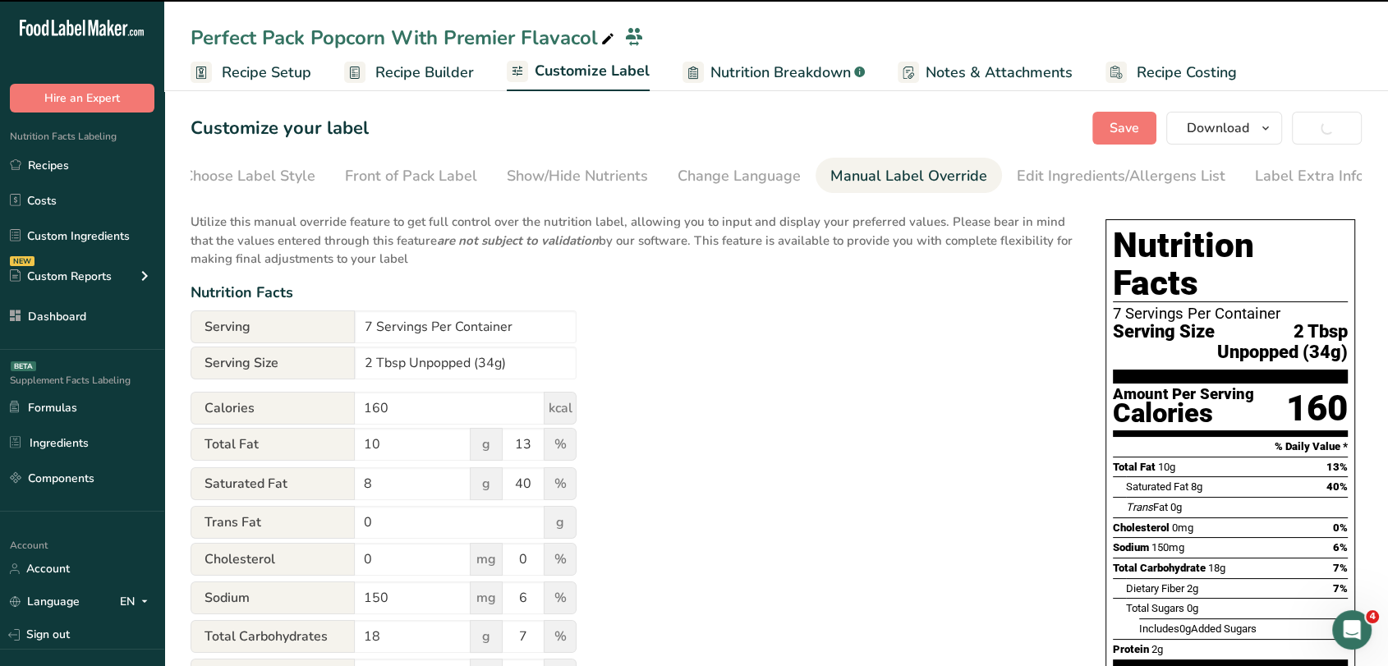
type input "32"
type input "5"
type input "19"
type input "190"
type input "15"
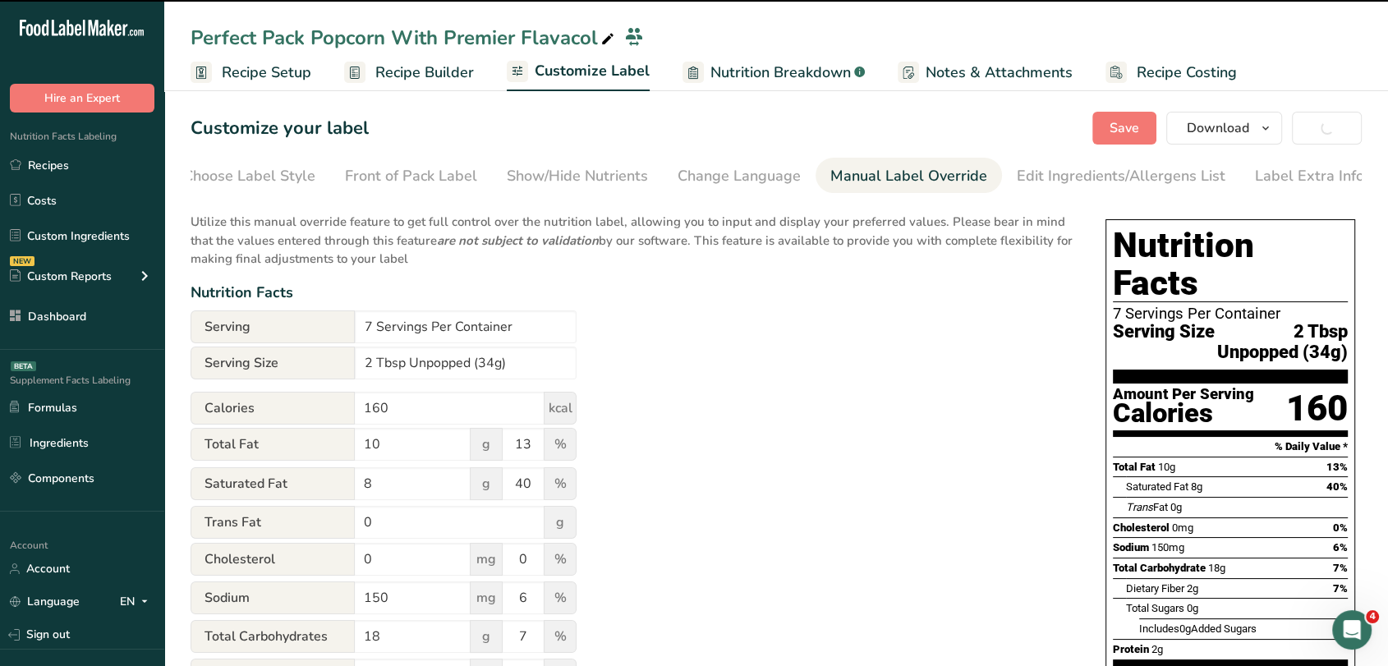
type input "6.7"
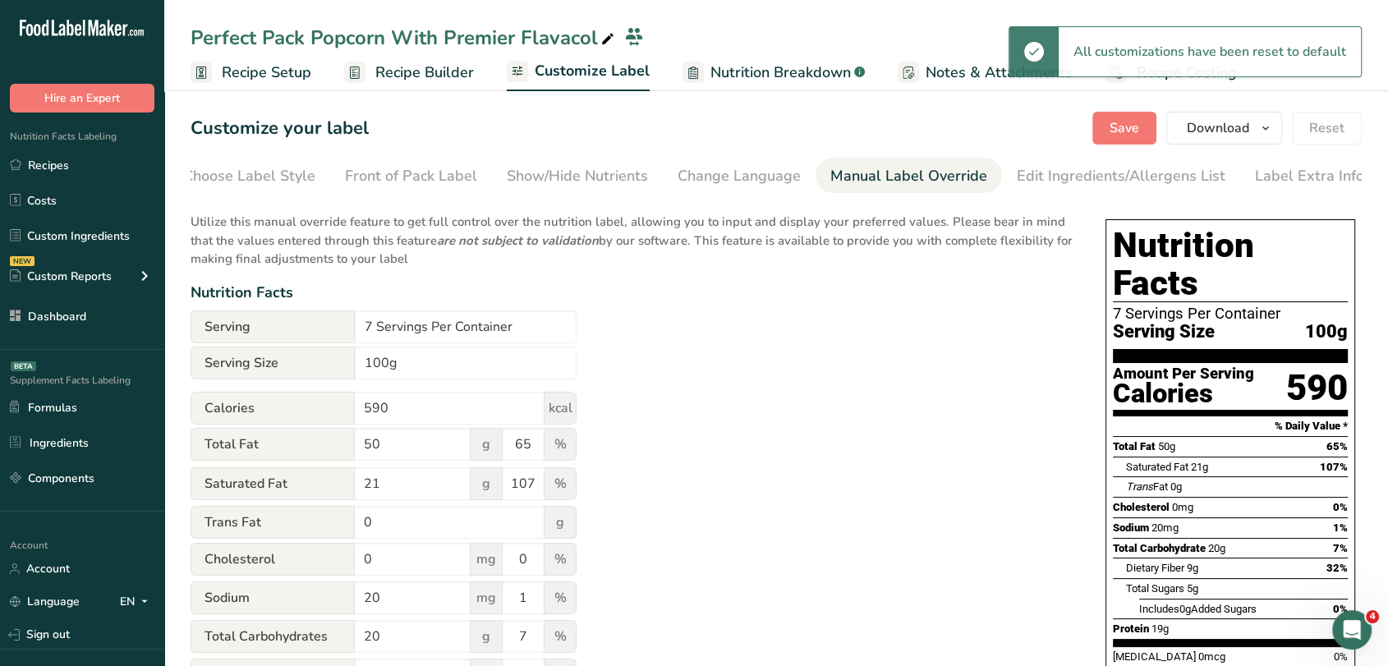
click at [444, 76] on span "Recipe Builder" at bounding box center [424, 73] width 99 height 22
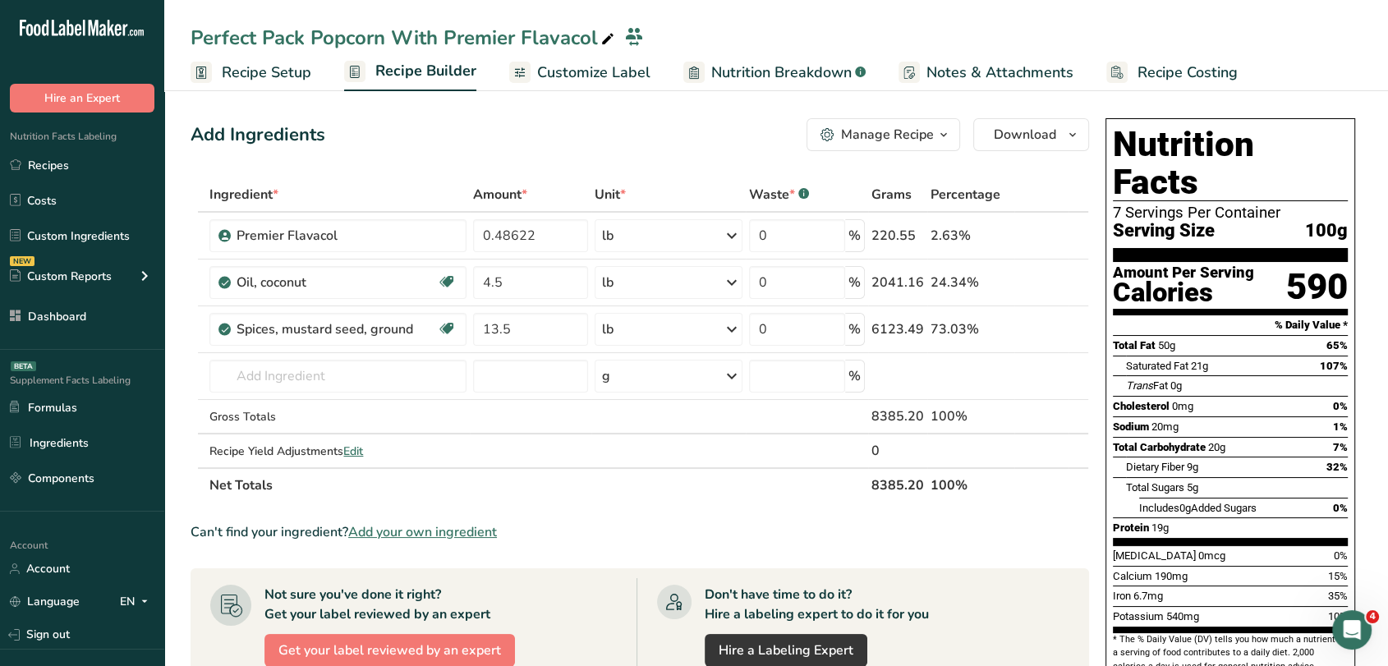
click at [288, 86] on link "Recipe Setup" at bounding box center [251, 72] width 121 height 37
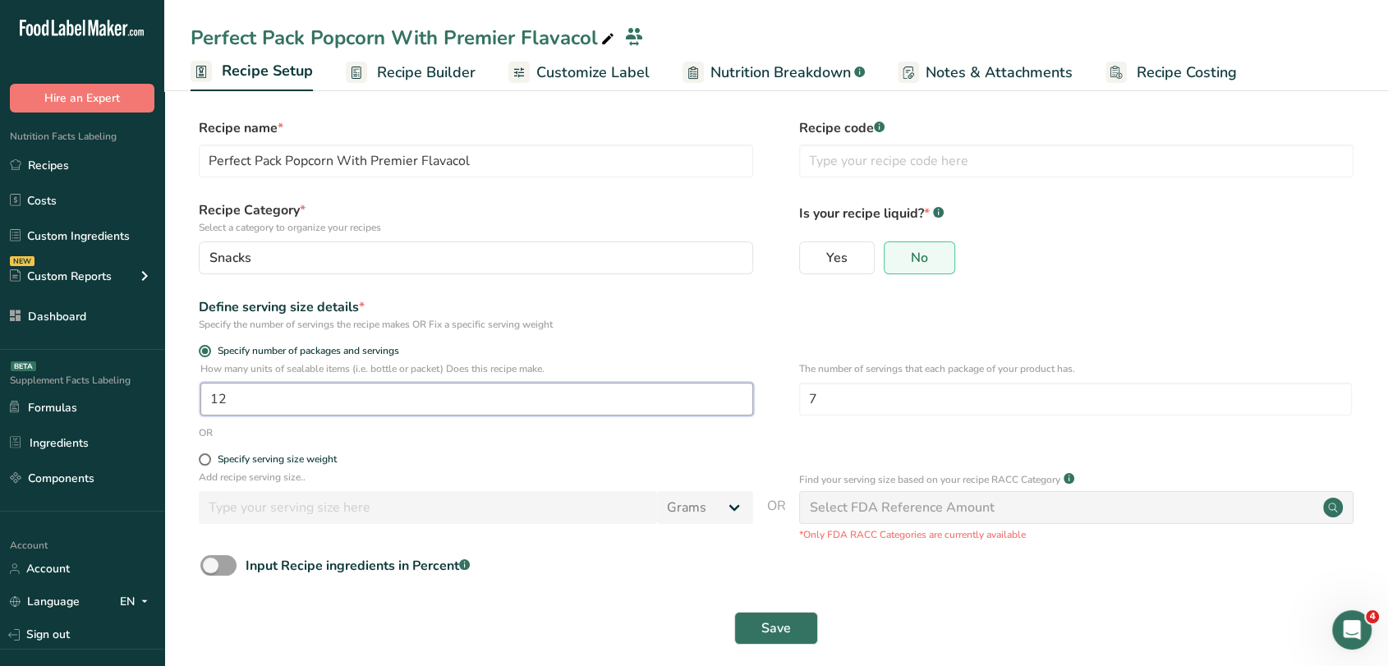
drag, startPoint x: 263, startPoint y: 412, endPoint x: 191, endPoint y: 406, distance: 72.6
click at [191, 406] on div "How many units of sealable items (i.e. bottle or packet) Does this recipe make.…" at bounding box center [777, 393] width 1172 height 64
type input "20"
click at [766, 615] on button "Save" at bounding box center [776, 628] width 84 height 33
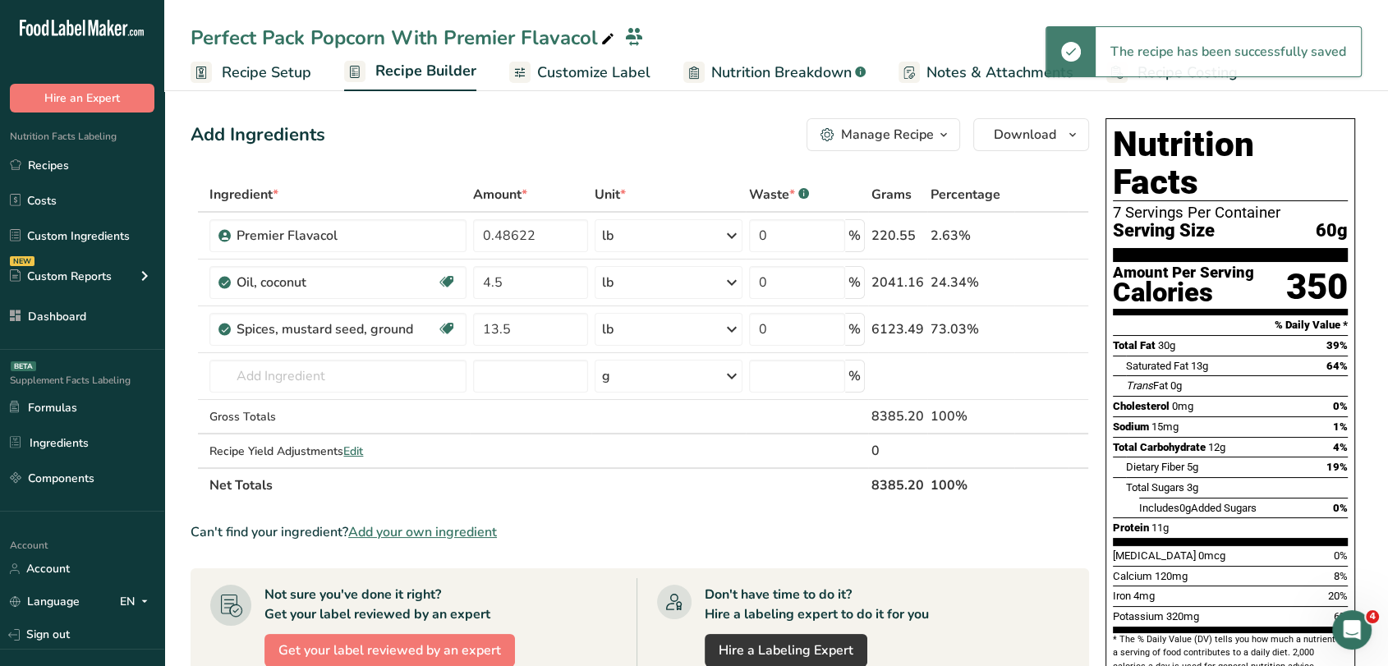
click at [307, 84] on link "Recipe Setup" at bounding box center [251, 72] width 121 height 37
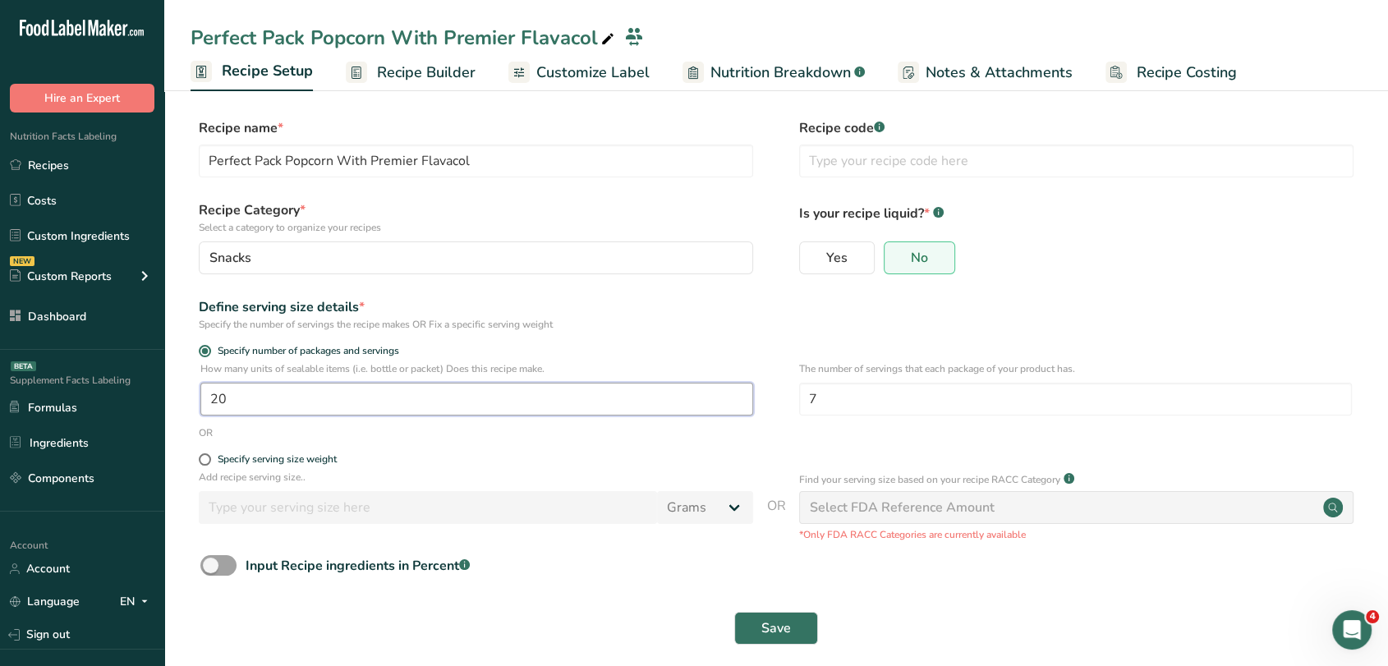
drag, startPoint x: 273, startPoint y: 409, endPoint x: 196, endPoint y: 406, distance: 76.5
click at [197, 406] on div "How many units of sealable items (i.e. bottle or packet) Does this recipe make.…" at bounding box center [777, 393] width 1172 height 64
type input "27"
click at [766, 633] on span "Save" at bounding box center [777, 629] width 30 height 20
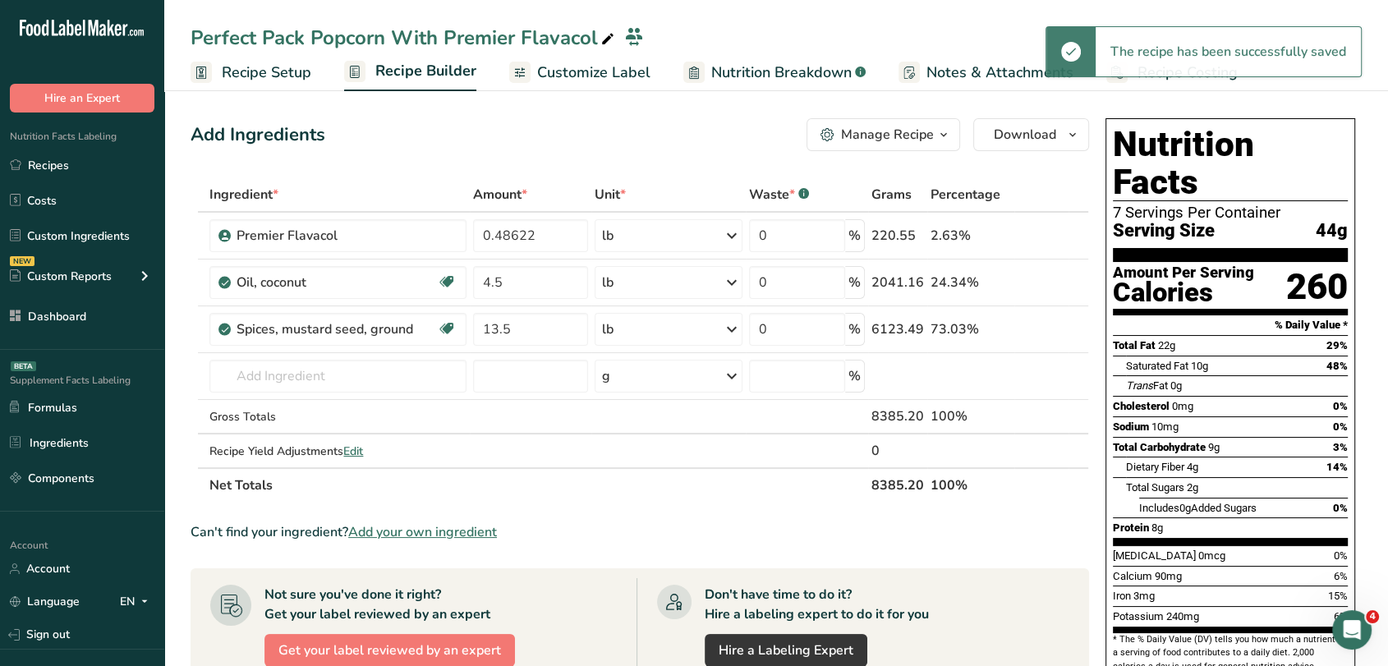
click at [259, 81] on span "Recipe Setup" at bounding box center [267, 73] width 90 height 22
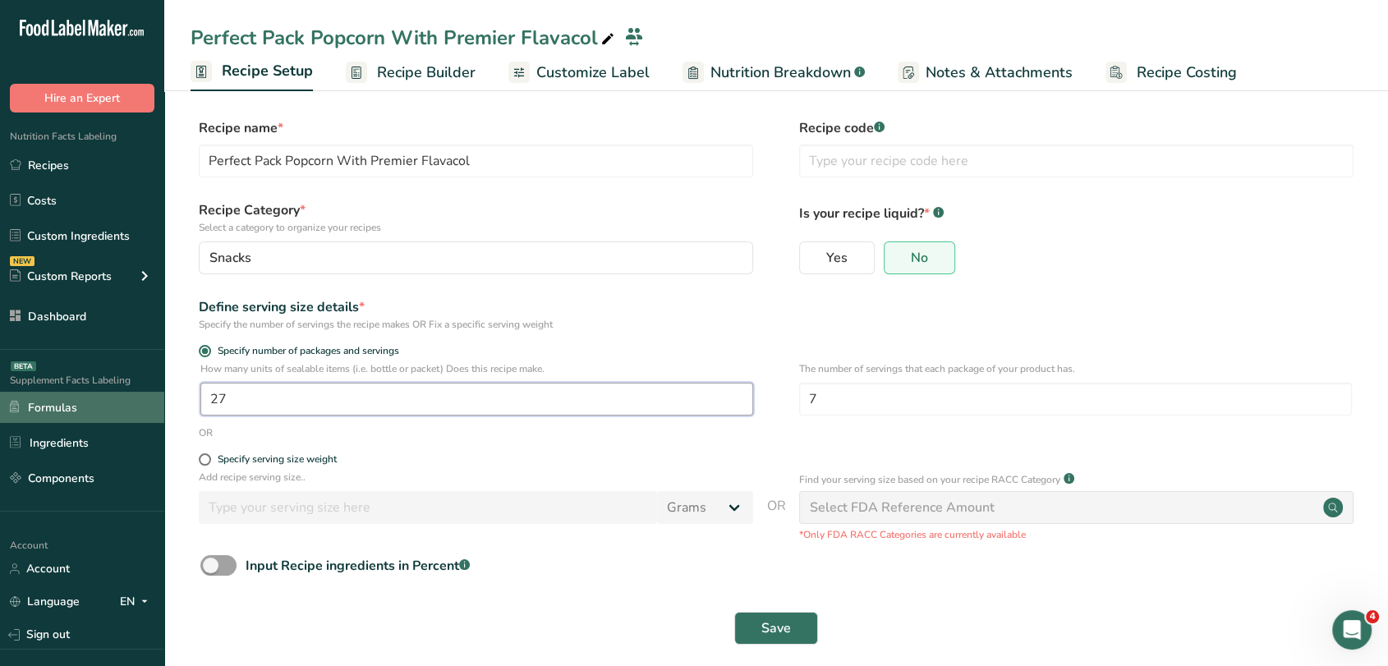
drag, startPoint x: 297, startPoint y: 400, endPoint x: 117, endPoint y: 401, distance: 179.9
click at [117, 401] on div ".a-20{fill:#fff;} Hire an Expert Nutrition Facts Labeling Recipes Costs Custom …" at bounding box center [694, 340] width 1388 height 681
type input "30"
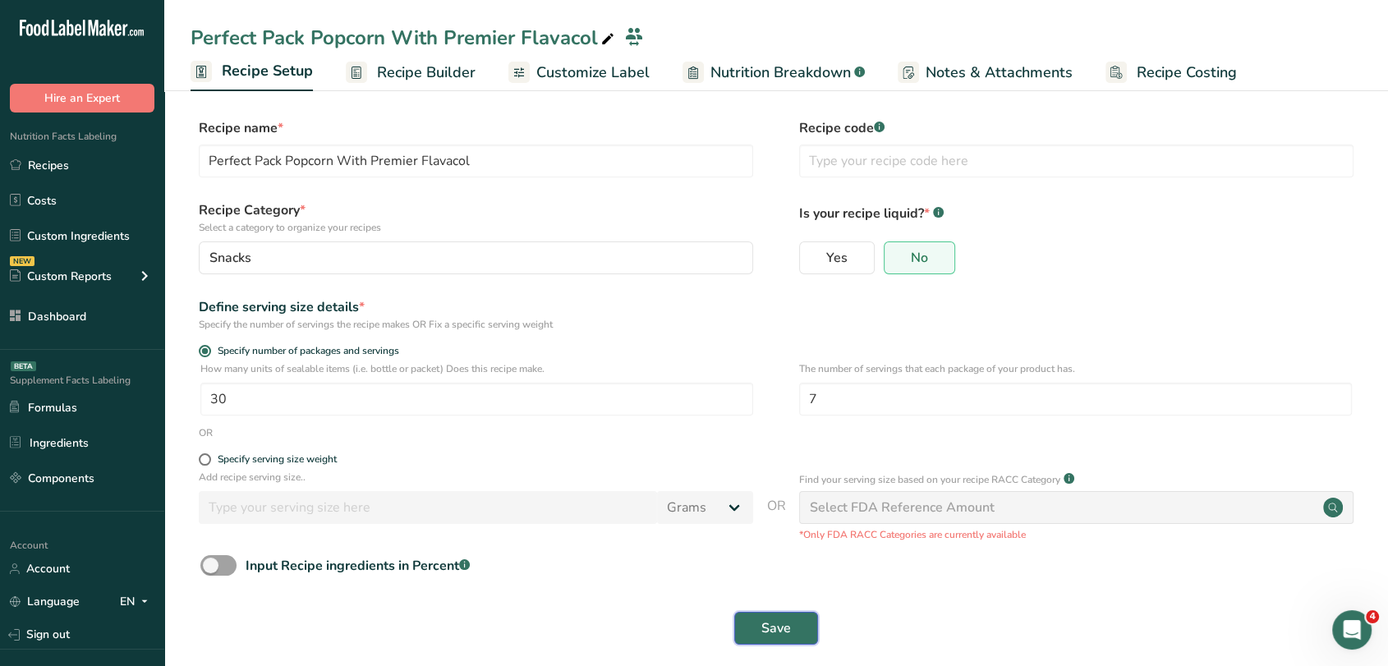
click at [781, 630] on span "Save" at bounding box center [777, 629] width 30 height 20
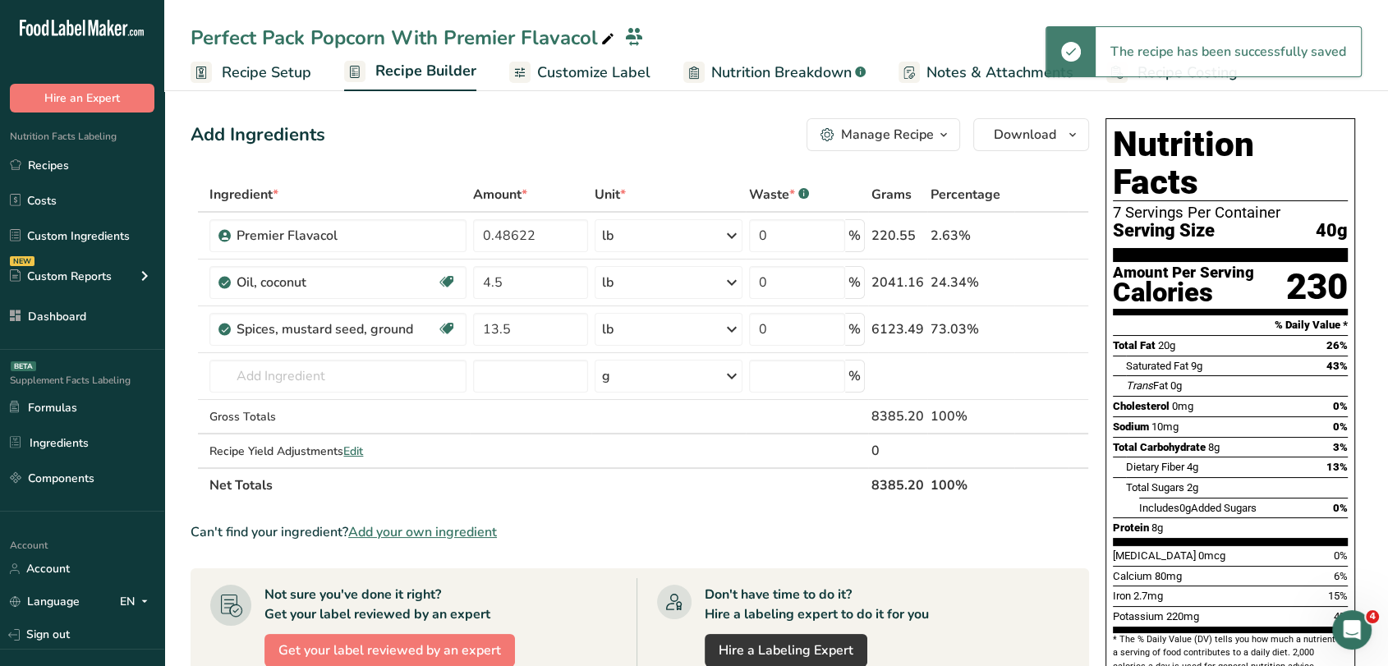
click at [267, 81] on span "Recipe Setup" at bounding box center [267, 73] width 90 height 22
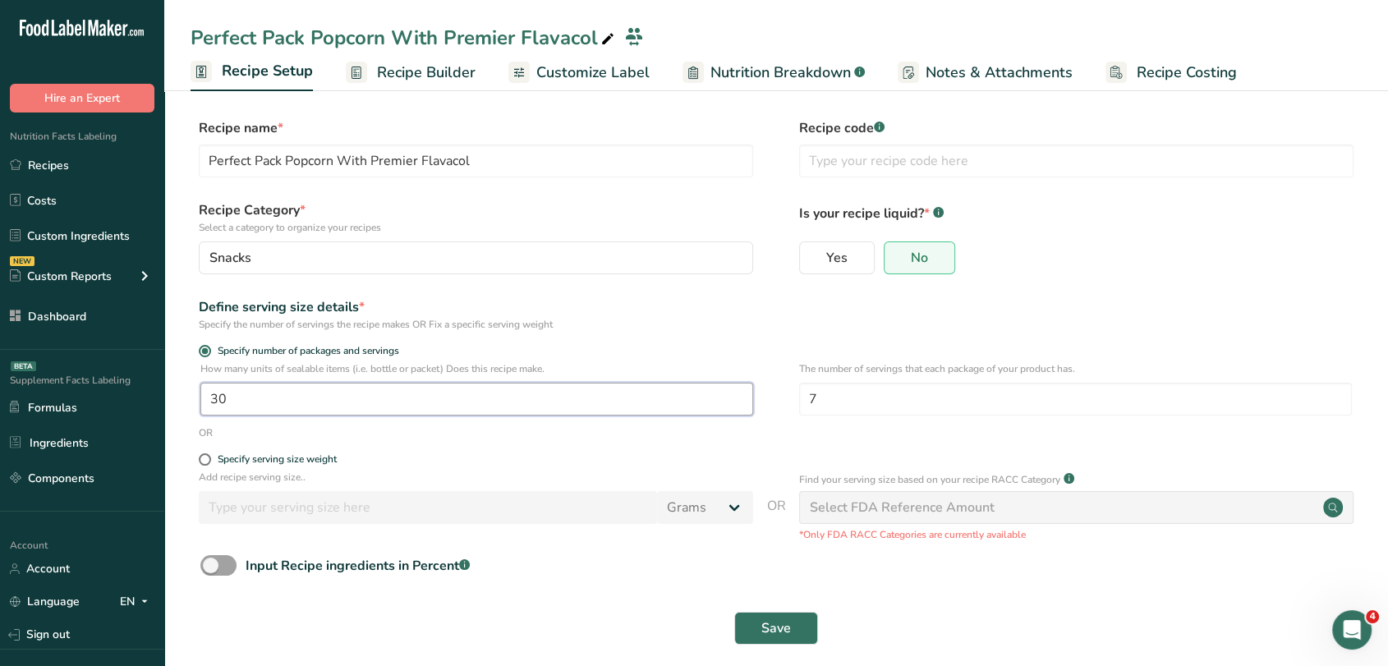
drag, startPoint x: 237, startPoint y: 409, endPoint x: 196, endPoint y: 394, distance: 44.4
click at [196, 394] on div "How many units of sealable items (i.e. bottle or packet) Does this recipe make.…" at bounding box center [777, 393] width 1172 height 64
type input "27"
click at [797, 632] on button "Save" at bounding box center [776, 628] width 84 height 33
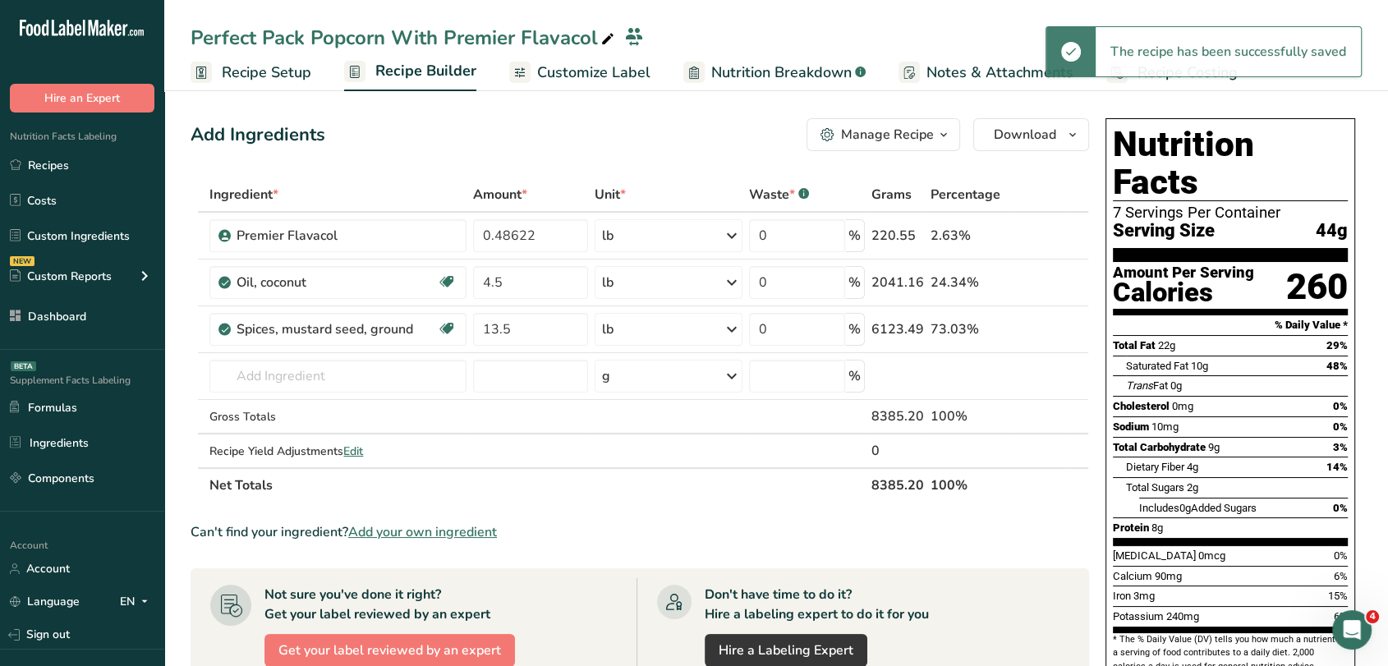
click at [285, 75] on span "Recipe Setup" at bounding box center [267, 73] width 90 height 22
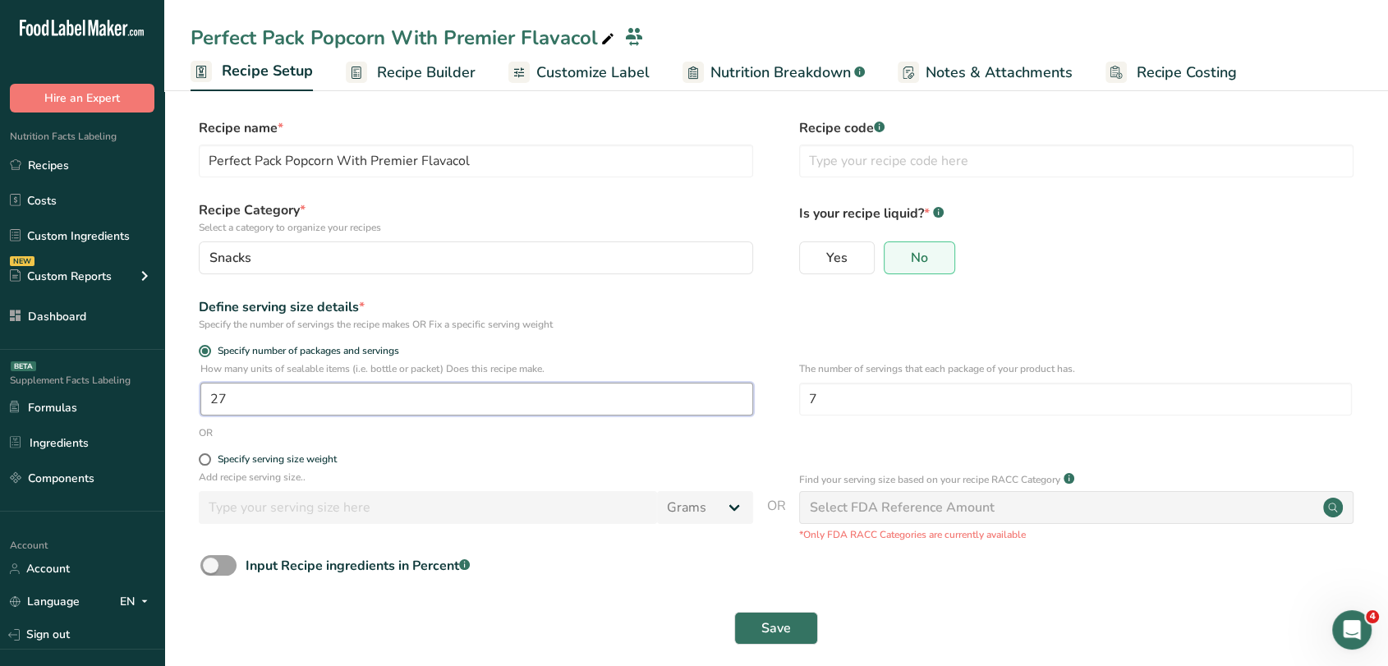
drag, startPoint x: 238, startPoint y: 408, endPoint x: 176, endPoint y: 389, distance: 65.0
click at [176, 389] on section "Recipe name * Perfect Pack Popcorn With Premier Flavacol Recipe code .a-a{fill:…" at bounding box center [776, 383] width 1224 height 596
type input "30"
click at [809, 624] on button "Save" at bounding box center [776, 628] width 84 height 33
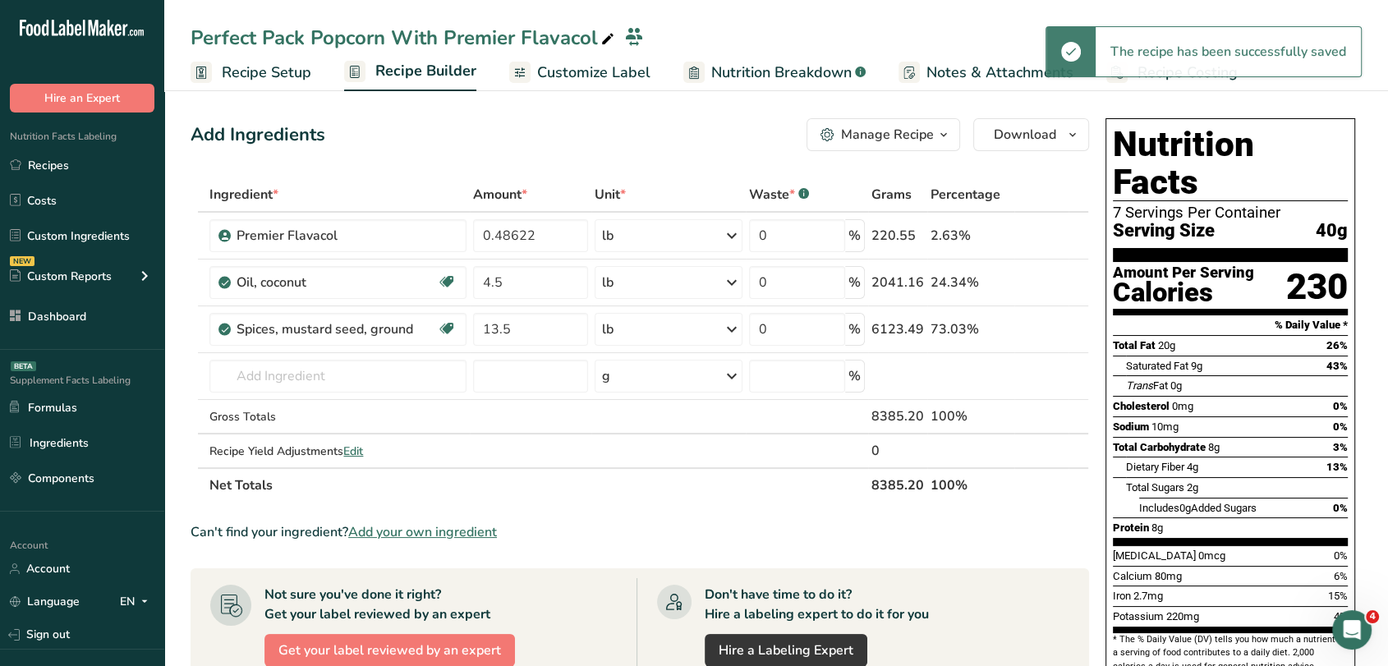
click at [289, 75] on span "Recipe Setup" at bounding box center [267, 73] width 90 height 22
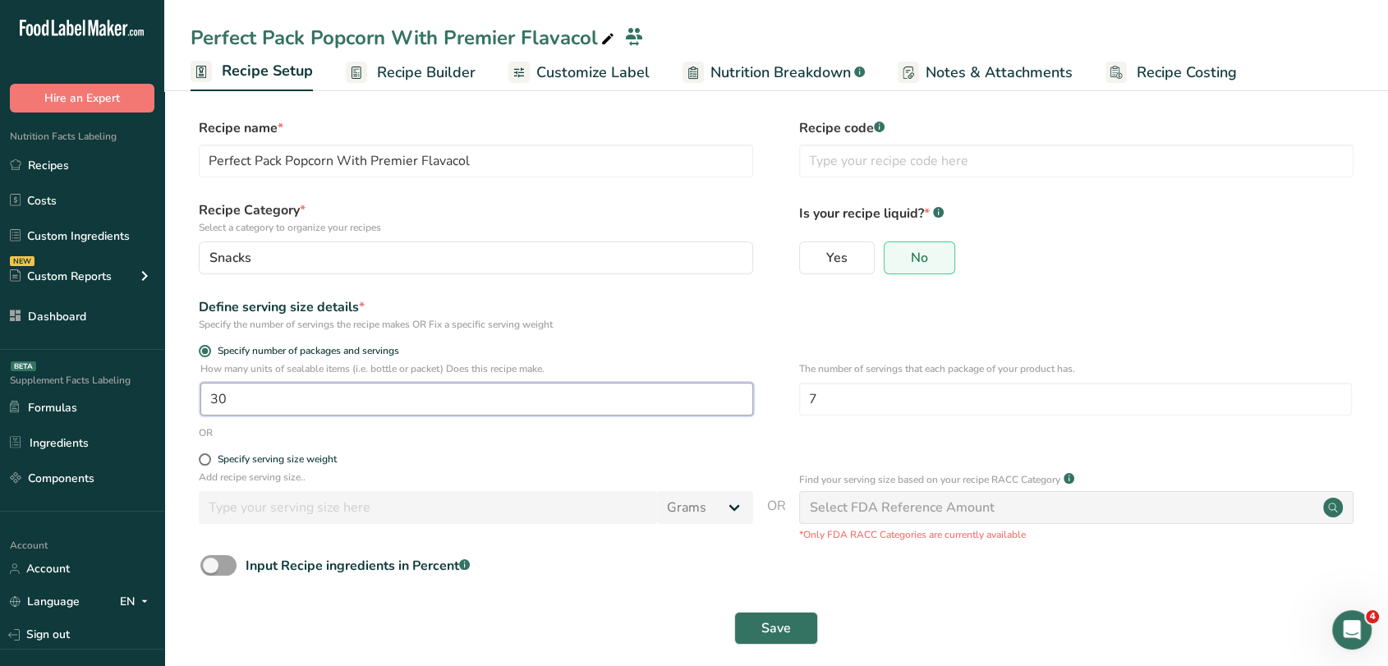
drag, startPoint x: 256, startPoint y: 400, endPoint x: 179, endPoint y: 373, distance: 81.8
click at [179, 373] on section "Recipe name * Perfect Pack Popcorn With Premier Flavacol Recipe code .a-a{fill:…" at bounding box center [776, 383] width 1224 height 596
type input "34"
click at [778, 615] on button "Save" at bounding box center [776, 628] width 84 height 33
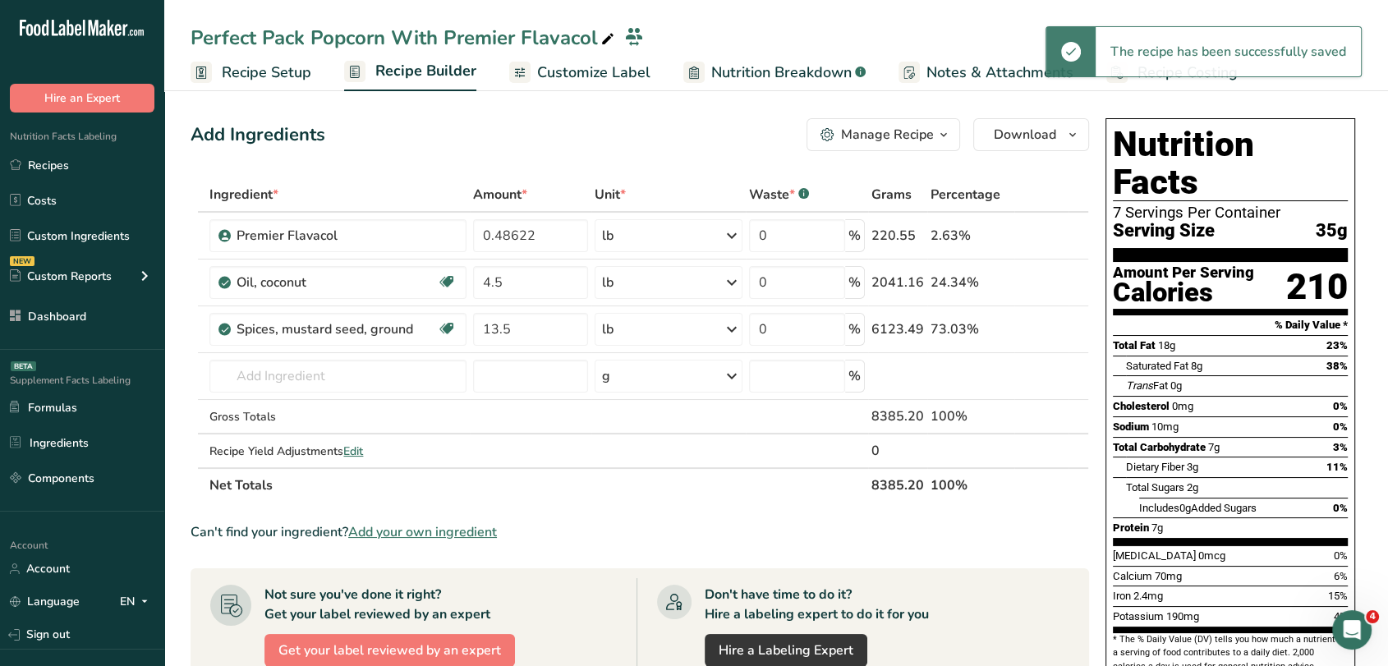
click at [279, 85] on link "Recipe Setup" at bounding box center [251, 72] width 121 height 37
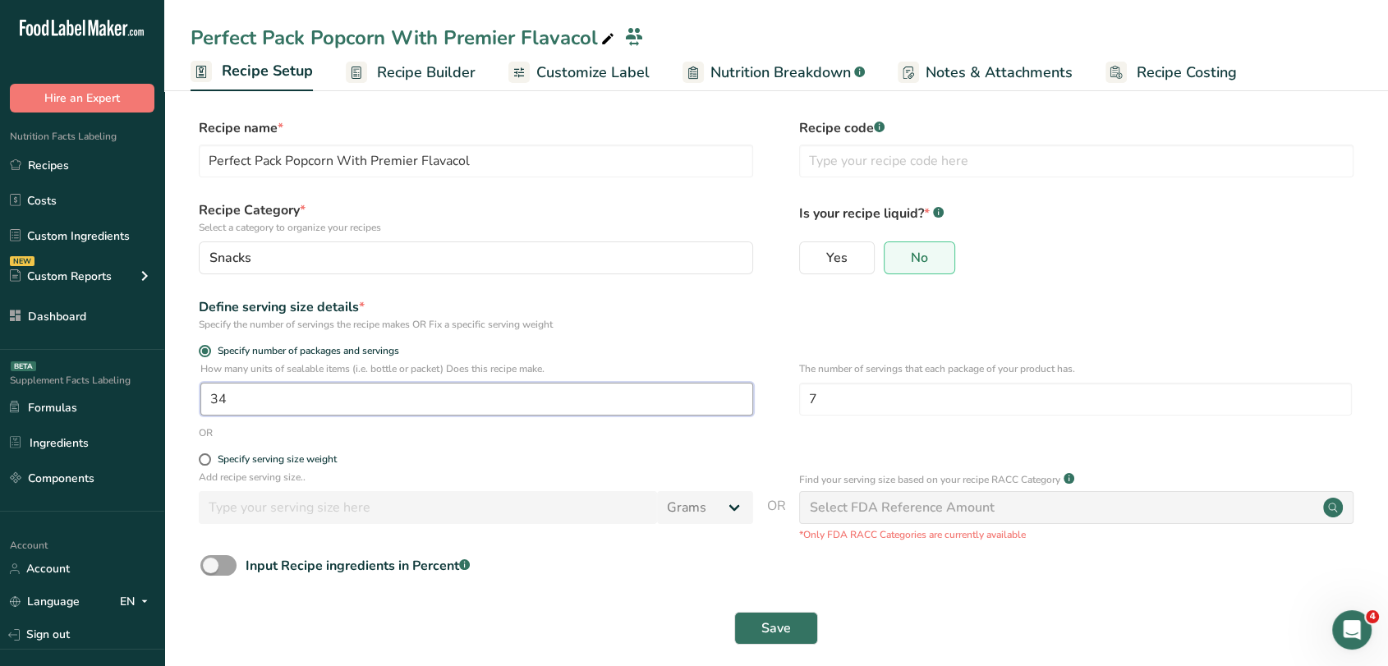
drag, startPoint x: 250, startPoint y: 389, endPoint x: 217, endPoint y: 377, distance: 34.8
click at [217, 377] on div "How many units of sealable items (i.e. bottle or packet) Does this recipe make.…" at bounding box center [476, 388] width 553 height 54
type input "36"
click at [768, 613] on button "Save" at bounding box center [776, 628] width 84 height 33
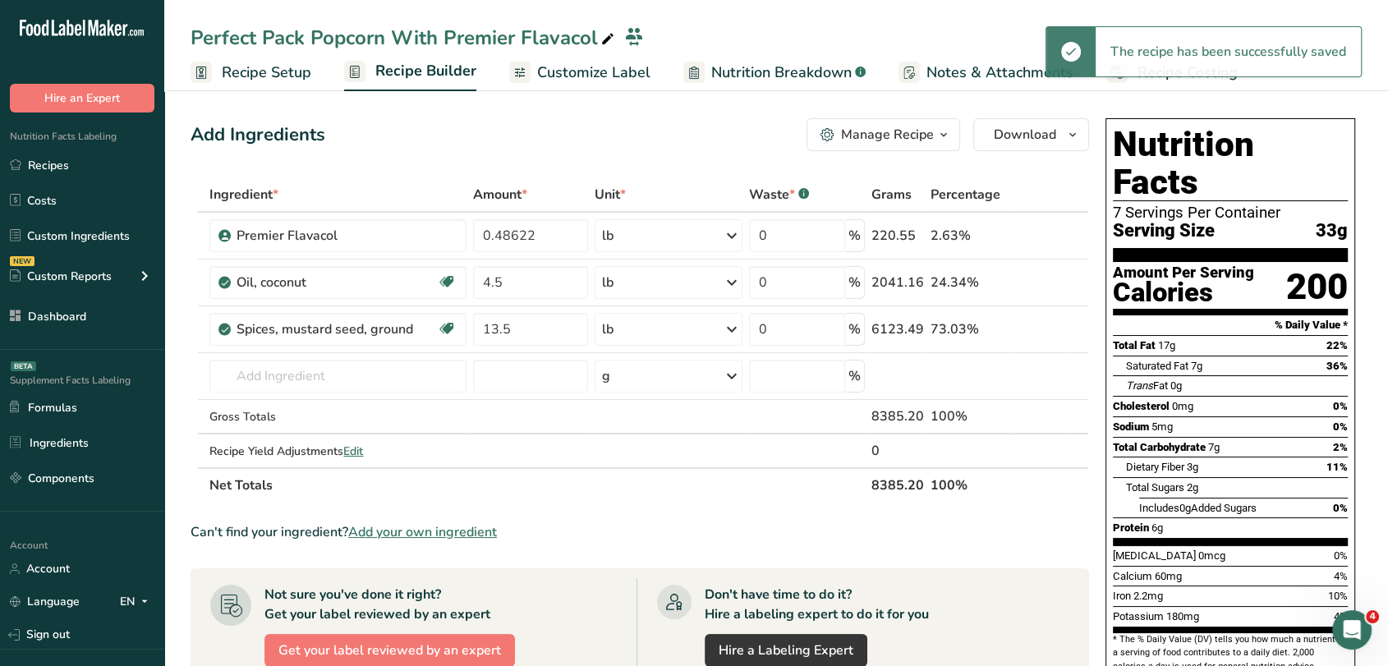
click at [293, 74] on span "Recipe Setup" at bounding box center [267, 73] width 90 height 22
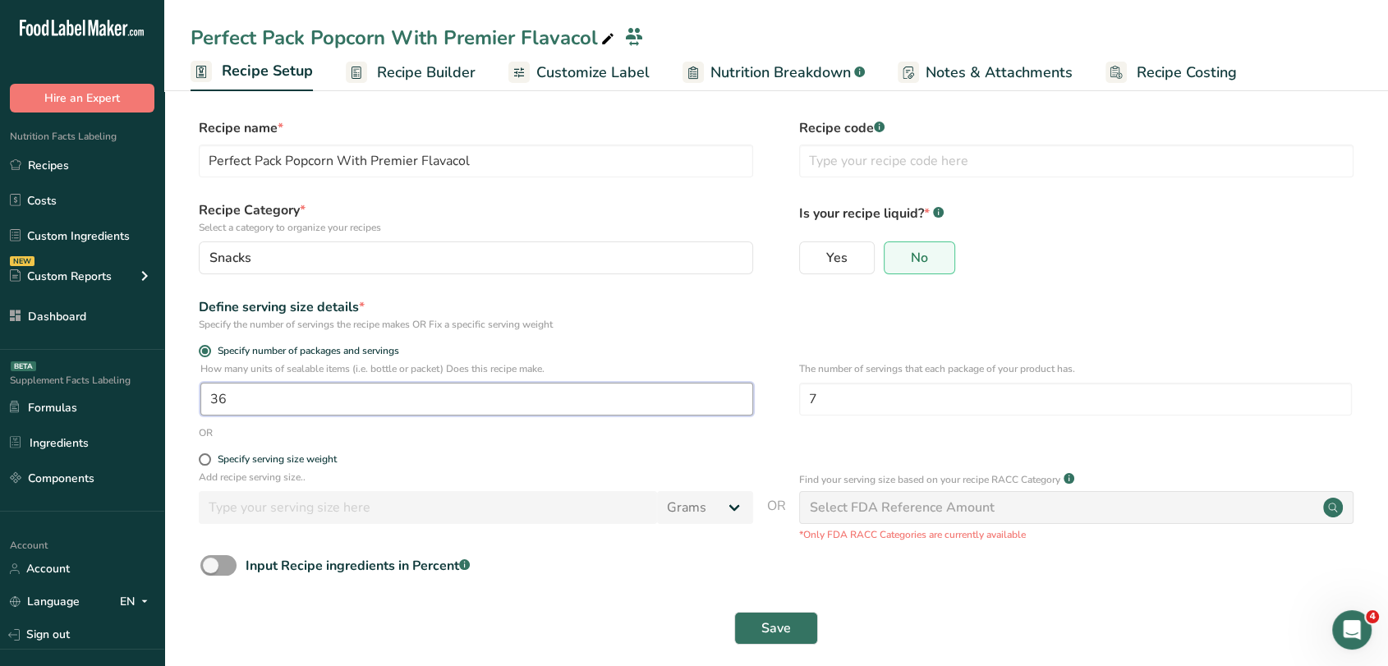
click at [232, 399] on input "36" at bounding box center [476, 399] width 553 height 33
click at [791, 632] on button "Save" at bounding box center [776, 628] width 84 height 33
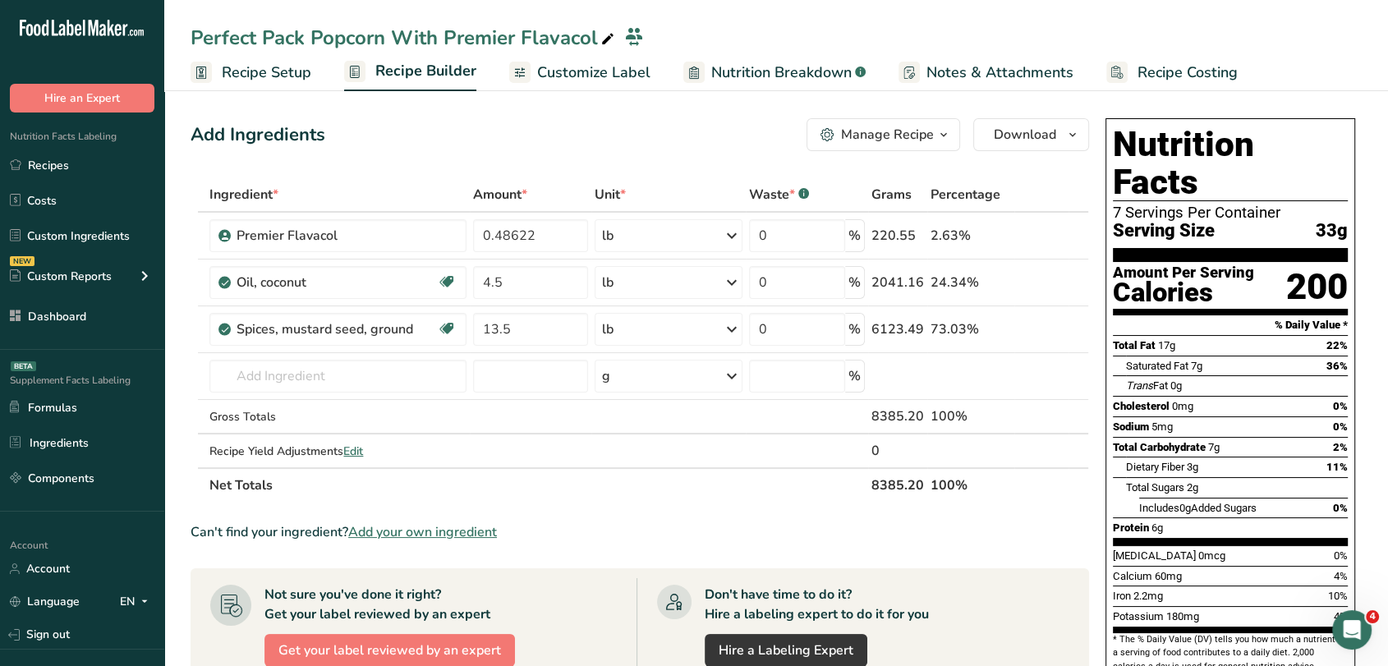
click at [556, 68] on span "Customize Label" at bounding box center [593, 73] width 113 height 22
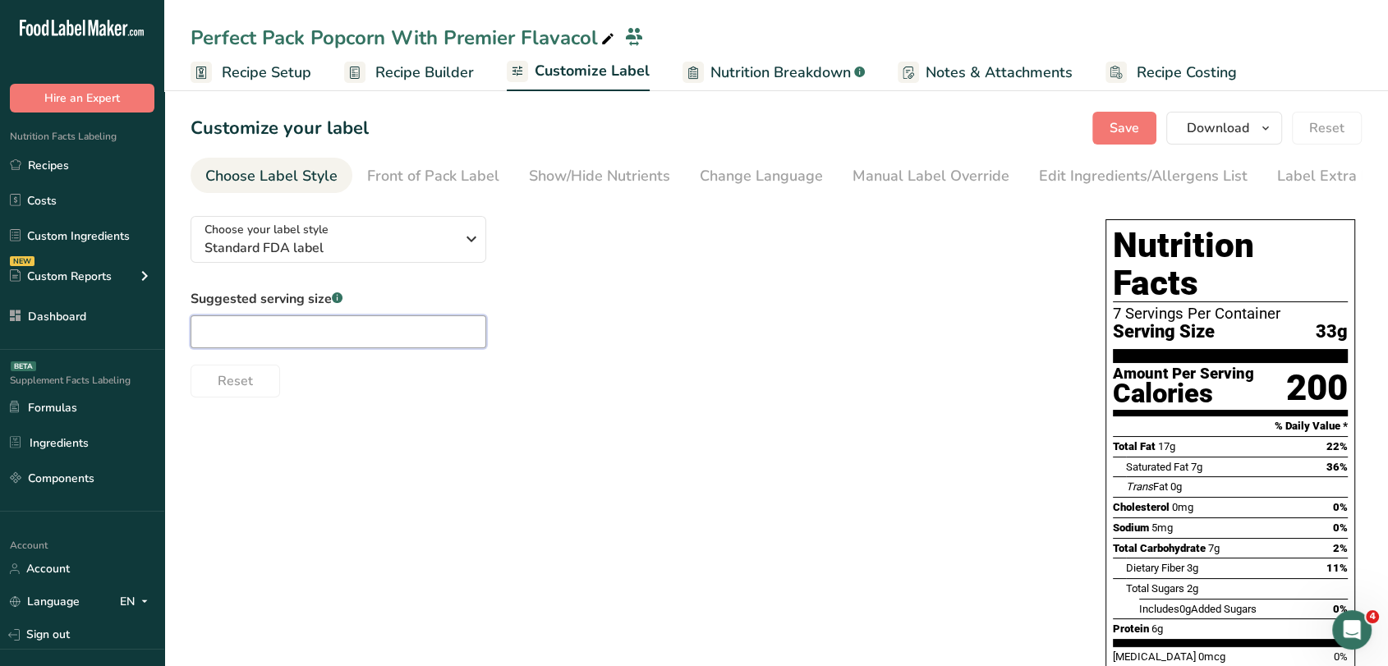
click at [405, 336] on input "text" at bounding box center [339, 331] width 296 height 33
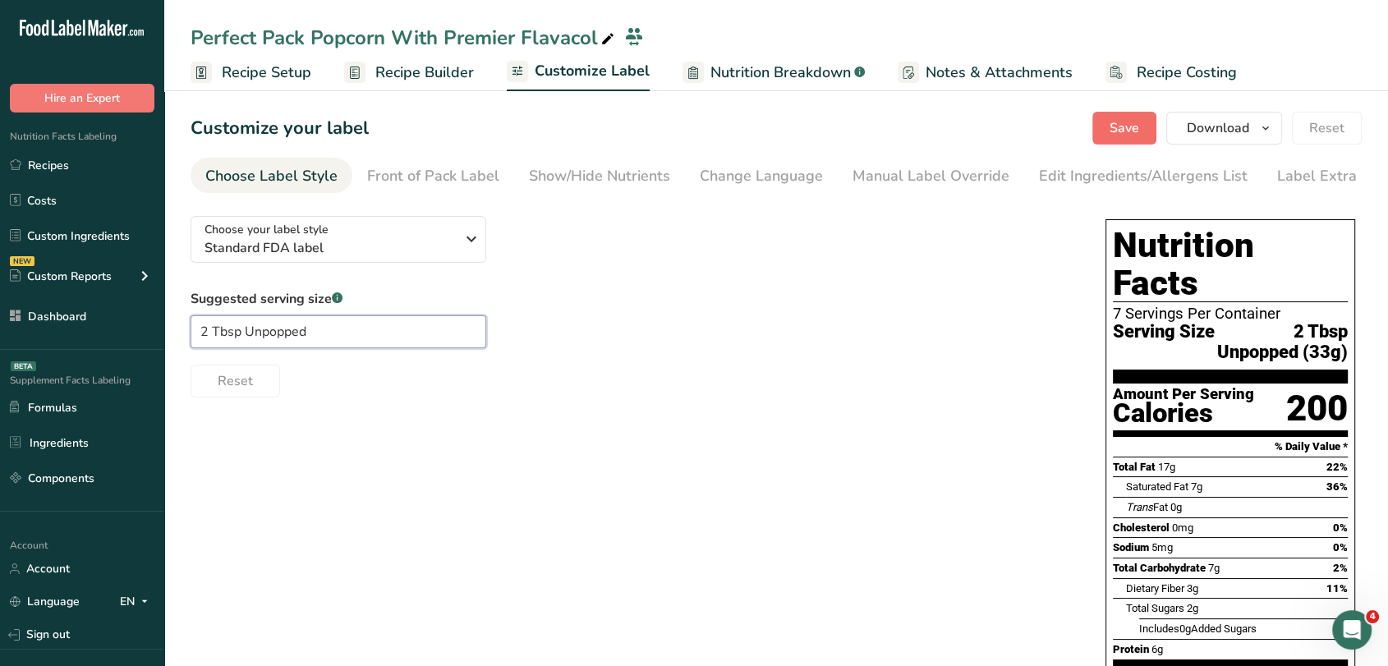
type input "2 Tbsp Unpopped"
click at [1121, 131] on span "Save" at bounding box center [1125, 128] width 30 height 20
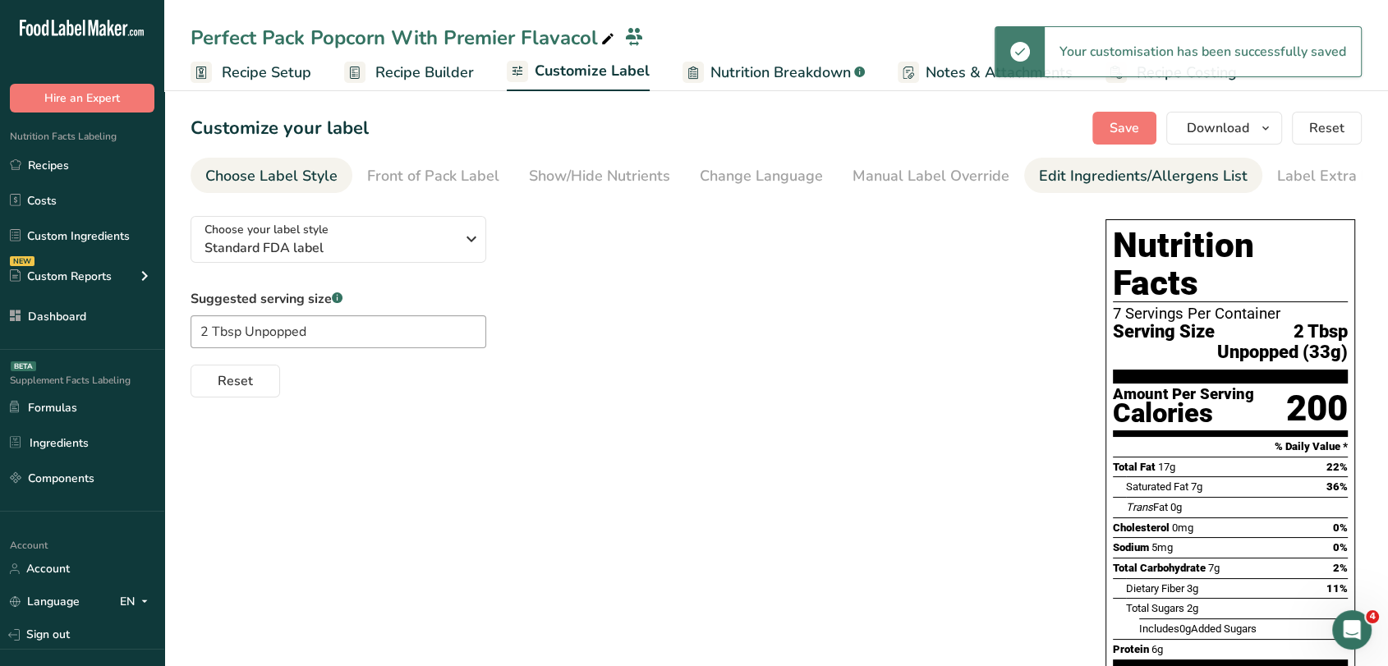
click at [1128, 173] on div "Edit Ingredients/Allergens List" at bounding box center [1143, 176] width 209 height 22
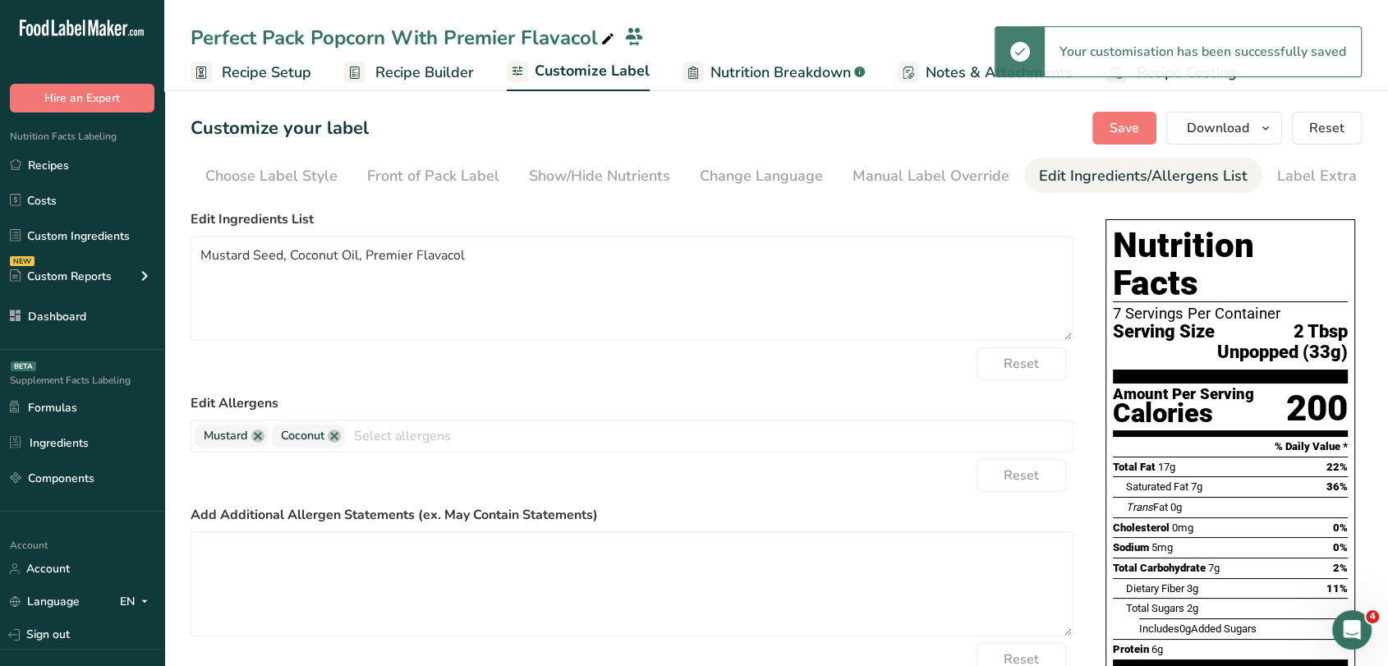
scroll to position [0, 22]
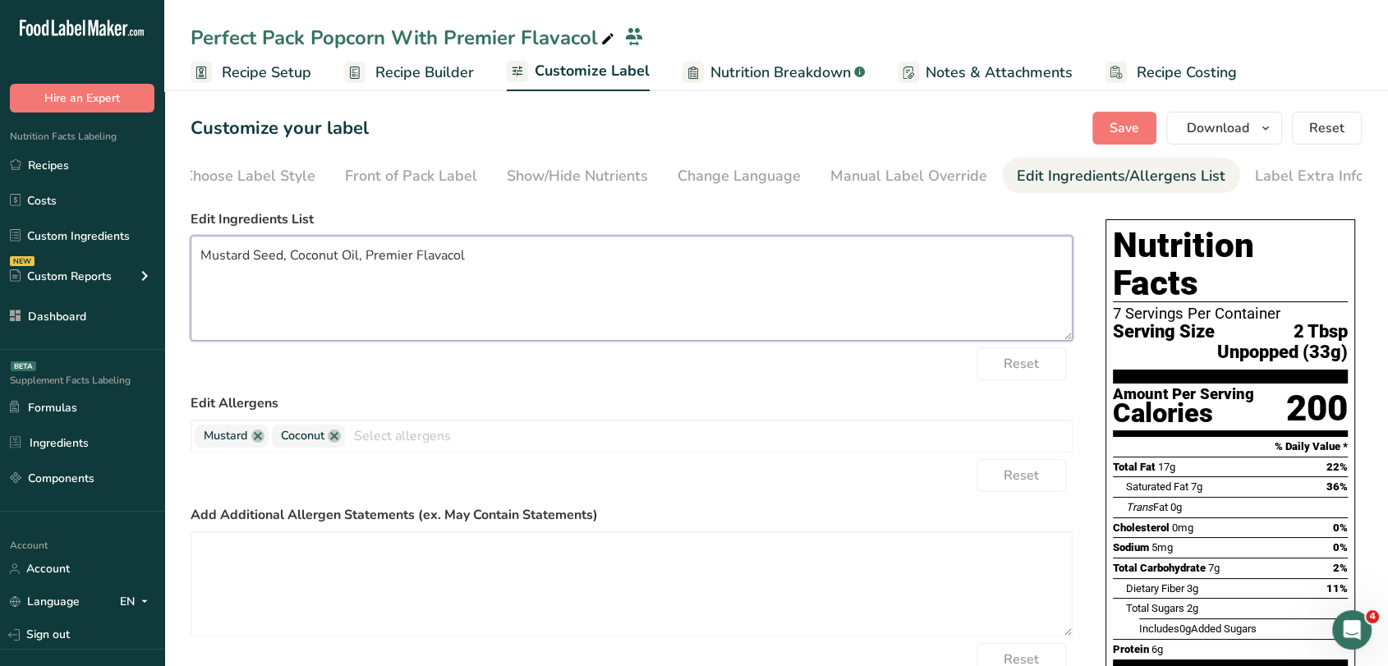
drag, startPoint x: 483, startPoint y: 259, endPoint x: 190, endPoint y: 262, distance: 293.3
click at [190, 262] on section "Customize your label Save Download Choose what to show on your downloaded label…" at bounding box center [776, 489] width 1224 height 808
type textarea "Yellow Gourmet Seed, Coconut Oil, Fine Salt Butter"
click at [1149, 140] on button "Save" at bounding box center [1125, 128] width 64 height 33
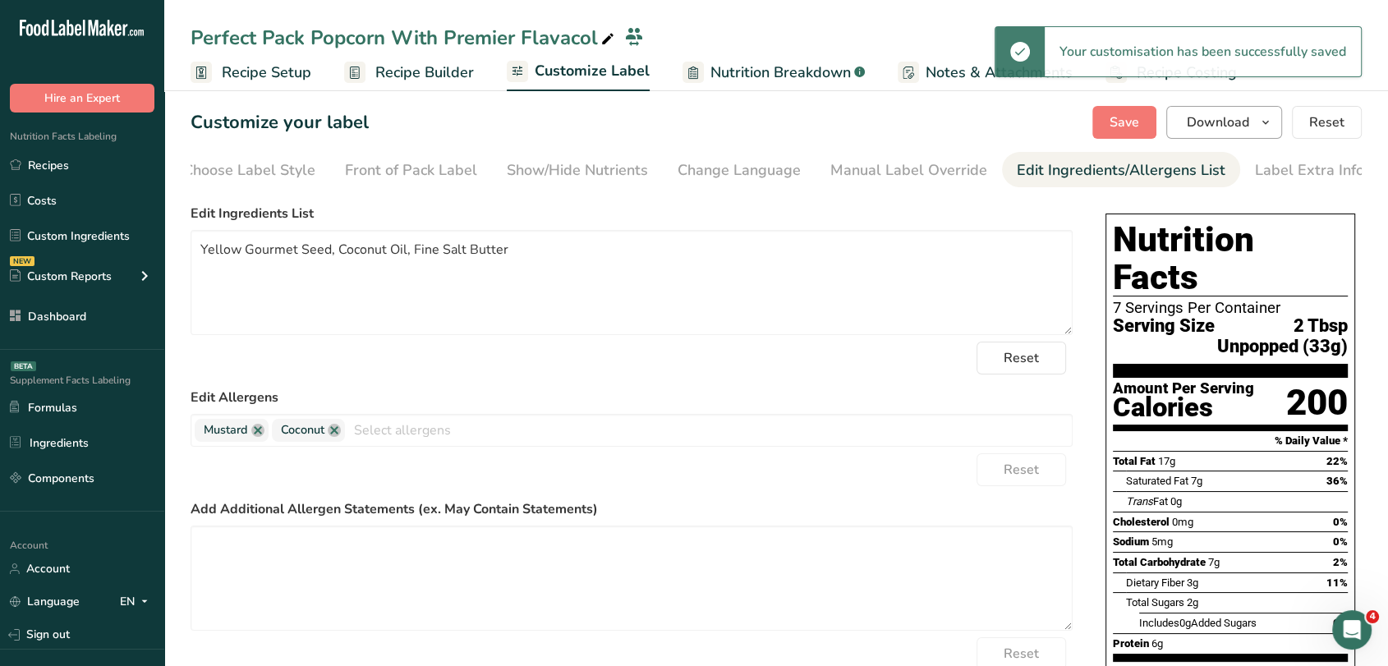
scroll to position [0, 0]
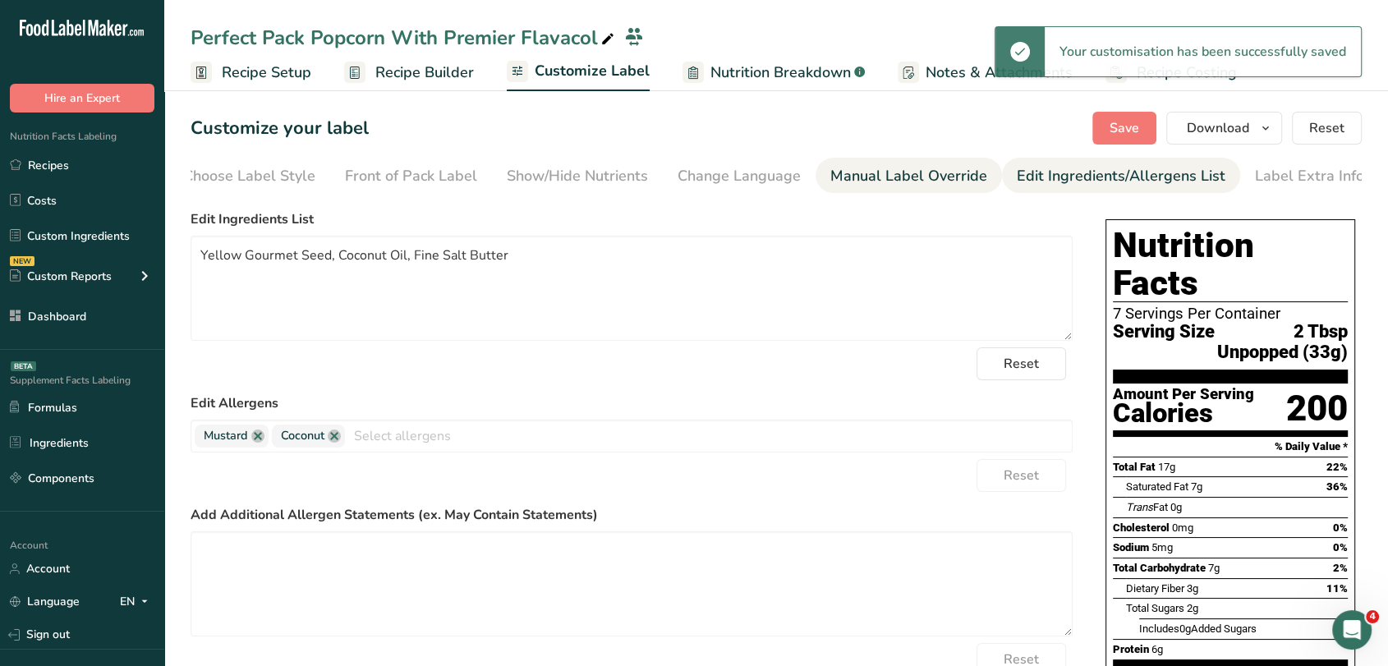
click at [907, 173] on div "Manual Label Override" at bounding box center [909, 176] width 157 height 22
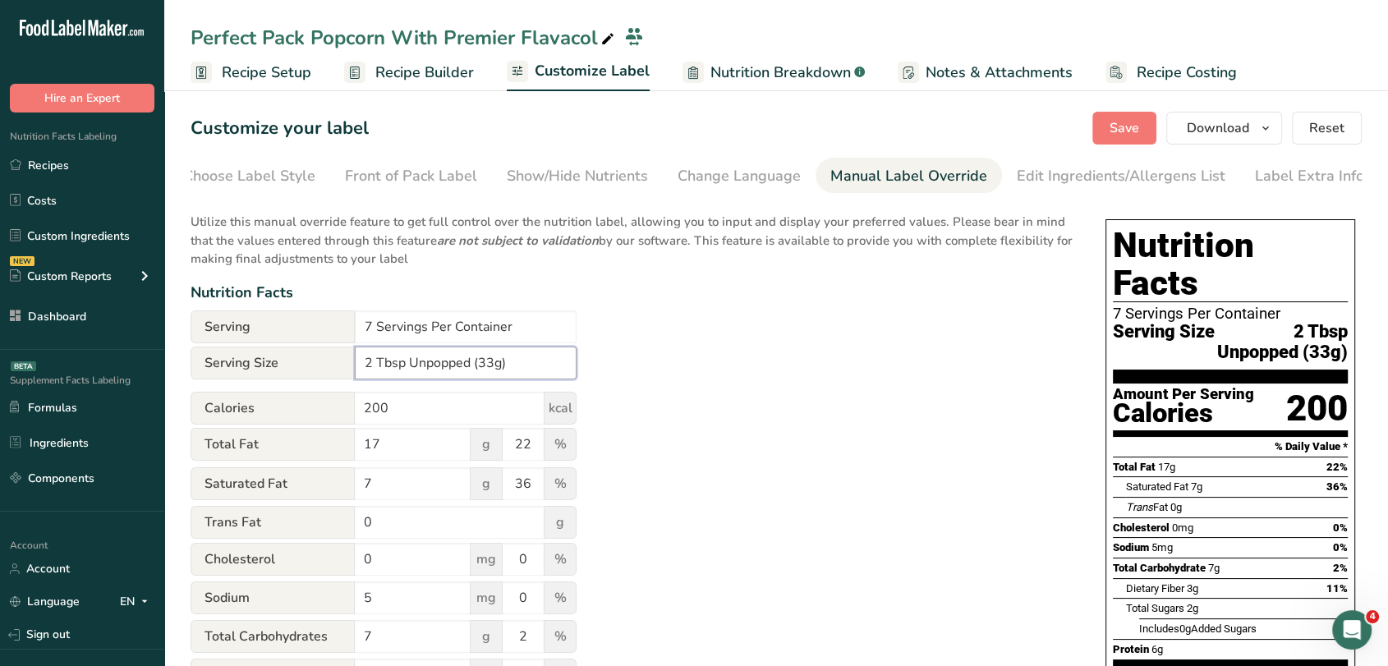
click at [495, 361] on input "2 Tbsp Unpopped (33g)" at bounding box center [466, 363] width 222 height 33
click at [495, 367] on input "2 Tbsp Unpopped (33g)" at bounding box center [466, 363] width 222 height 33
type input "2 Tbsp Unpopped (34g)"
click at [1134, 127] on span "Save" at bounding box center [1125, 128] width 30 height 20
click at [1235, 133] on span "Download" at bounding box center [1218, 128] width 62 height 20
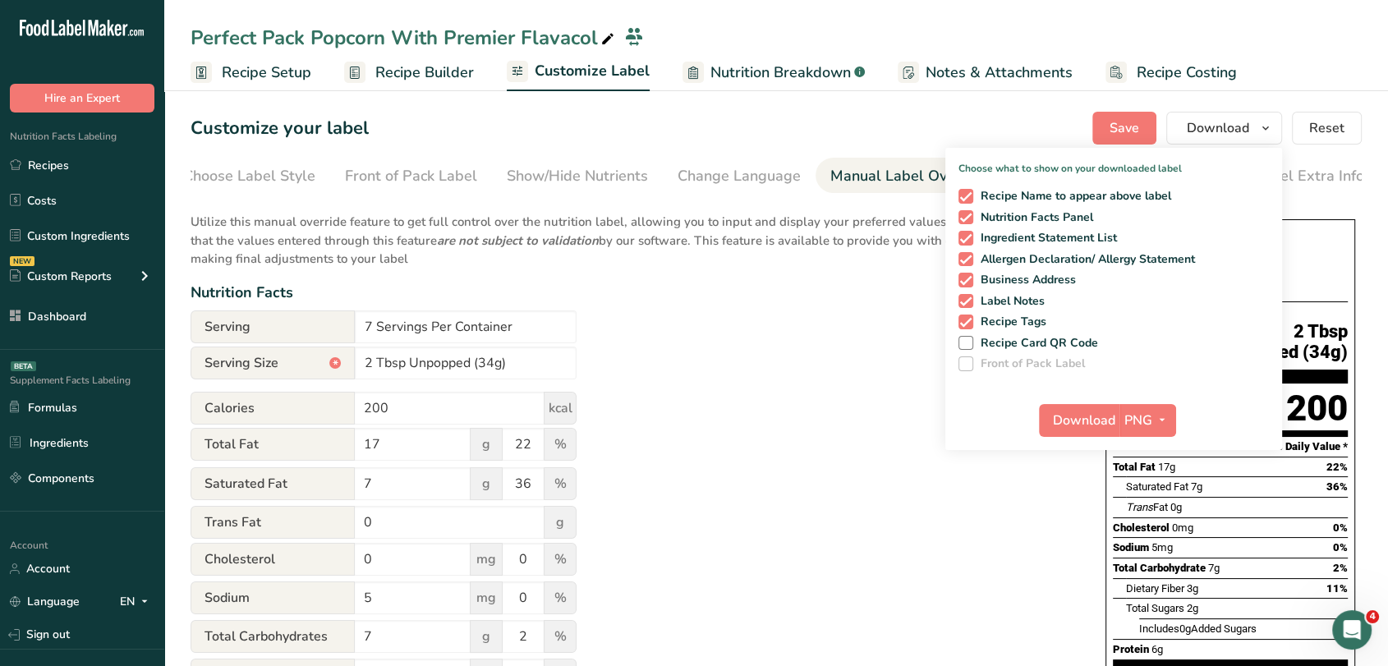
click at [884, 320] on div "Utilize this manual override feature to get full control over the nutrition lab…" at bounding box center [632, 605] width 882 height 805
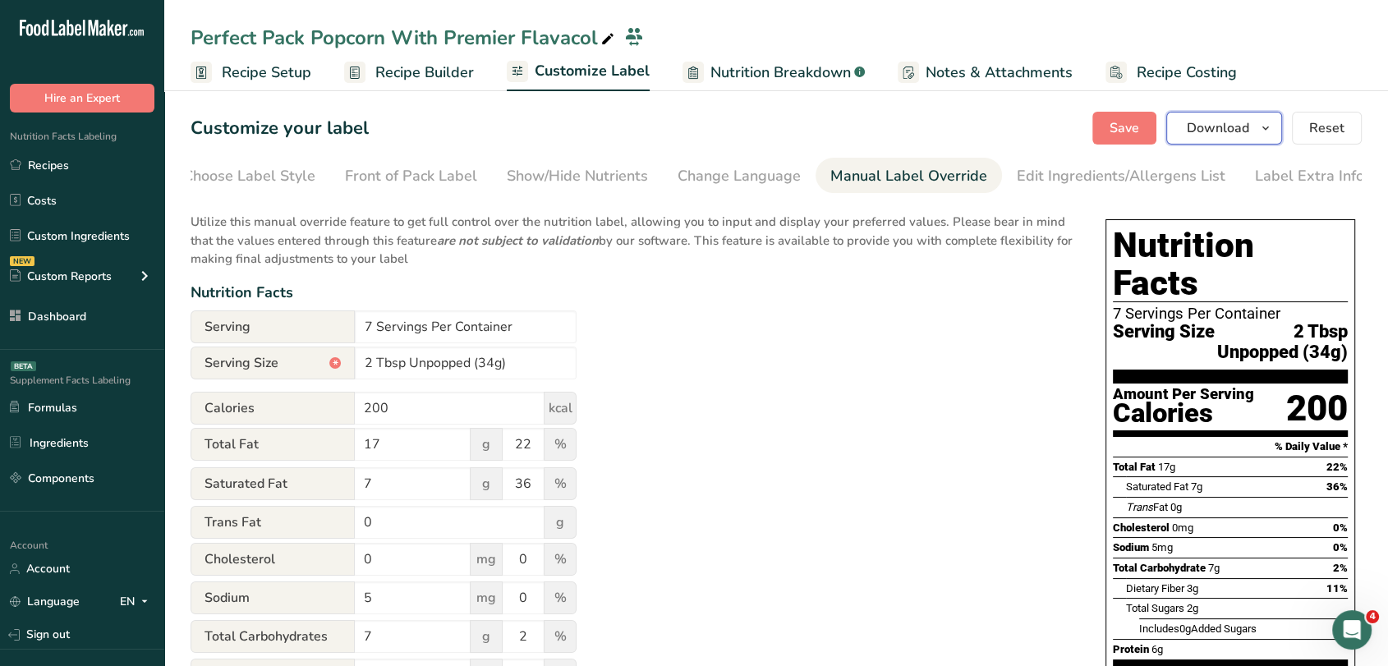
click at [1191, 127] on span "Download" at bounding box center [1218, 128] width 62 height 20
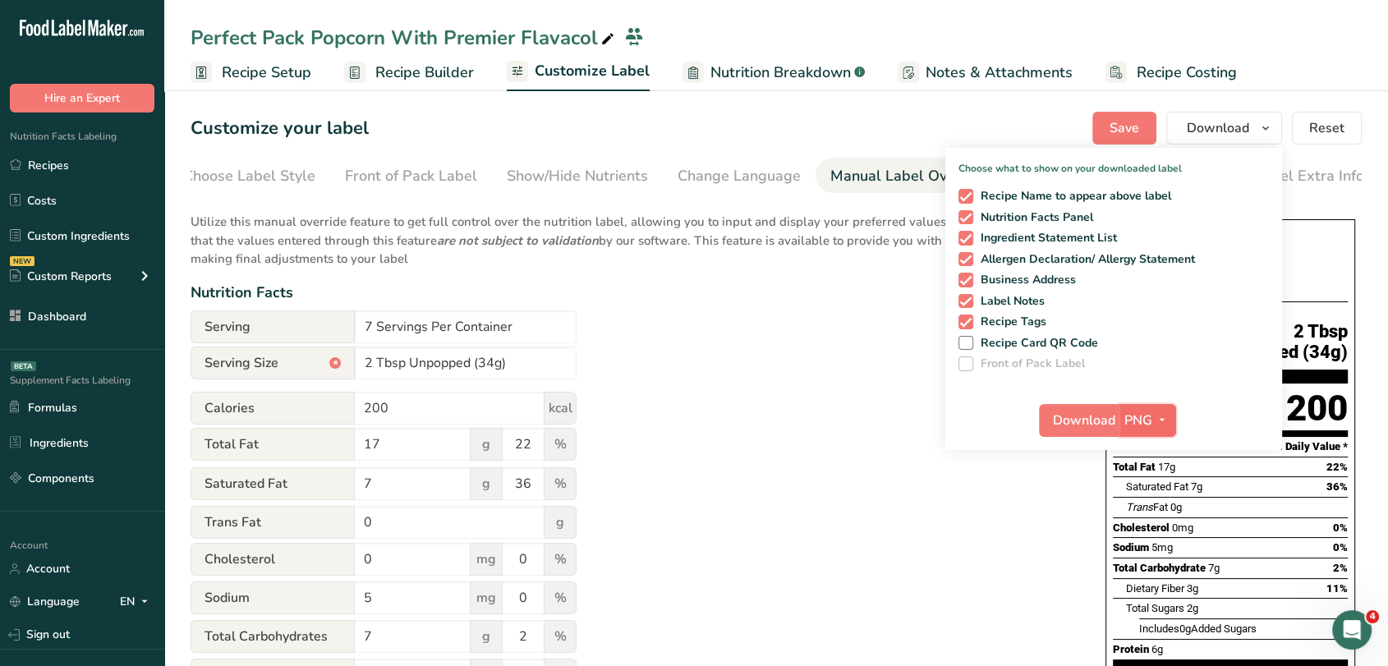
click at [1143, 412] on span "PNG" at bounding box center [1139, 421] width 28 height 20
click at [1151, 541] on link "PDF" at bounding box center [1150, 535] width 53 height 27
click at [1086, 416] on span "Download" at bounding box center [1085, 421] width 62 height 20
click at [808, 339] on div "Utilize this manual override feature to get full control over the nutrition lab…" at bounding box center [632, 605] width 882 height 805
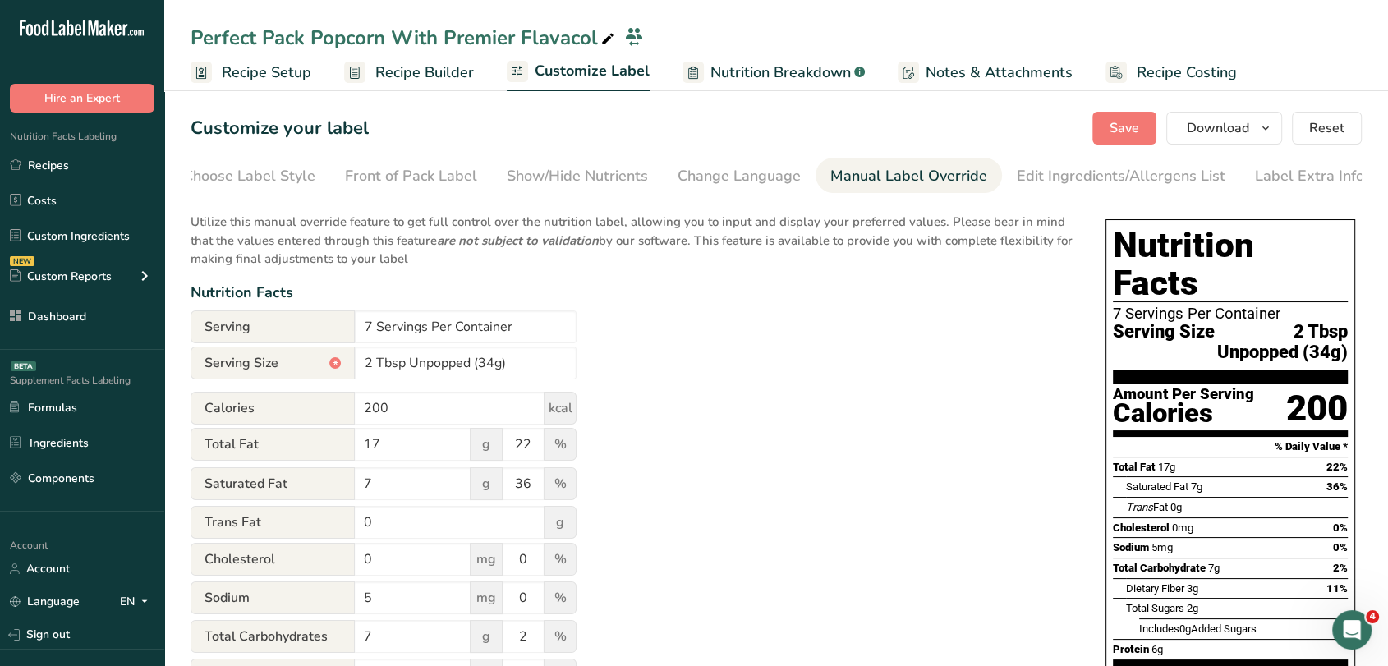
click at [254, 80] on span "Recipe Setup" at bounding box center [267, 73] width 90 height 22
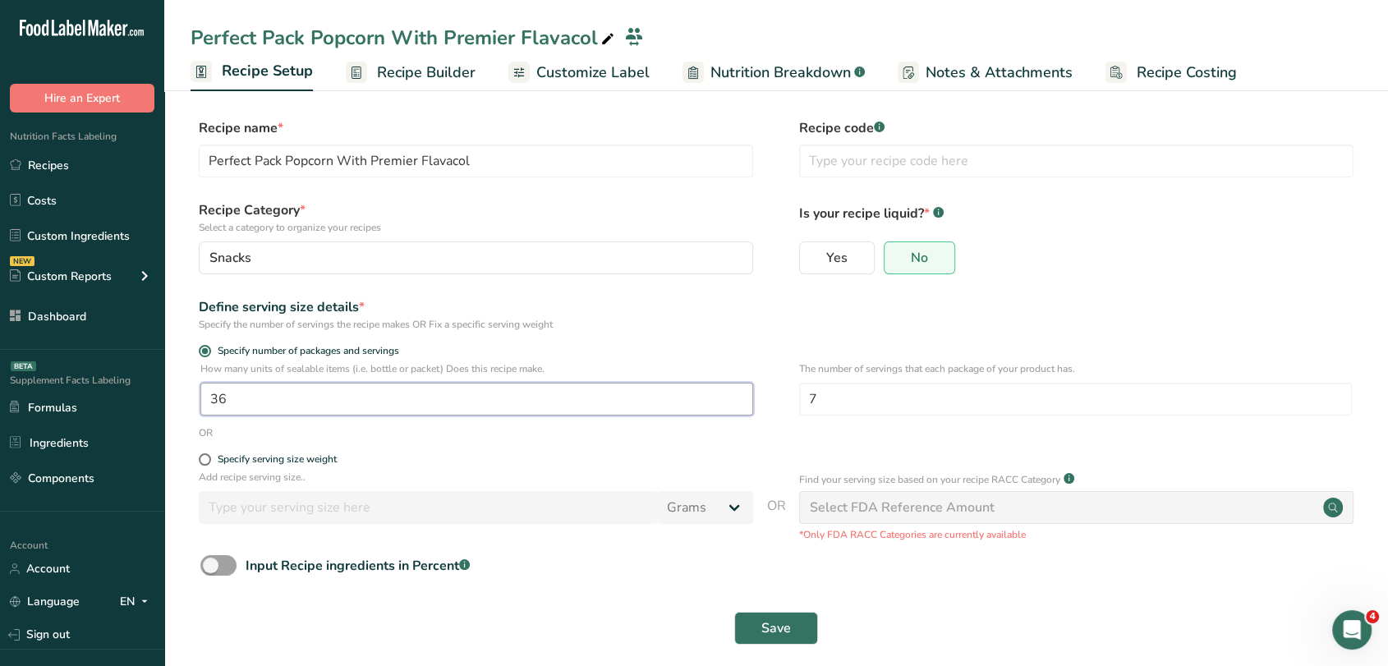
drag, startPoint x: 280, startPoint y: 401, endPoint x: 192, endPoint y: 389, distance: 88.7
click at [192, 389] on div "How many units of sealable items (i.e. bottle or packet) Does this recipe make.…" at bounding box center [777, 393] width 1172 height 64
type input "14"
click at [781, 612] on div "Save" at bounding box center [777, 628] width 1172 height 53
click at [781, 621] on span "Save" at bounding box center [777, 629] width 30 height 20
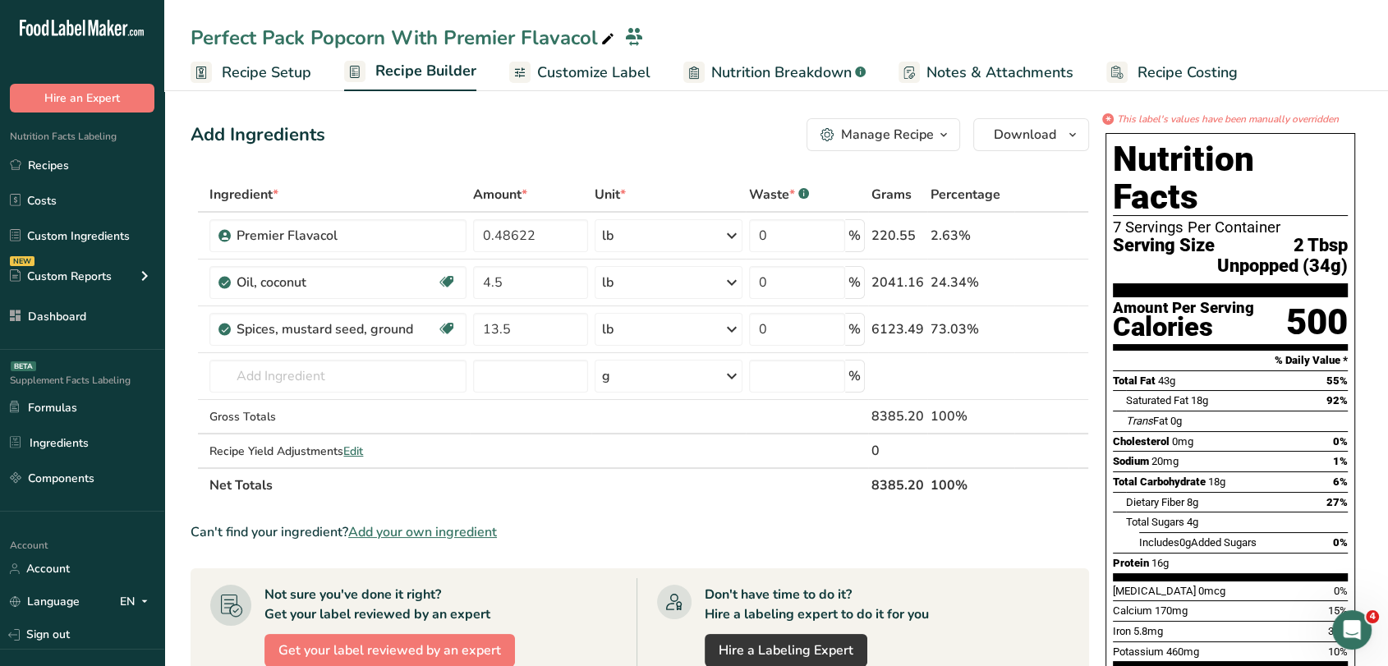
click at [585, 68] on span "Customize Label" at bounding box center [593, 73] width 113 height 22
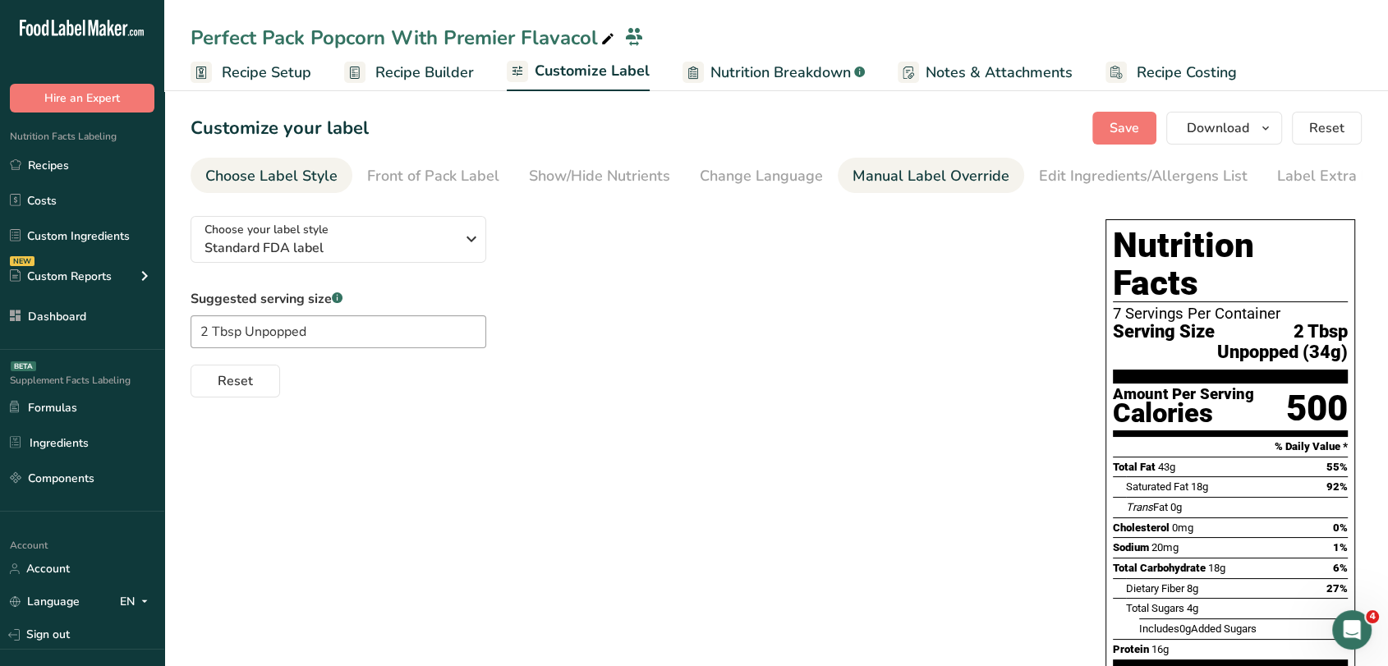
click at [951, 171] on div "Manual Label Override" at bounding box center [931, 176] width 157 height 22
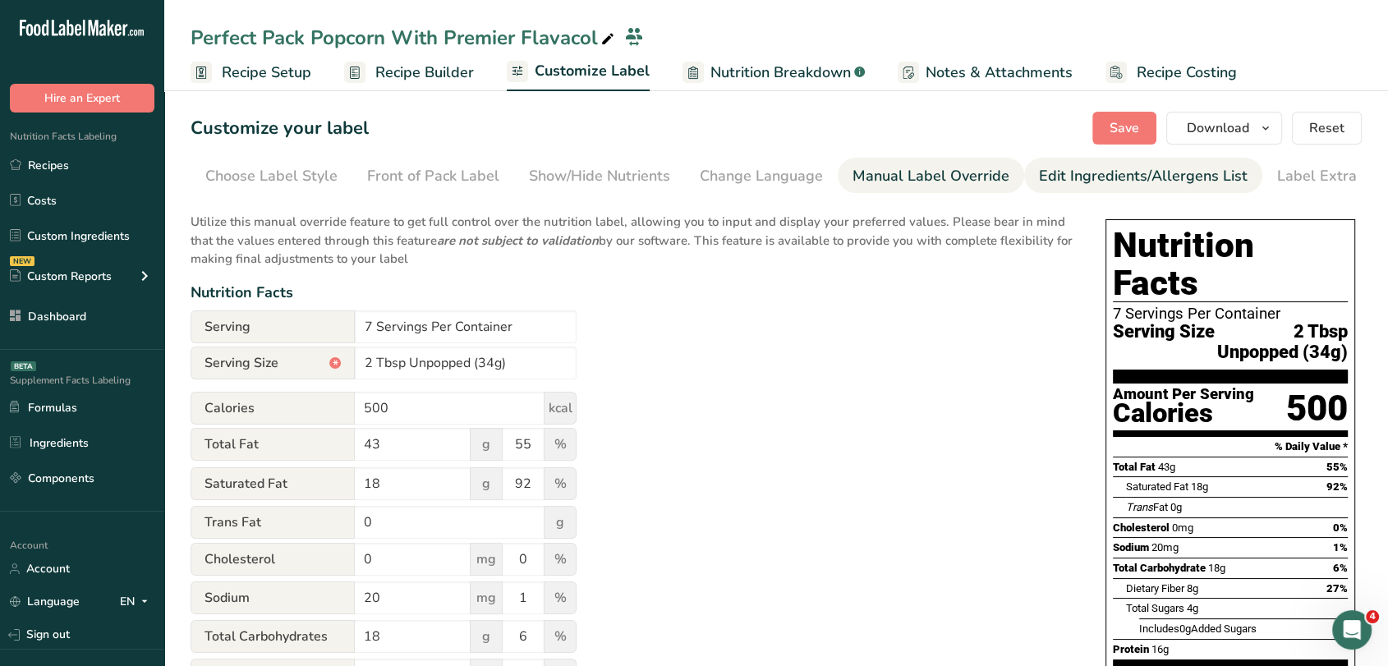
scroll to position [0, 22]
click at [1358, 124] on button "Reset" at bounding box center [1327, 128] width 70 height 33
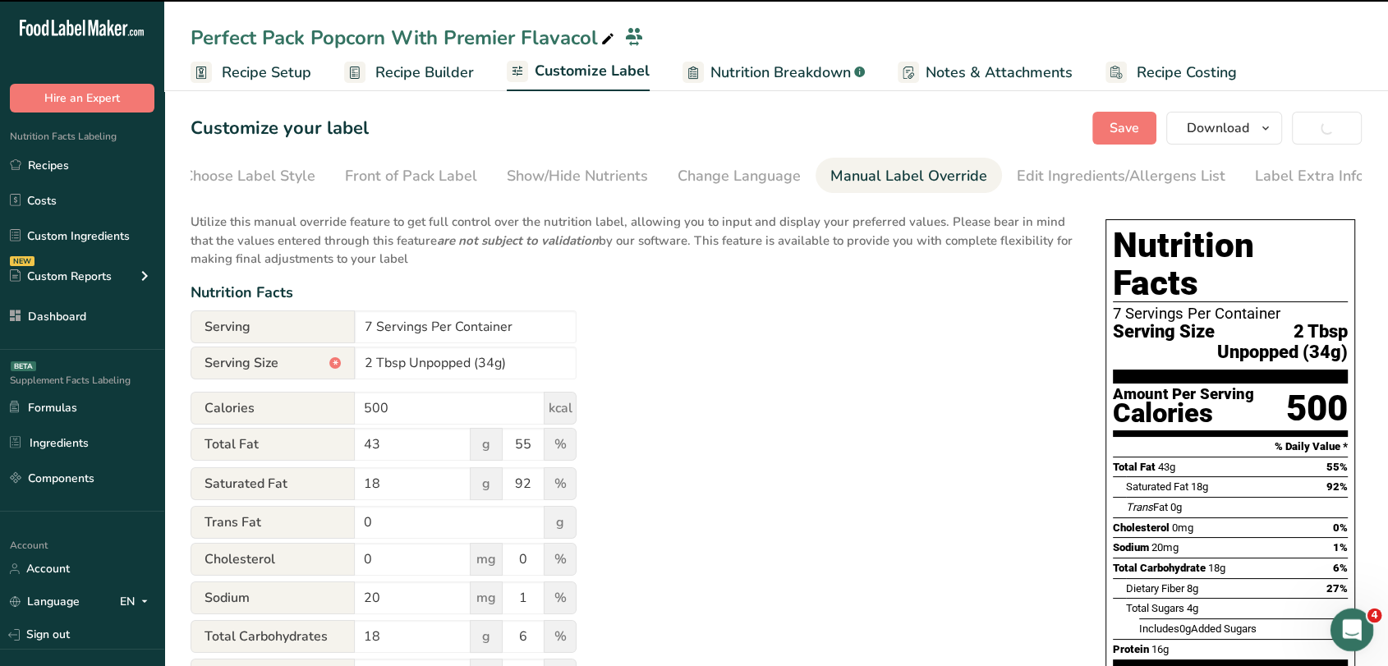
type input "86g"
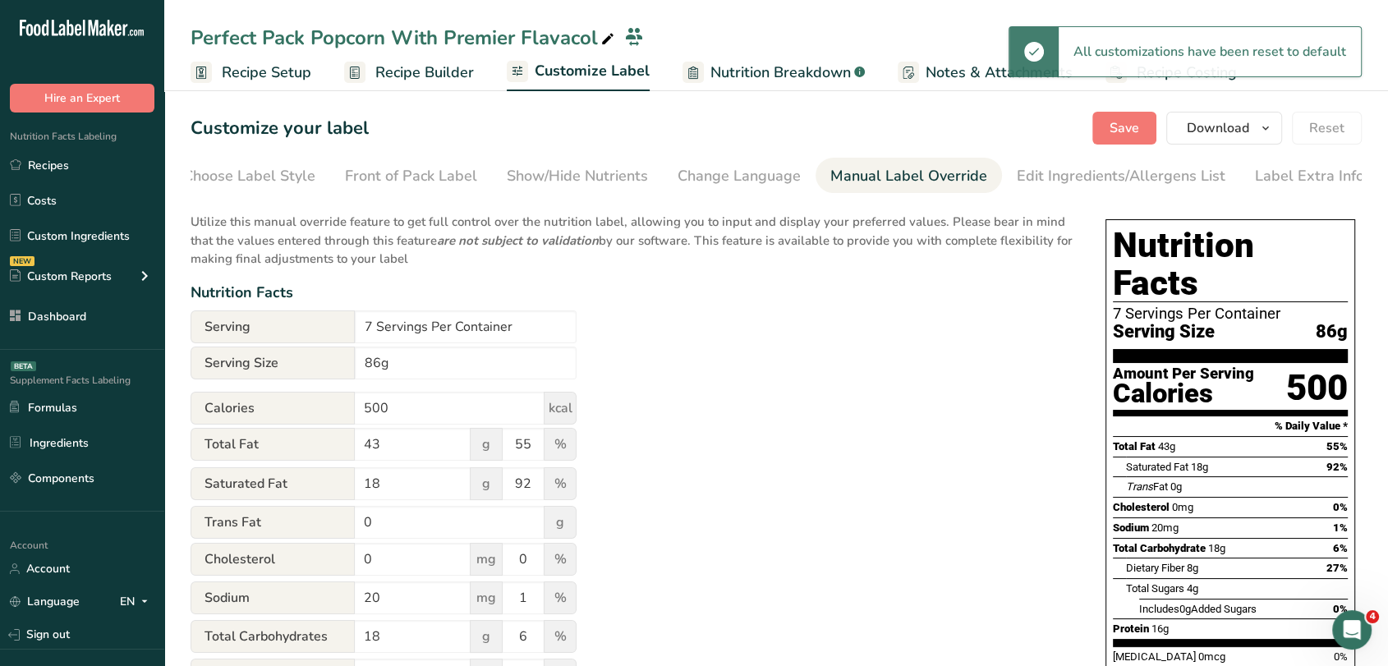
click at [287, 82] on span "Recipe Setup" at bounding box center [267, 73] width 90 height 22
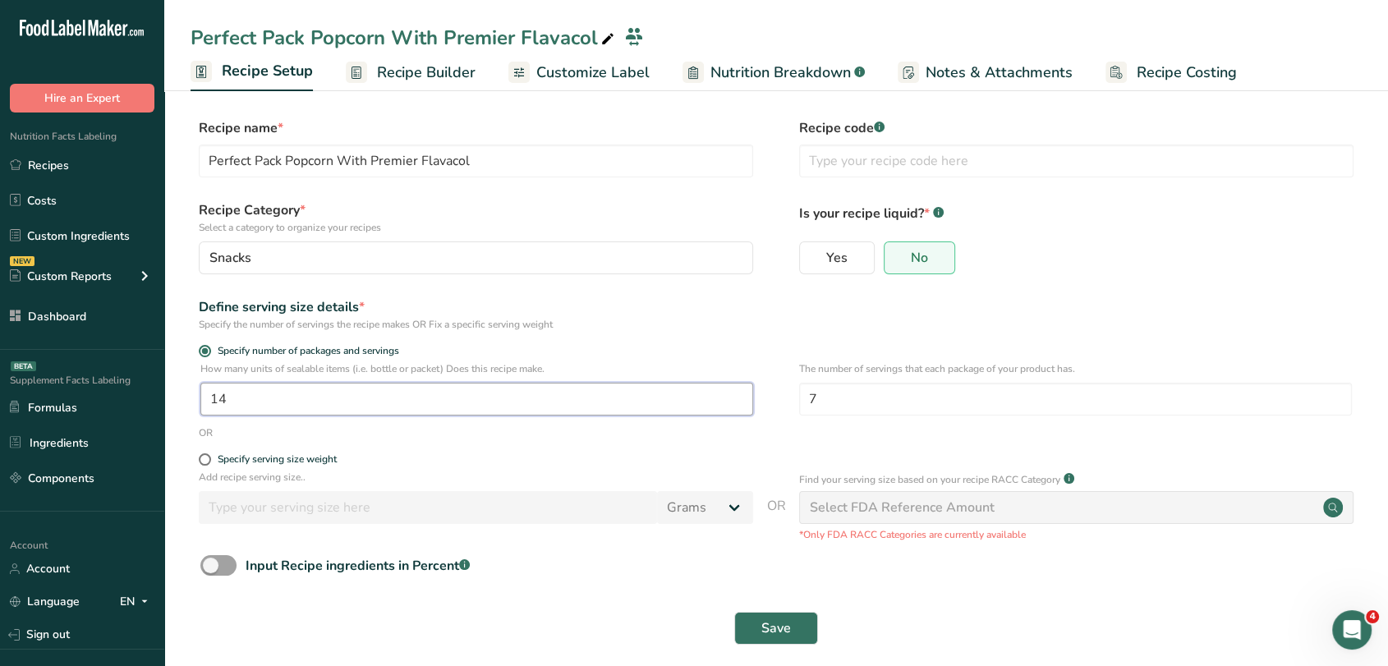
drag, startPoint x: 233, startPoint y: 404, endPoint x: 219, endPoint y: 399, distance: 14.8
click at [219, 399] on input "14" at bounding box center [476, 399] width 553 height 33
type input "12"
click at [808, 616] on button "Save" at bounding box center [776, 628] width 84 height 33
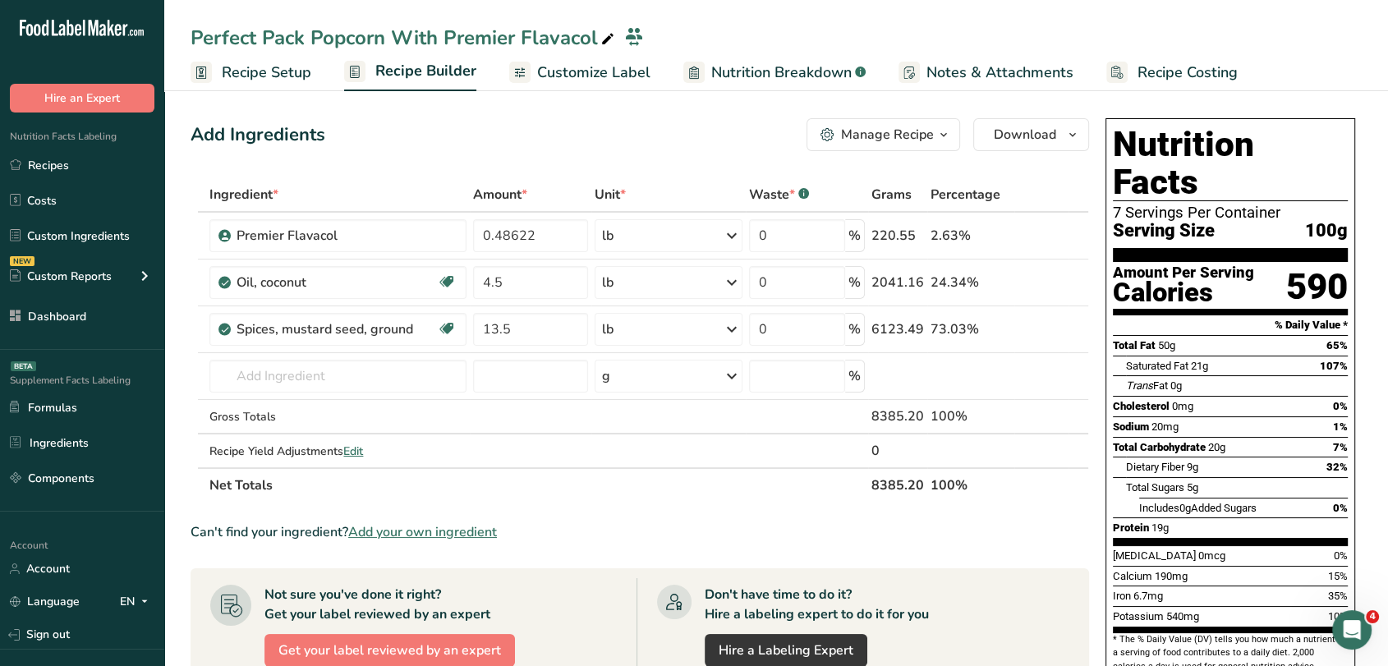
click at [592, 71] on span "Customize Label" at bounding box center [593, 73] width 113 height 22
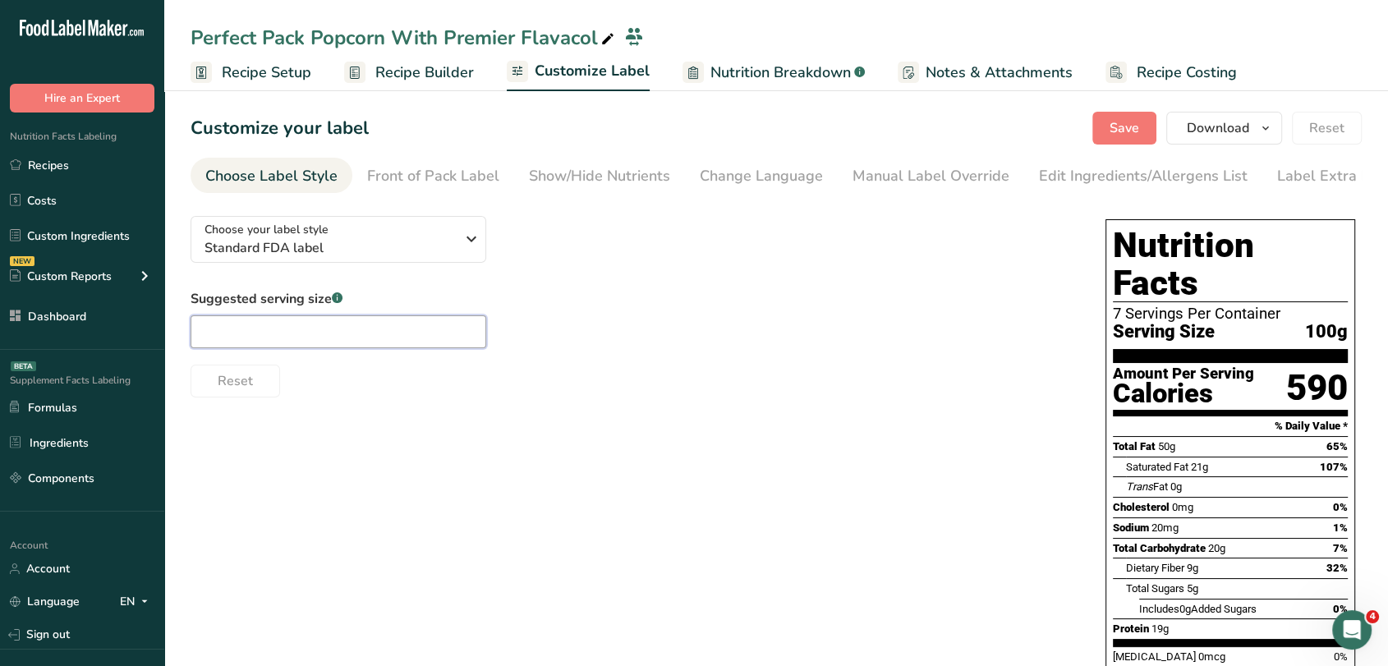
click at [342, 340] on input "text" at bounding box center [339, 331] width 296 height 33
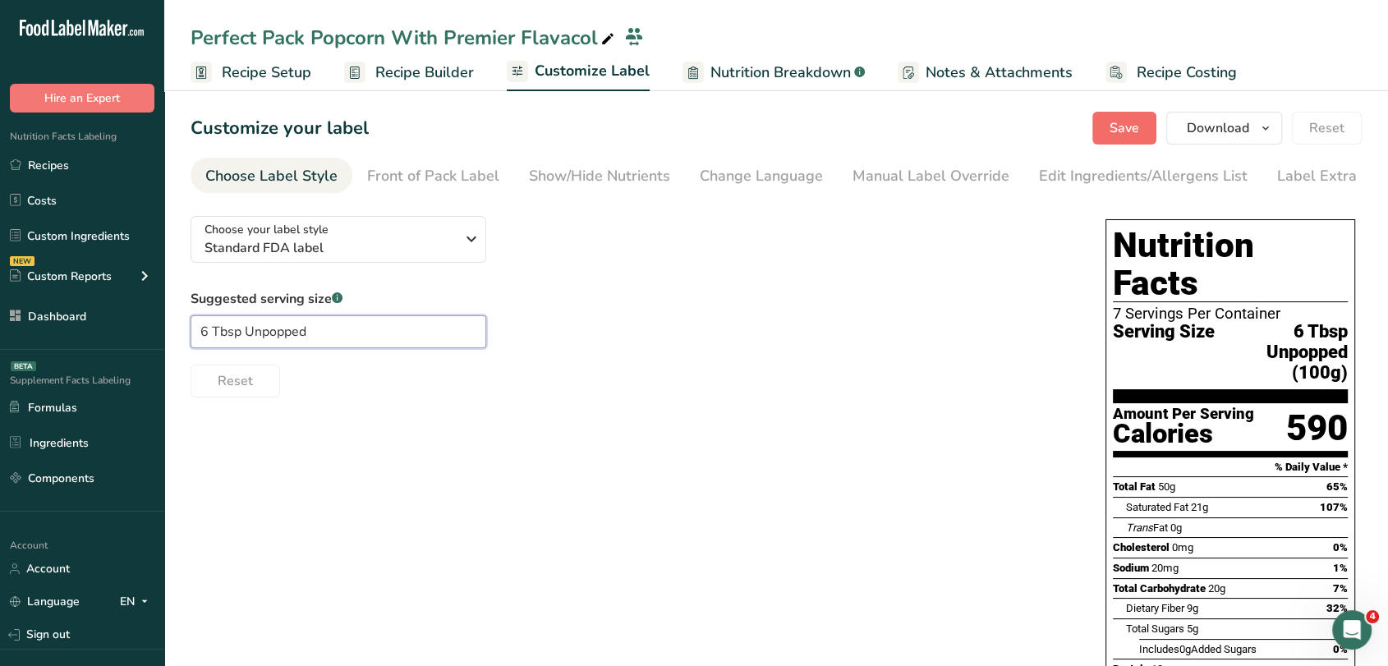
type input "6 Tbsp Unpopped"
click at [1134, 131] on span "Save" at bounding box center [1125, 128] width 30 height 20
click at [465, 75] on span "Recipe Builder" at bounding box center [424, 73] width 99 height 22
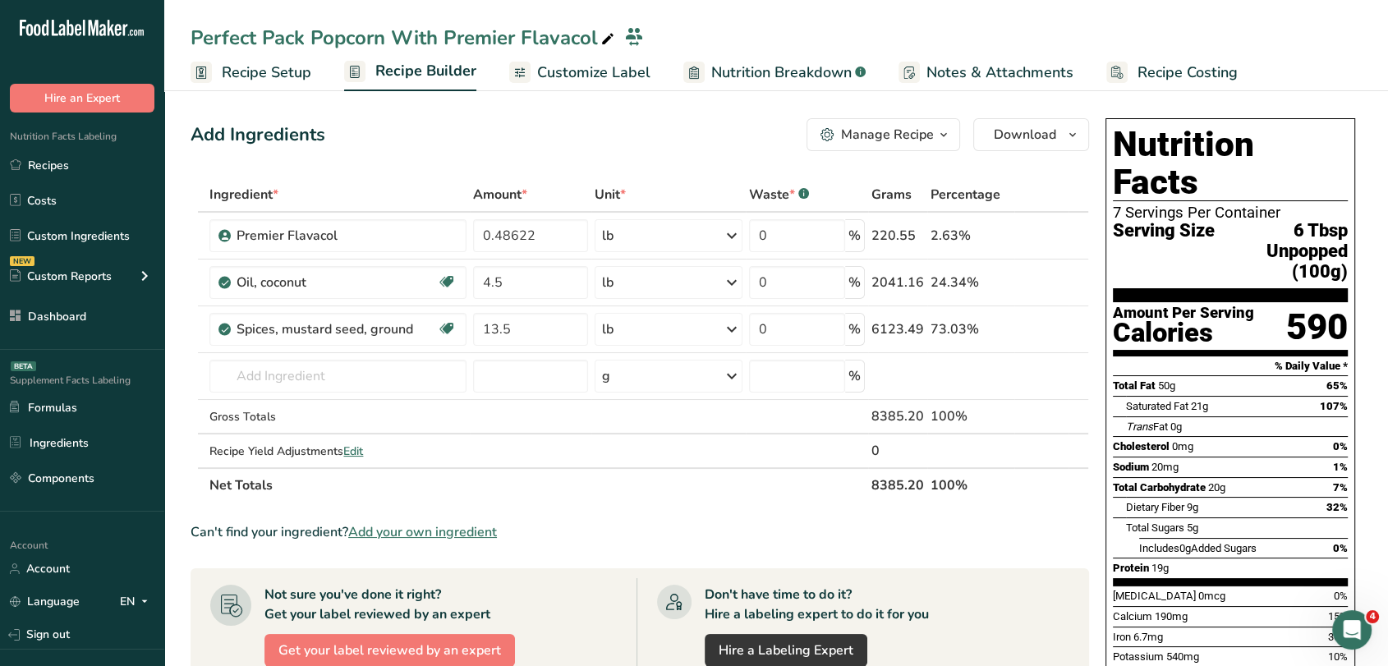
click at [581, 79] on span "Customize Label" at bounding box center [593, 73] width 113 height 22
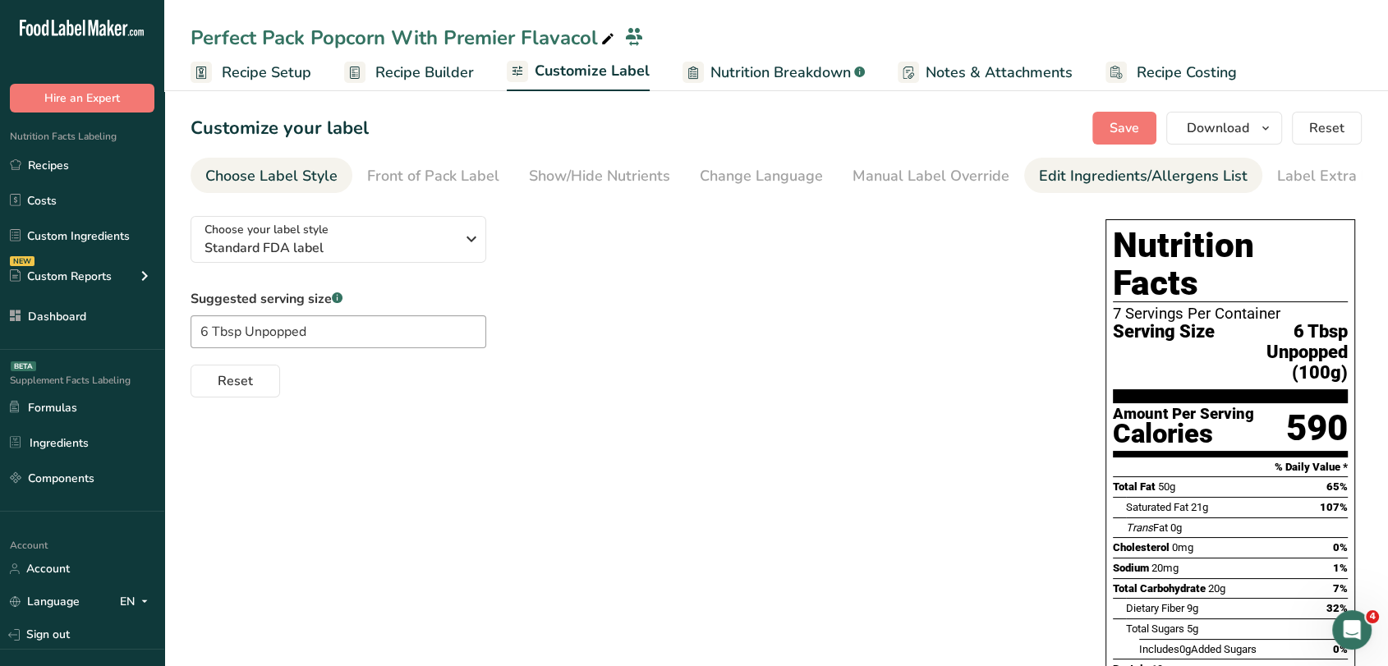
click at [1163, 179] on div "Edit Ingredients/Allergens List" at bounding box center [1143, 176] width 209 height 22
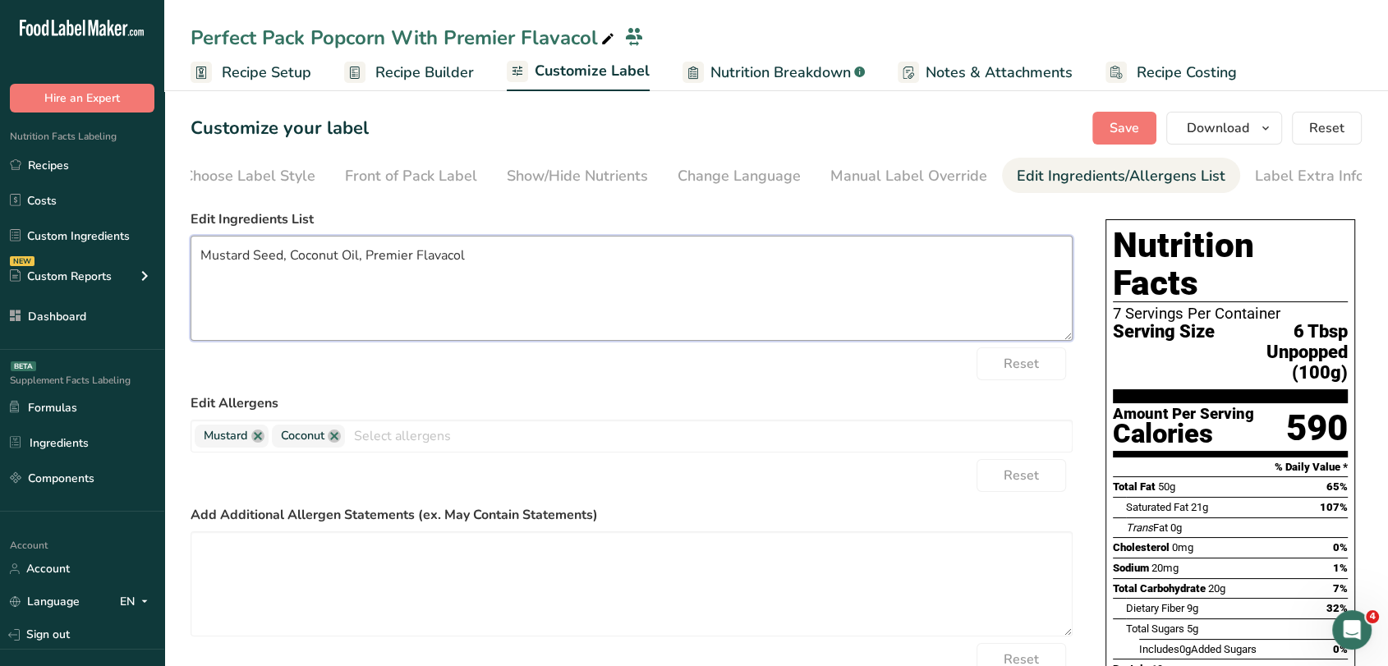
click at [282, 260] on textarea "Mustard Seed, Coconut Oil, Premier Flavacol" at bounding box center [632, 288] width 882 height 105
drag, startPoint x: 282, startPoint y: 260, endPoint x: 169, endPoint y: 233, distance: 115.8
click at [169, 233] on section "Customize your label Save Download Choose what to show on your downloaded label…" at bounding box center [776, 499] width 1224 height 828
drag, startPoint x: 527, startPoint y: 269, endPoint x: 408, endPoint y: 265, distance: 120.1
click at [408, 265] on textarea "Yellow Gourmet Seed, Coconut Oil, Premier Flavacol" at bounding box center [632, 288] width 882 height 105
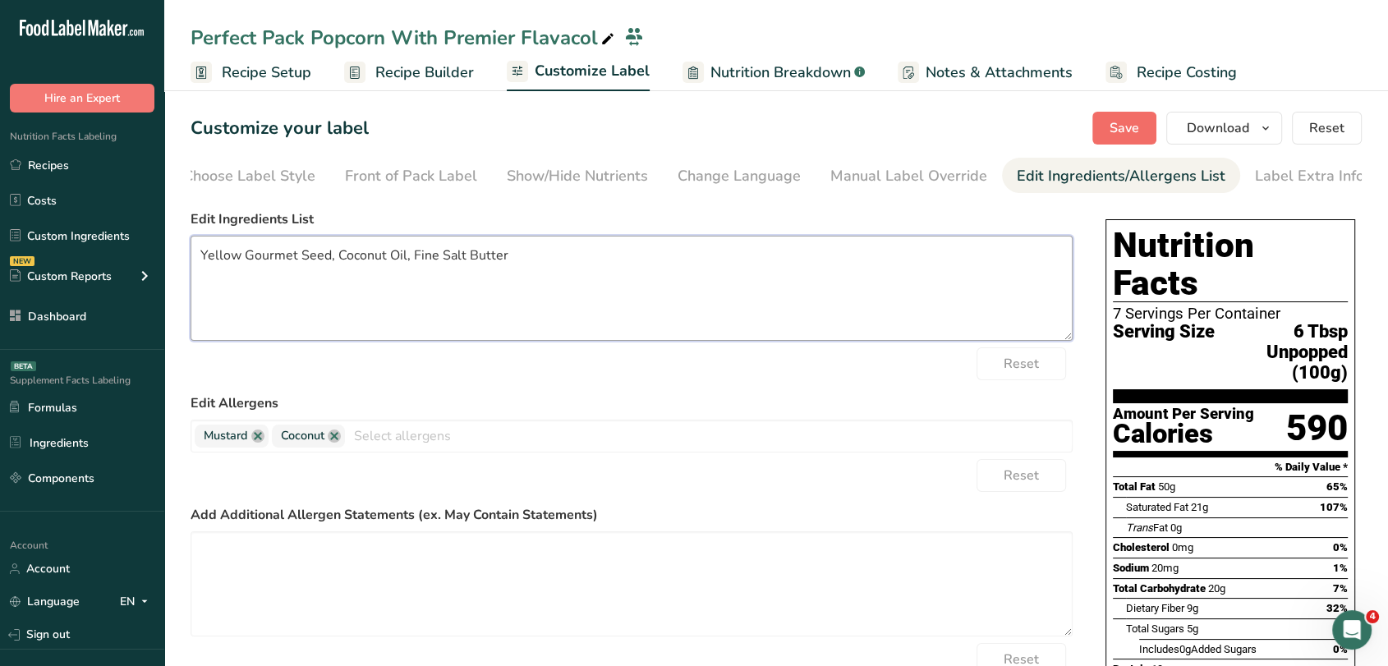
type textarea "Yellow Gourmet Seed, Coconut Oil, Fine Salt Butter"
click at [1124, 131] on span "Save" at bounding box center [1125, 128] width 30 height 20
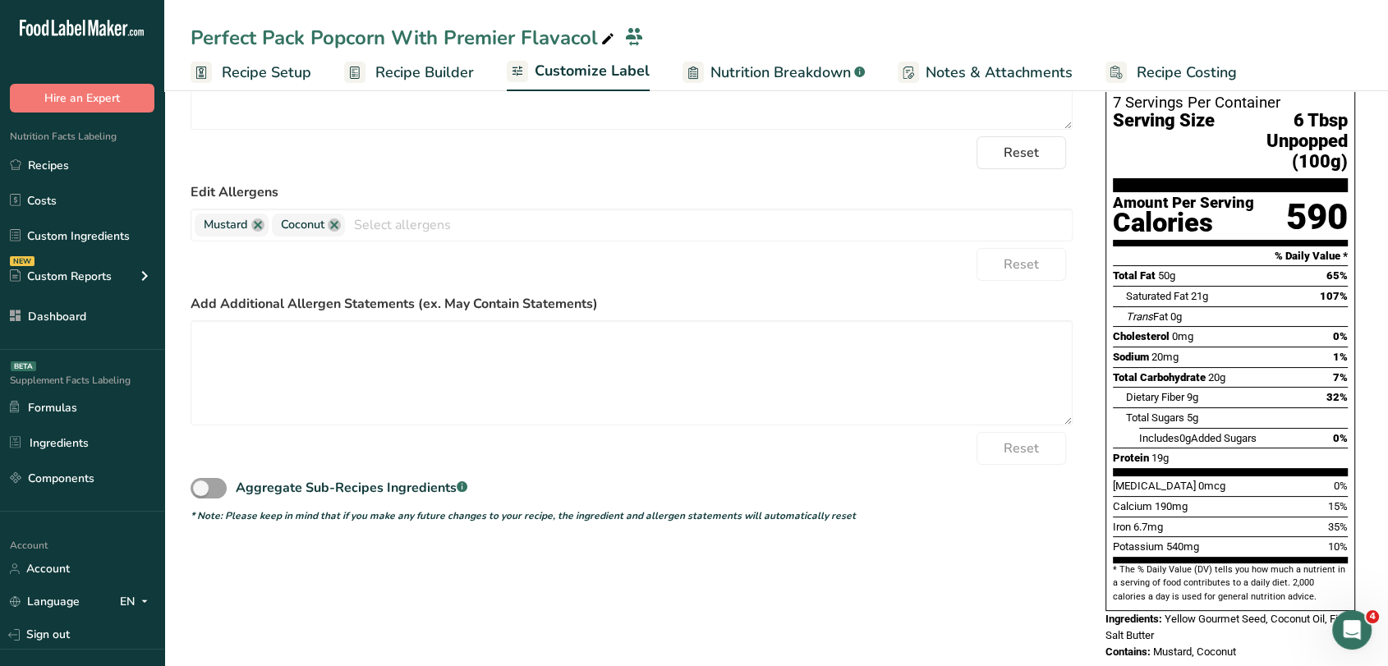
scroll to position [0, 0]
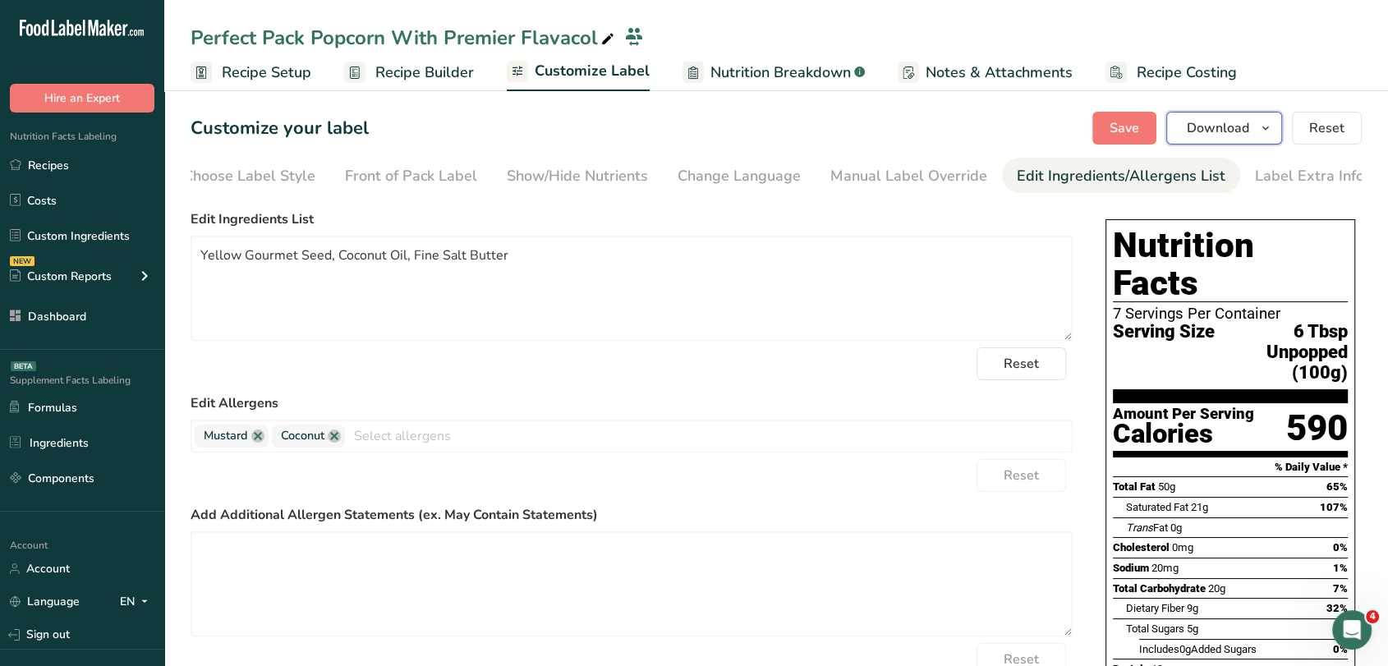
click at [1230, 136] on span "Download" at bounding box center [1218, 128] width 62 height 20
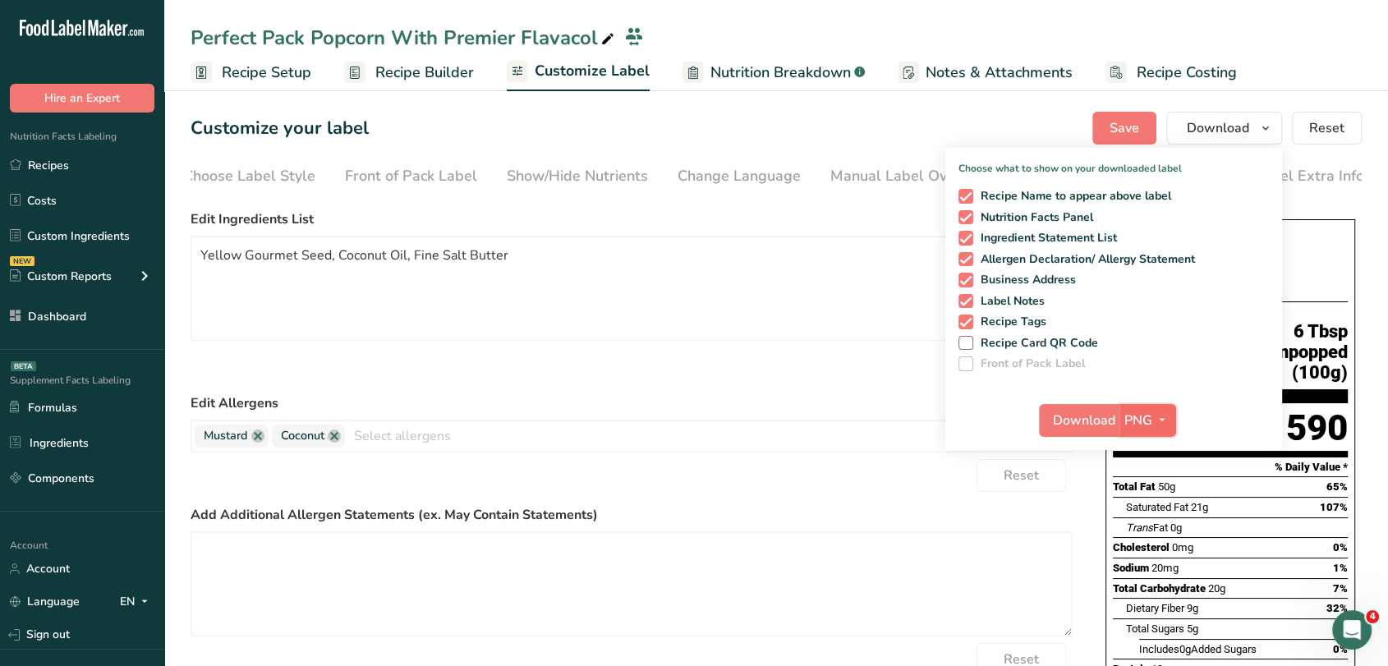
click at [1162, 429] on icon "button" at bounding box center [1162, 420] width 13 height 21
click at [1152, 532] on link "PDF" at bounding box center [1150, 535] width 53 height 27
click at [1089, 420] on span "Download" at bounding box center [1085, 421] width 62 height 20
click at [1375, 313] on section "Customize your label Save Download Choose what to show on your downloaded label…" at bounding box center [776, 499] width 1224 height 828
